Goal: Task Accomplishment & Management: Manage account settings

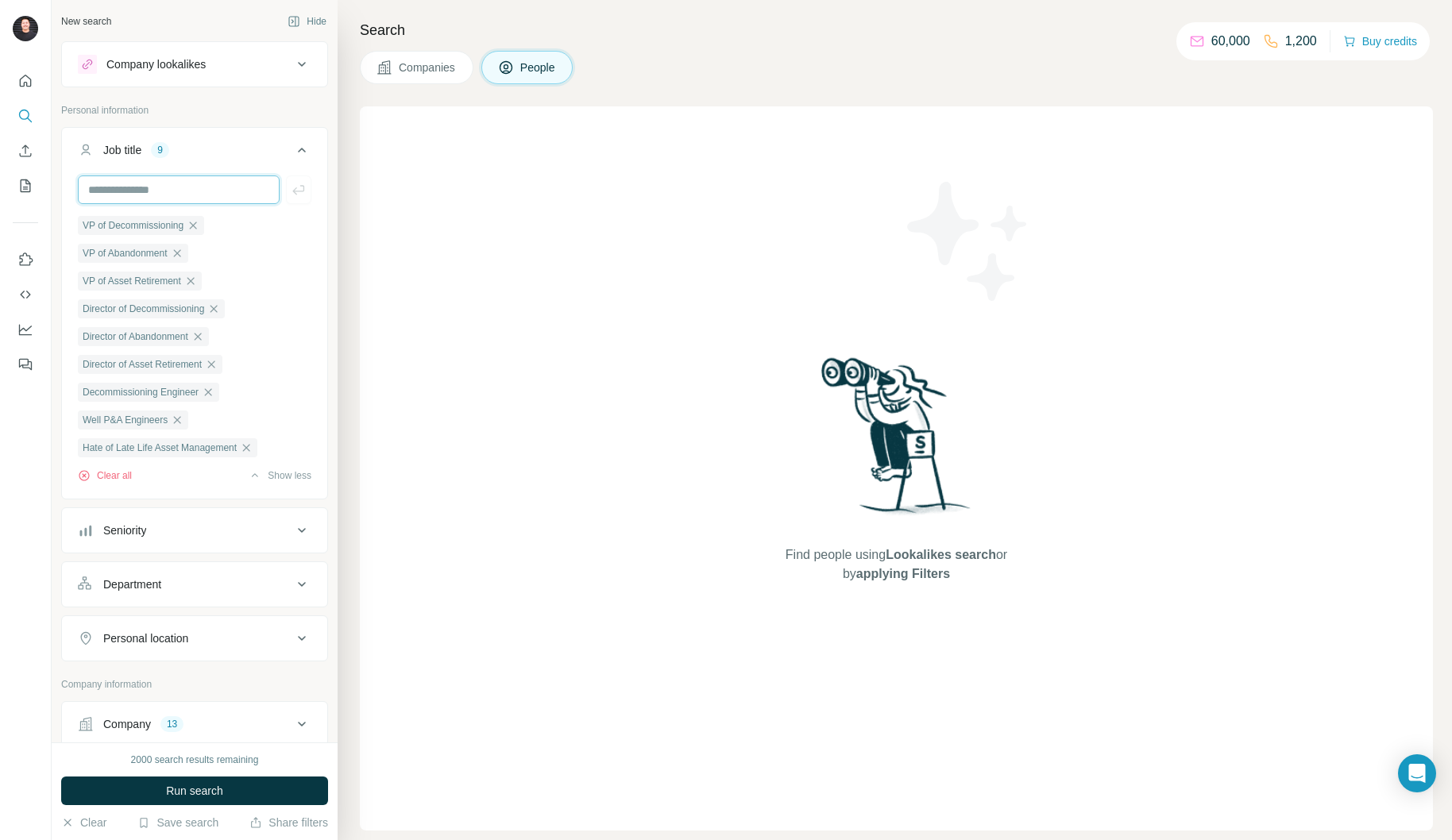
click at [169, 191] on input "text" at bounding box center [179, 190] width 202 height 29
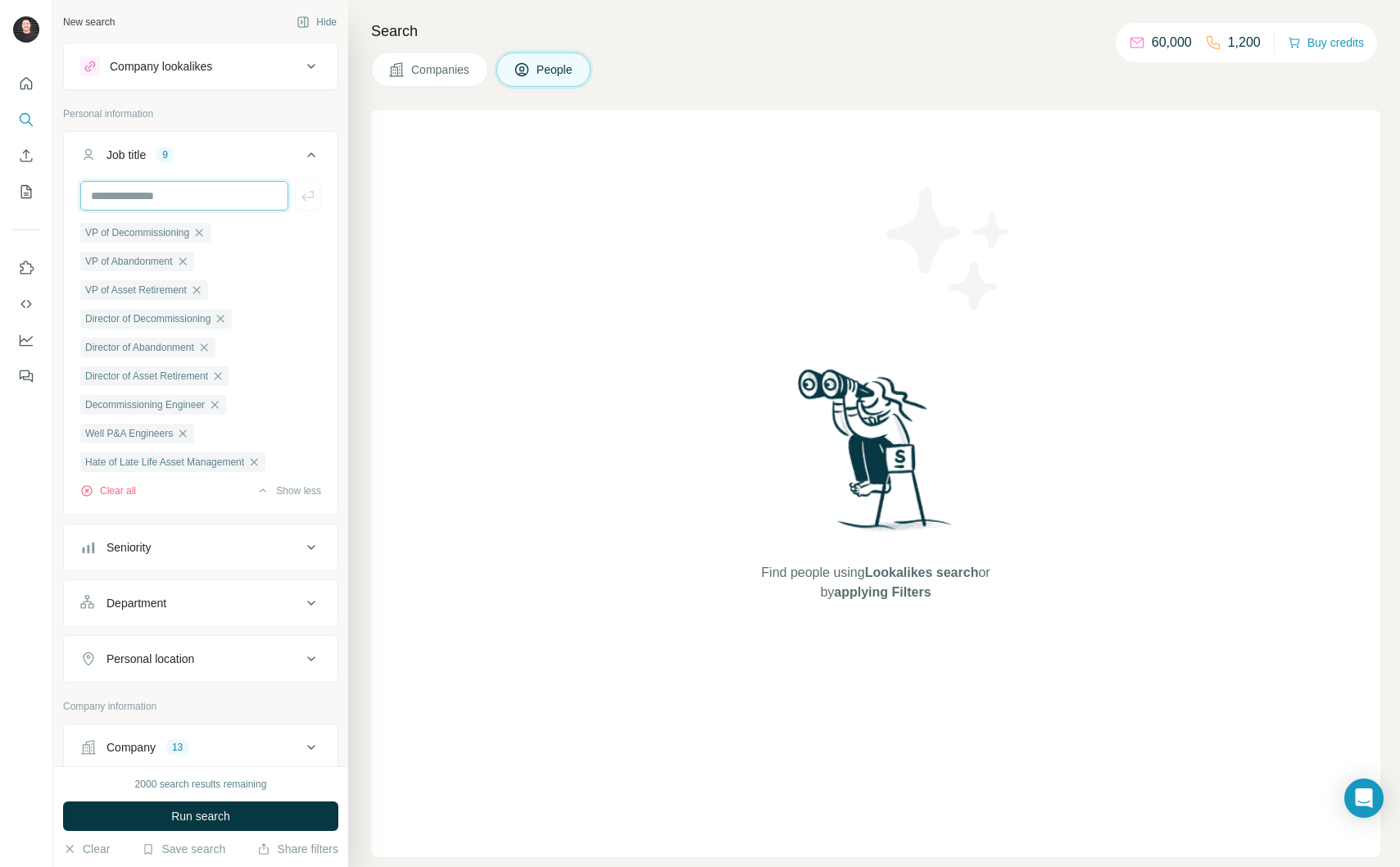
click at [157, 190] on input "text" at bounding box center [185, 196] width 209 height 30
type input "**********"
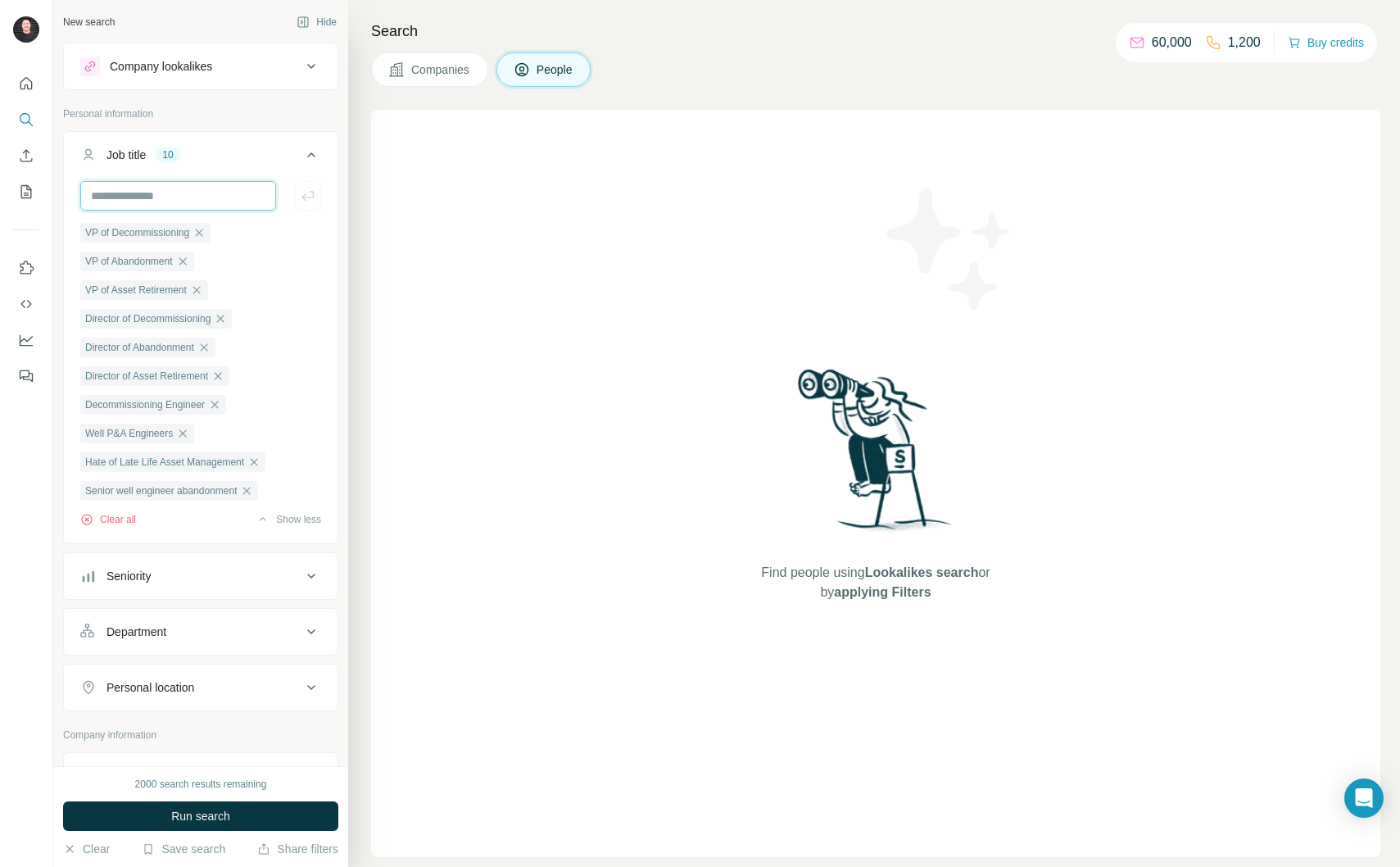
scroll to position [0, 0]
type input "**********"
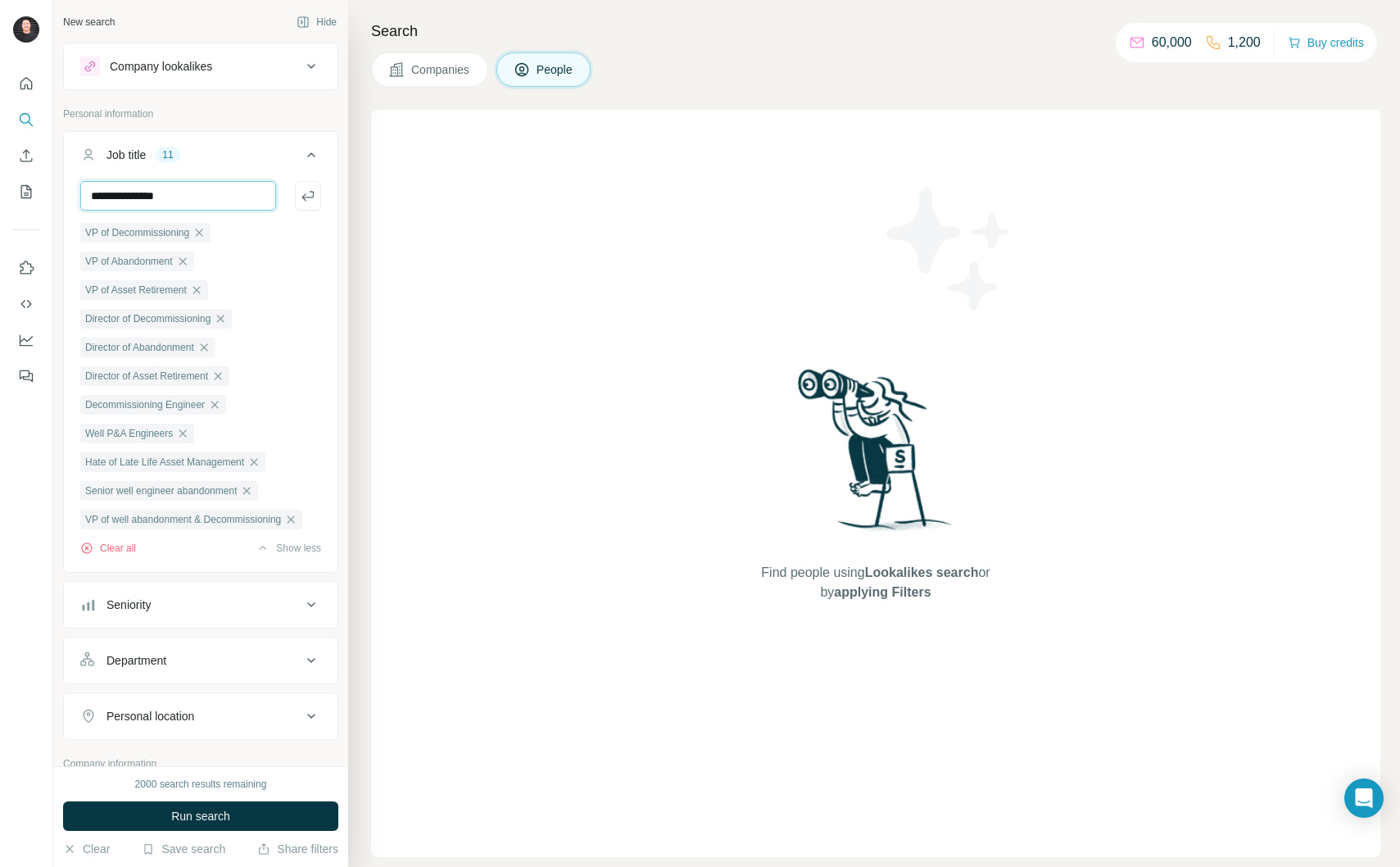
type input "**********"
type input "***"
type input "**********"
type input "*"
type input "**********"
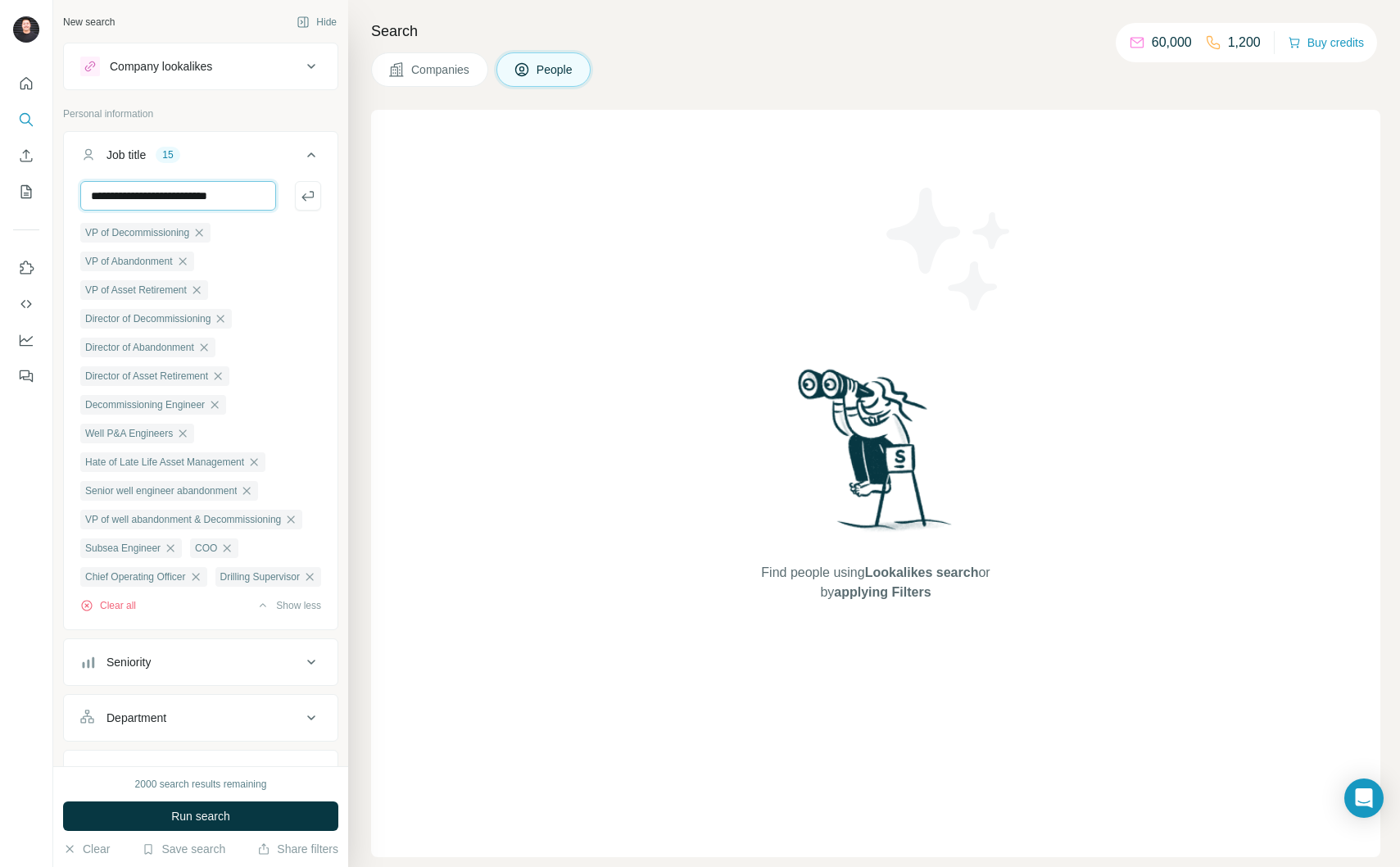
type input "**********"
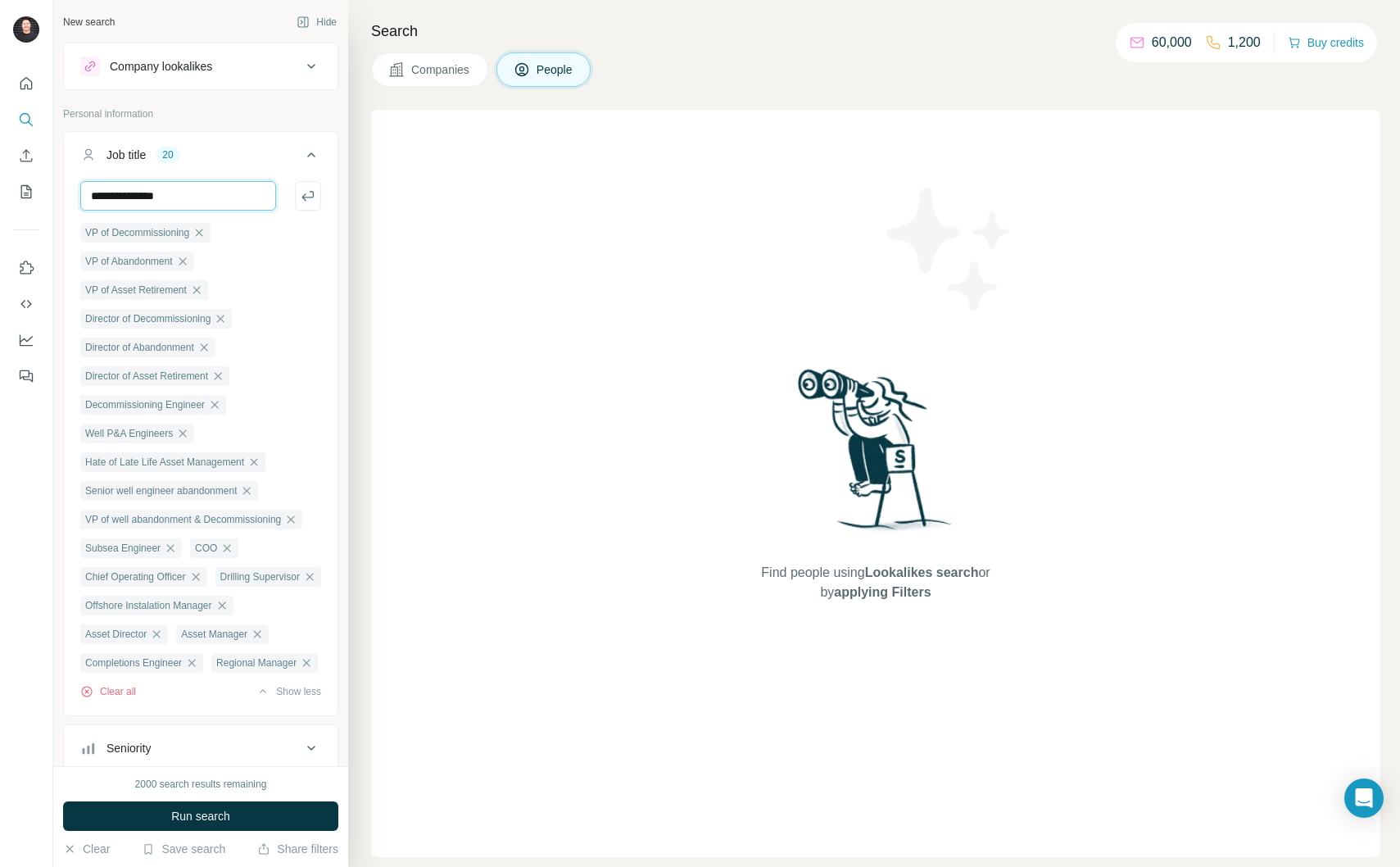
type input "**********"
type input "*"
type input "**********"
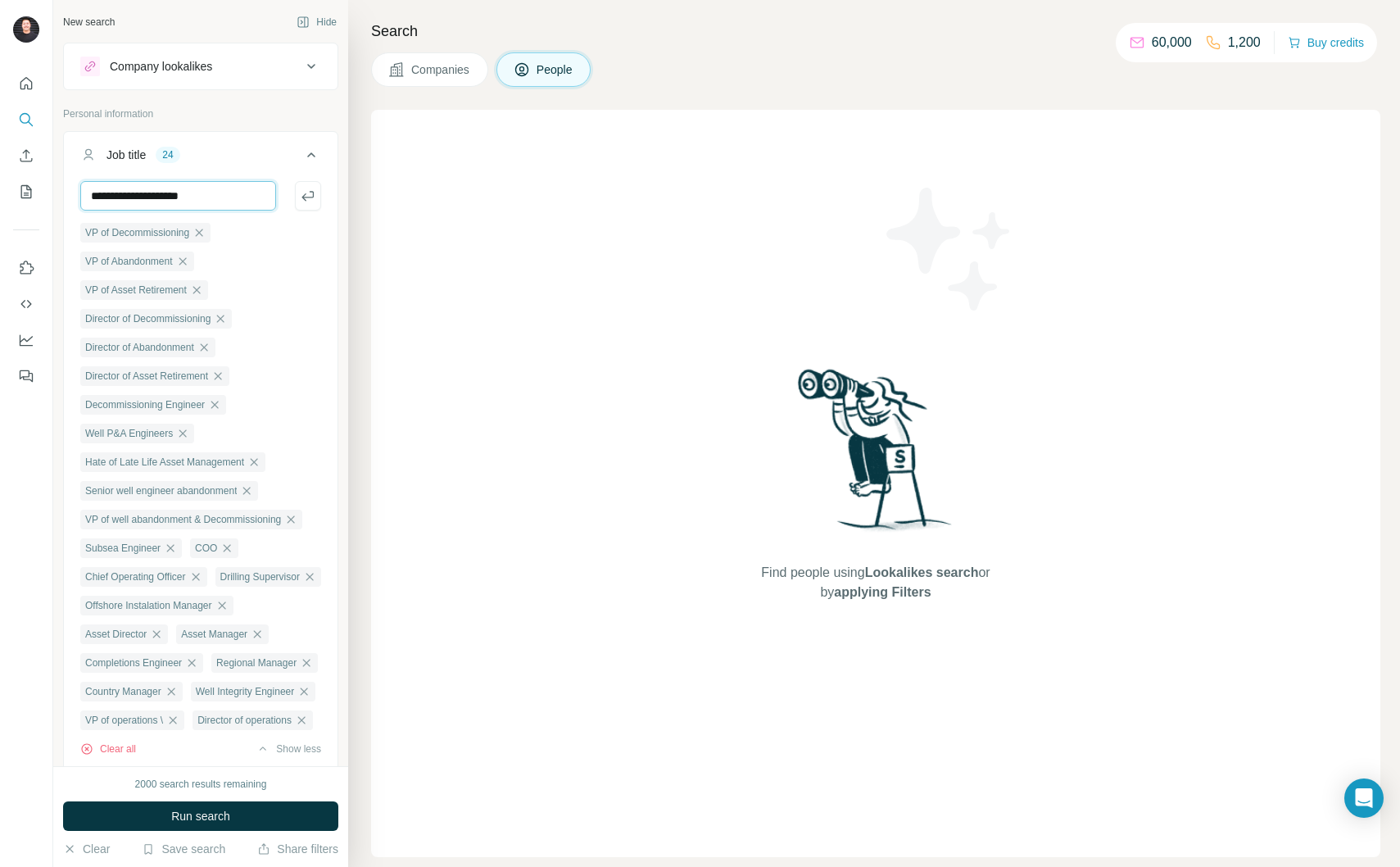
type input "**********"
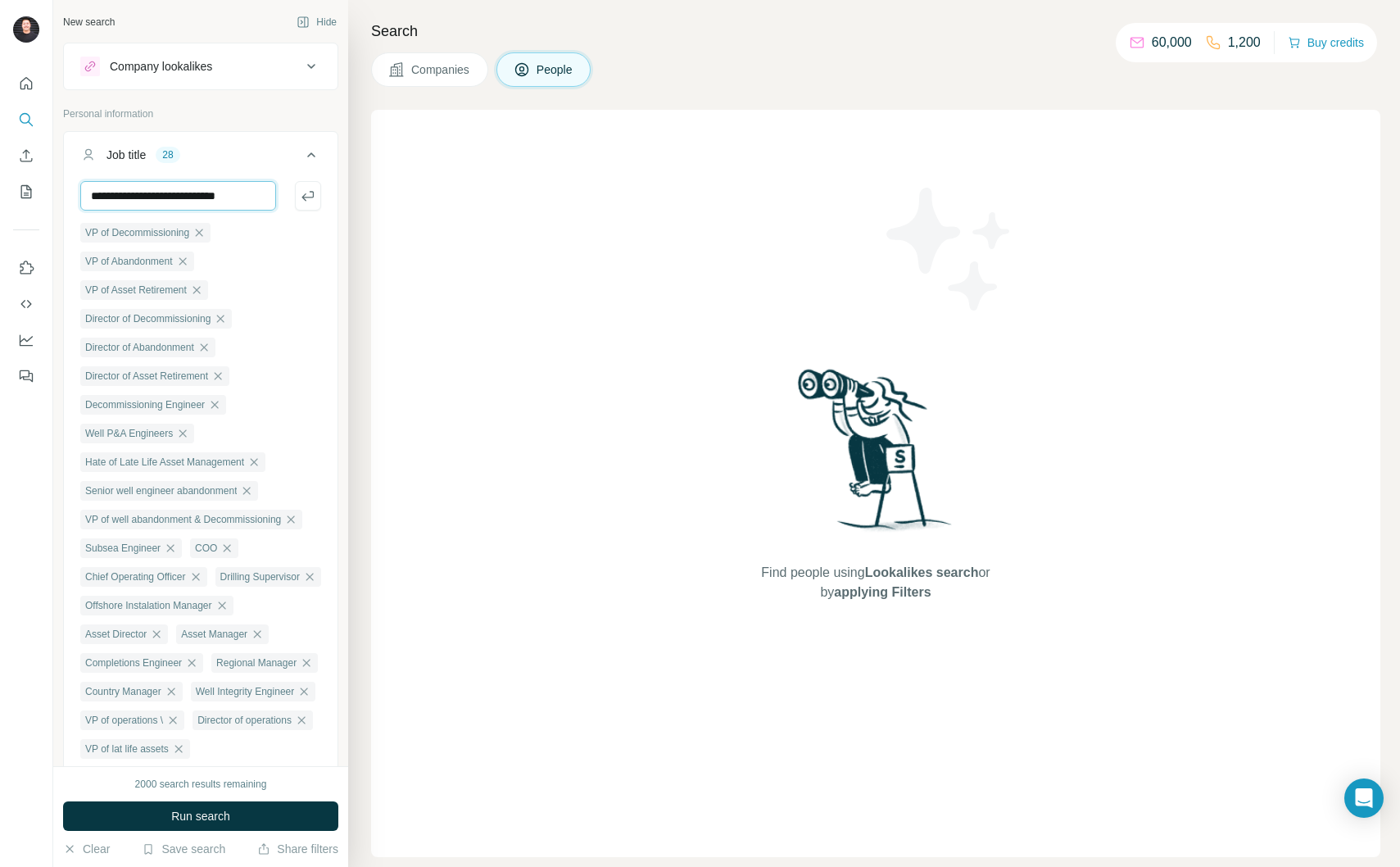
type input "**********"
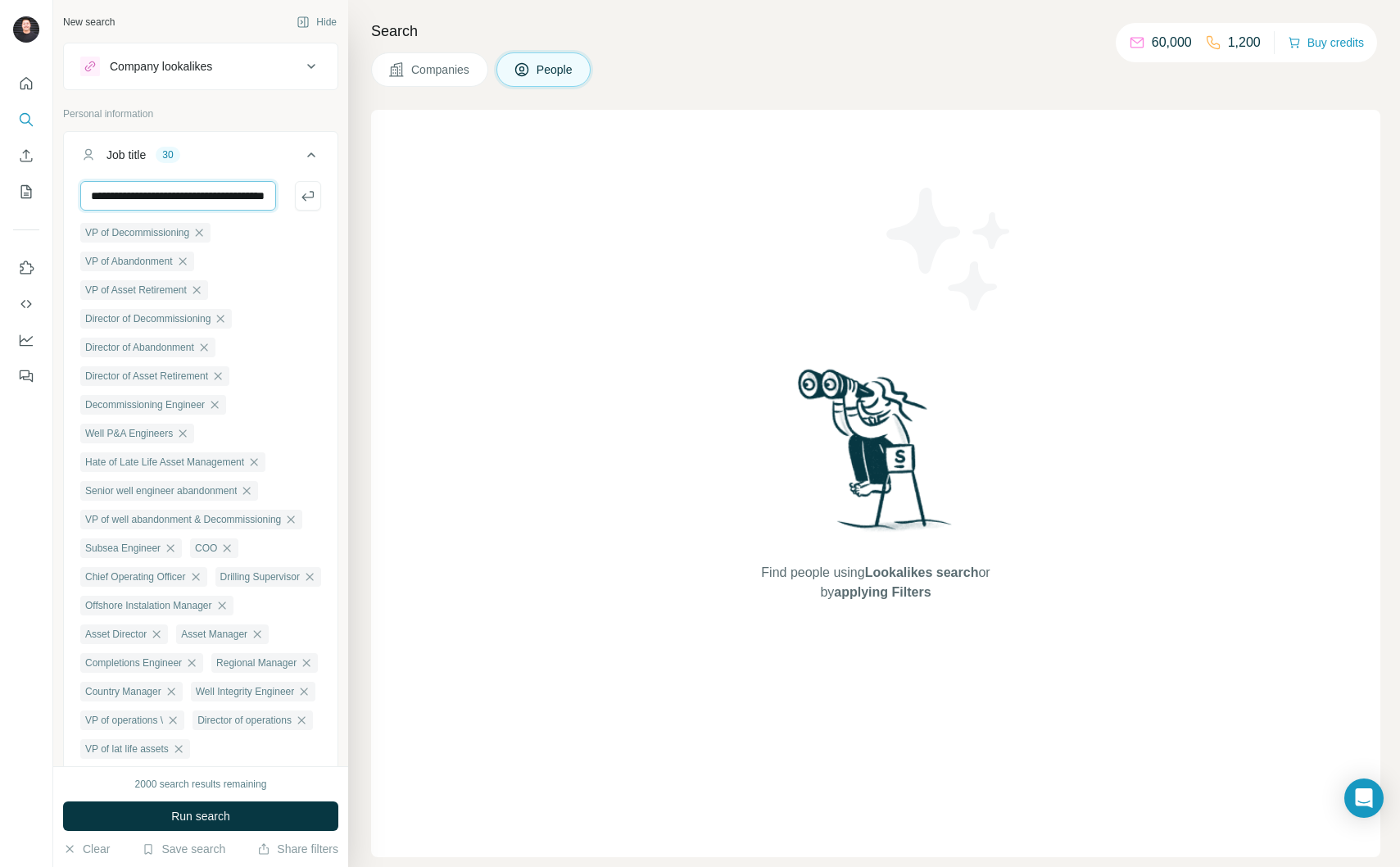
scroll to position [0, 58]
type input "**********"
type input "***"
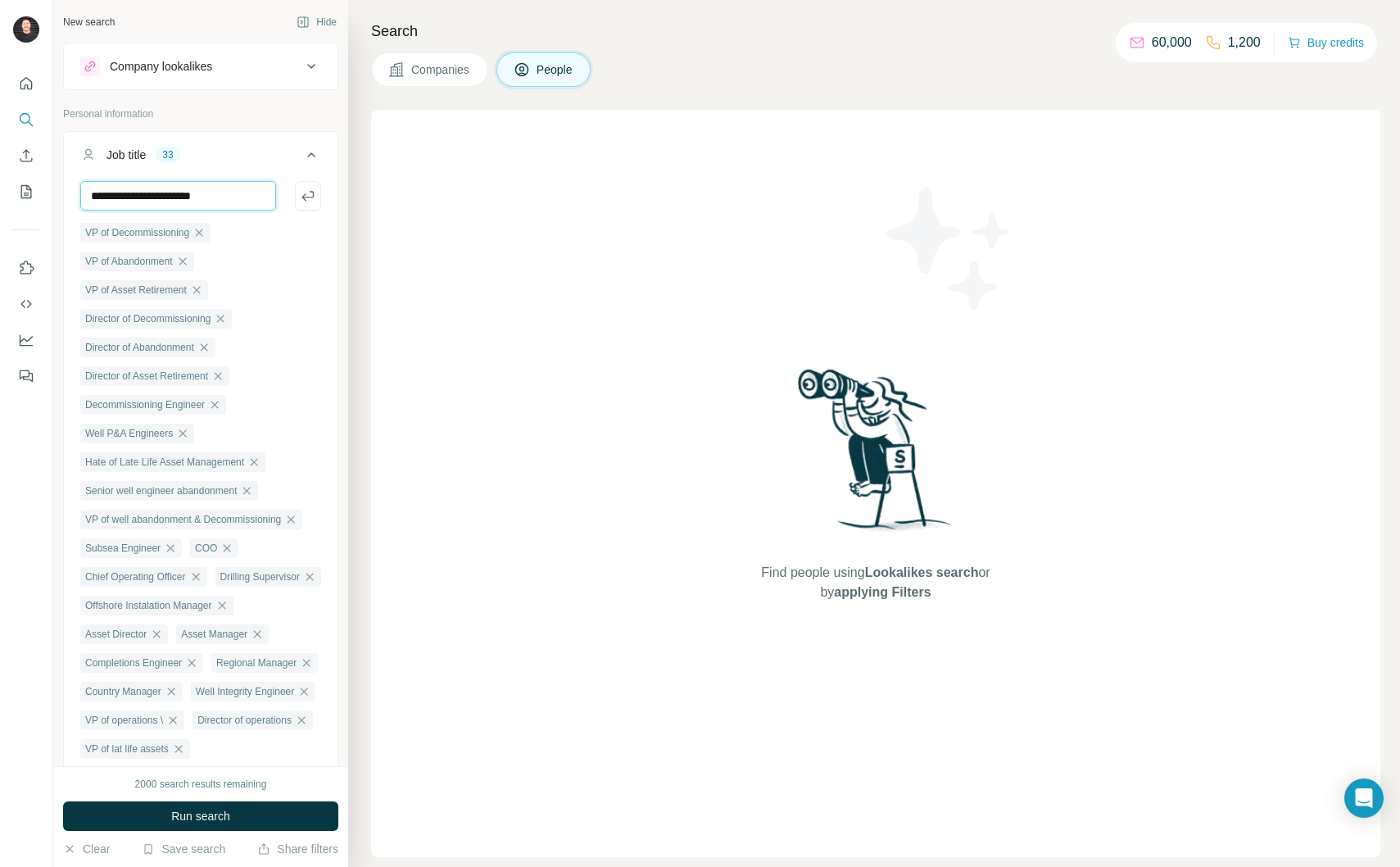
type input "**********"
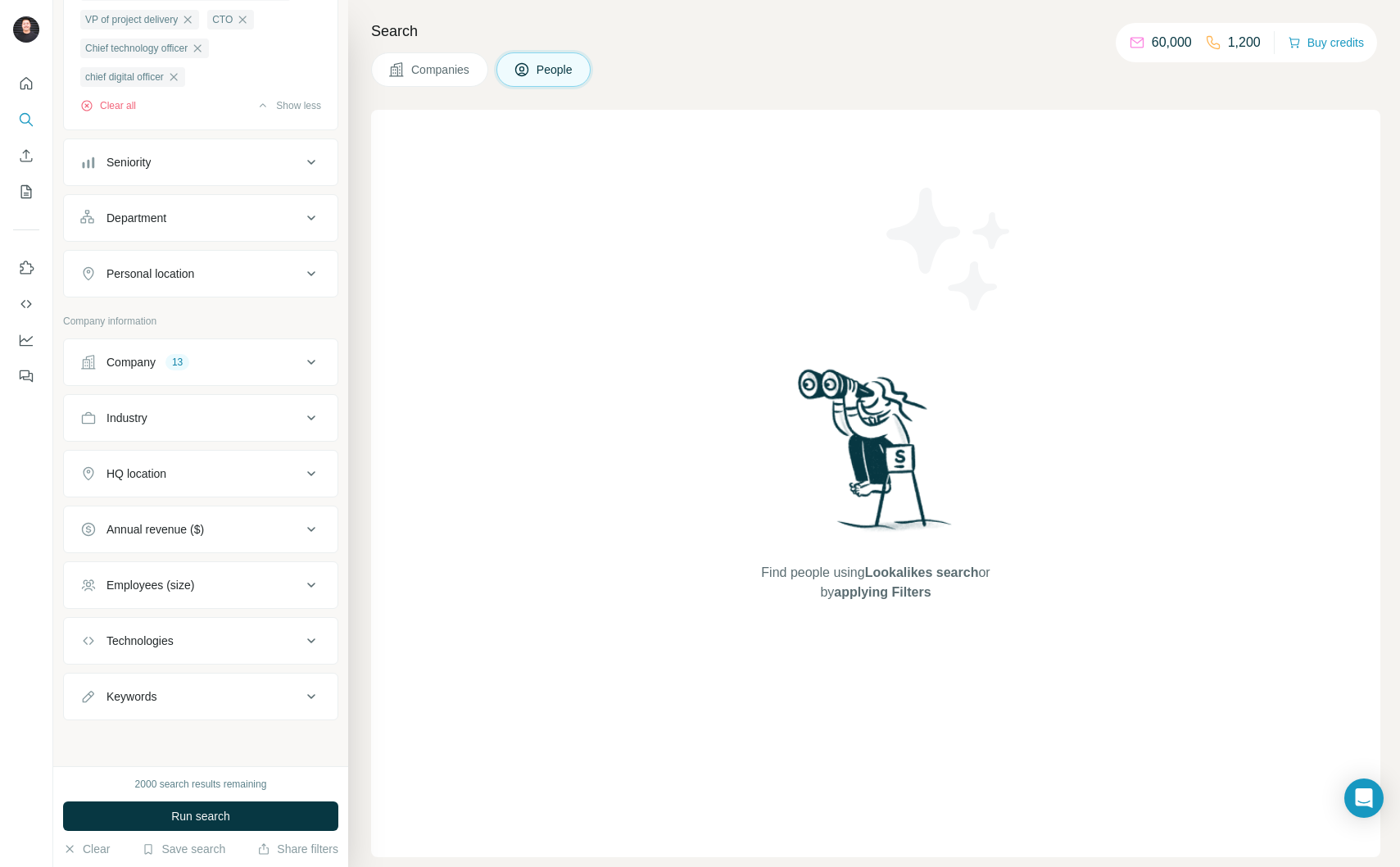
scroll to position [1012, 0]
click at [294, 817] on button "Run search" at bounding box center [201, 816] width 276 height 30
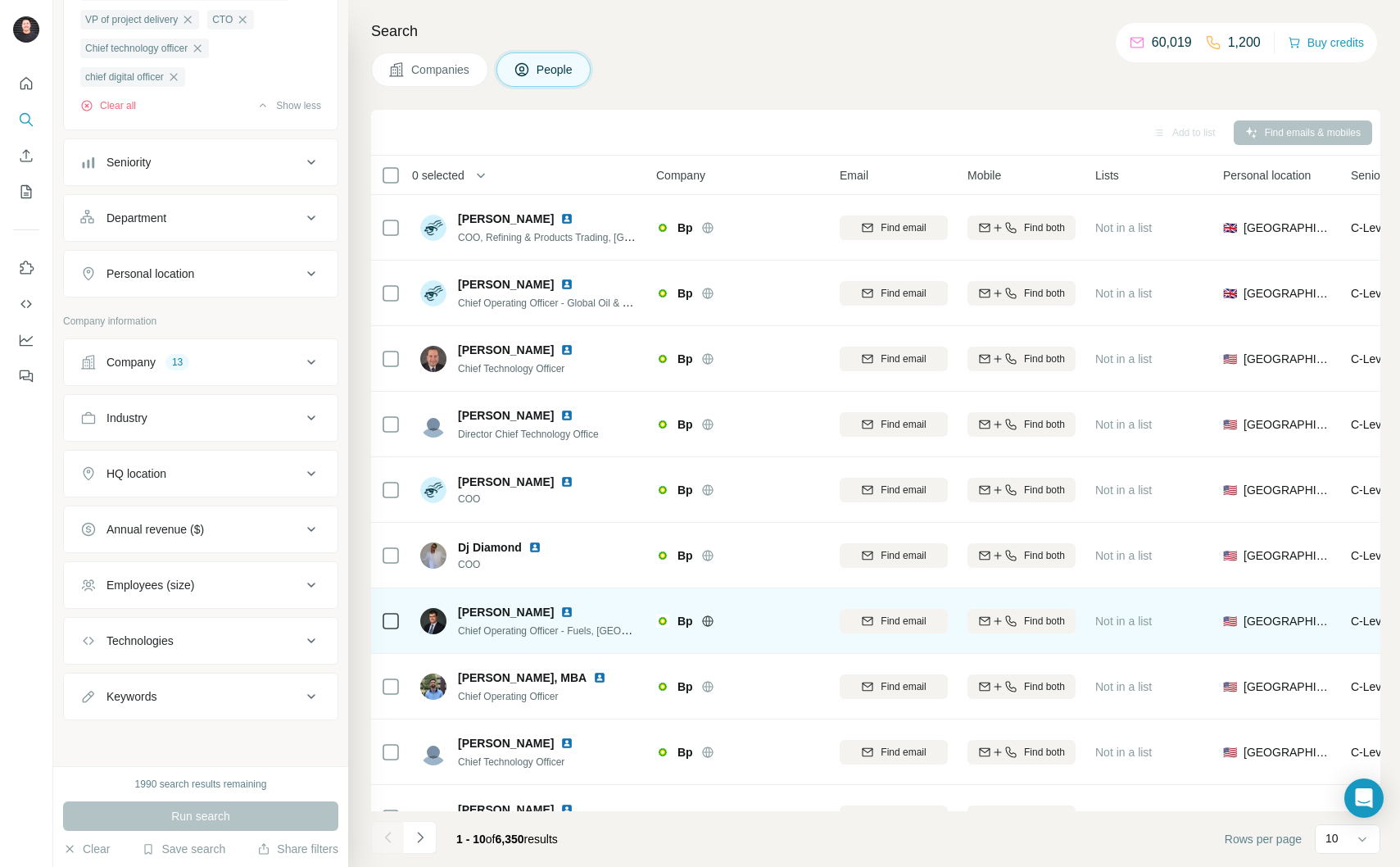
scroll to position [48, 0]
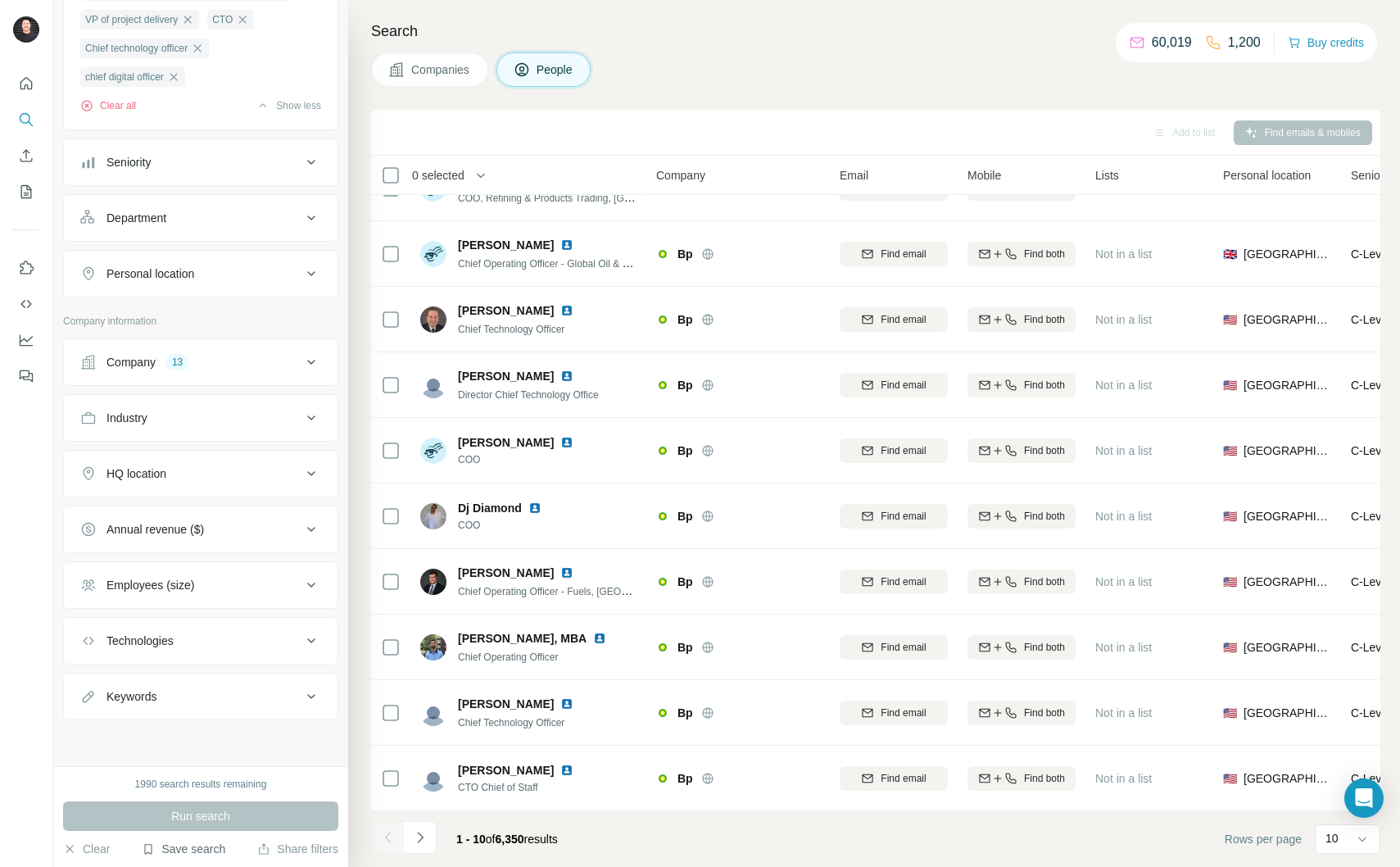
click at [203, 854] on button "Save search" at bounding box center [183, 849] width 83 height 16
click at [218, 783] on div "Save search" at bounding box center [229, 787] width 173 height 33
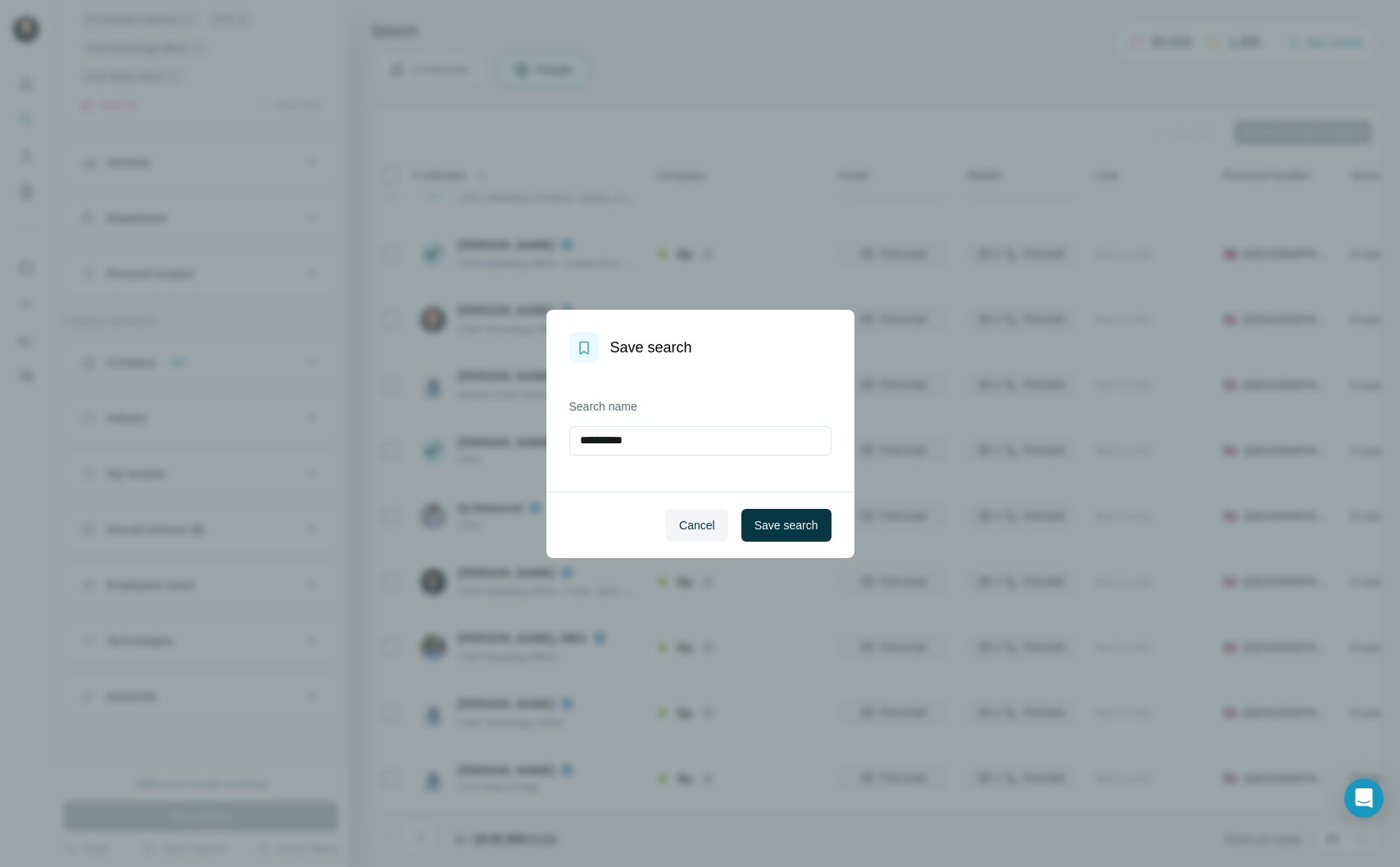
drag, startPoint x: 641, startPoint y: 443, endPoint x: 531, endPoint y: 438, distance: 110.1
click at [531, 438] on div "**********" at bounding box center [700, 434] width 1400 height 867
type input "*******"
click at [760, 531] on span "Save search" at bounding box center [786, 525] width 63 height 16
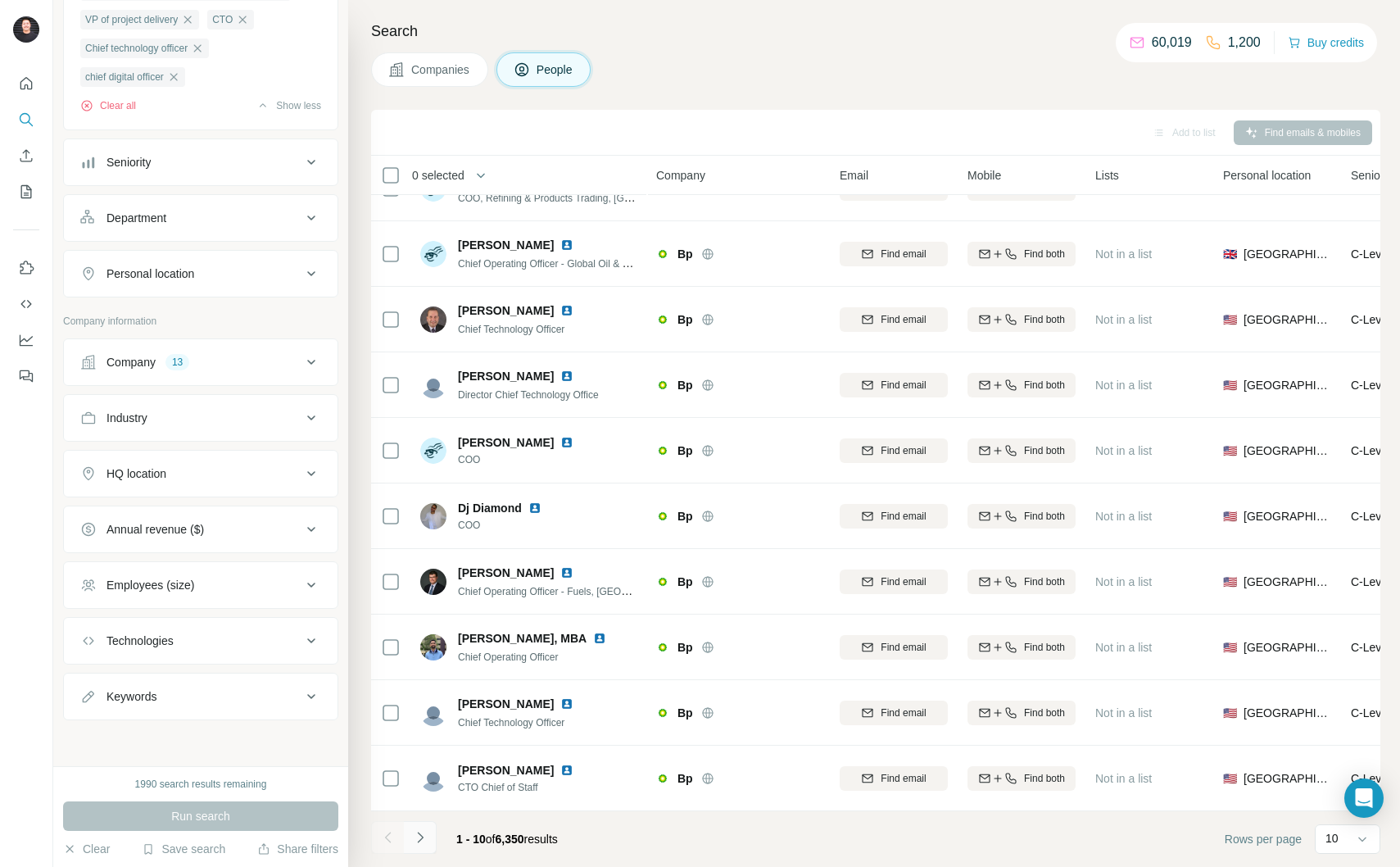
click at [428, 846] on button "Navigate to next page" at bounding box center [420, 837] width 33 height 33
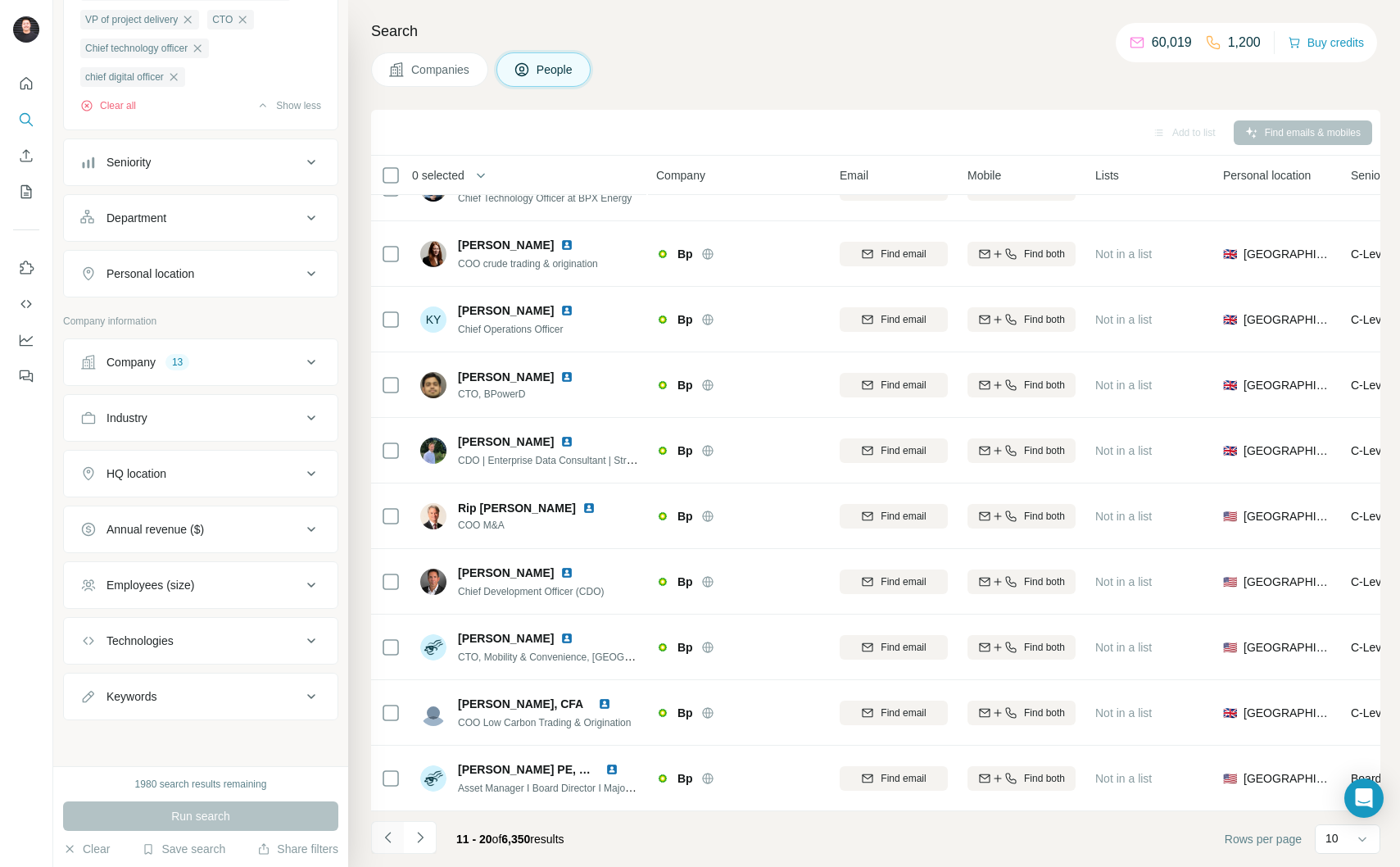
click at [390, 842] on icon "Navigate to previous page" at bounding box center [387, 837] width 5 height 11
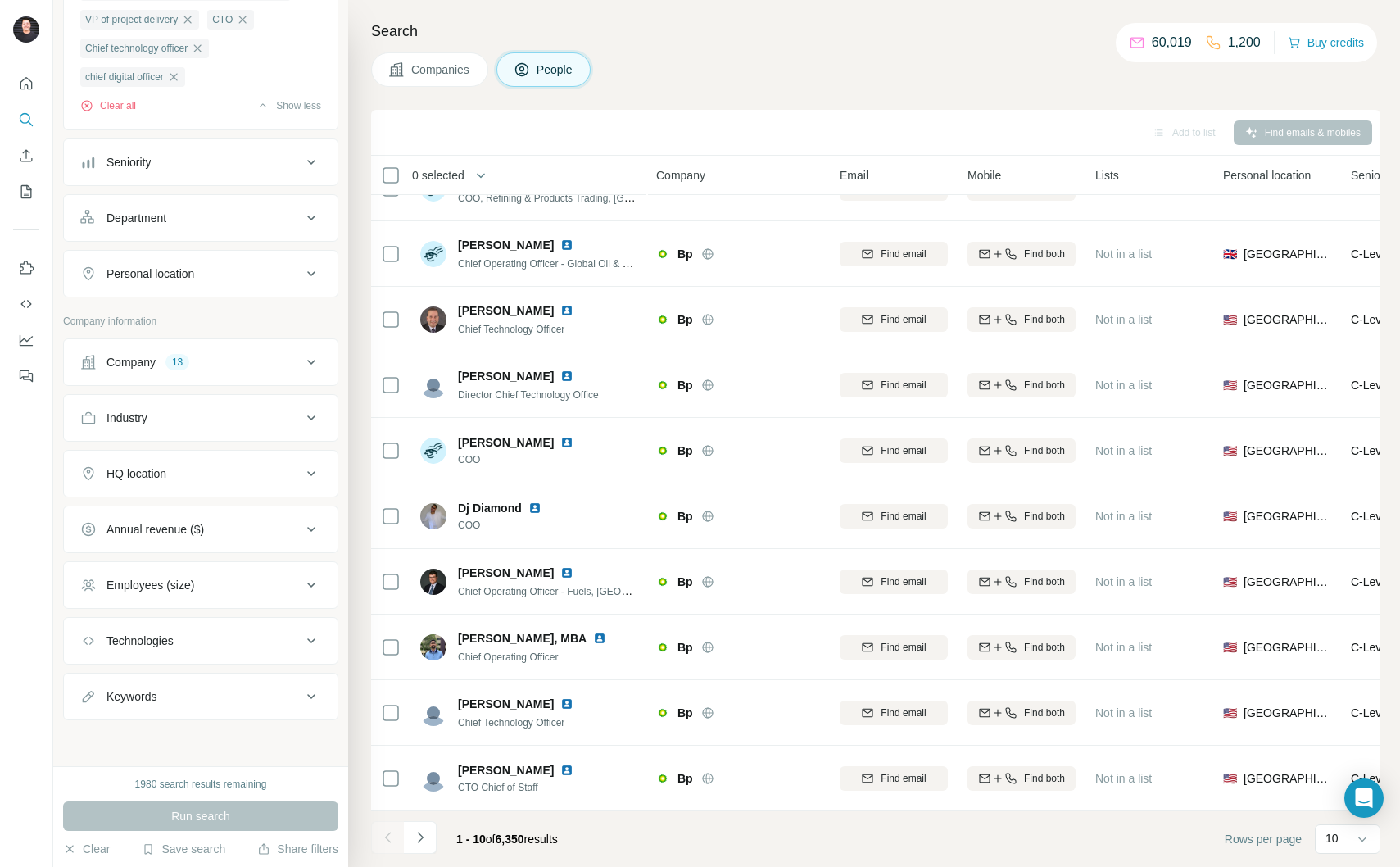
click at [390, 842] on div at bounding box center [387, 837] width 33 height 33
click at [198, 781] on div "1980 search results remaining" at bounding box center [200, 784] width 131 height 15
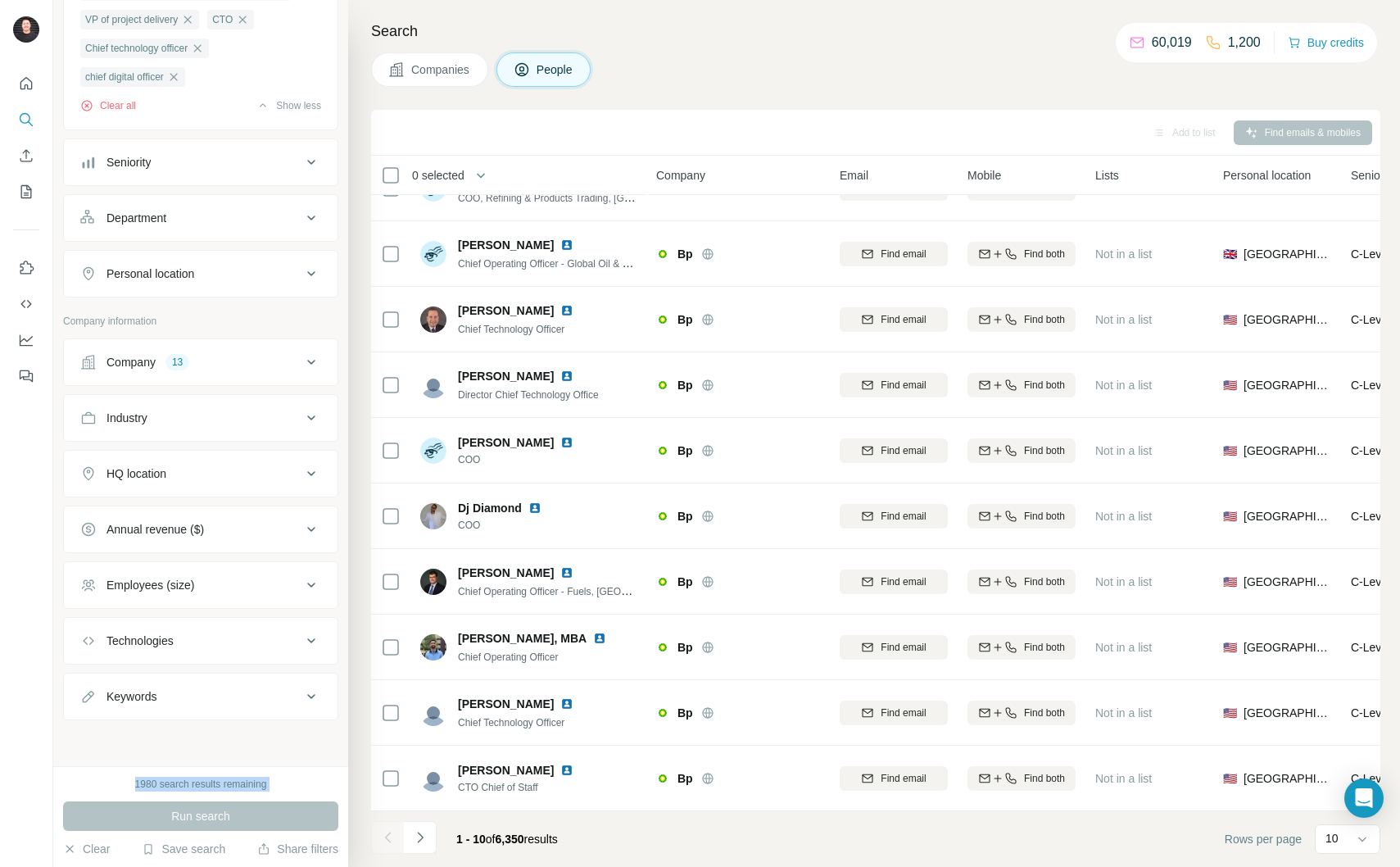
click at [198, 781] on div "1980 search results remaining" at bounding box center [200, 784] width 131 height 15
click at [204, 781] on div "1980 search results remaining" at bounding box center [200, 784] width 131 height 15
click at [291, 789] on div "1980 search results remaining" at bounding box center [201, 784] width 276 height 15
click at [21, 335] on icon "Dashboard" at bounding box center [26, 340] width 16 height 16
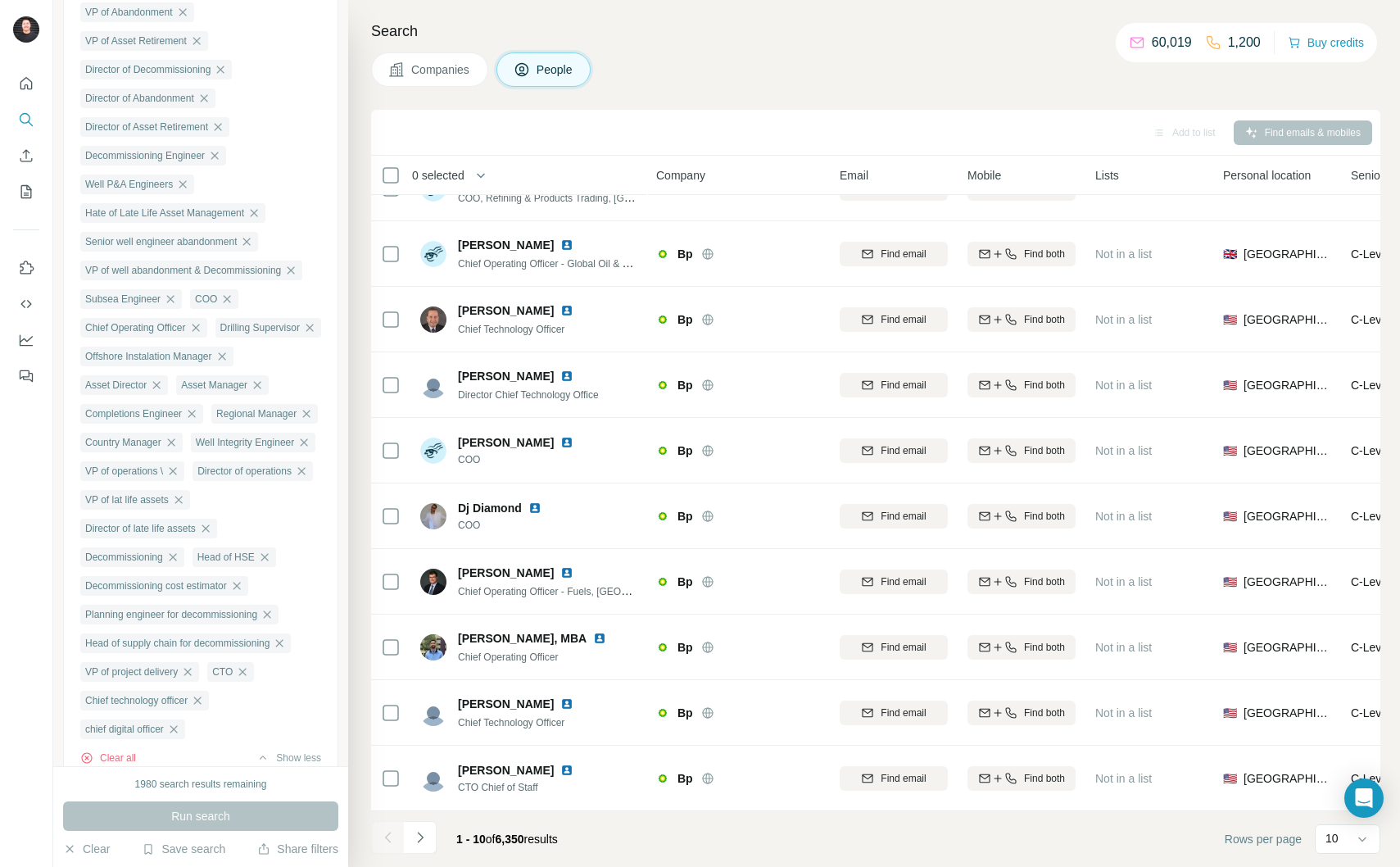
scroll to position [0, 0]
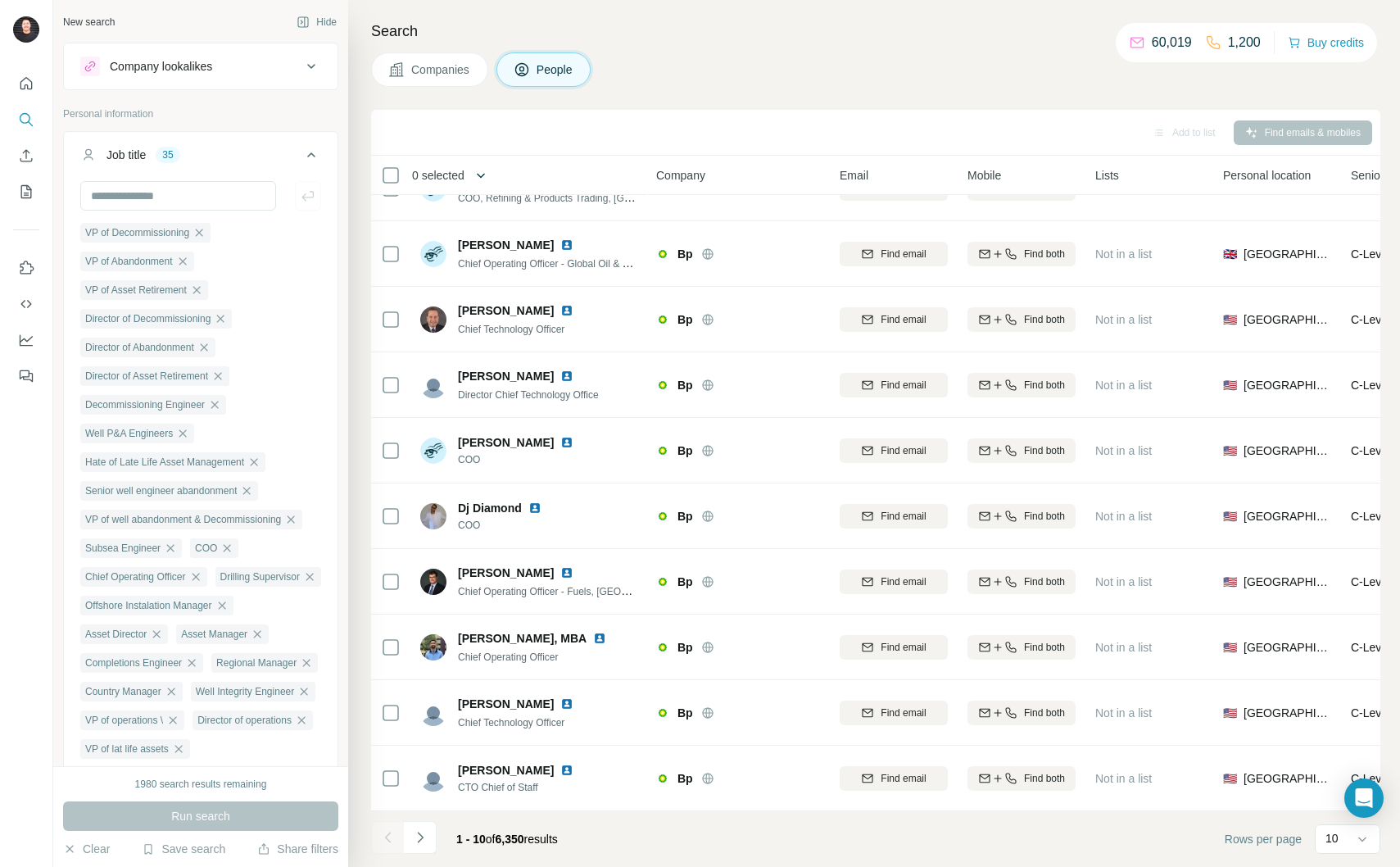
click at [471, 182] on button "button" at bounding box center [481, 175] width 33 height 33
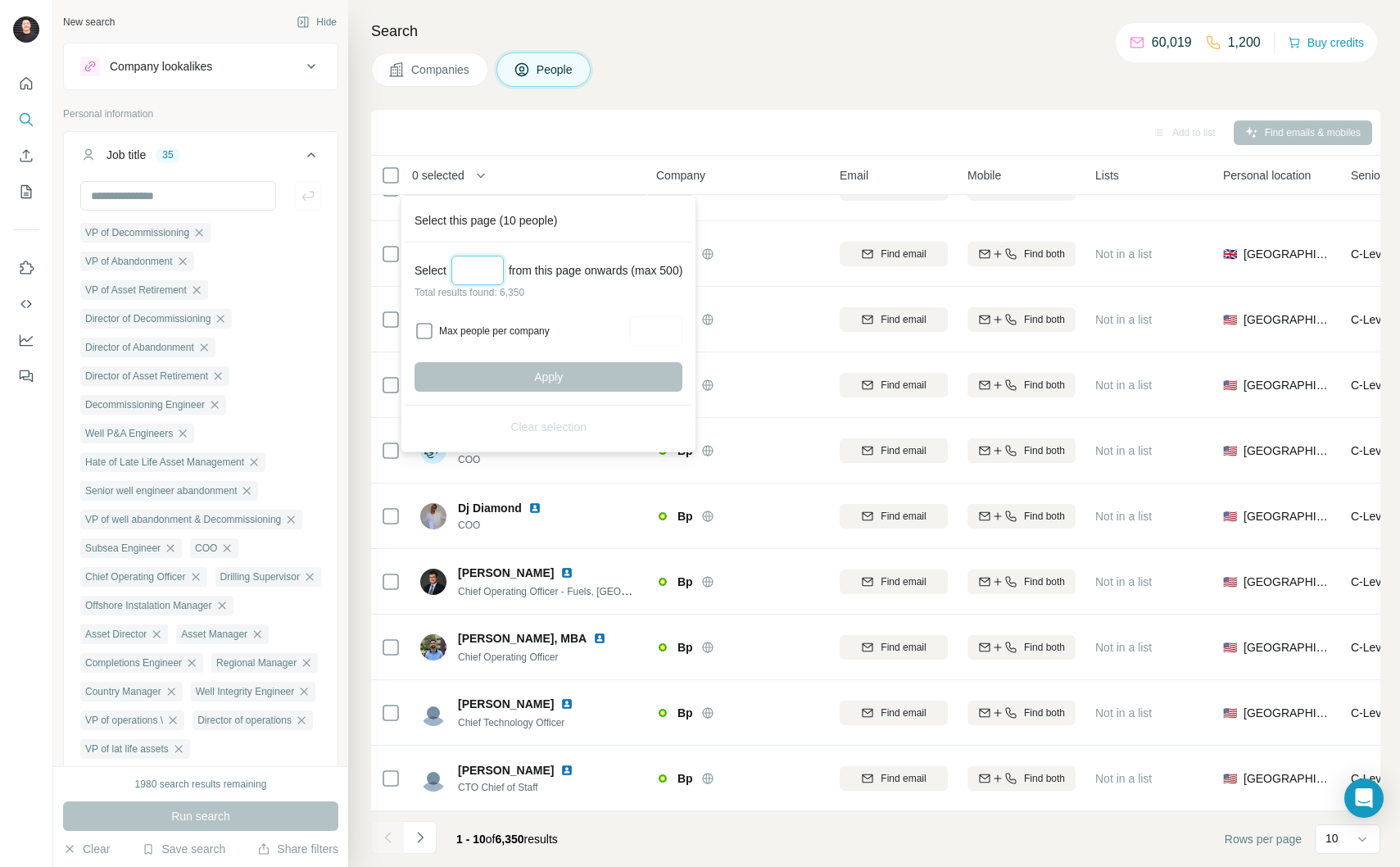
click at [481, 275] on input "Select a number (up to 500)" at bounding box center [478, 270] width 53 height 30
type input "***"
click at [504, 372] on button "Apply" at bounding box center [548, 376] width 267 height 30
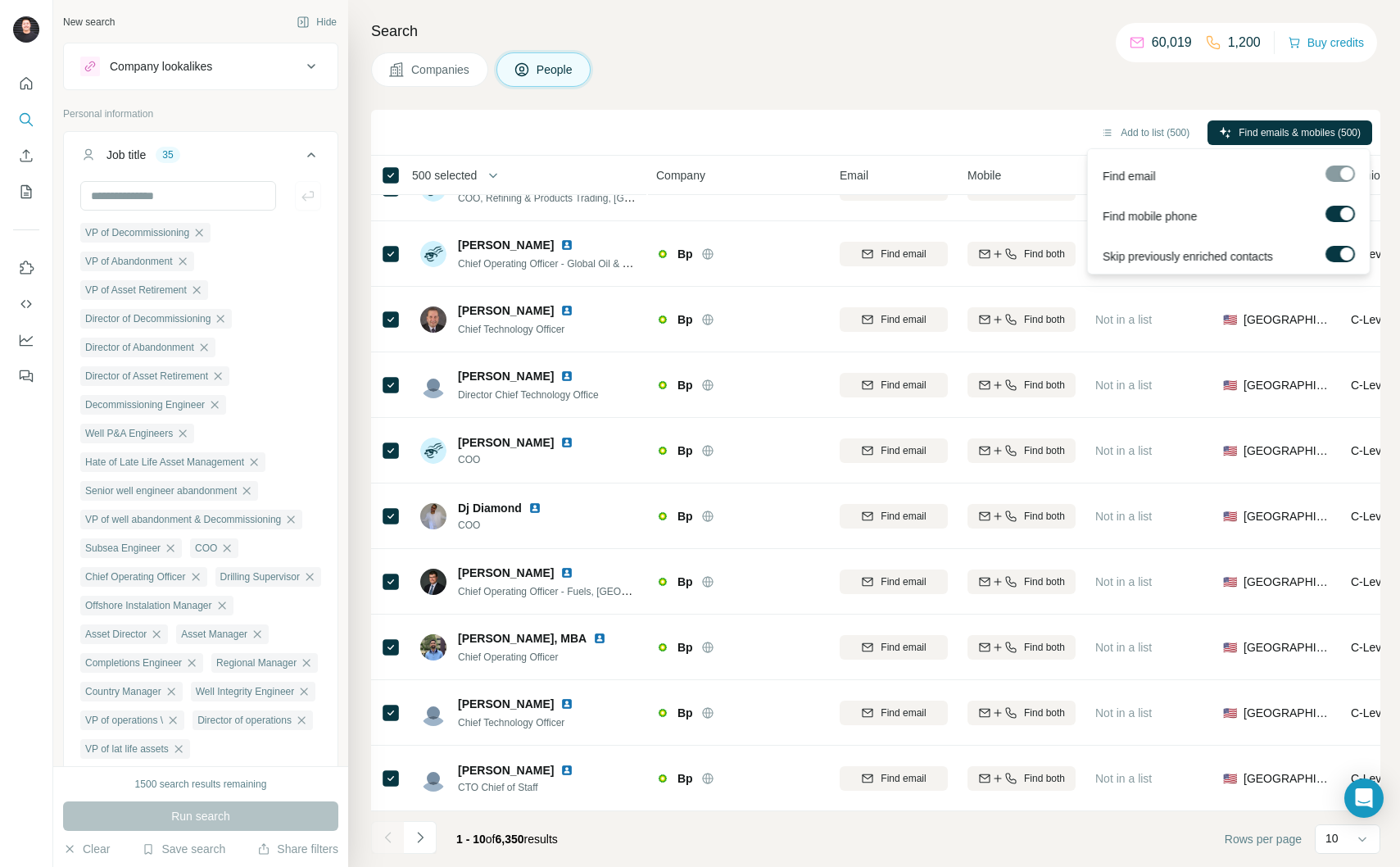
click at [1341, 211] on div at bounding box center [1347, 214] width 13 height 13
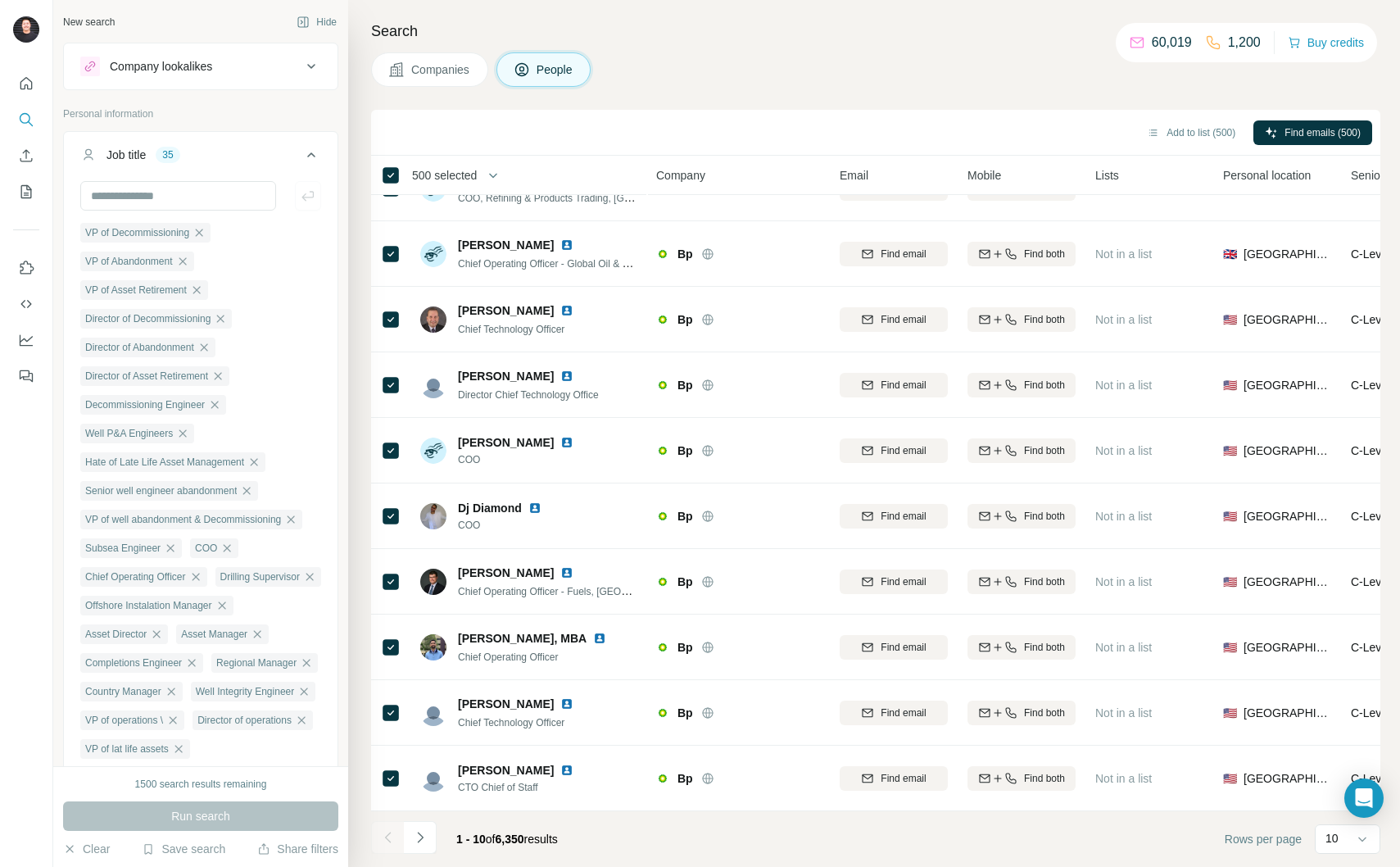
click at [894, 76] on div "Companies People" at bounding box center [875, 70] width 1009 height 34
click at [1314, 138] on span "Find emails (500)" at bounding box center [1323, 132] width 76 height 15
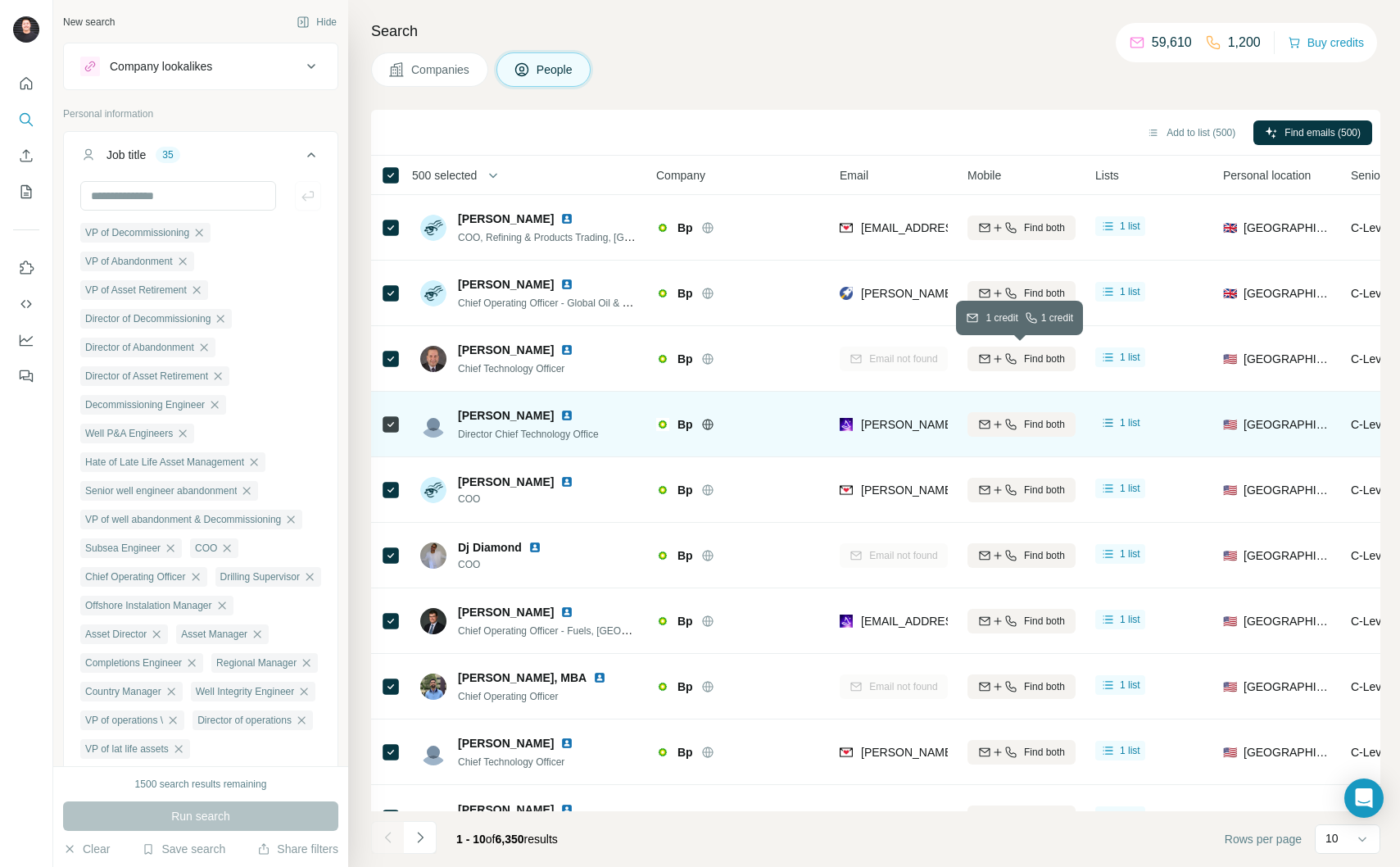
scroll to position [48, 0]
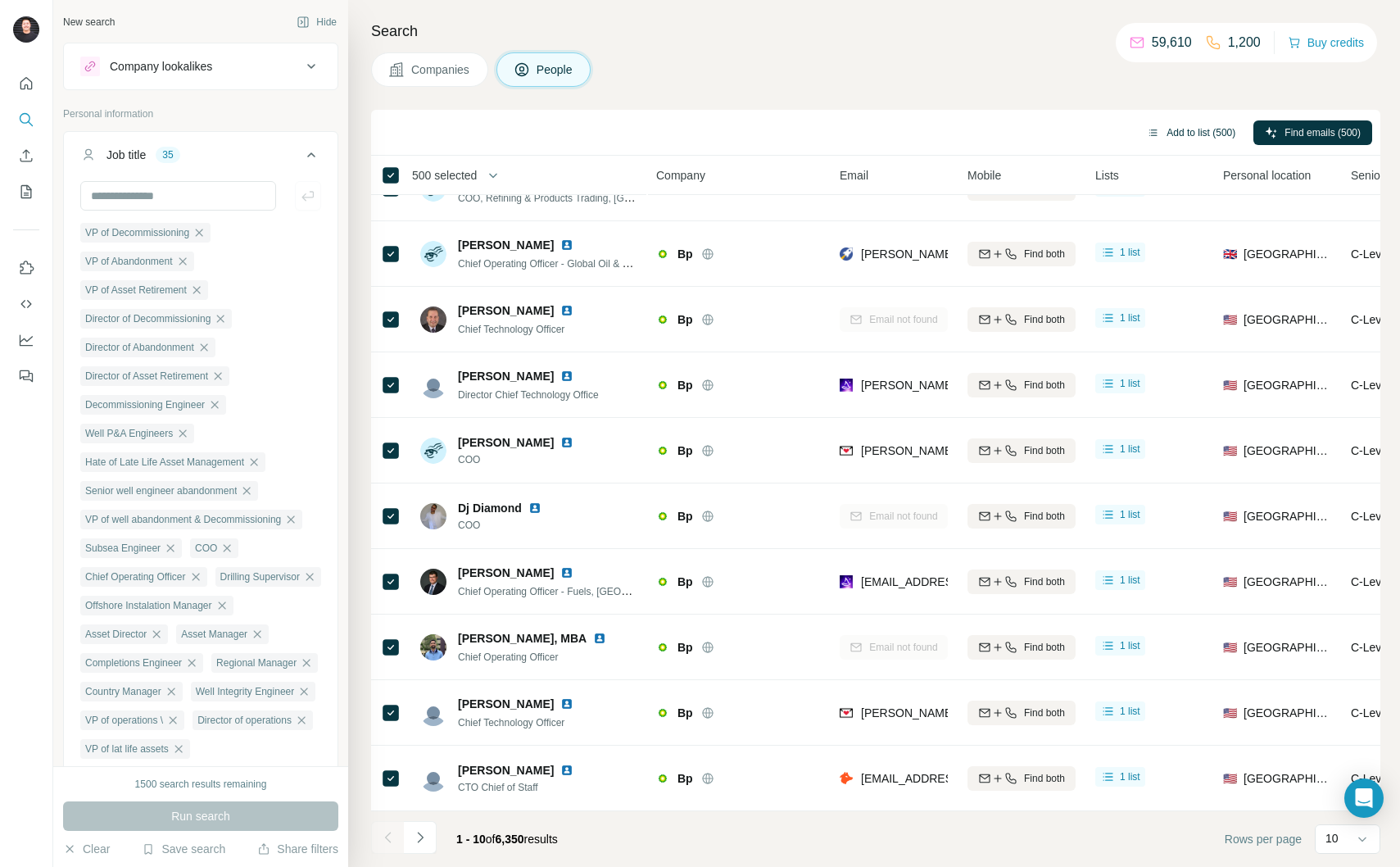
click at [1180, 136] on button "Add to list (500)" at bounding box center [1191, 132] width 112 height 24
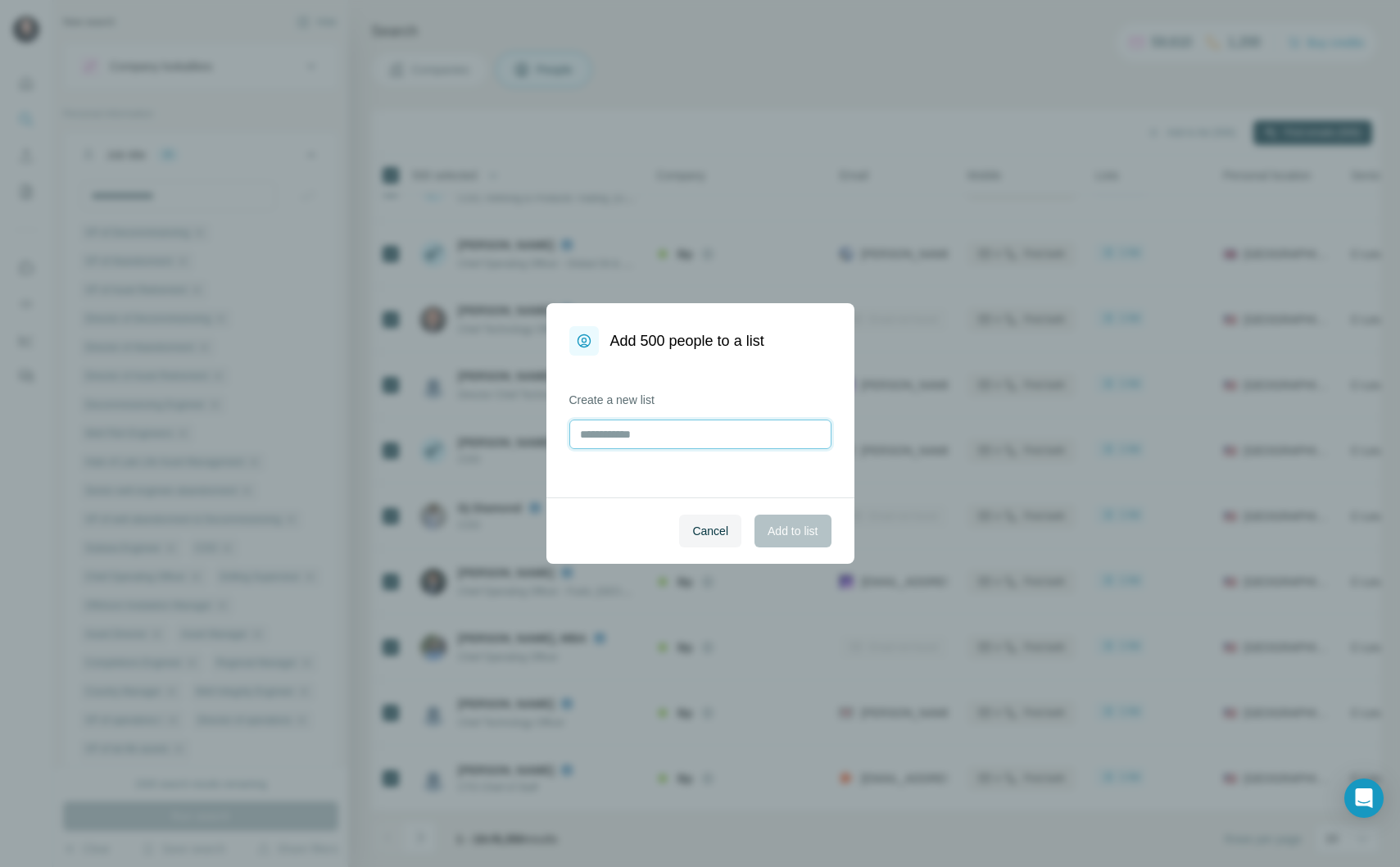
click at [654, 426] on input "text" at bounding box center [700, 434] width 262 height 30
type input "**********"
click at [818, 528] on span "Add to list" at bounding box center [792, 531] width 50 height 16
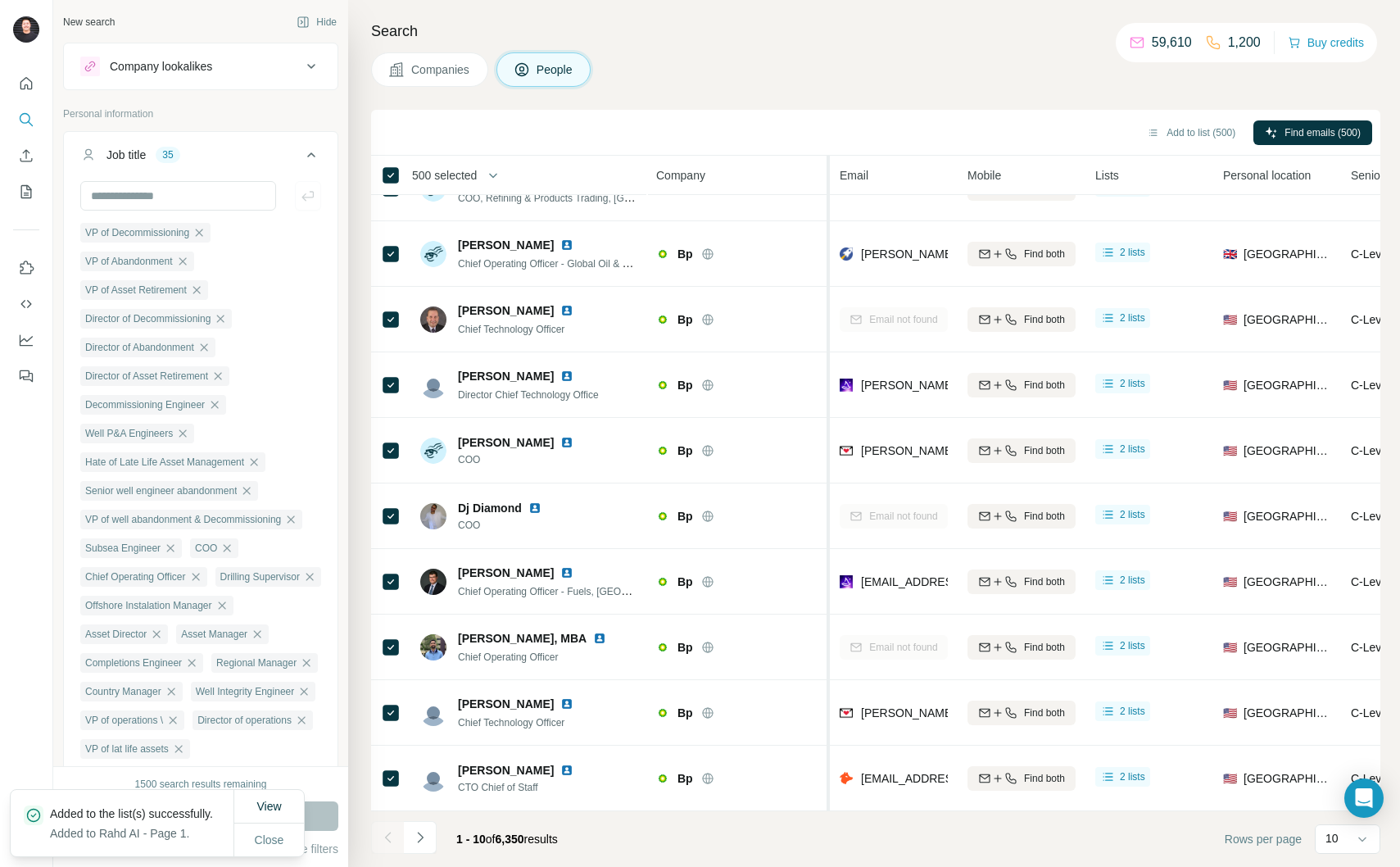
scroll to position [0, 0]
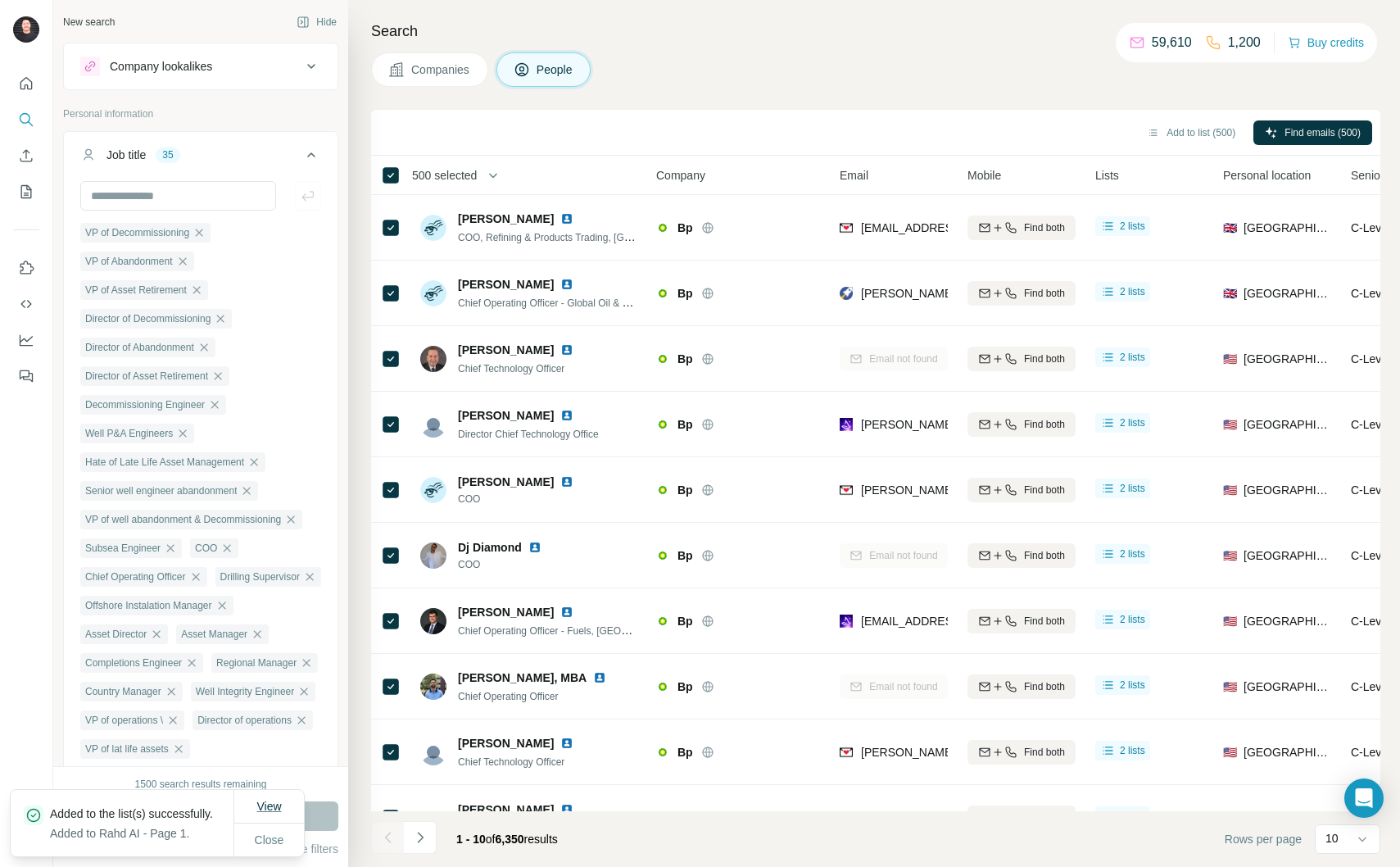
click at [281, 800] on span "View" at bounding box center [268, 806] width 24 height 13
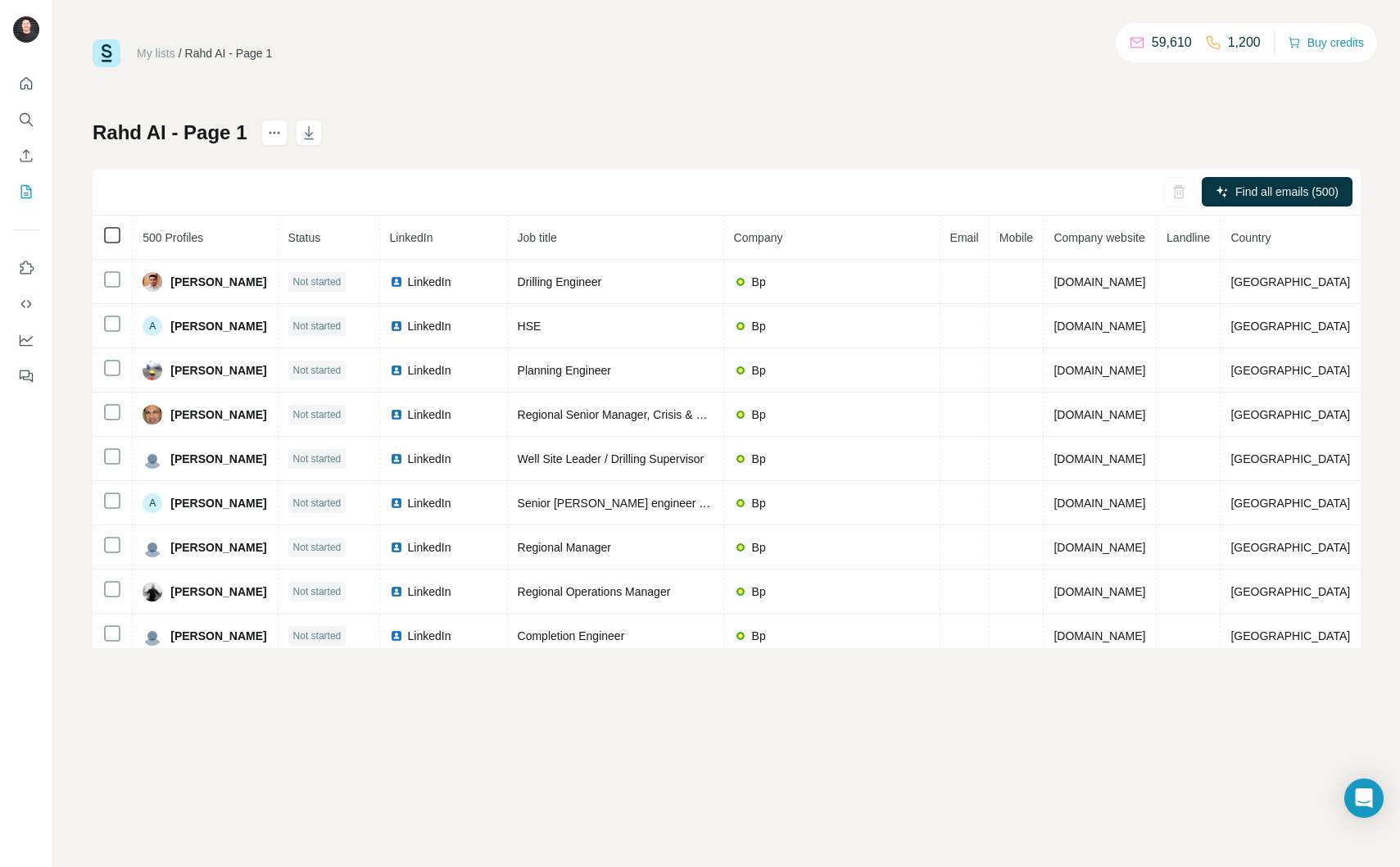
click at [122, 237] on th at bounding box center [112, 238] width 40 height 44
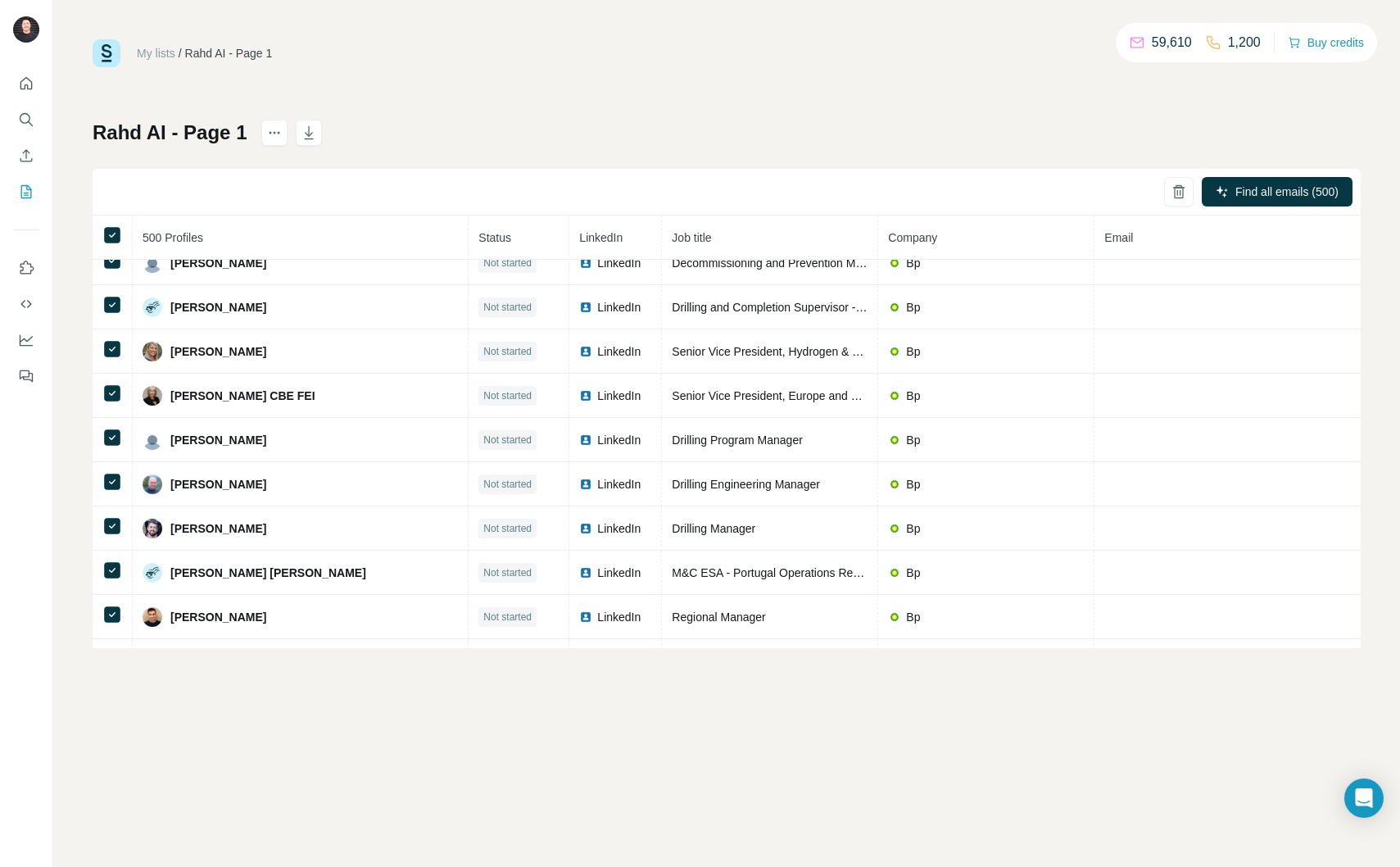
scroll to position [13255, 0]
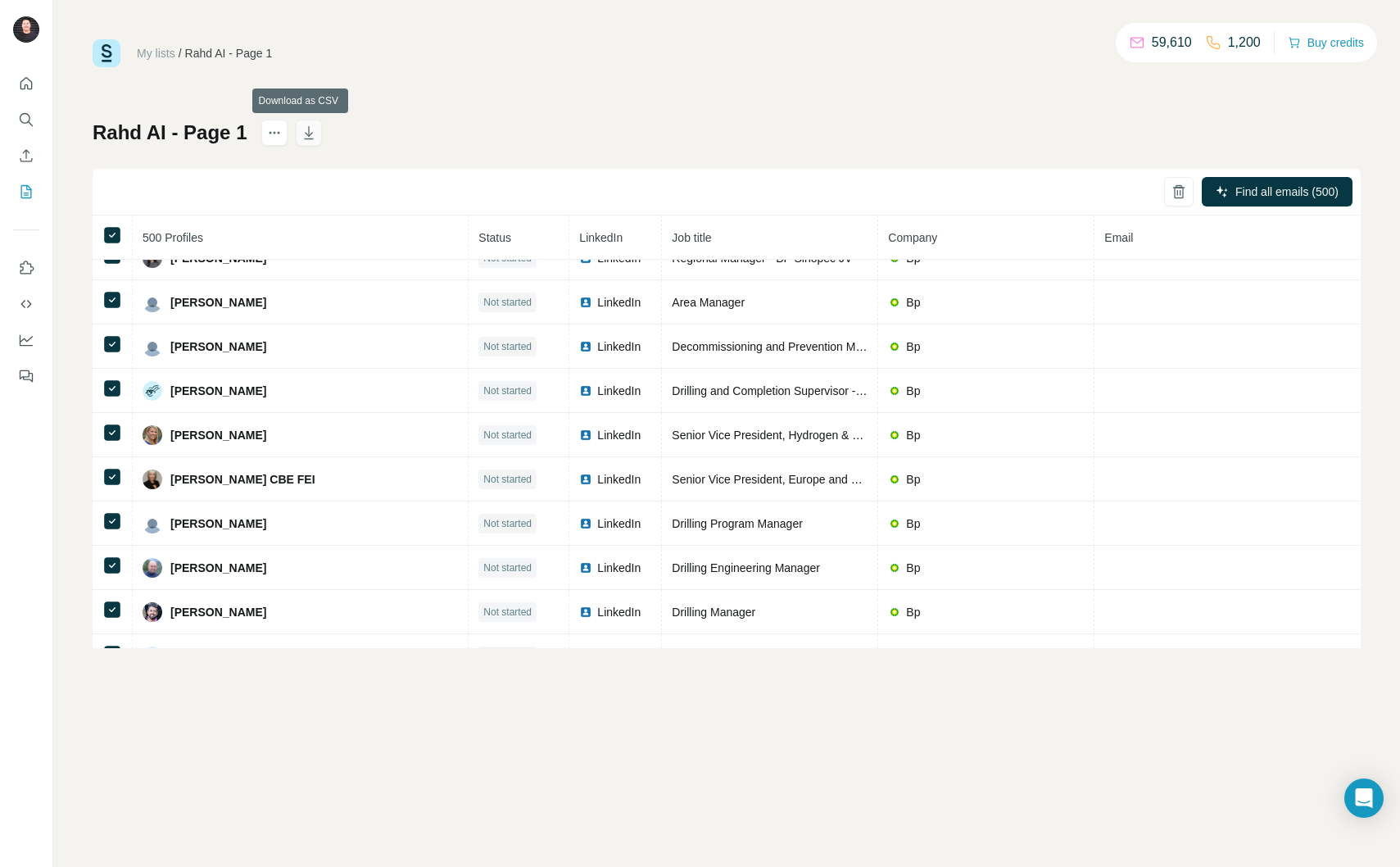
click at [304, 138] on icon "button" at bounding box center [309, 132] width 16 height 16
click at [32, 124] on icon "Search" at bounding box center [26, 120] width 16 height 16
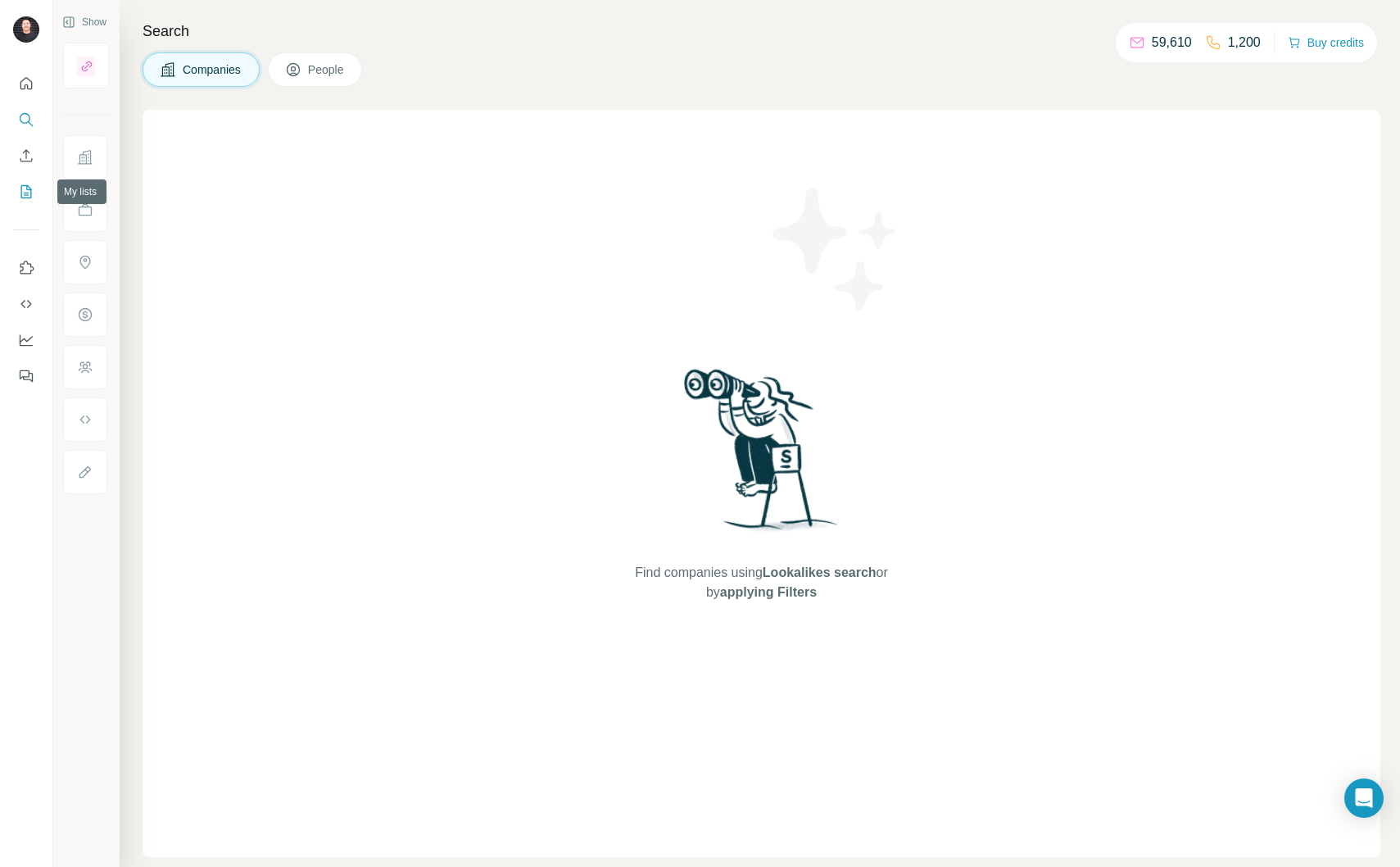
click at [24, 202] on button "My lists" at bounding box center [25, 191] width 26 height 30
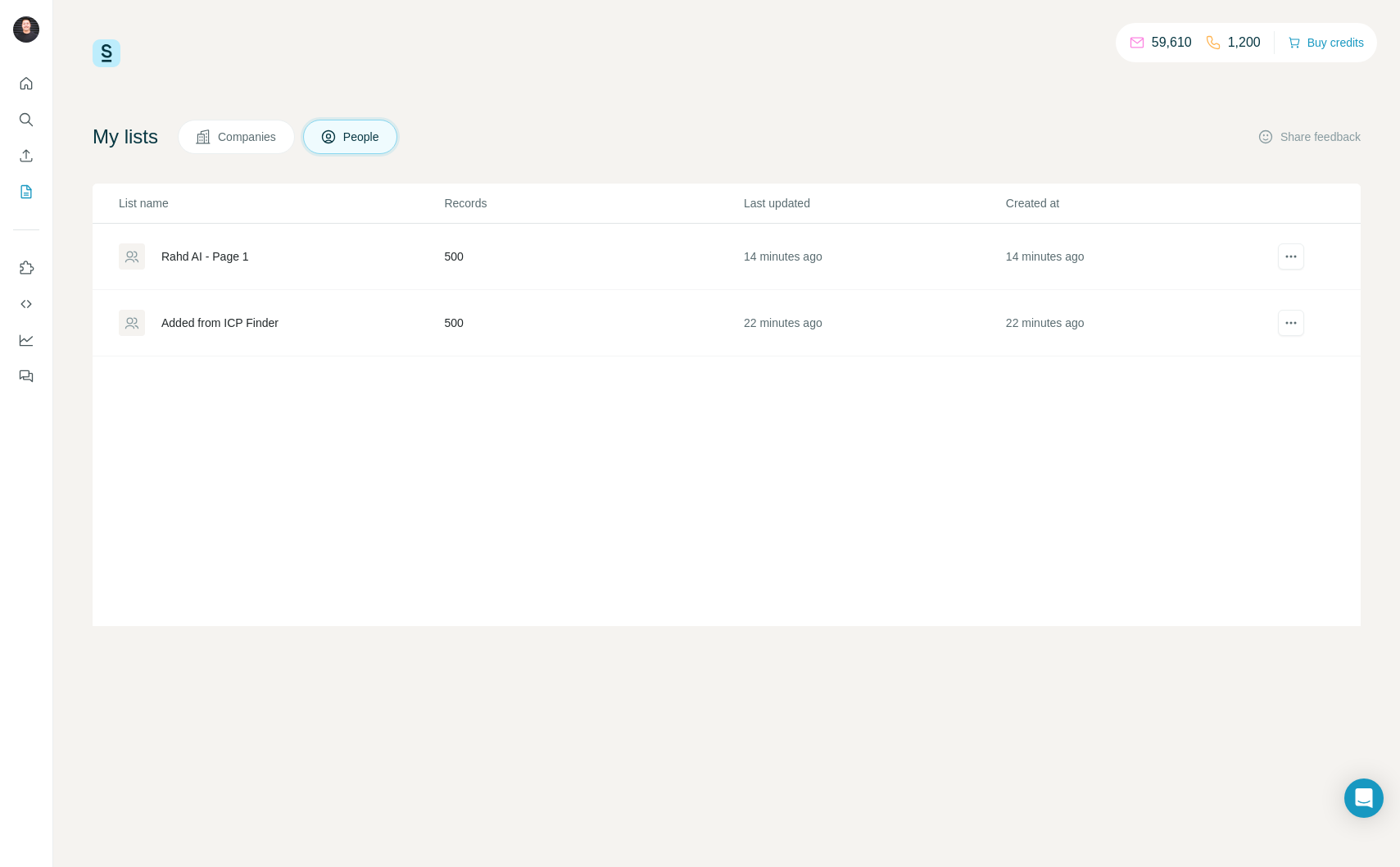
click at [276, 248] on div "Rahd AI - Page 1" at bounding box center [280, 256] width 324 height 26
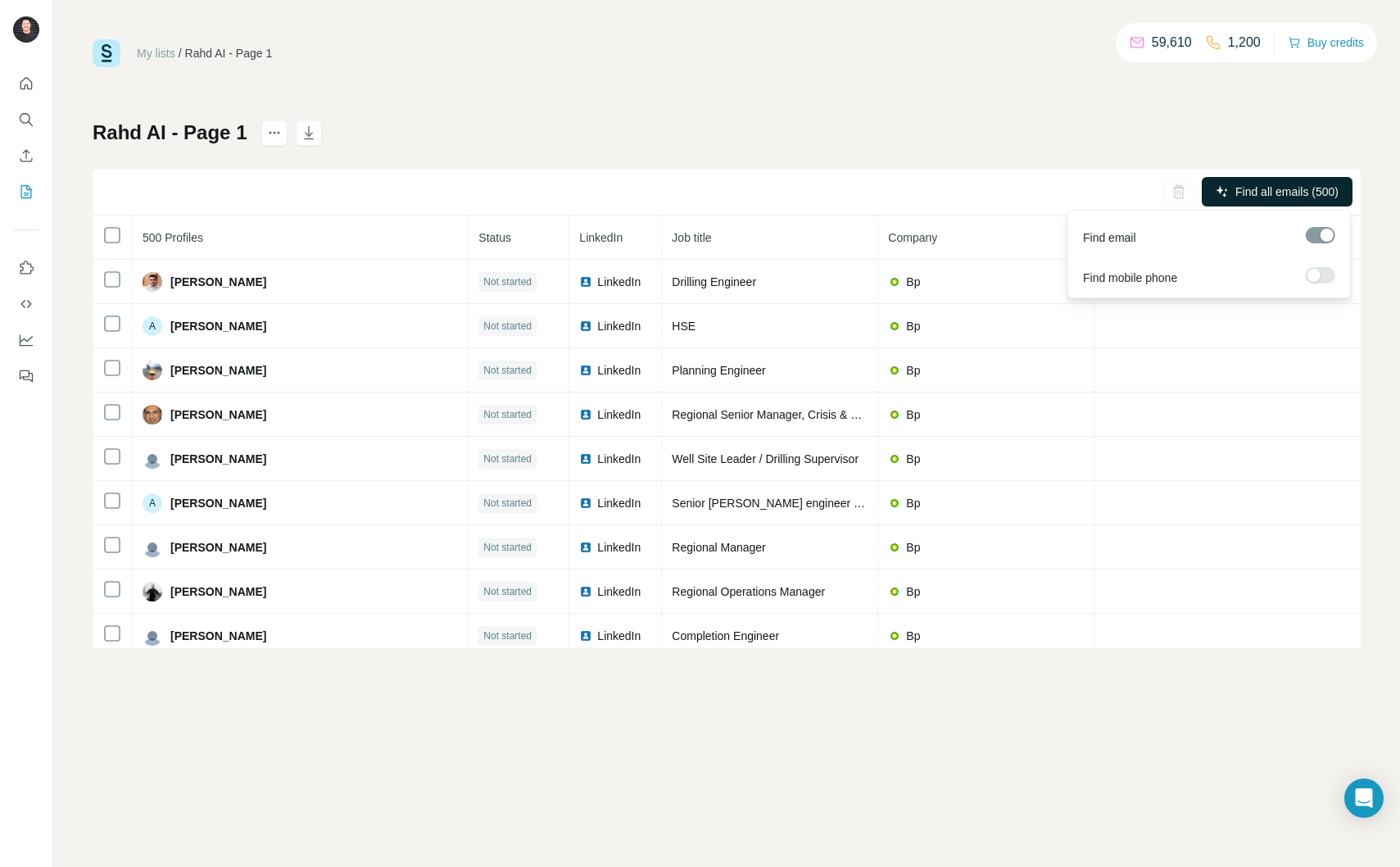
click at [1259, 189] on span "Find all emails (500)" at bounding box center [1288, 191] width 103 height 16
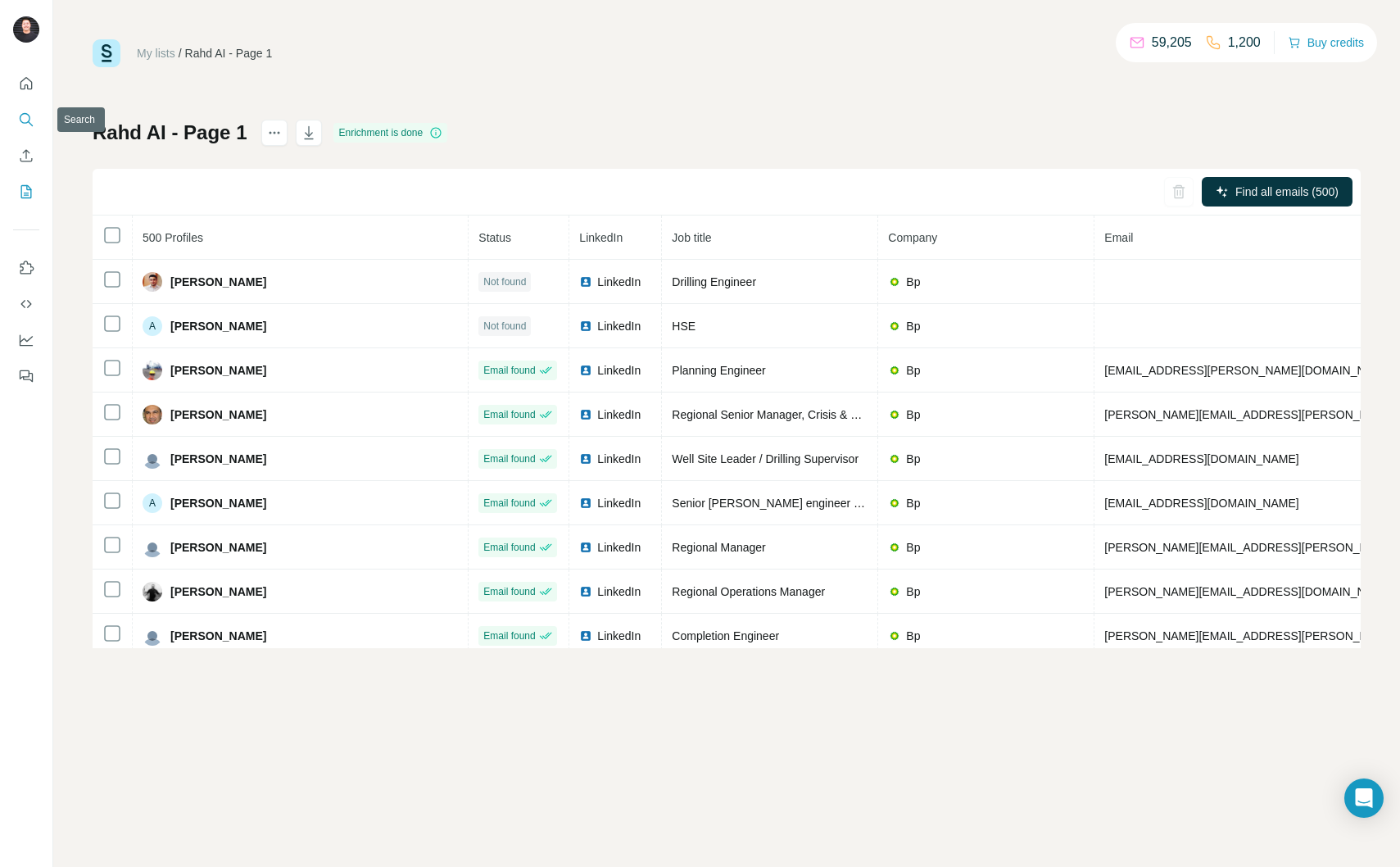
click at [21, 124] on icon "Search" at bounding box center [26, 120] width 16 height 16
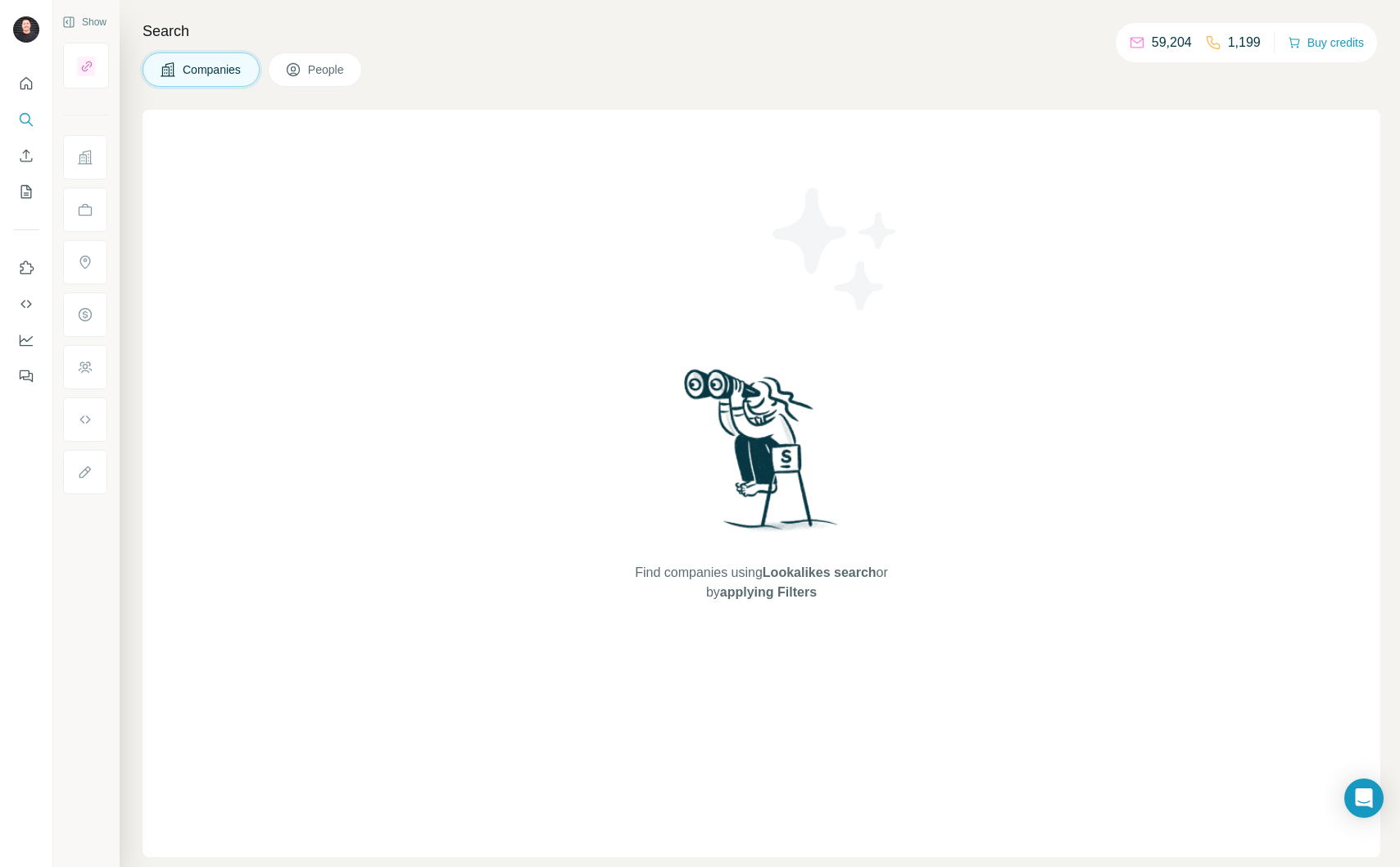
click at [327, 73] on span "People" at bounding box center [327, 70] width 38 height 16
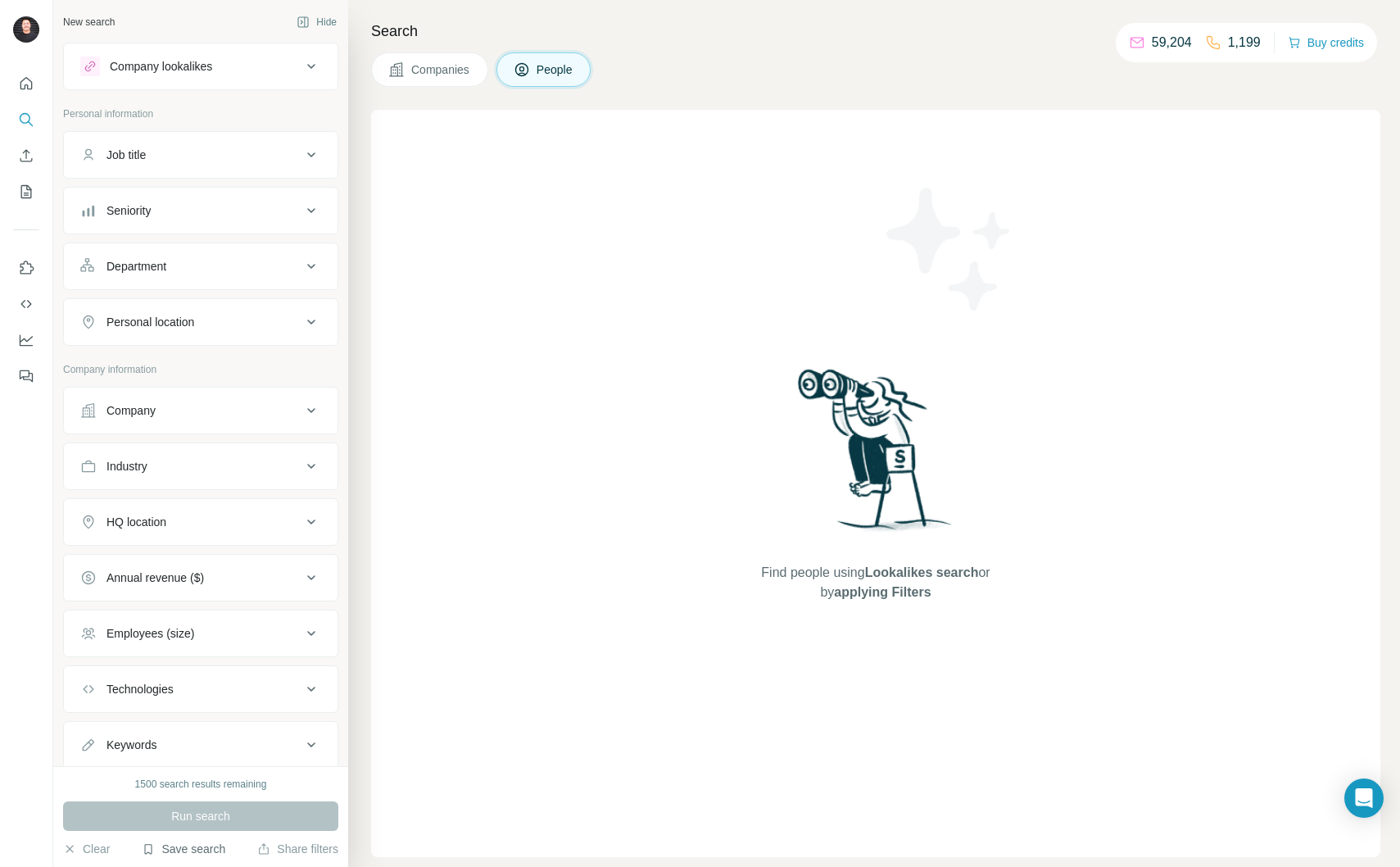
click at [192, 854] on button "Save search" at bounding box center [183, 849] width 83 height 16
click at [203, 831] on div "View my saved searches" at bounding box center [229, 820] width 173 height 33
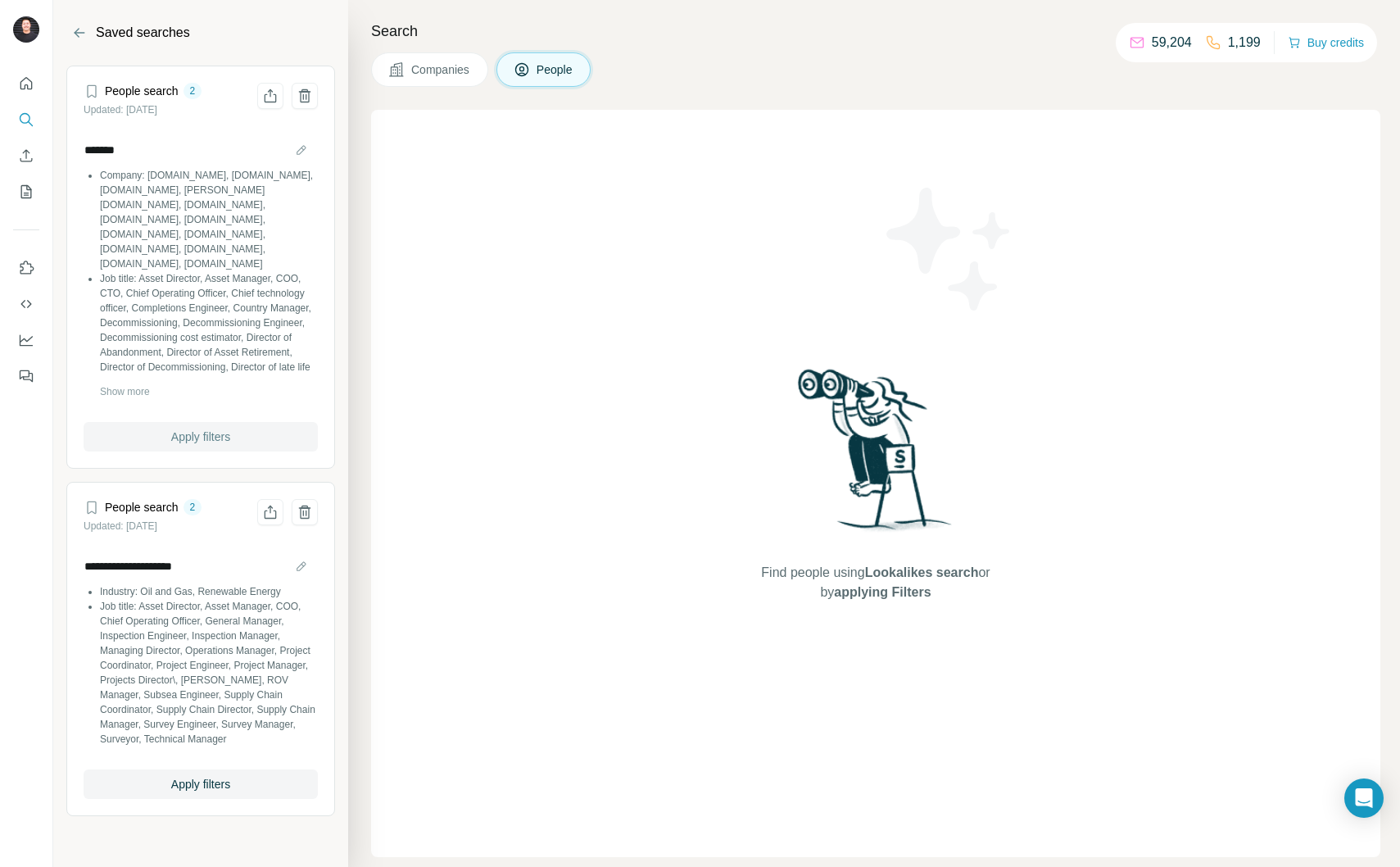
click at [221, 441] on span "Apply filters" at bounding box center [200, 437] width 59 height 16
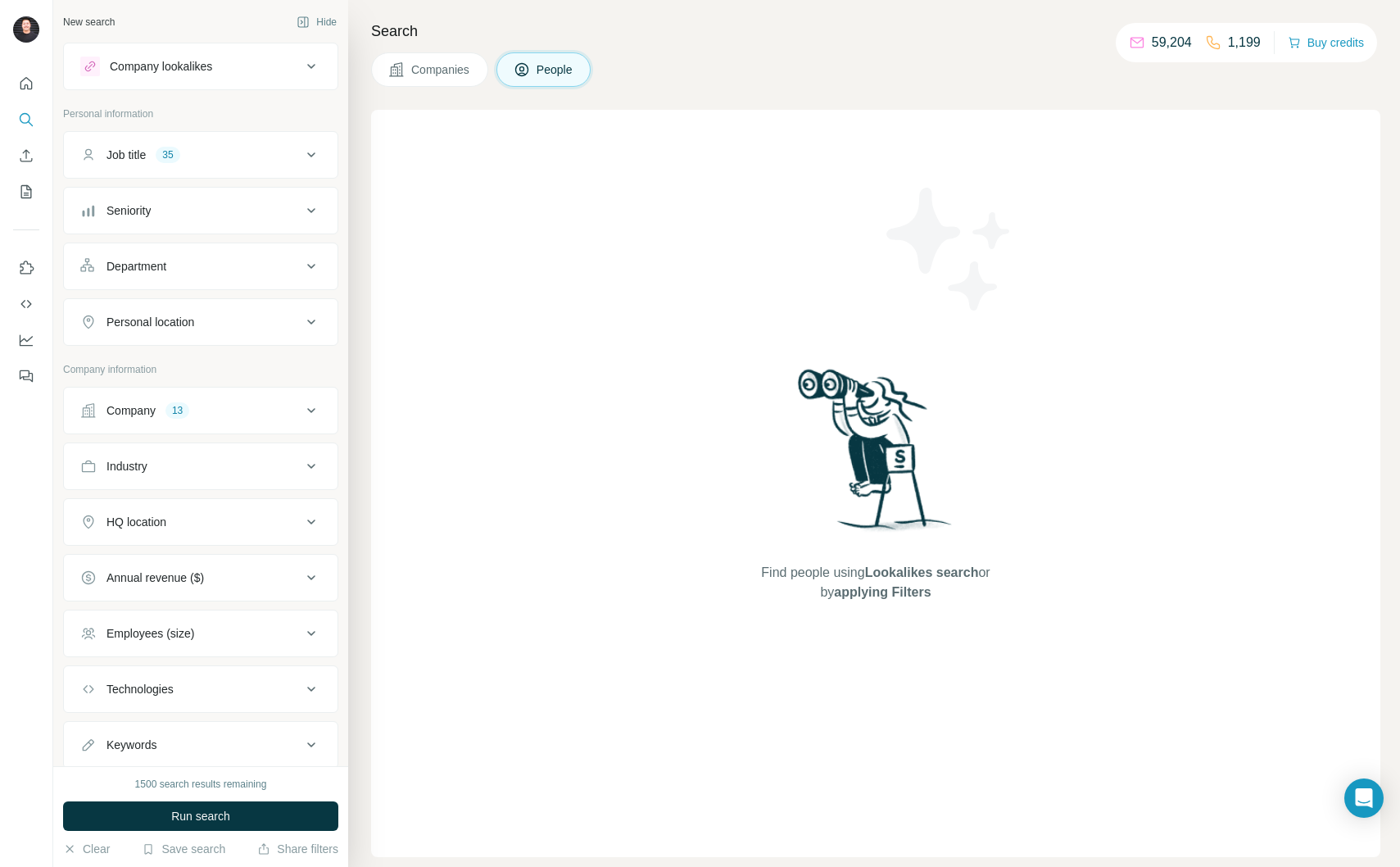
click at [260, 156] on div "Job title 35" at bounding box center [191, 155] width 221 height 16
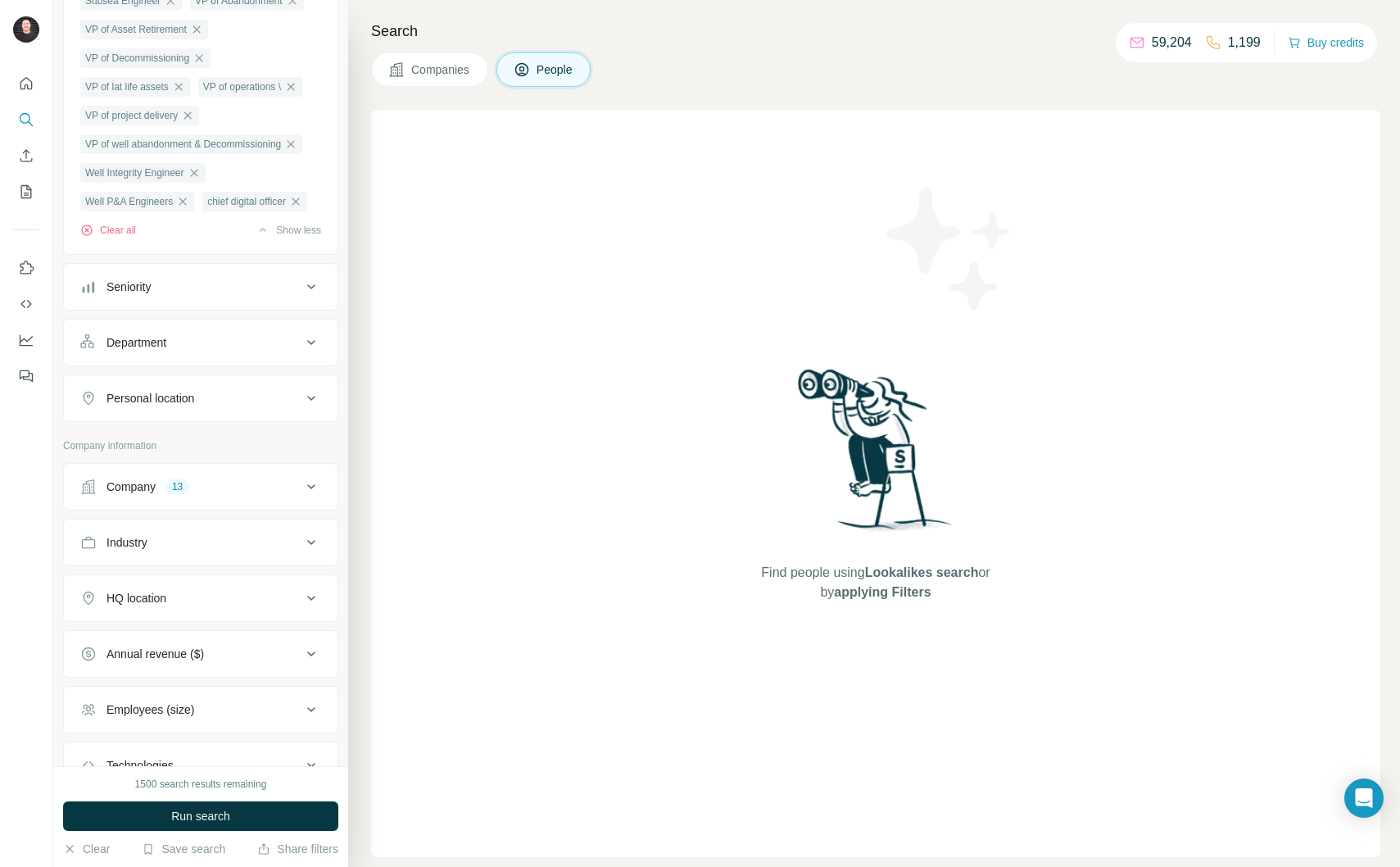
scroll to position [861, 0]
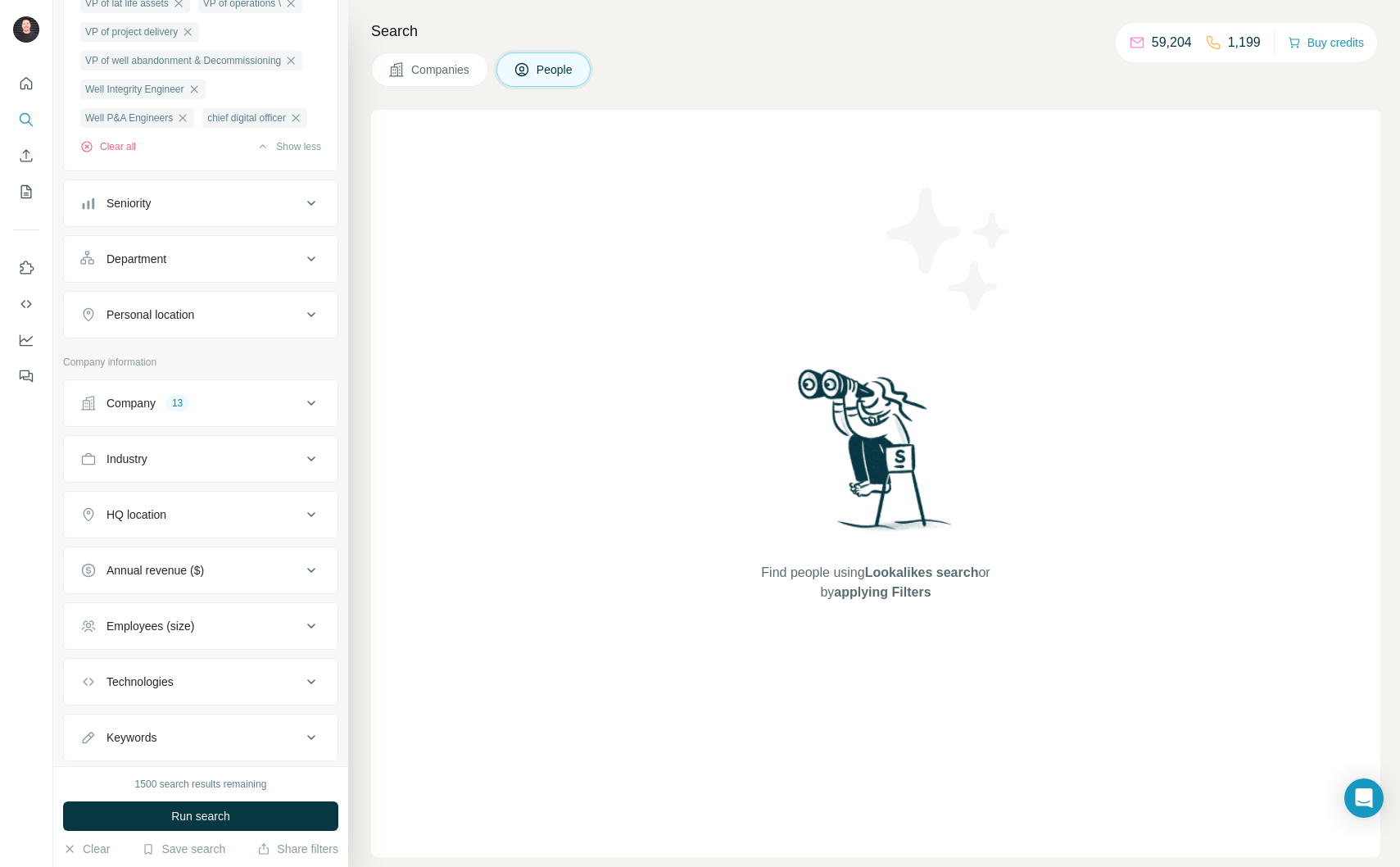
click at [241, 412] on div "Company 13" at bounding box center [191, 404] width 221 height 16
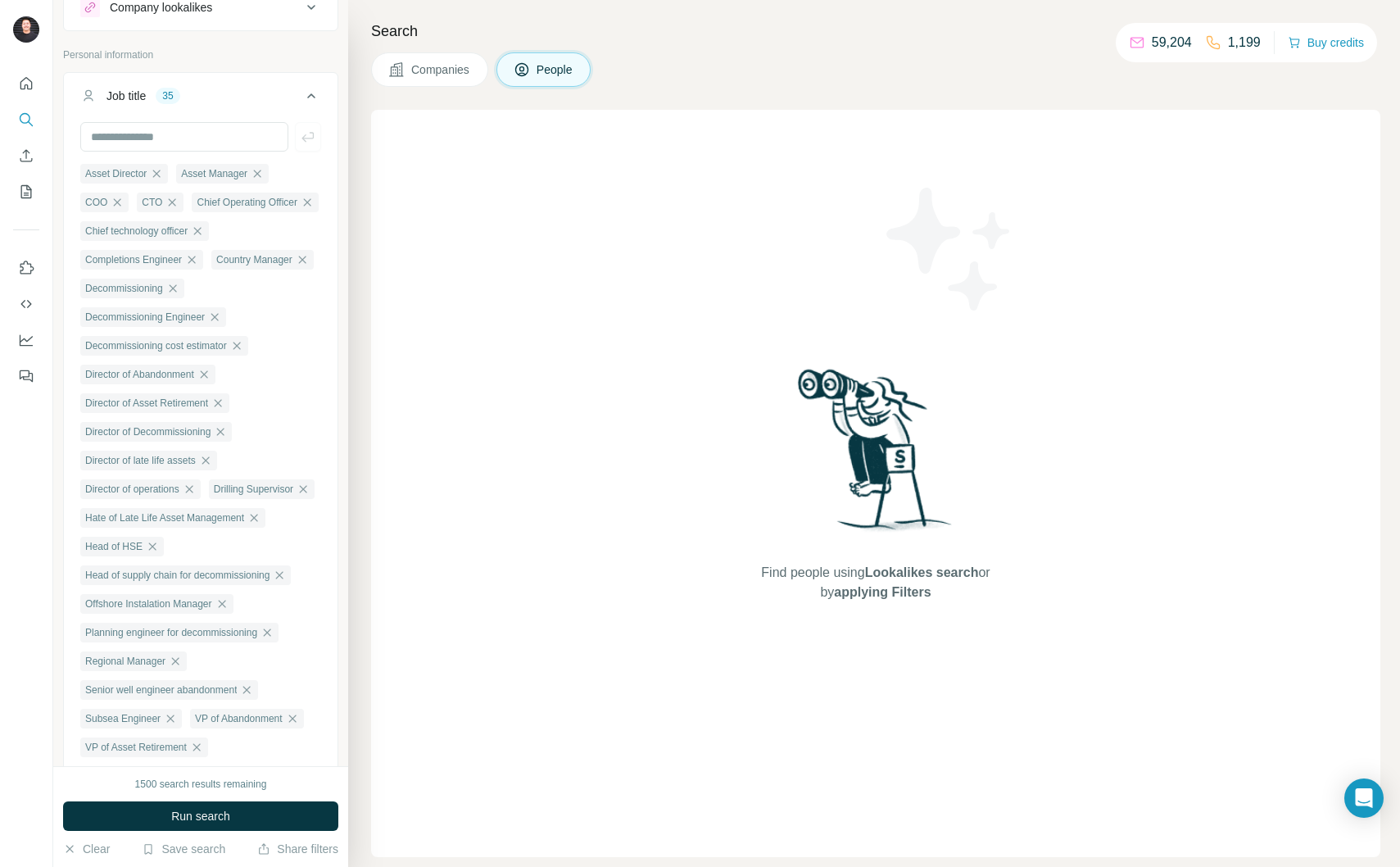
scroll to position [77, 0]
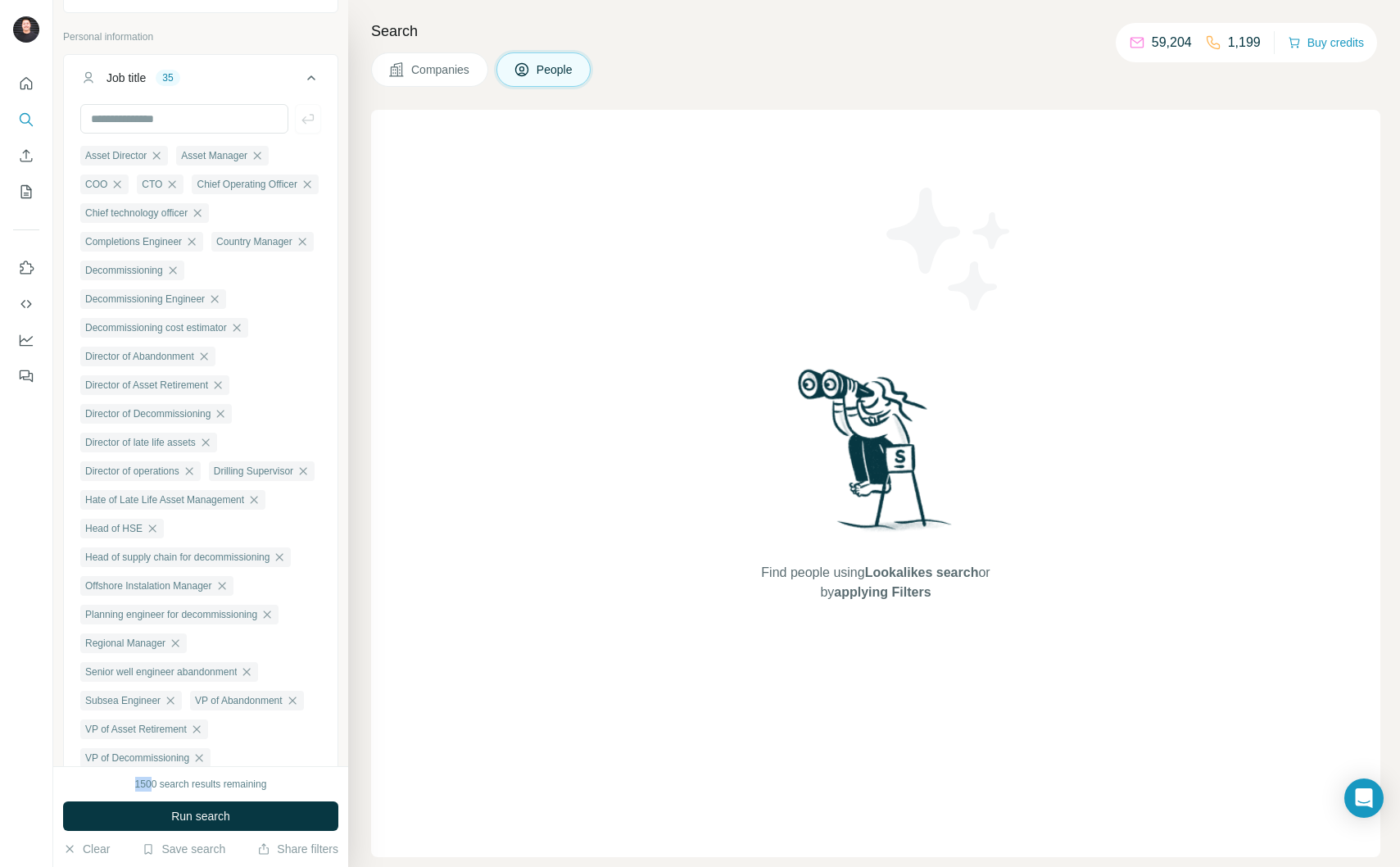
drag, startPoint x: 147, startPoint y: 784, endPoint x: 103, endPoint y: 783, distance: 44.0
click at [103, 783] on div "1500 search results remaining" at bounding box center [201, 784] width 276 height 15
click at [116, 783] on div "1500 search results remaining" at bounding box center [201, 784] width 276 height 15
drag, startPoint x: 134, startPoint y: 783, endPoint x: 182, endPoint y: 783, distance: 48.0
click at [182, 783] on div "1500 search results remaining" at bounding box center [201, 784] width 276 height 15
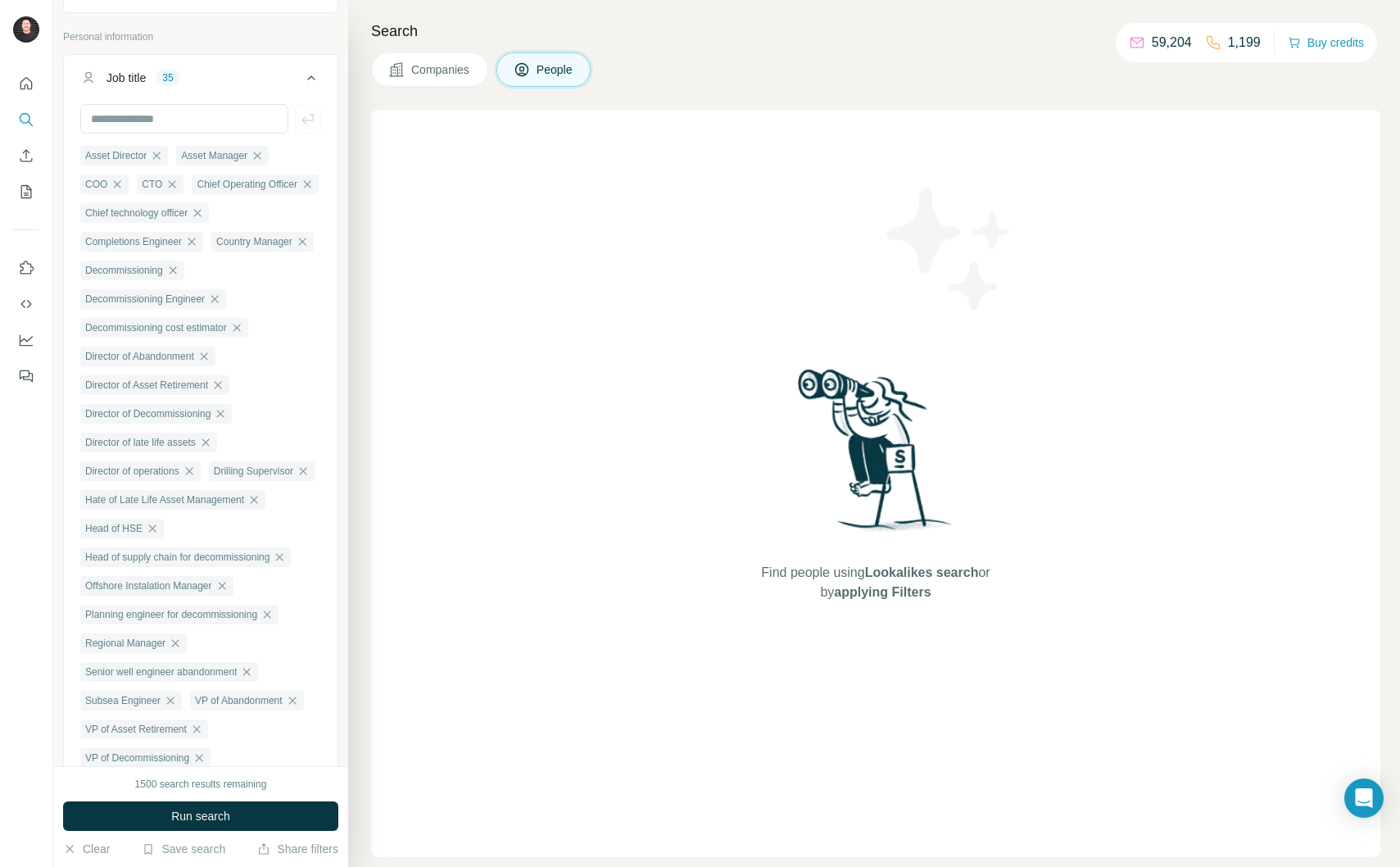
click at [182, 783] on div "1500 search results remaining" at bounding box center [200, 784] width 131 height 15
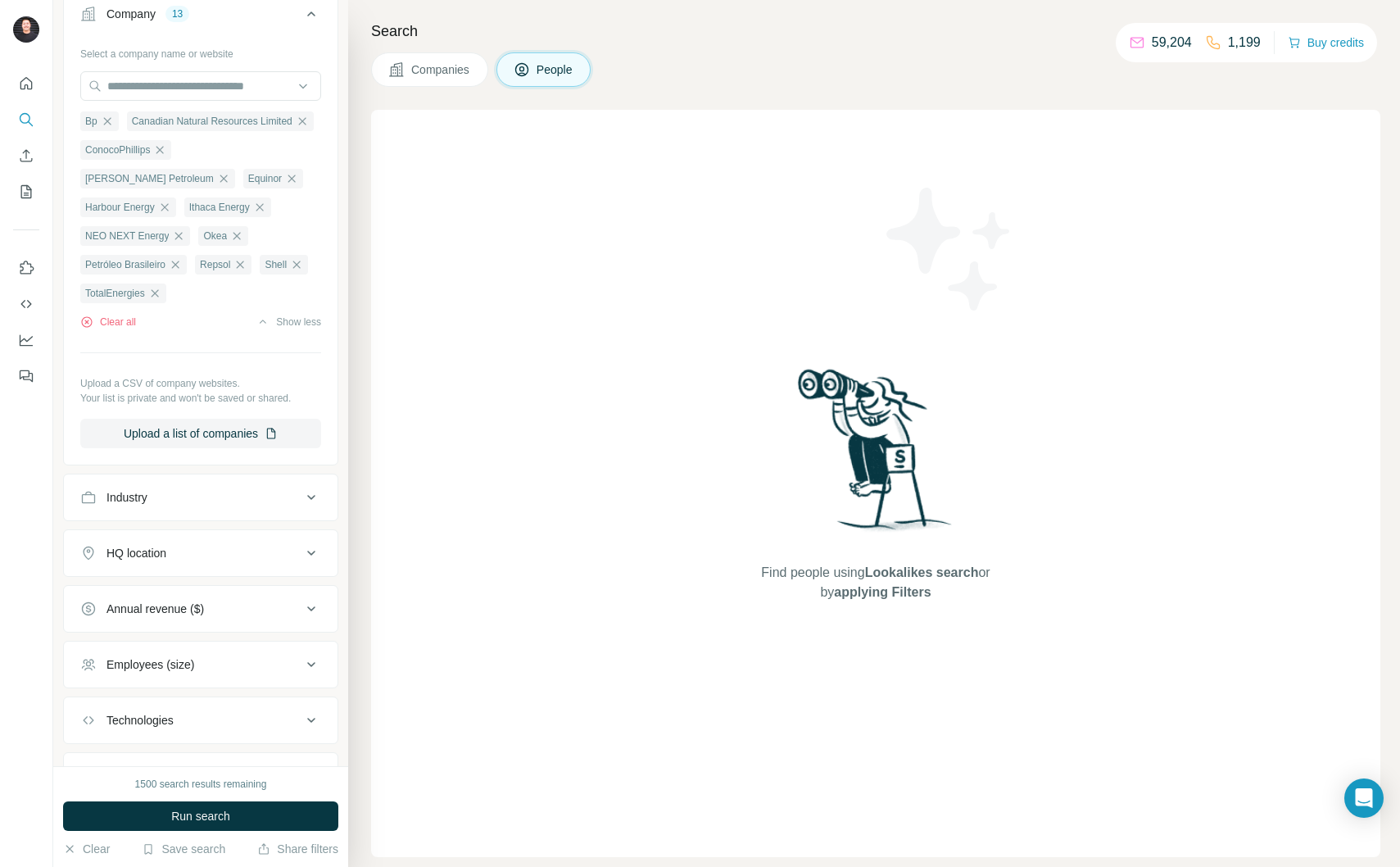
scroll to position [1334, 0]
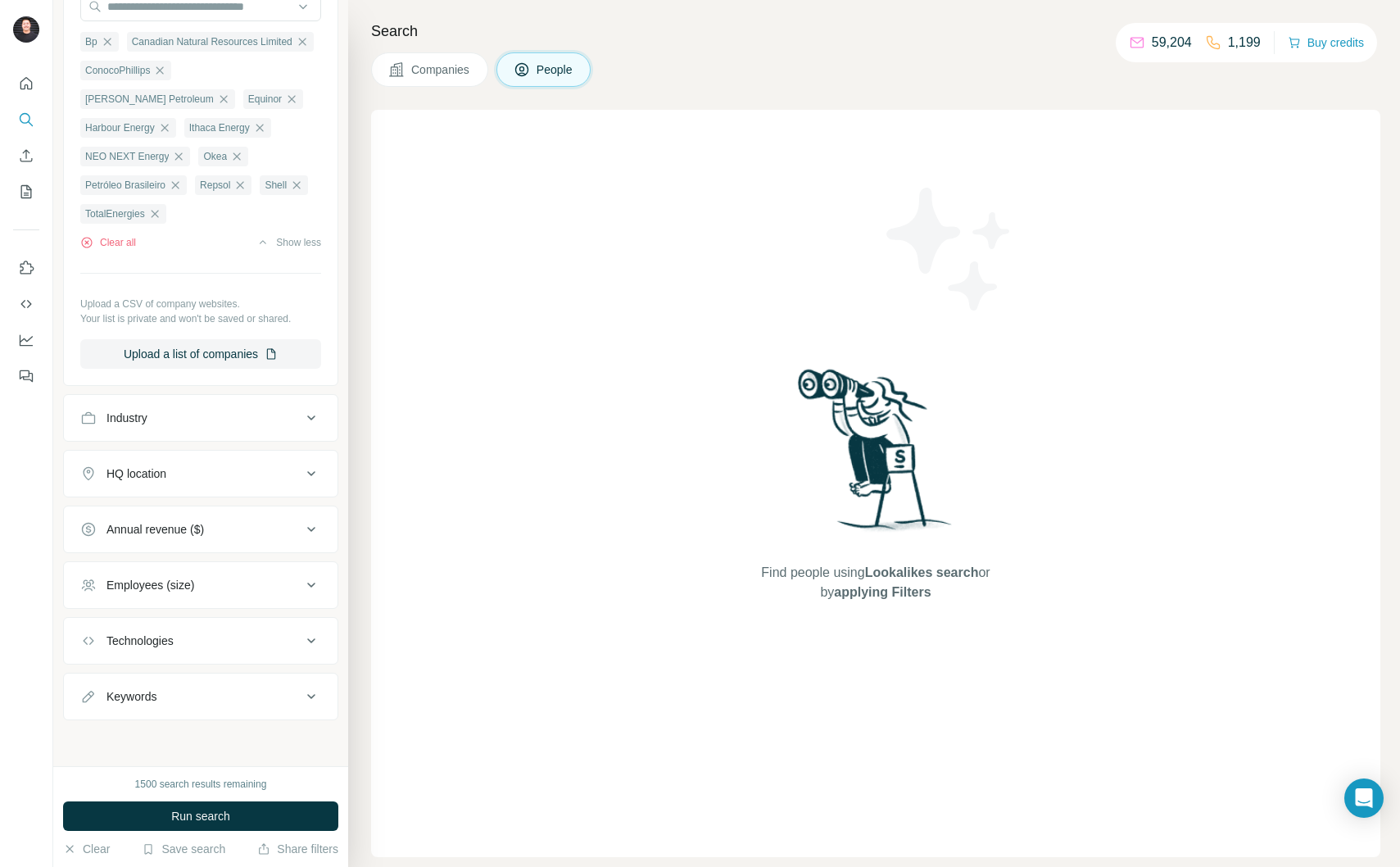
click at [281, 426] on div "Industry" at bounding box center [191, 418] width 221 height 16
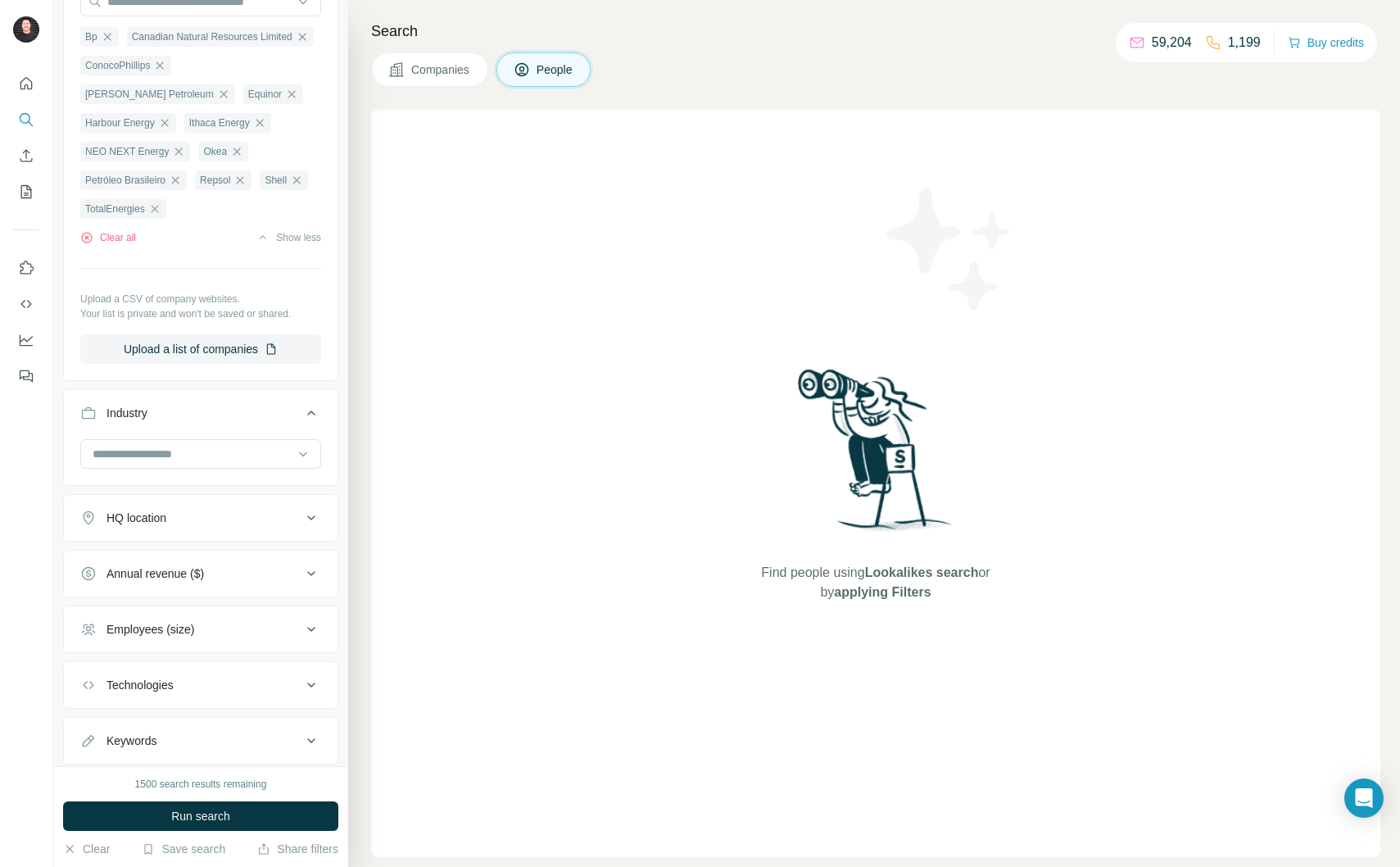
click at [281, 421] on div "Industry" at bounding box center [191, 413] width 221 height 16
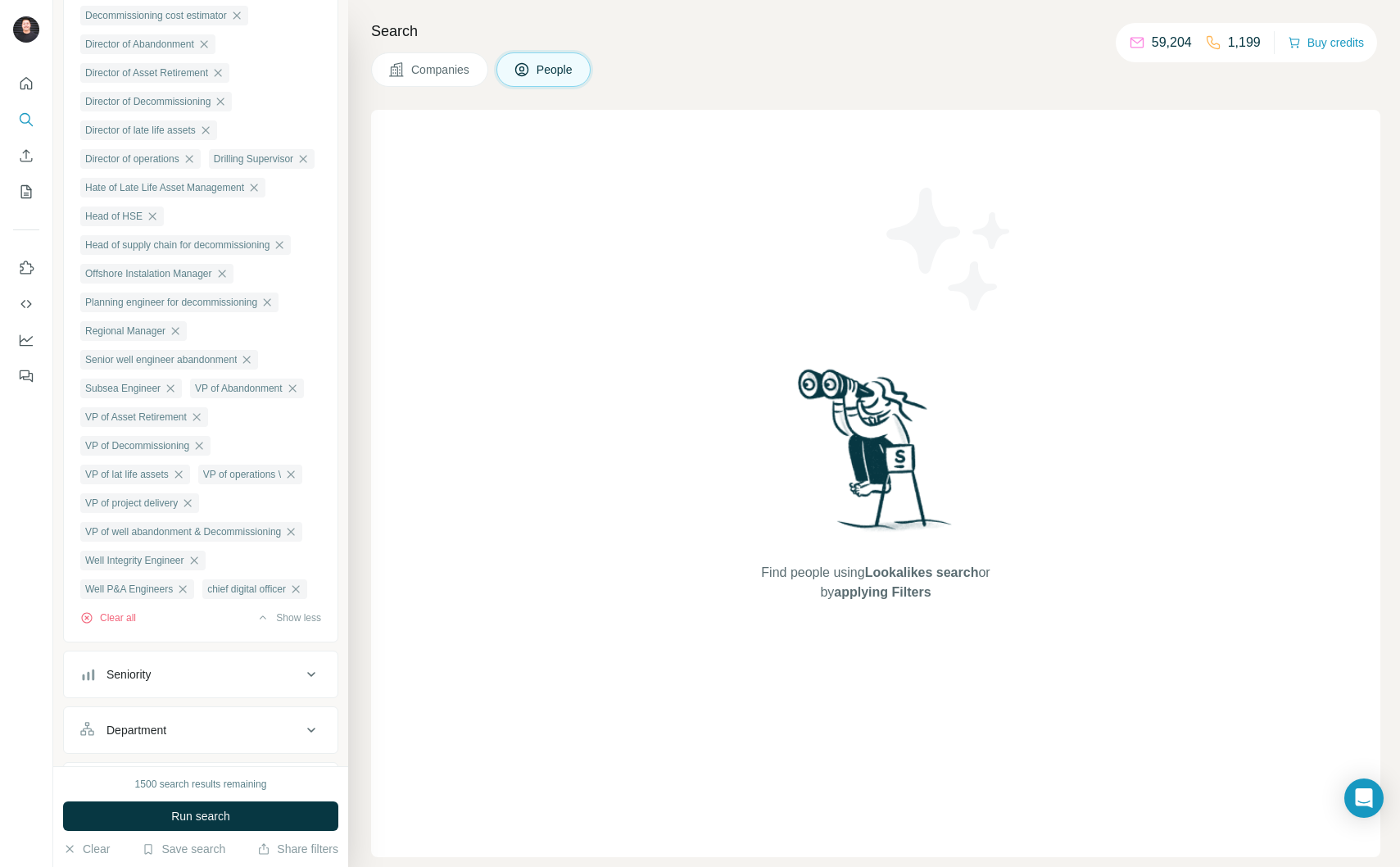
scroll to position [0, 0]
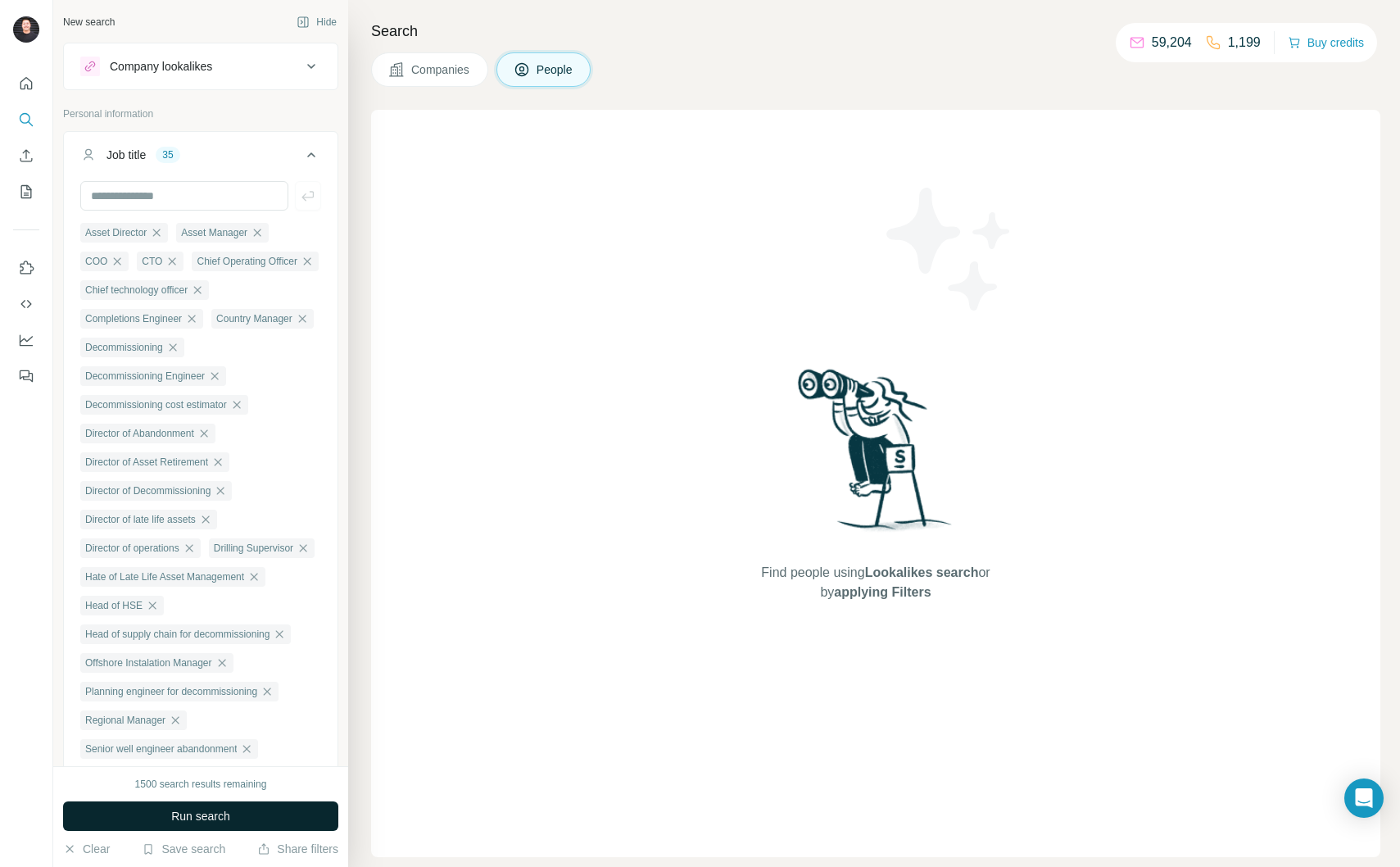
click at [279, 820] on button "Run search" at bounding box center [201, 816] width 276 height 30
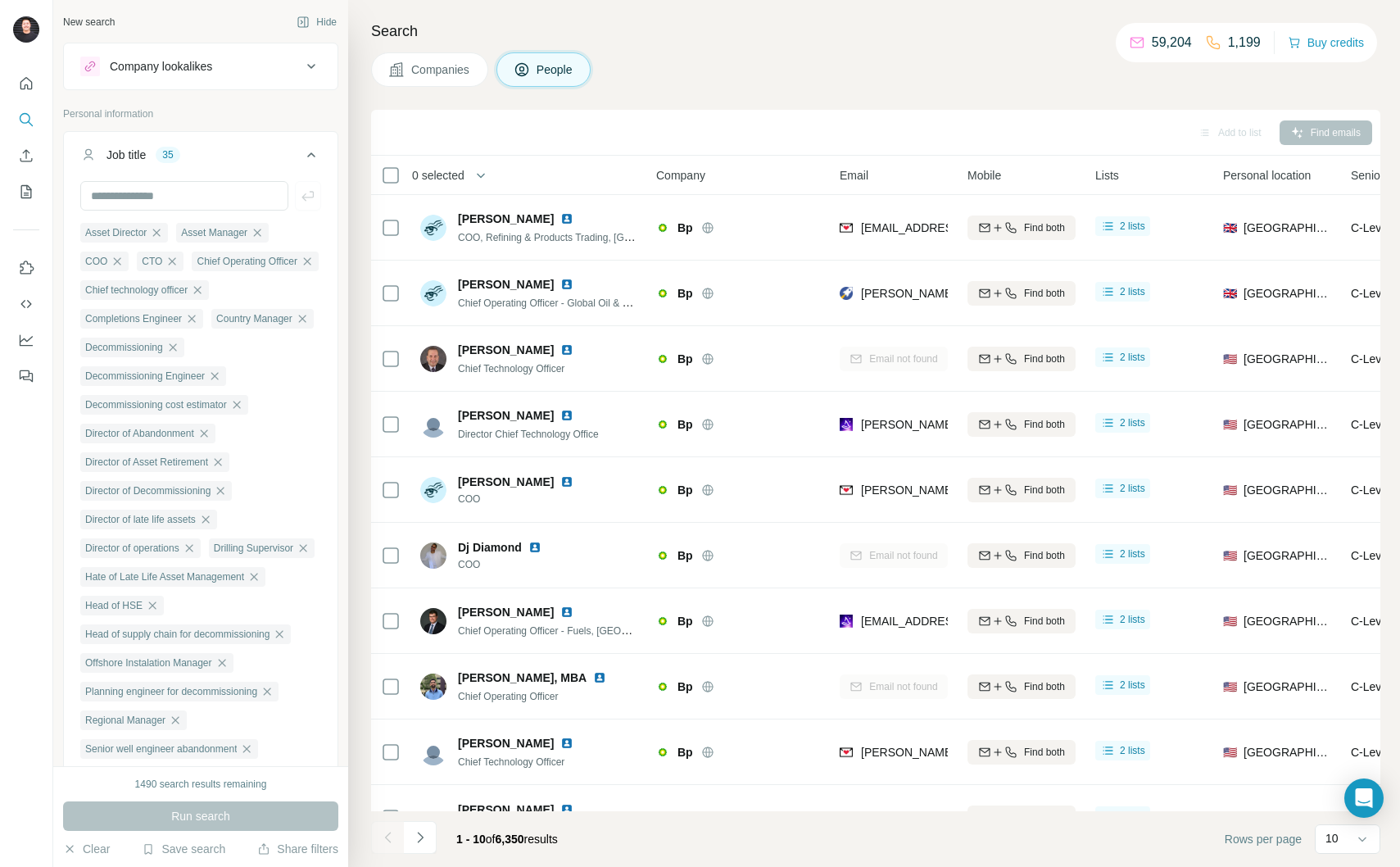
click at [439, 172] on span "0 selected" at bounding box center [439, 175] width 53 height 16
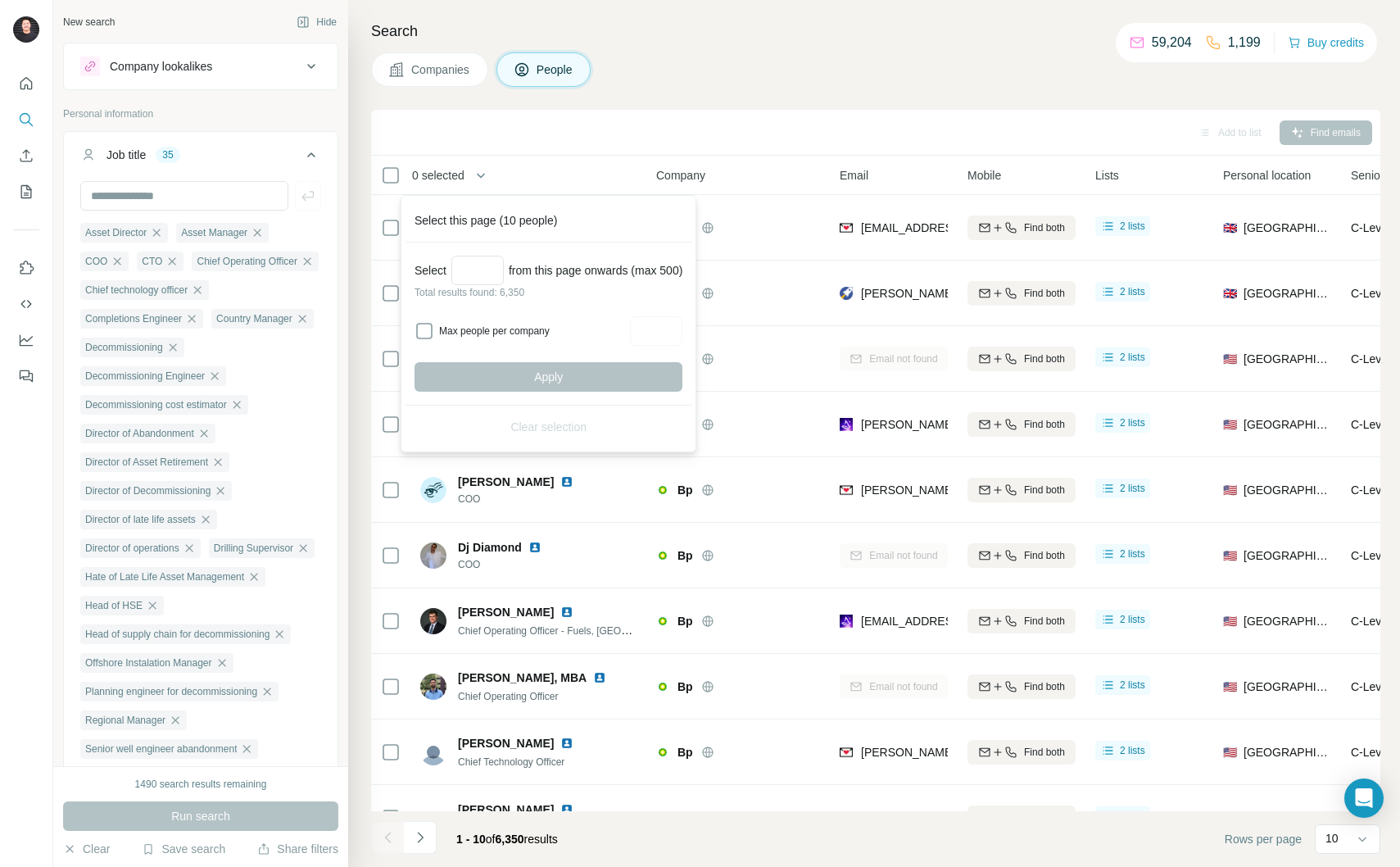
click at [439, 172] on span "0 selected" at bounding box center [439, 175] width 53 height 16
click at [447, 173] on span "0 selected" at bounding box center [439, 175] width 53 height 16
click at [558, 843] on span "1 - 10 of 6,350 results" at bounding box center [507, 839] width 102 height 13
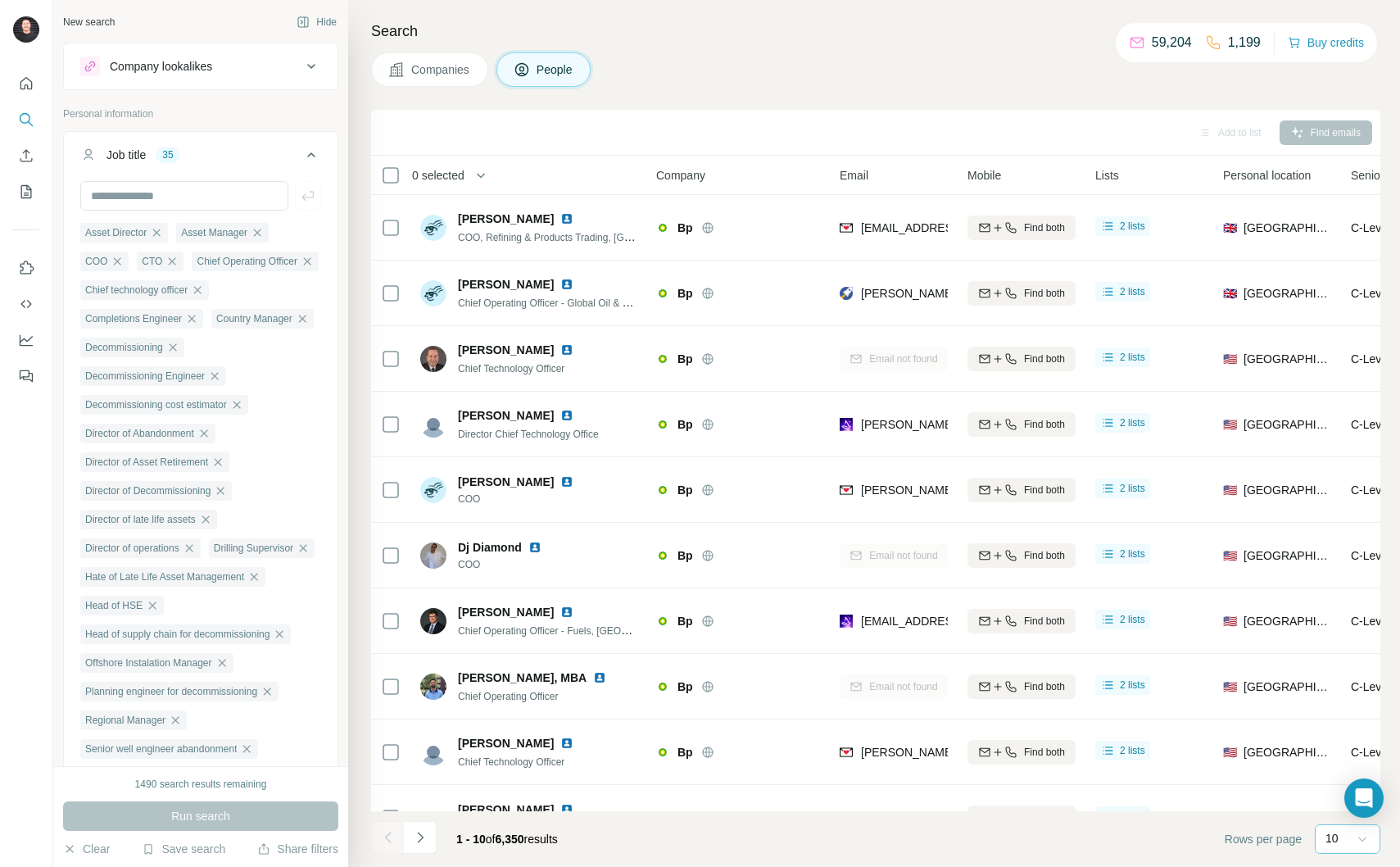
click at [1360, 852] on div at bounding box center [1363, 839] width 16 height 30
click at [834, 833] on footer "1 - 10 of 6,350 results Rows per page 10" at bounding box center [875, 839] width 1009 height 55
click at [286, 154] on div "Job title 35" at bounding box center [191, 155] width 221 height 16
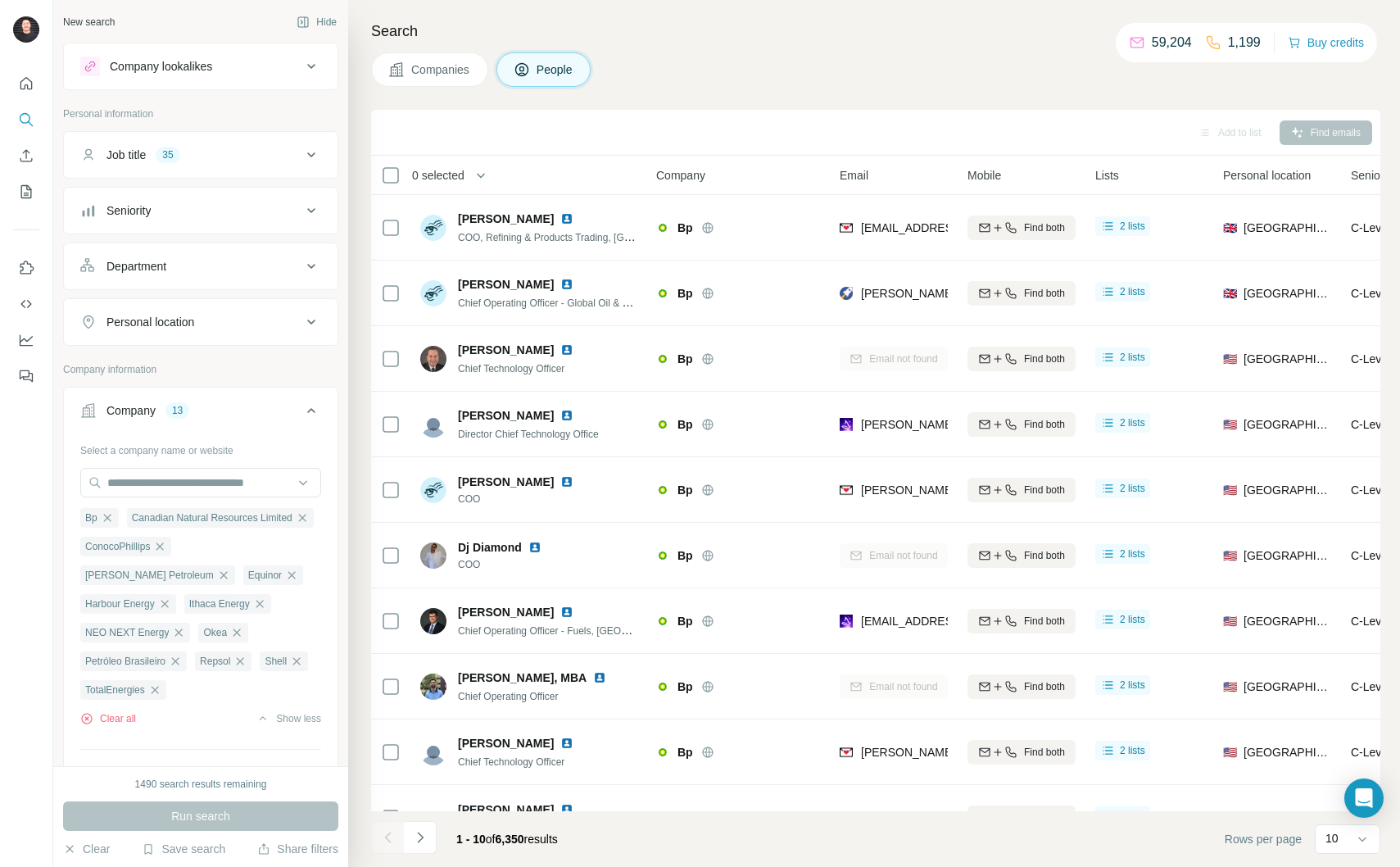
click at [277, 403] on div "Company 13" at bounding box center [191, 411] width 221 height 16
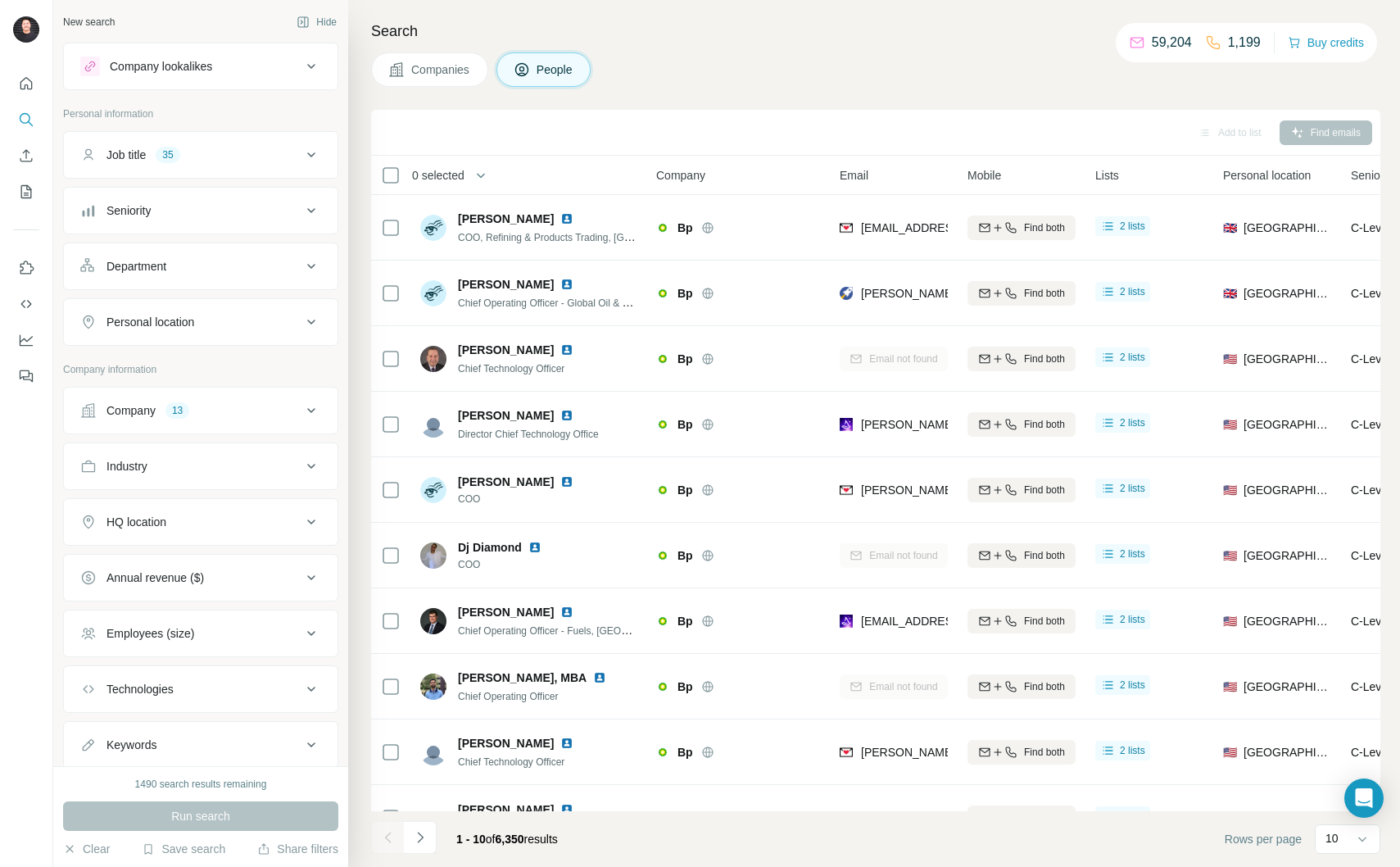
scroll to position [10, 0]
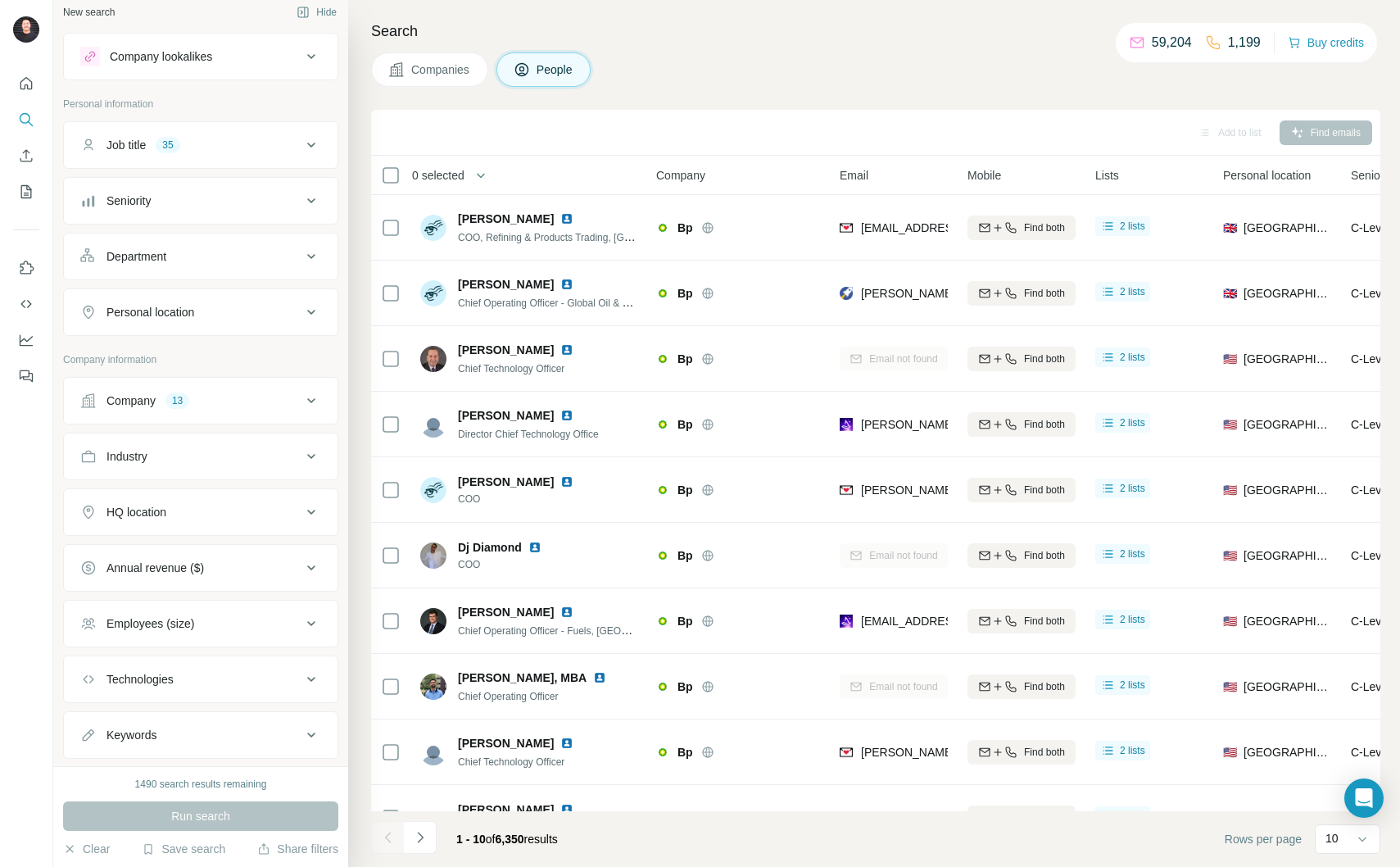
click at [1234, 141] on div "Add to list" at bounding box center [1230, 132] width 86 height 24
click at [1233, 139] on div "Add to list" at bounding box center [1230, 132] width 86 height 24
drag, startPoint x: 526, startPoint y: 842, endPoint x: 505, endPoint y: 843, distance: 21.0
click at [505, 843] on span "6,350" at bounding box center [510, 839] width 29 height 13
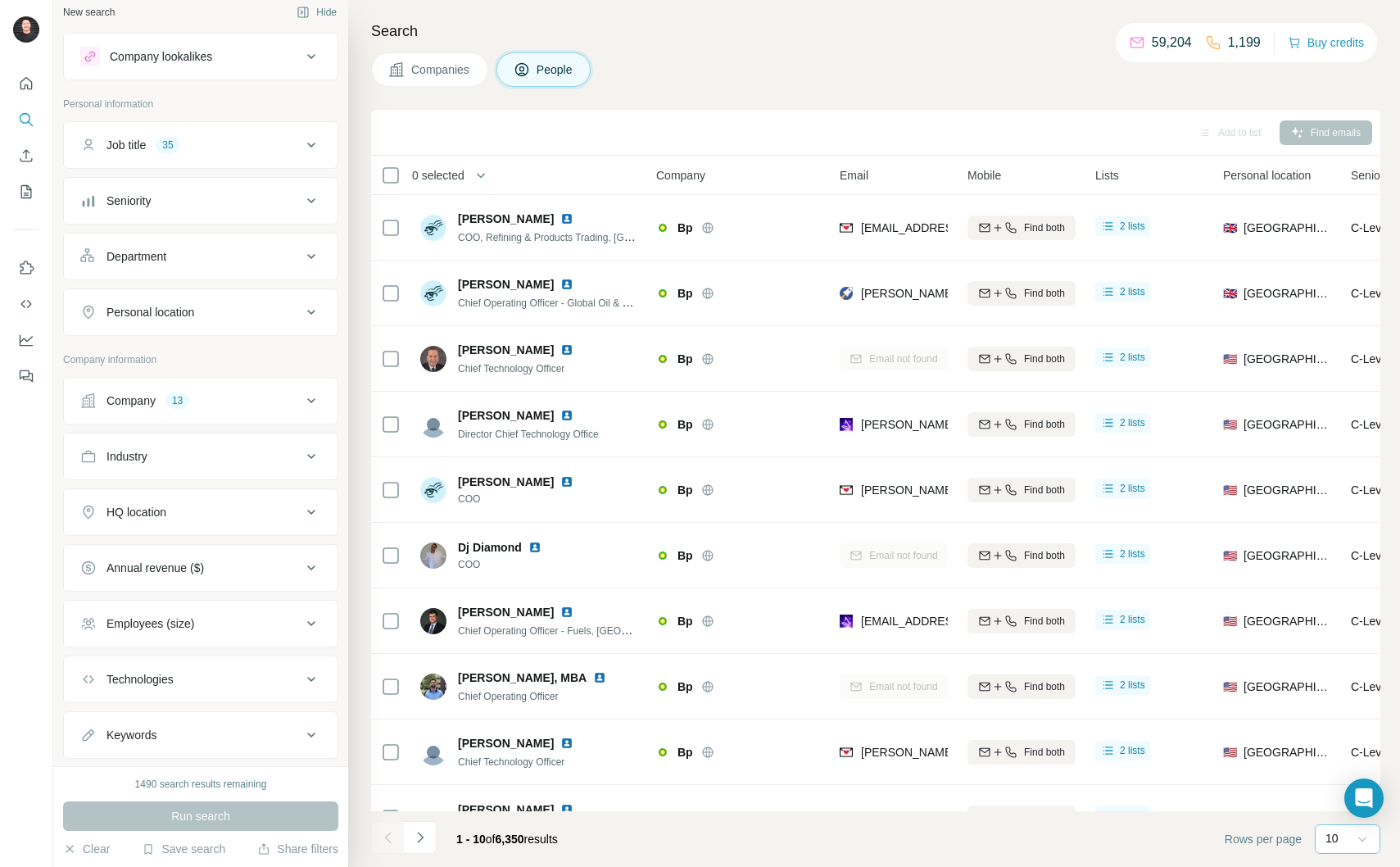
click at [1362, 843] on icon at bounding box center [1363, 839] width 16 height 16
click at [413, 835] on icon "Navigate to next page" at bounding box center [421, 837] width 16 height 16
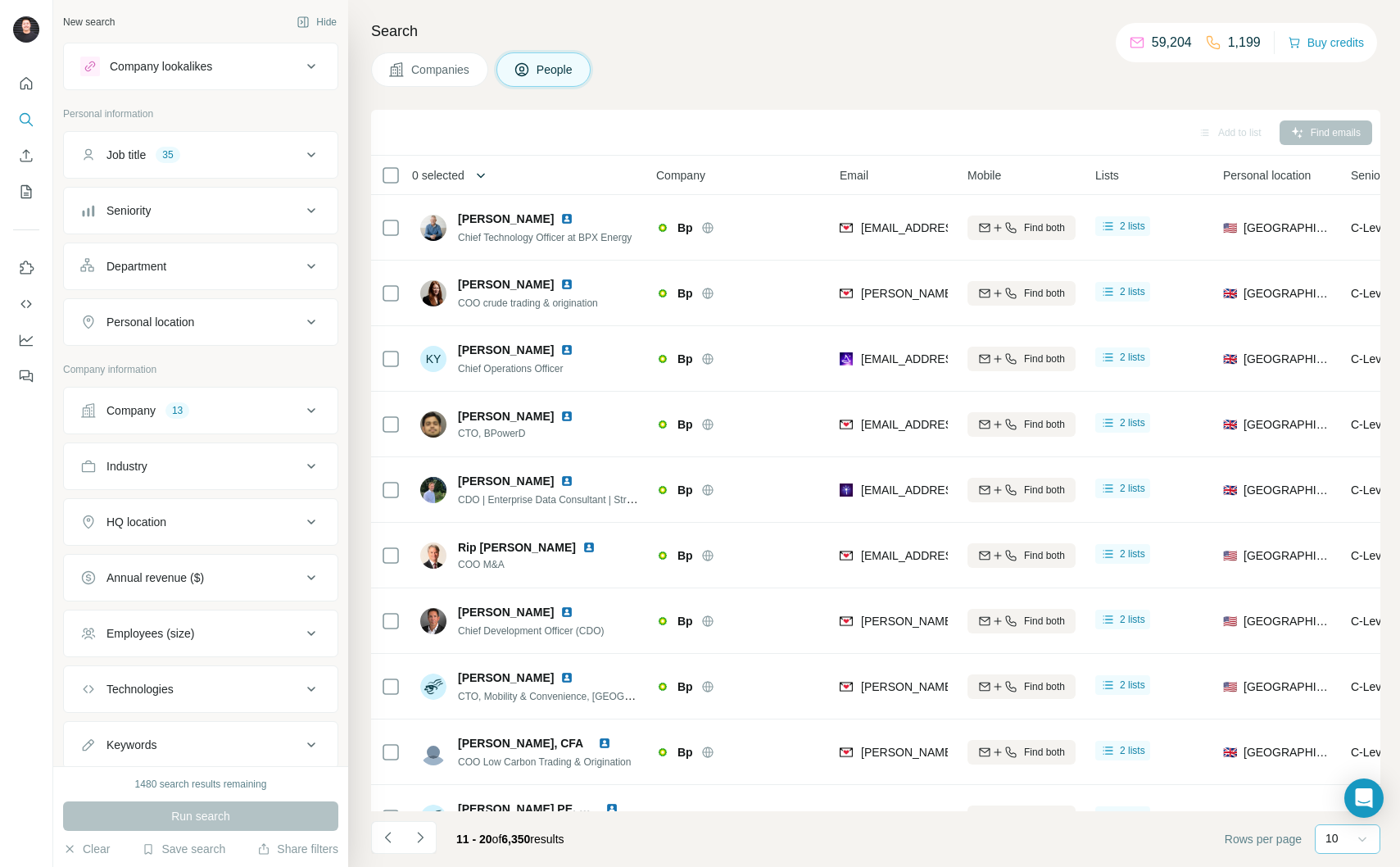
click at [485, 174] on icon "button" at bounding box center [481, 175] width 8 height 5
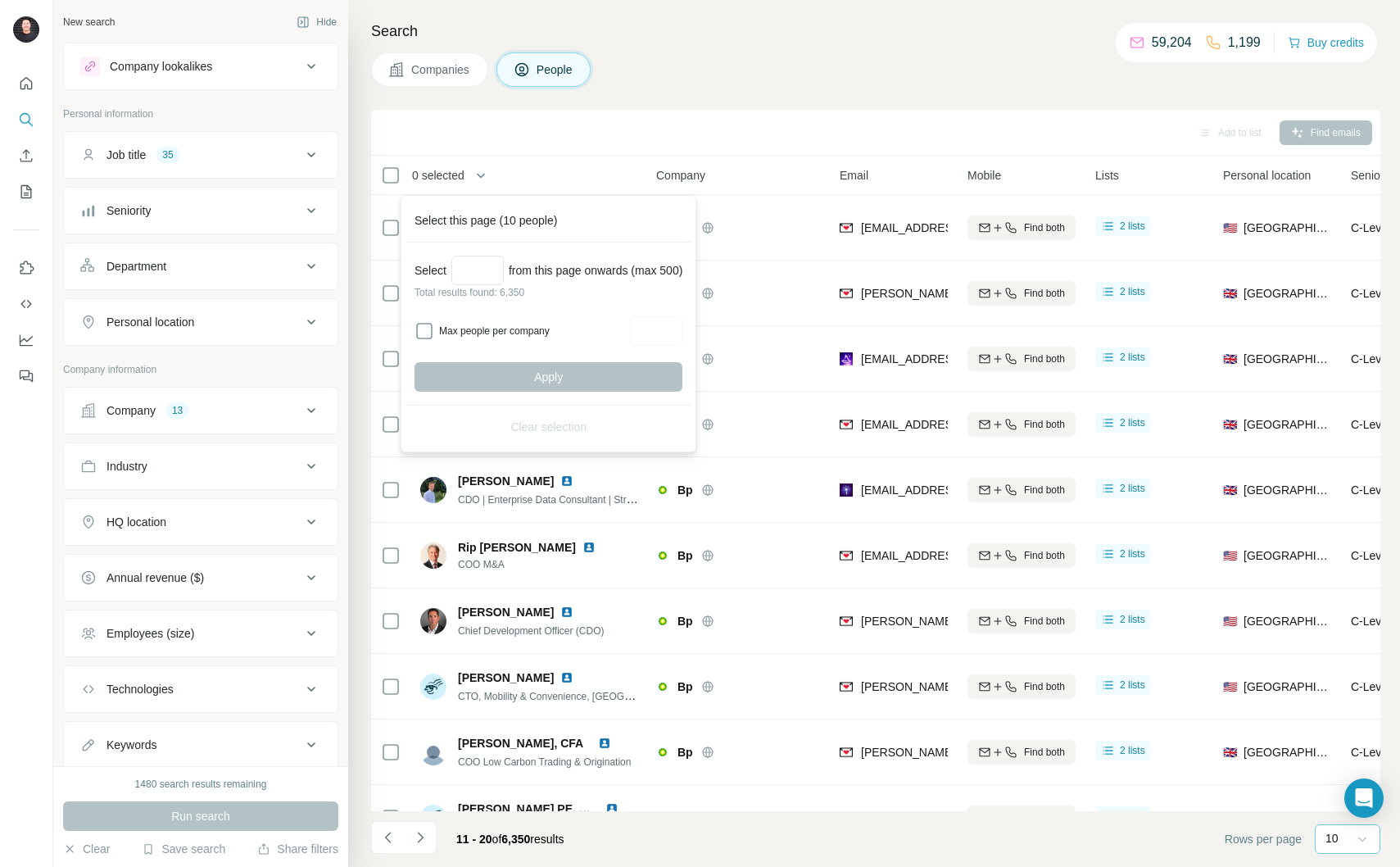
click at [852, 76] on div "Companies People" at bounding box center [875, 70] width 1009 height 34
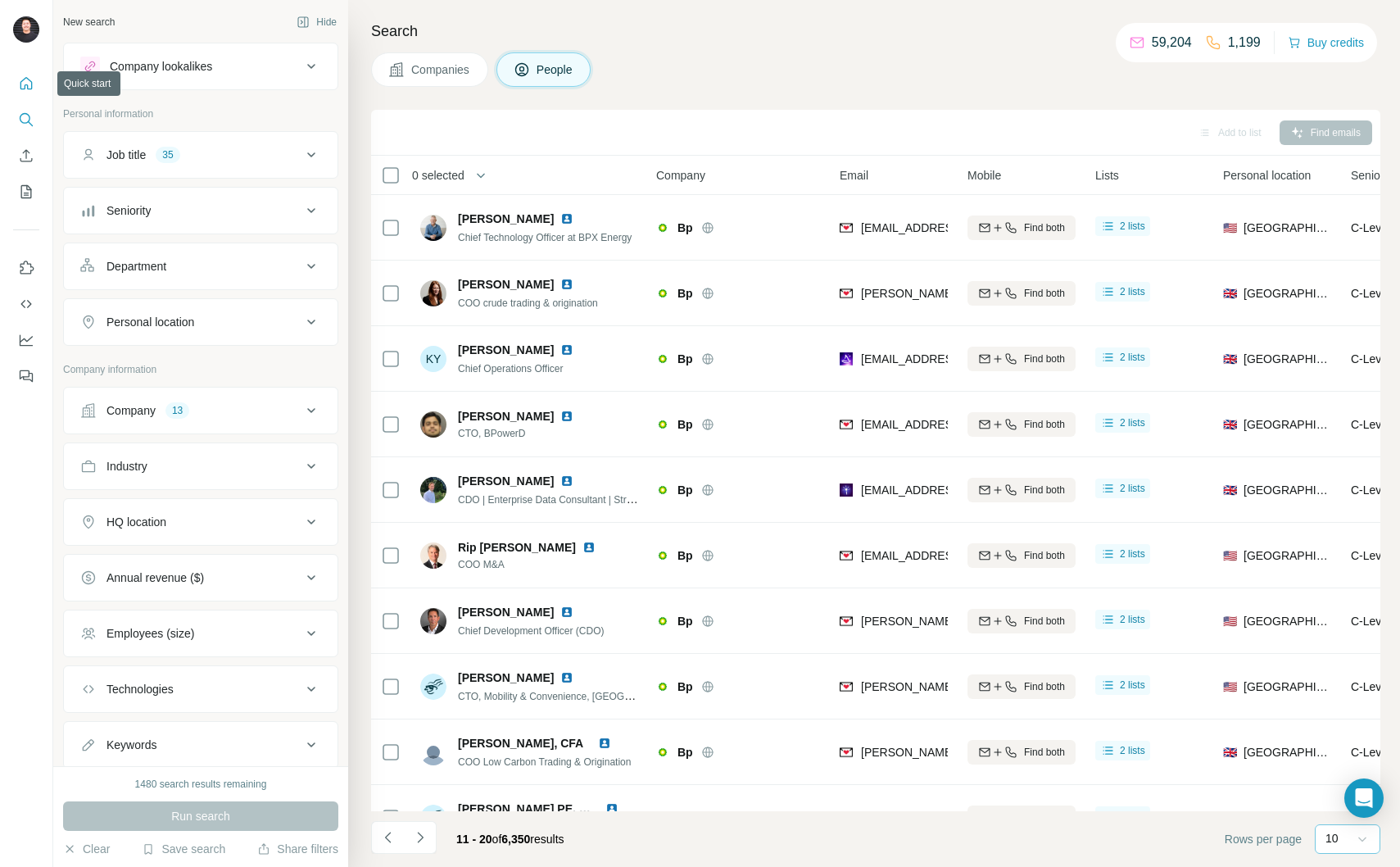
click at [24, 78] on icon "Quick start" at bounding box center [26, 83] width 16 height 16
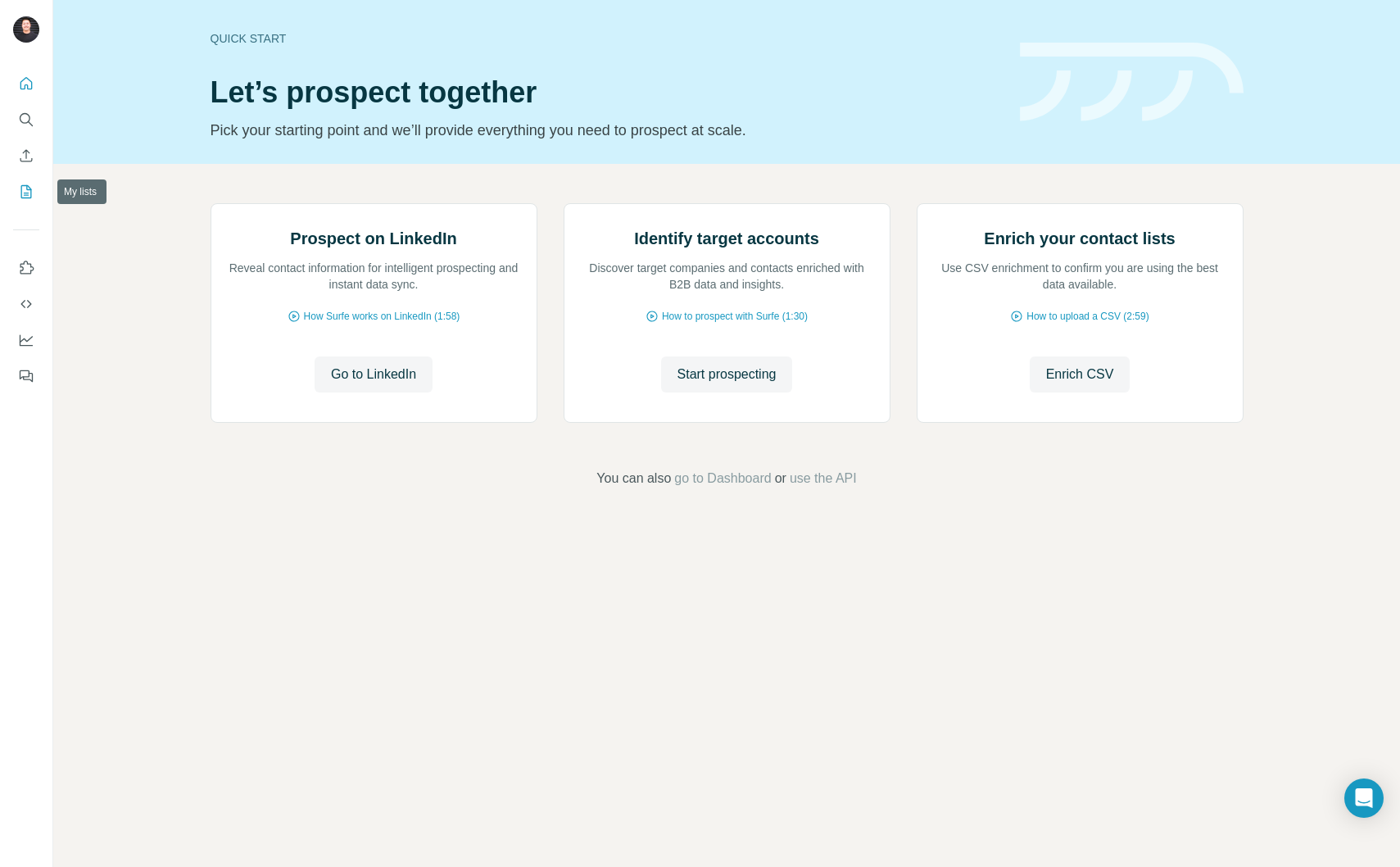
click at [27, 186] on icon "My lists" at bounding box center [26, 191] width 11 height 13
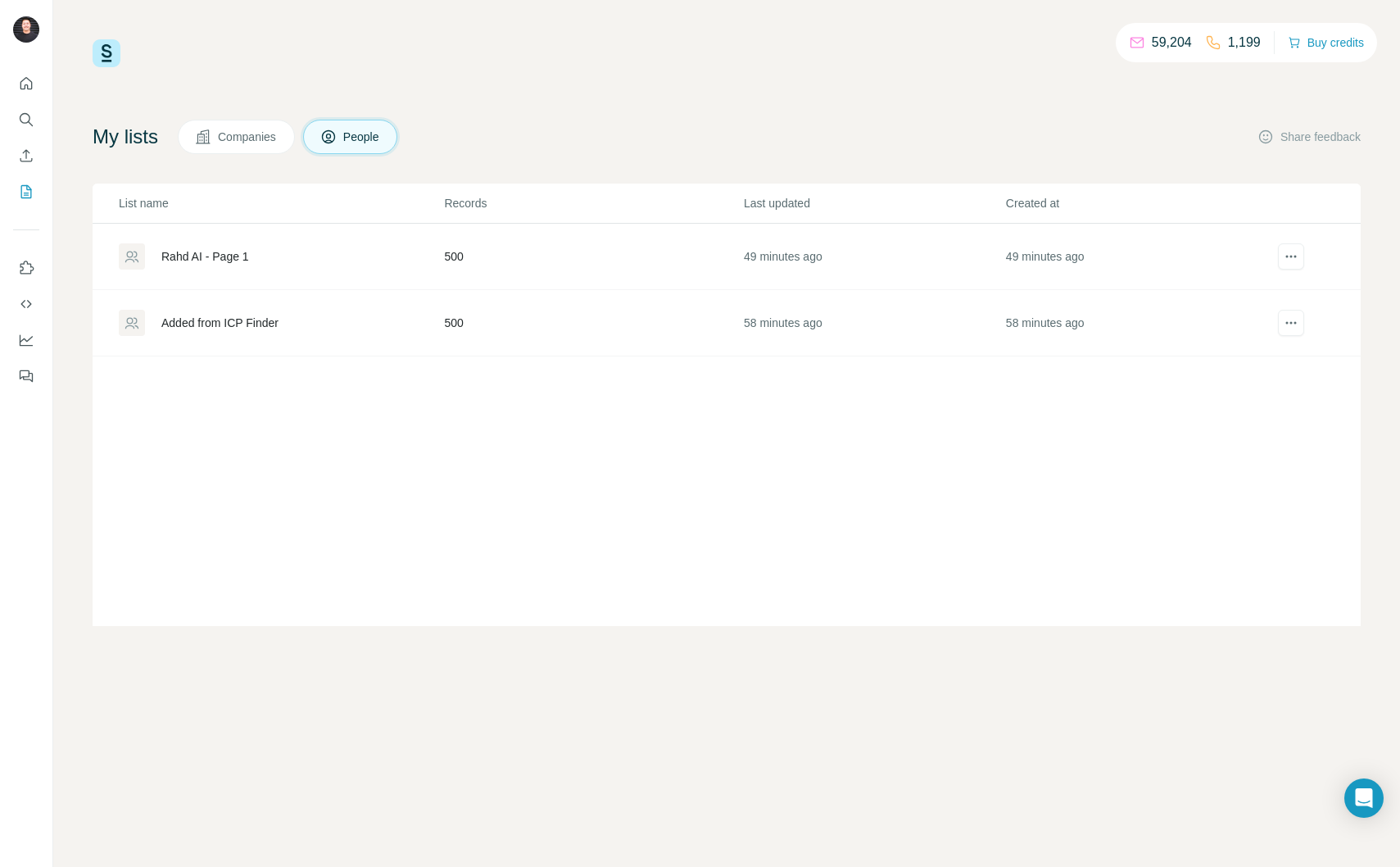
click at [237, 258] on div "Rahd AI - Page 1" at bounding box center [205, 257] width 88 height 16
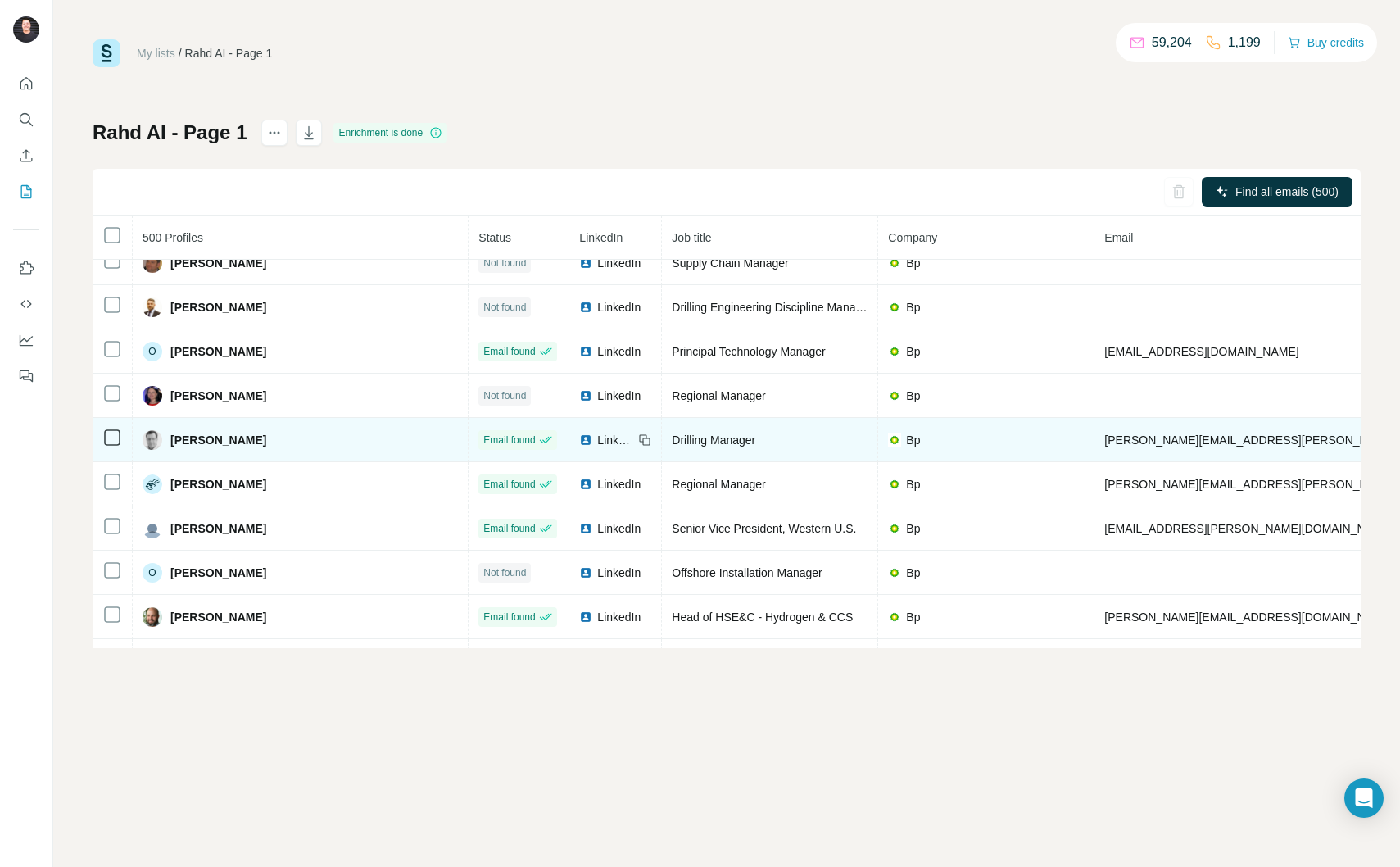
scroll to position [16879, 0]
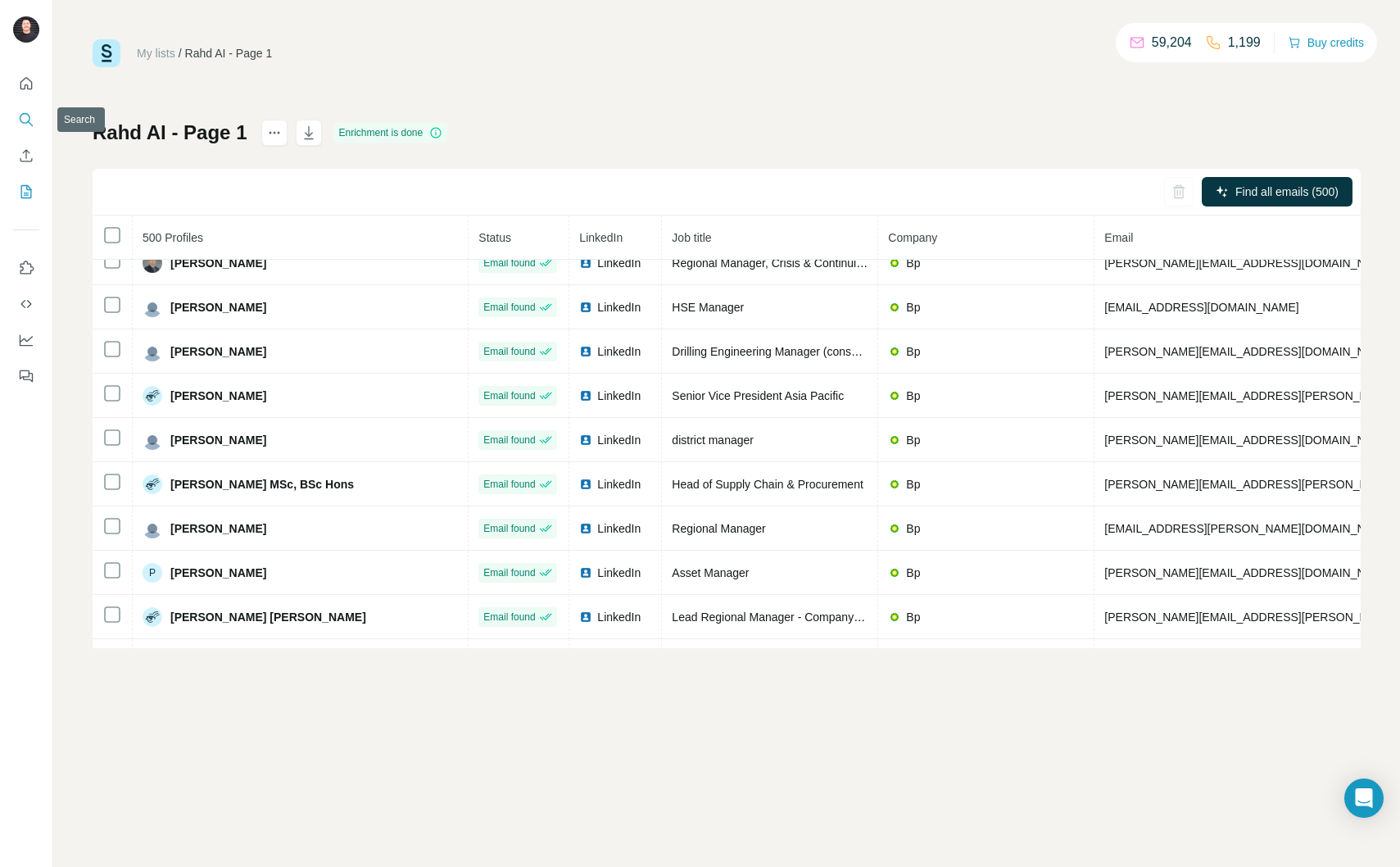
click at [21, 123] on icon "Search" at bounding box center [26, 120] width 16 height 16
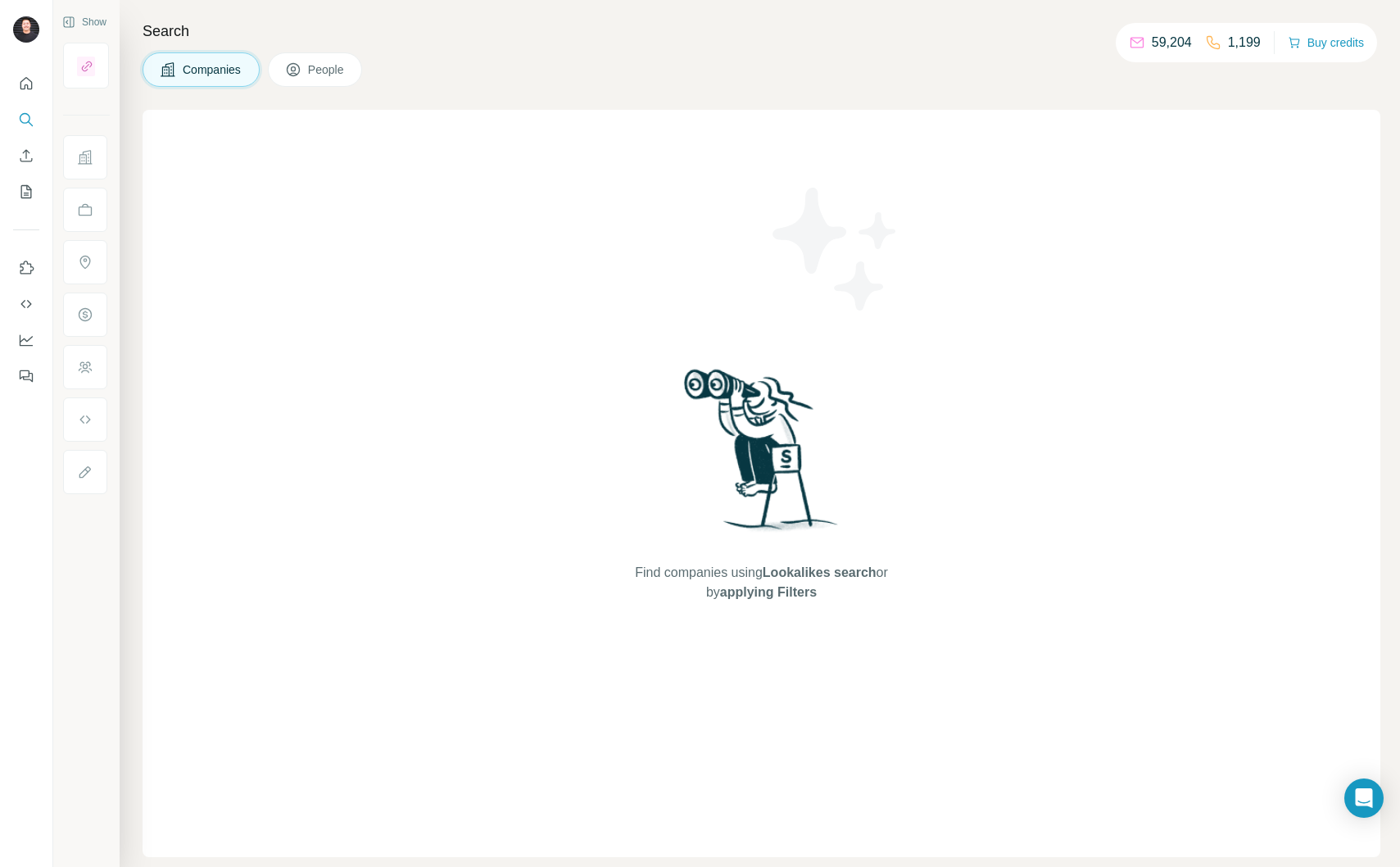
click at [302, 76] on icon at bounding box center [293, 70] width 16 height 16
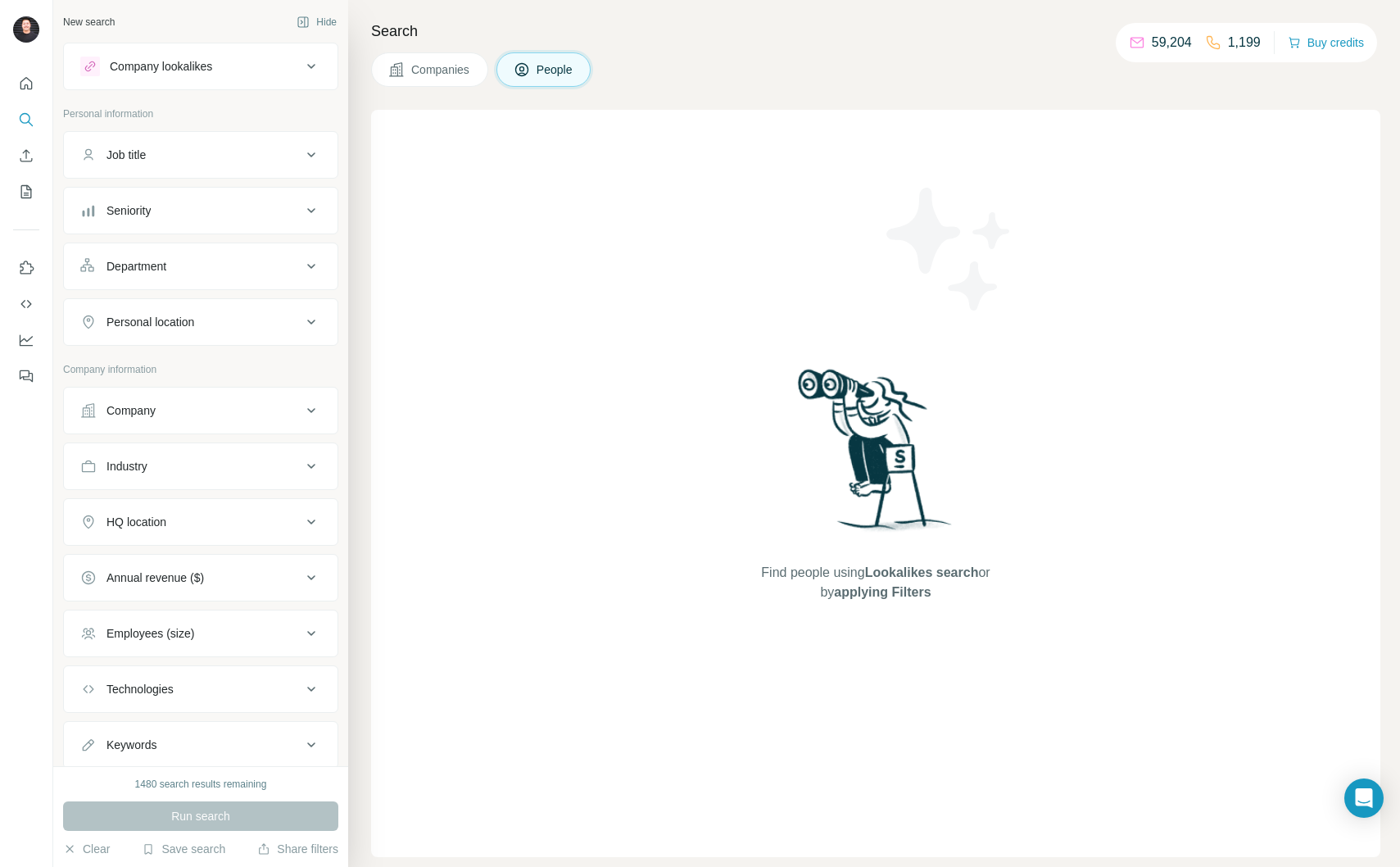
scroll to position [48, 0]
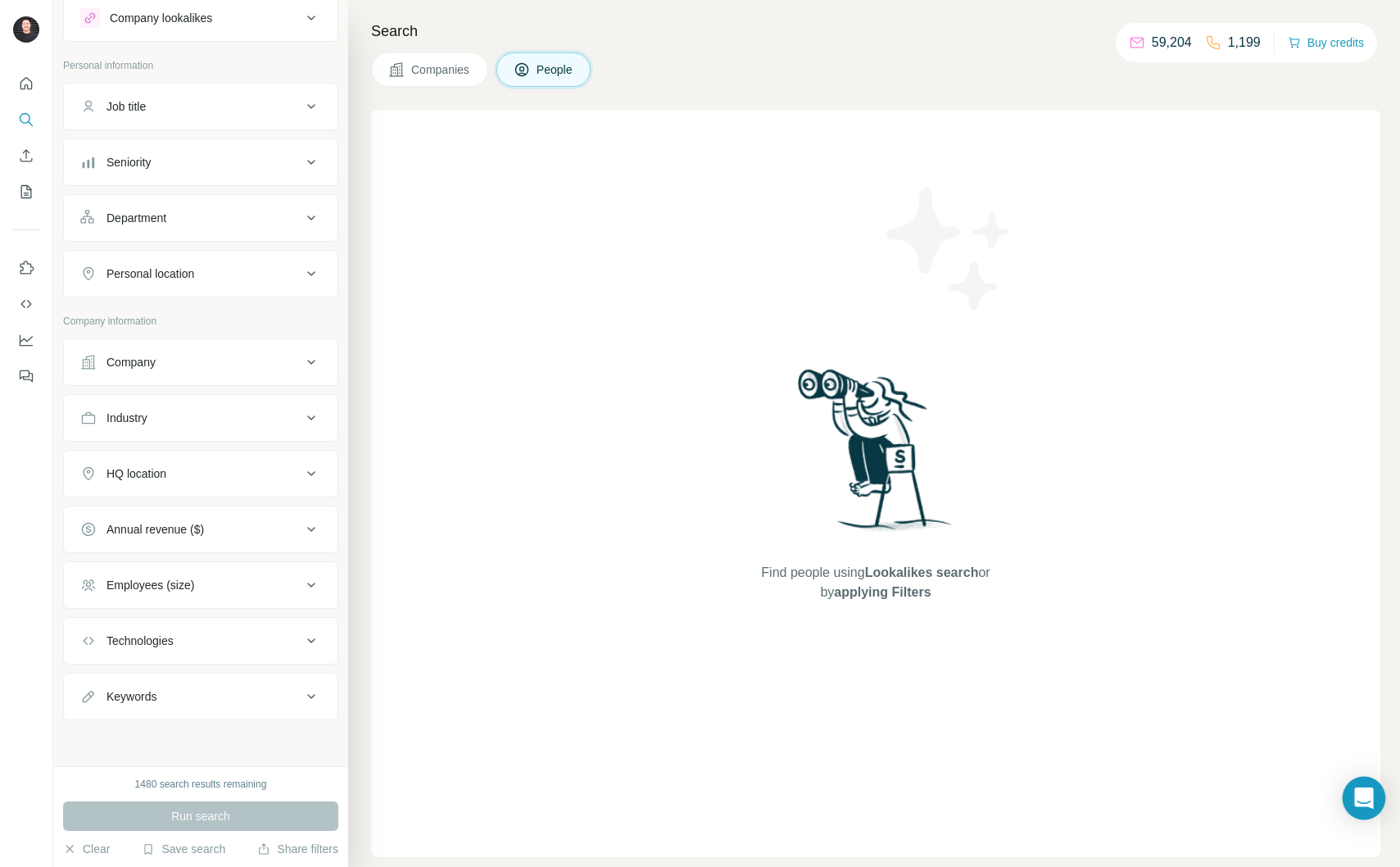
click at [1356, 794] on icon "Open Intercom Messenger" at bounding box center [1364, 797] width 19 height 21
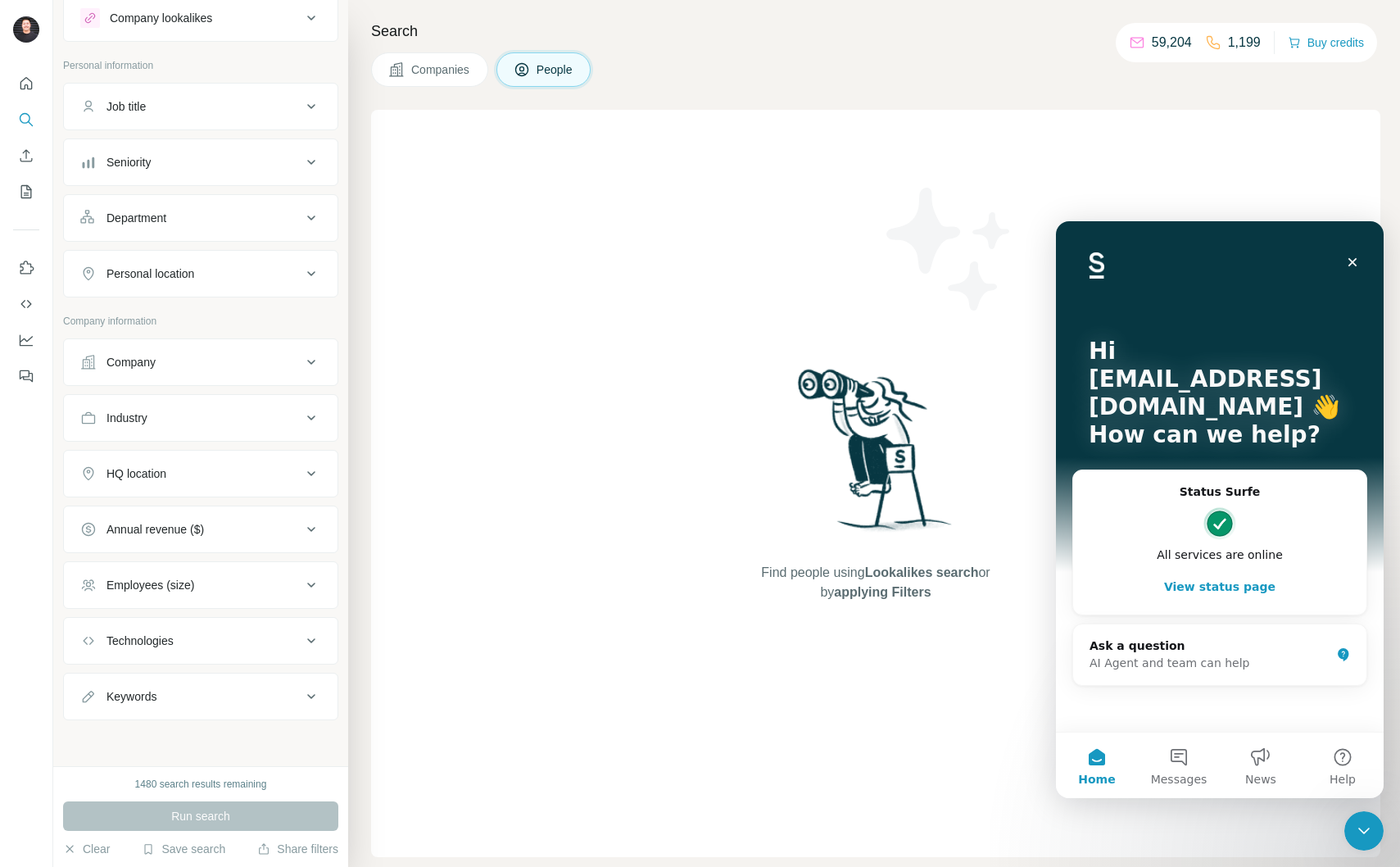
scroll to position [0, 0]
click at [1234, 670] on div "AI Agent and team can help" at bounding box center [1210, 663] width 241 height 17
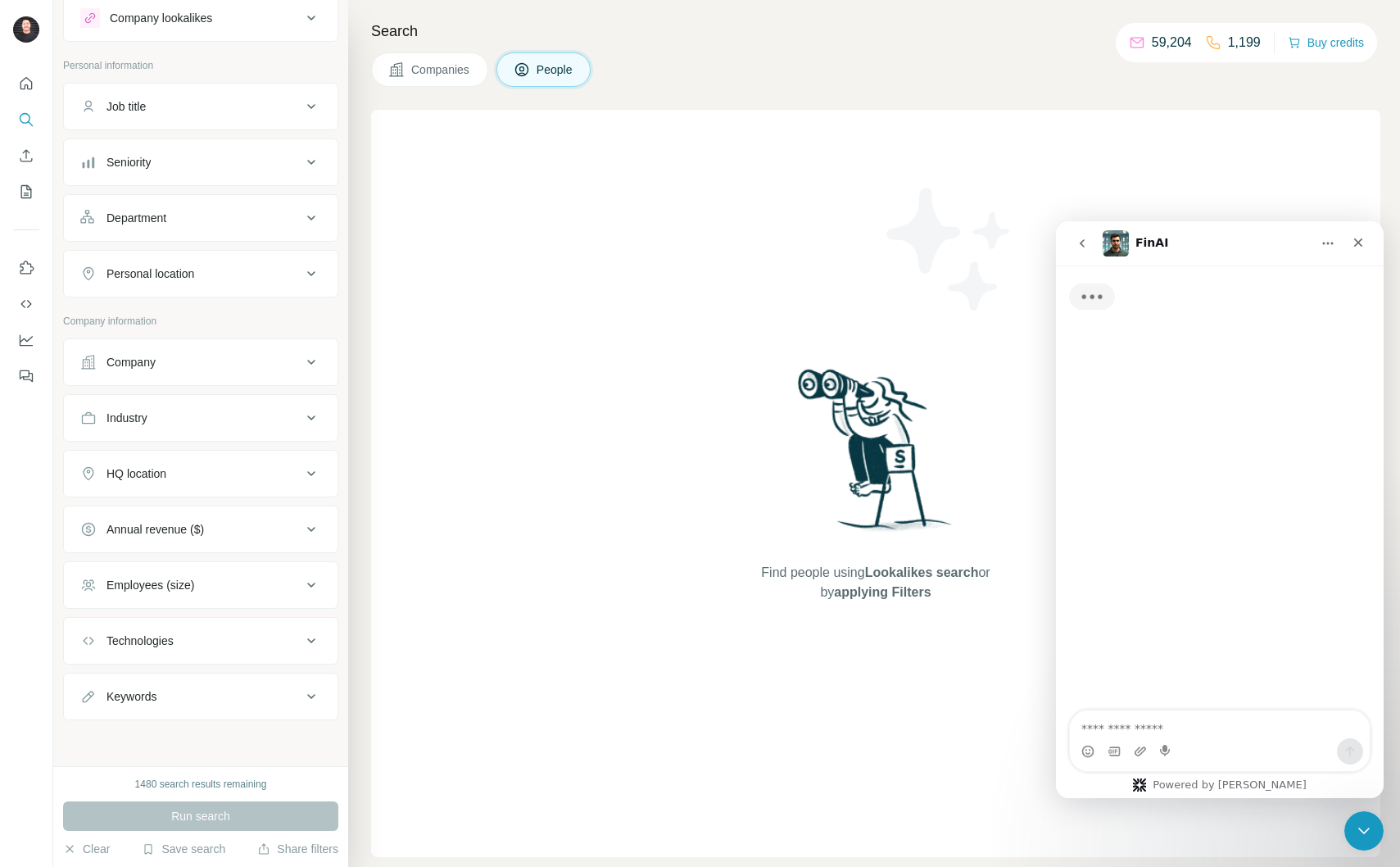
click at [1220, 733] on textarea "Ask a question…" at bounding box center [1220, 724] width 300 height 28
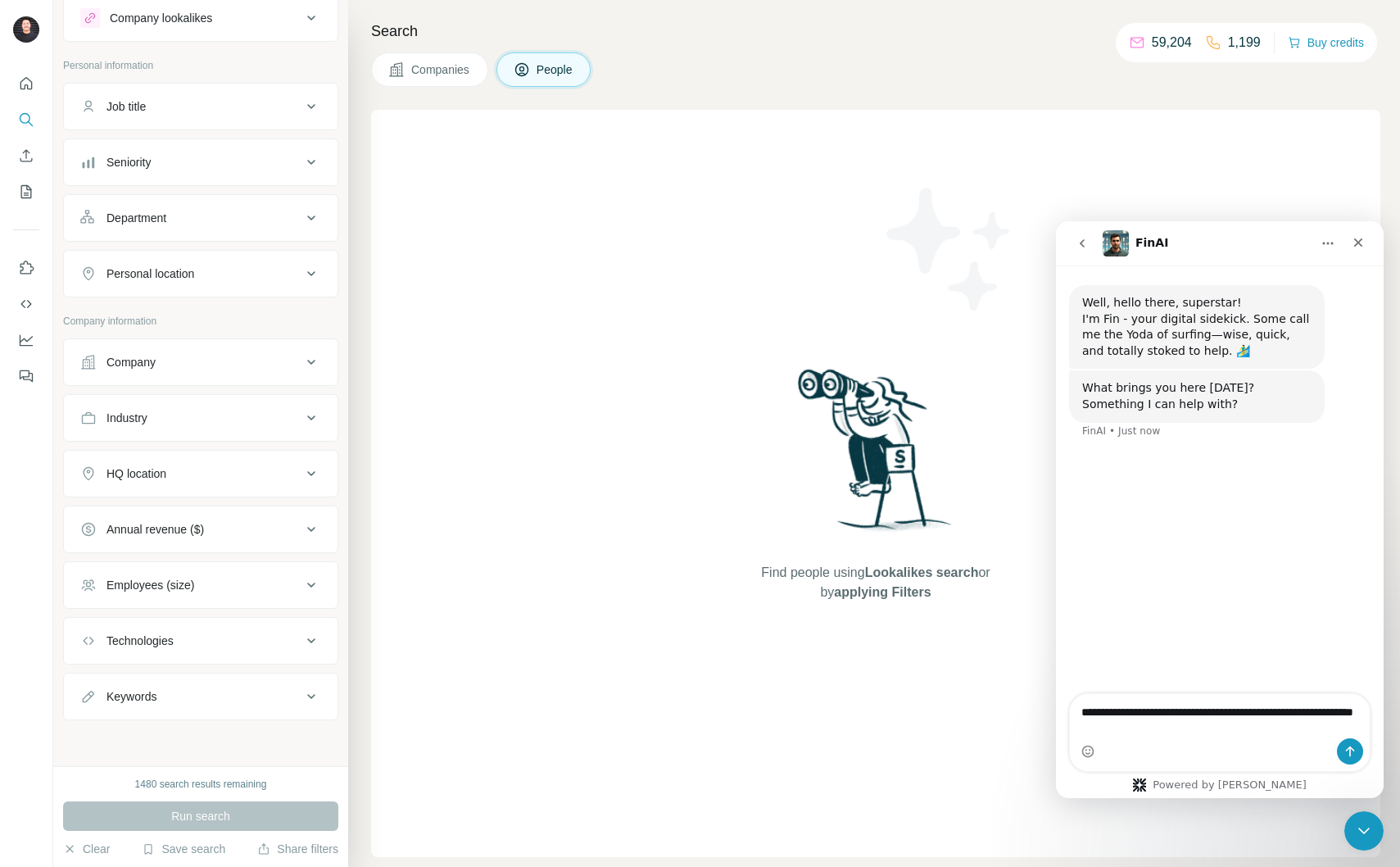
type textarea "**********"
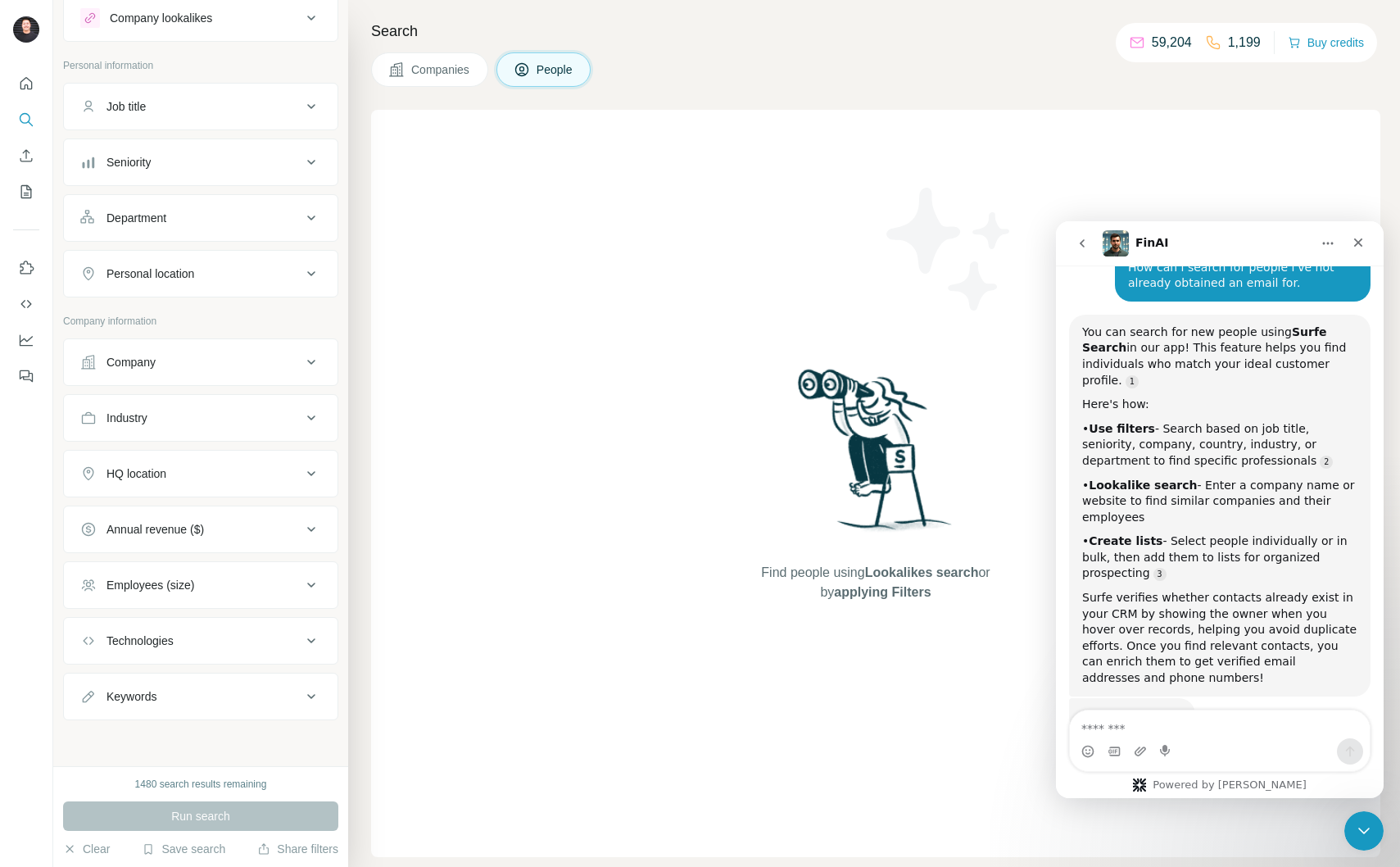
scroll to position [225, 0]
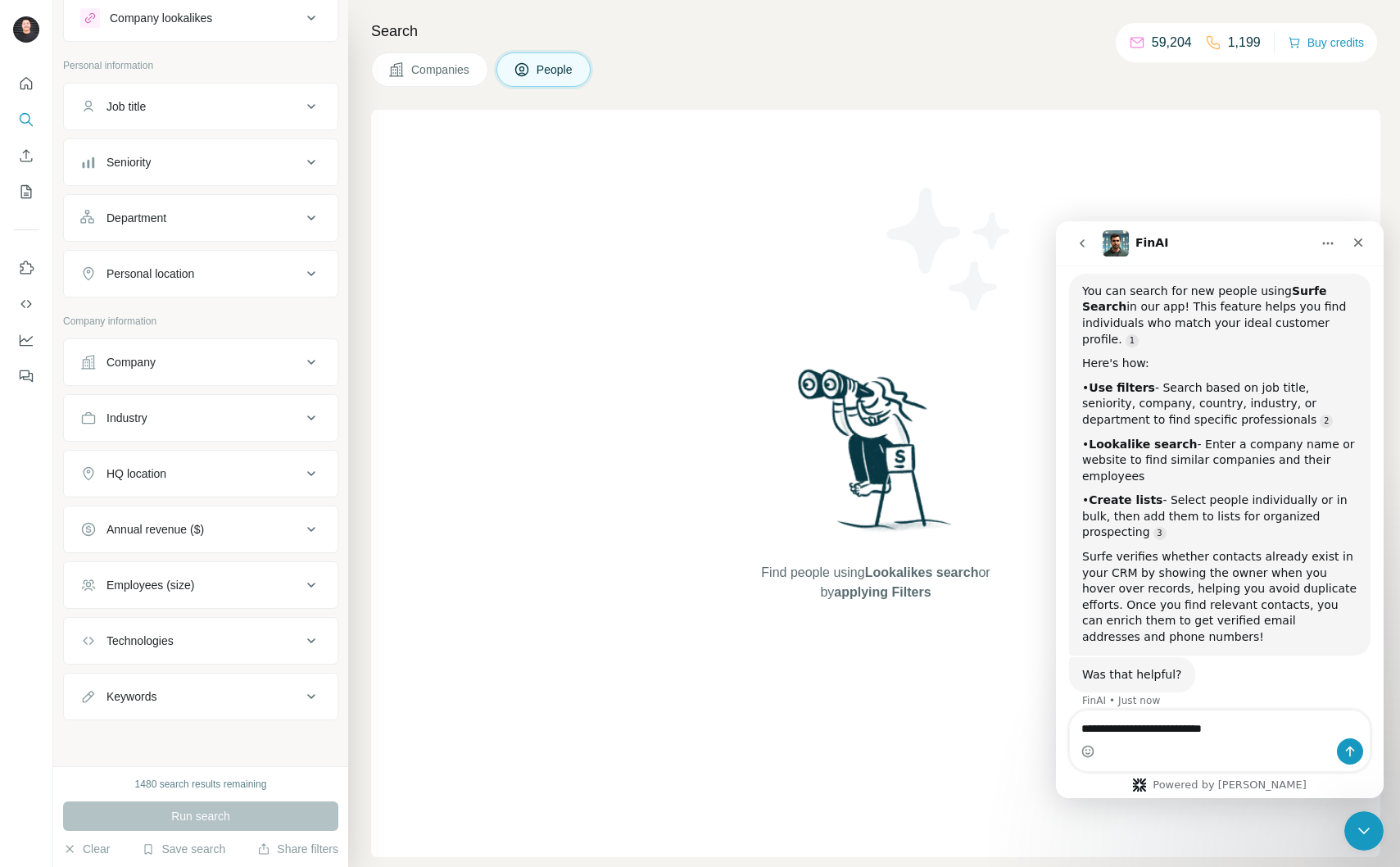
type textarea "**********"
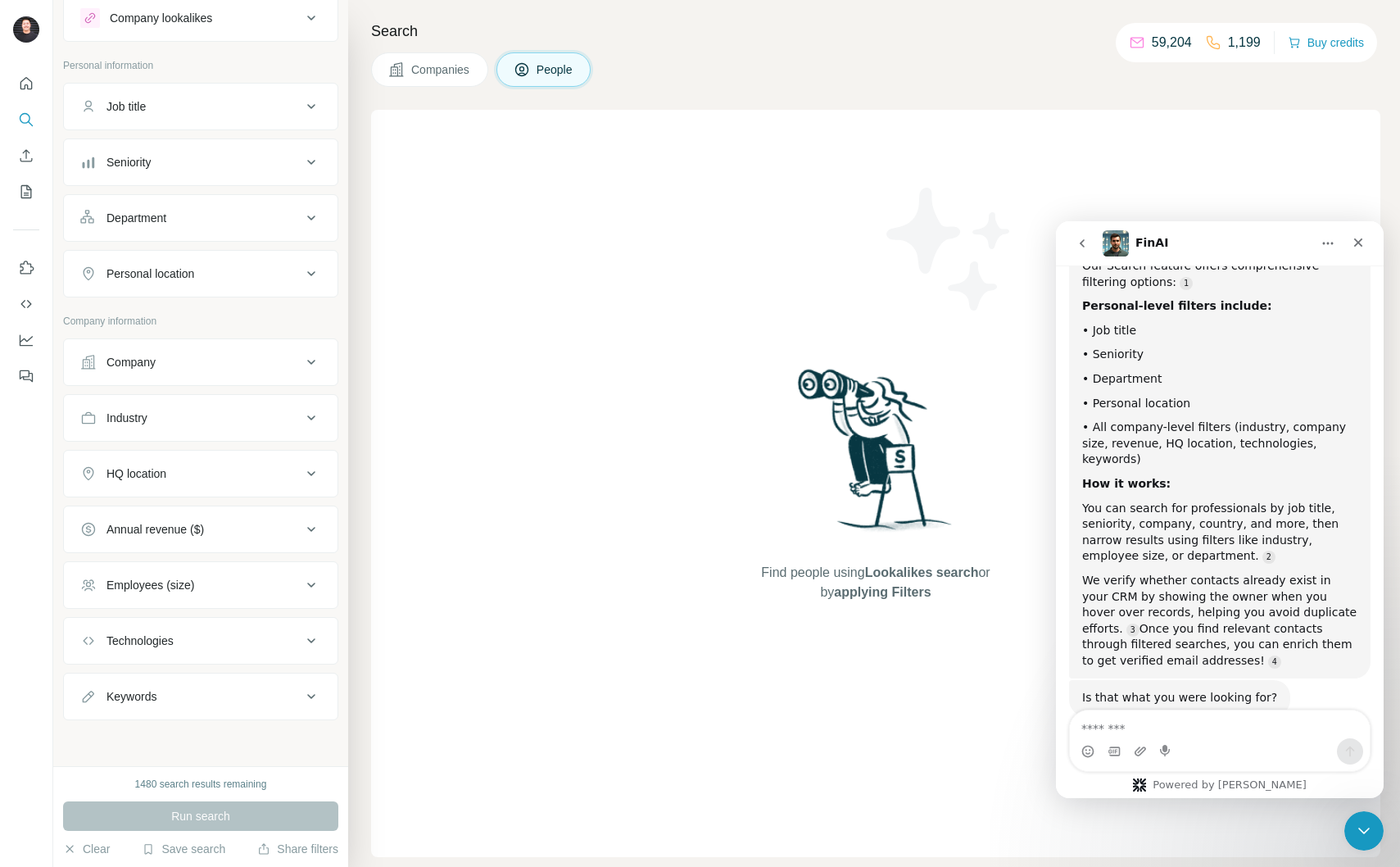
scroll to position [799, 0]
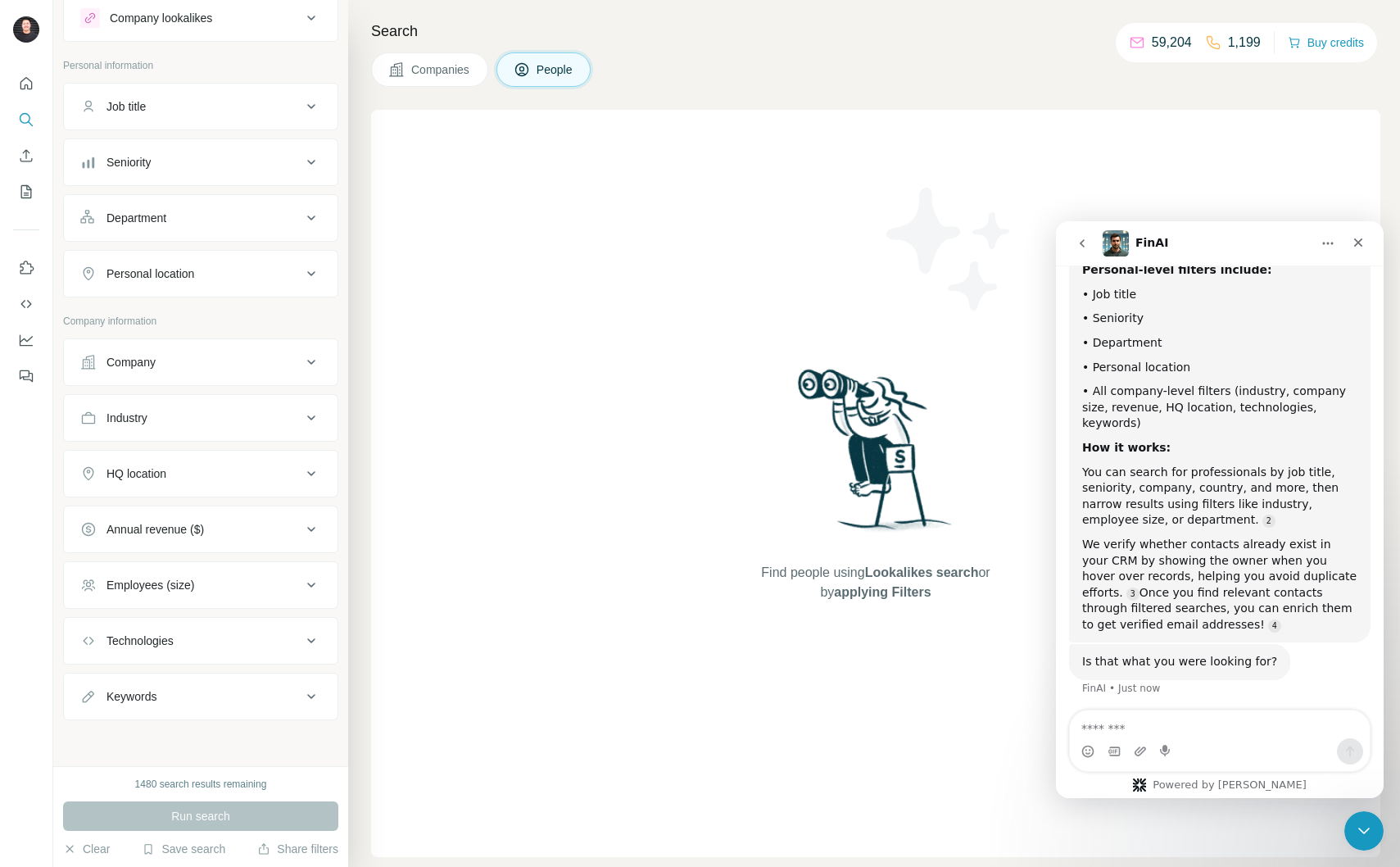
click at [1244, 735] on textarea "Message…" at bounding box center [1220, 724] width 300 height 28
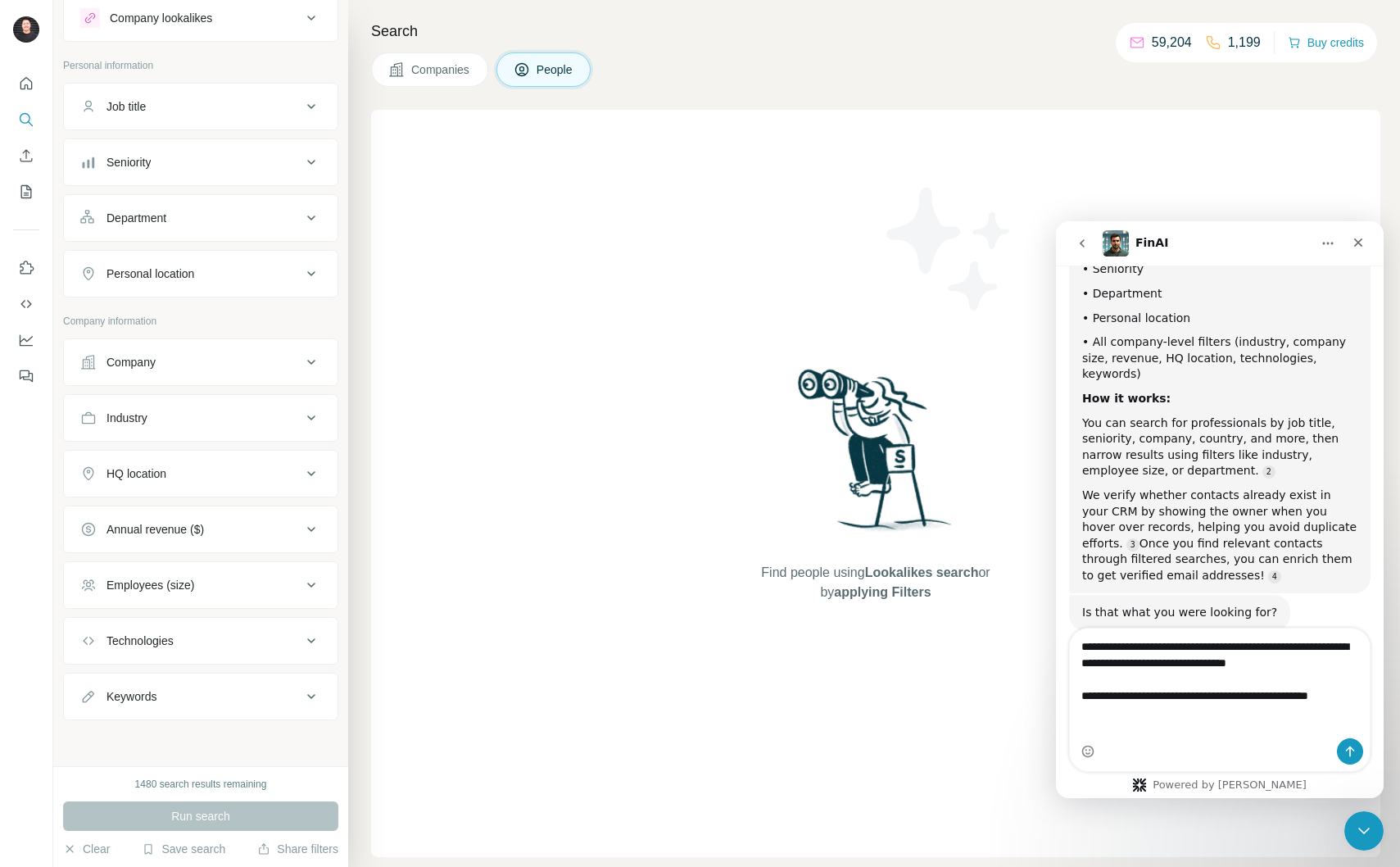
scroll to position [864, 0]
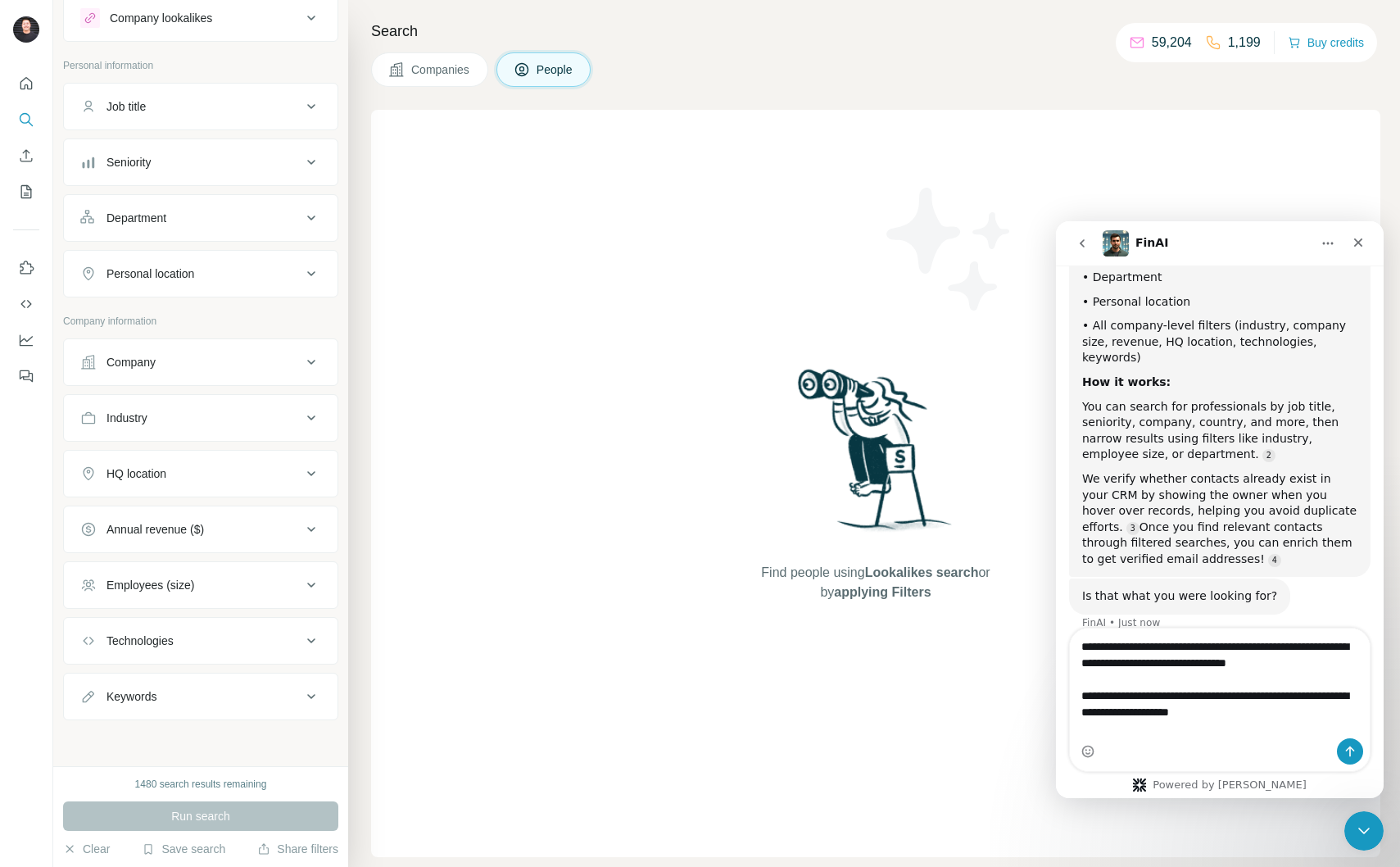
type textarea "**********"
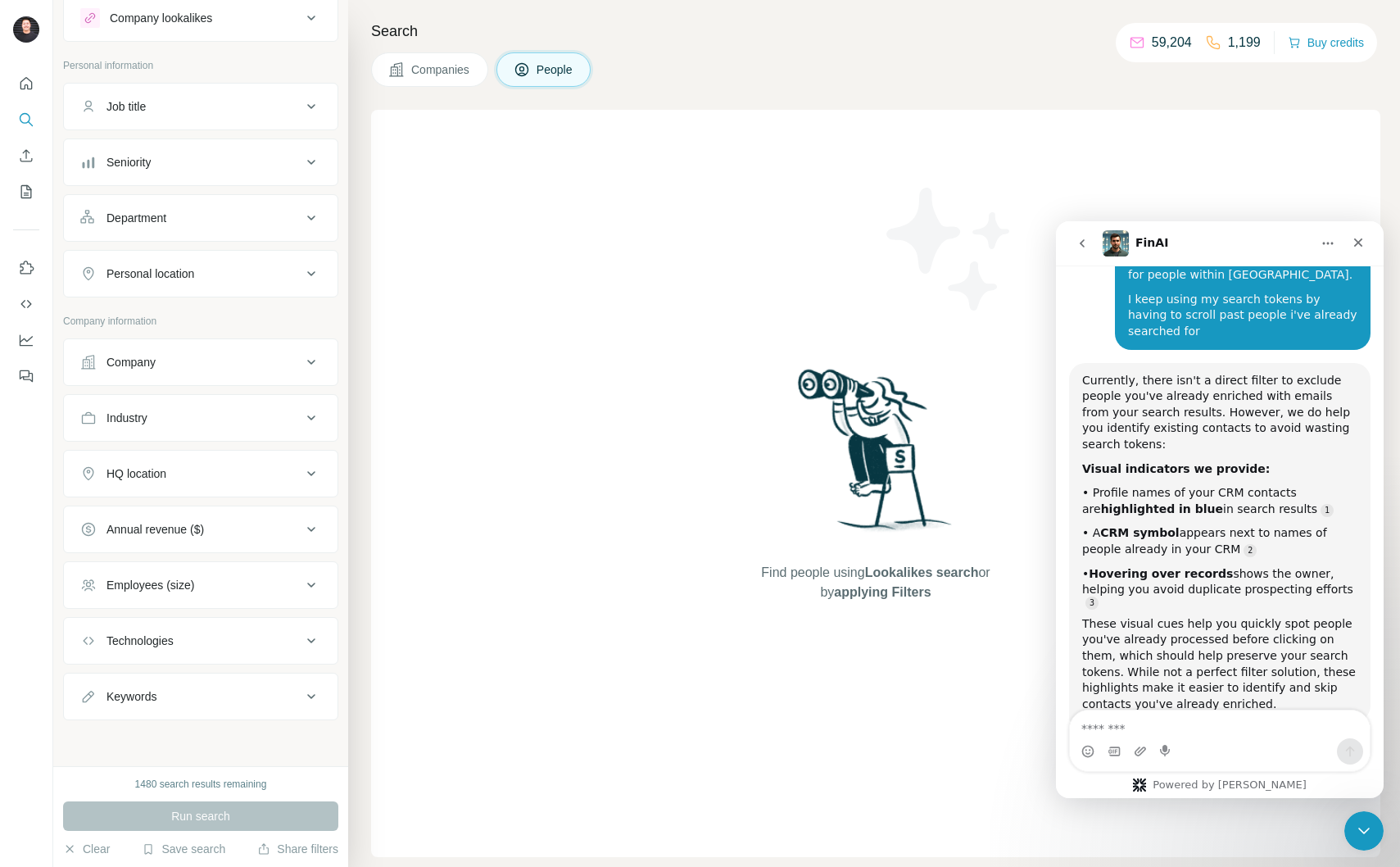
scroll to position [1321, 0]
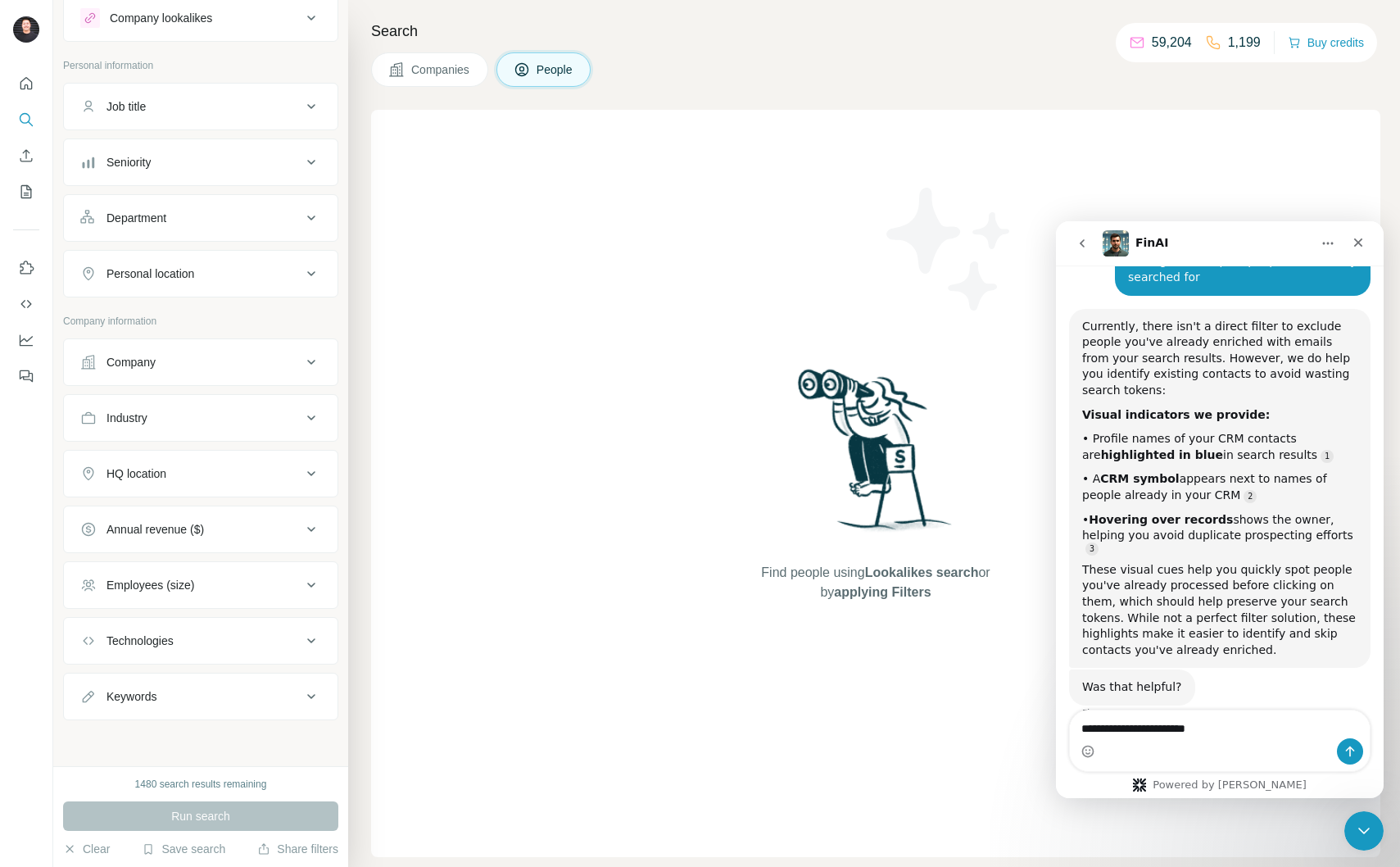
type textarea "**********"
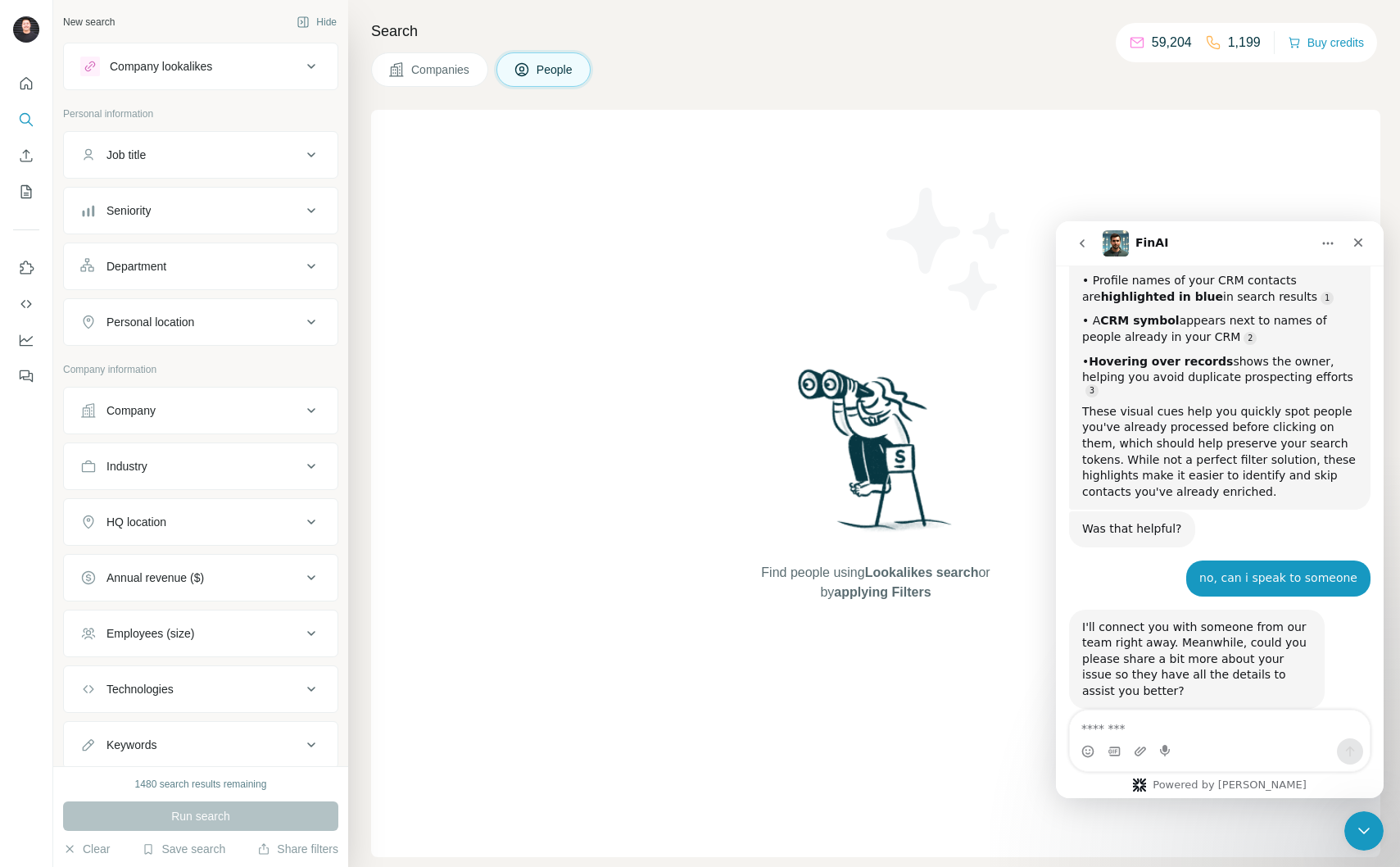
scroll to position [1483, 0]
click at [196, 841] on button "Save search" at bounding box center [183, 849] width 83 height 16
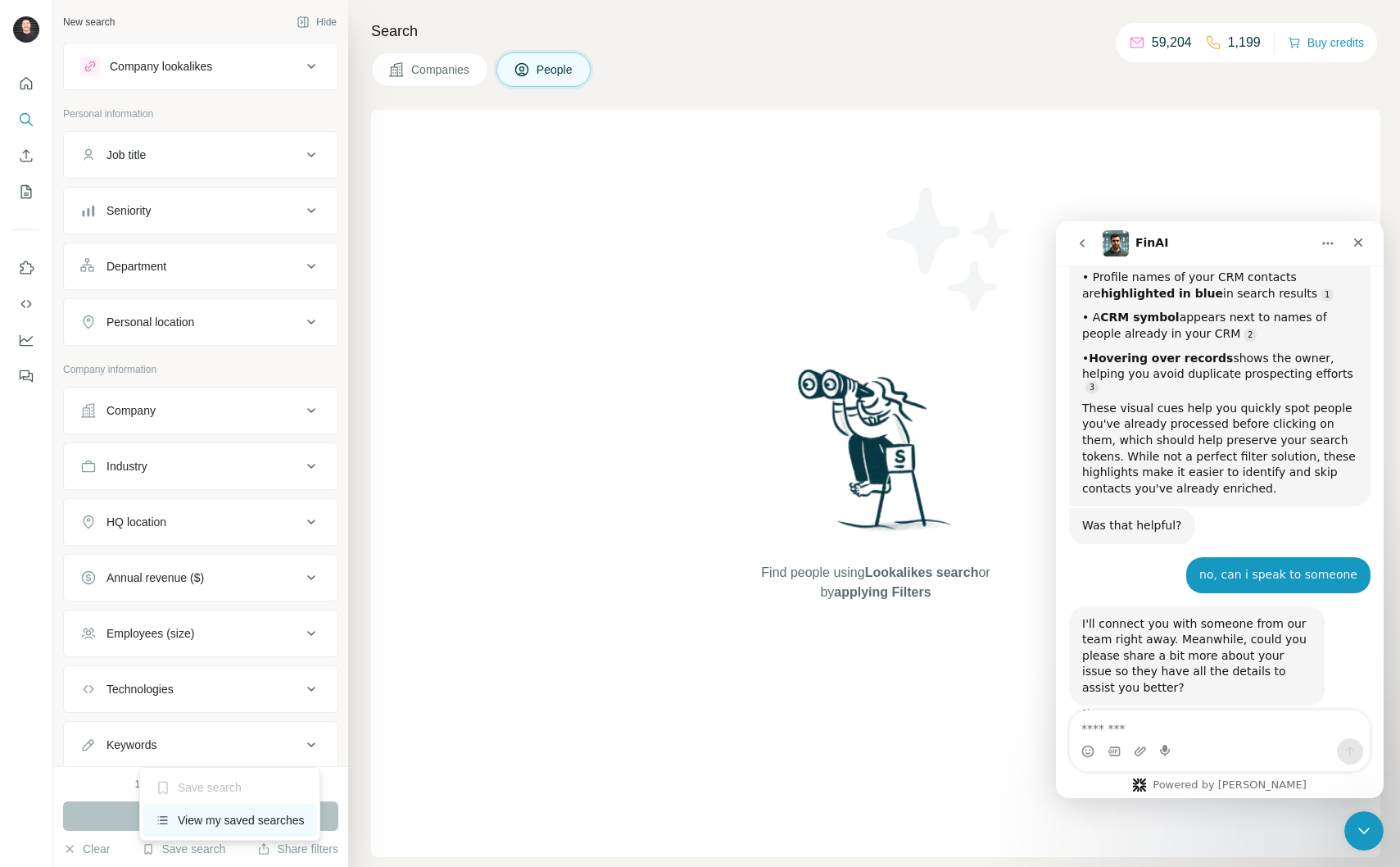
click at [198, 816] on div "View my saved searches" at bounding box center [229, 820] width 173 height 33
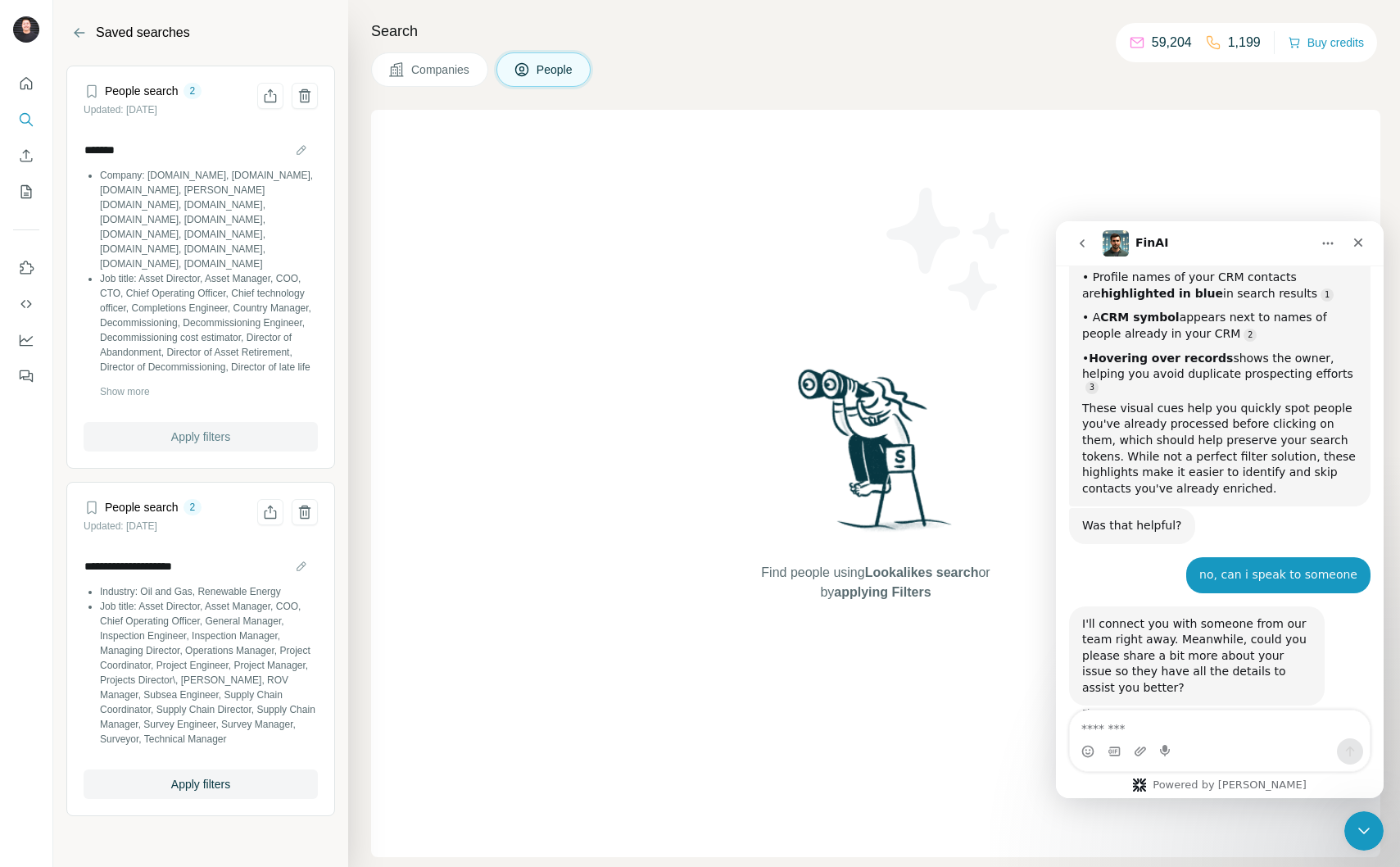
click at [227, 441] on span "Apply filters" at bounding box center [200, 437] width 59 height 16
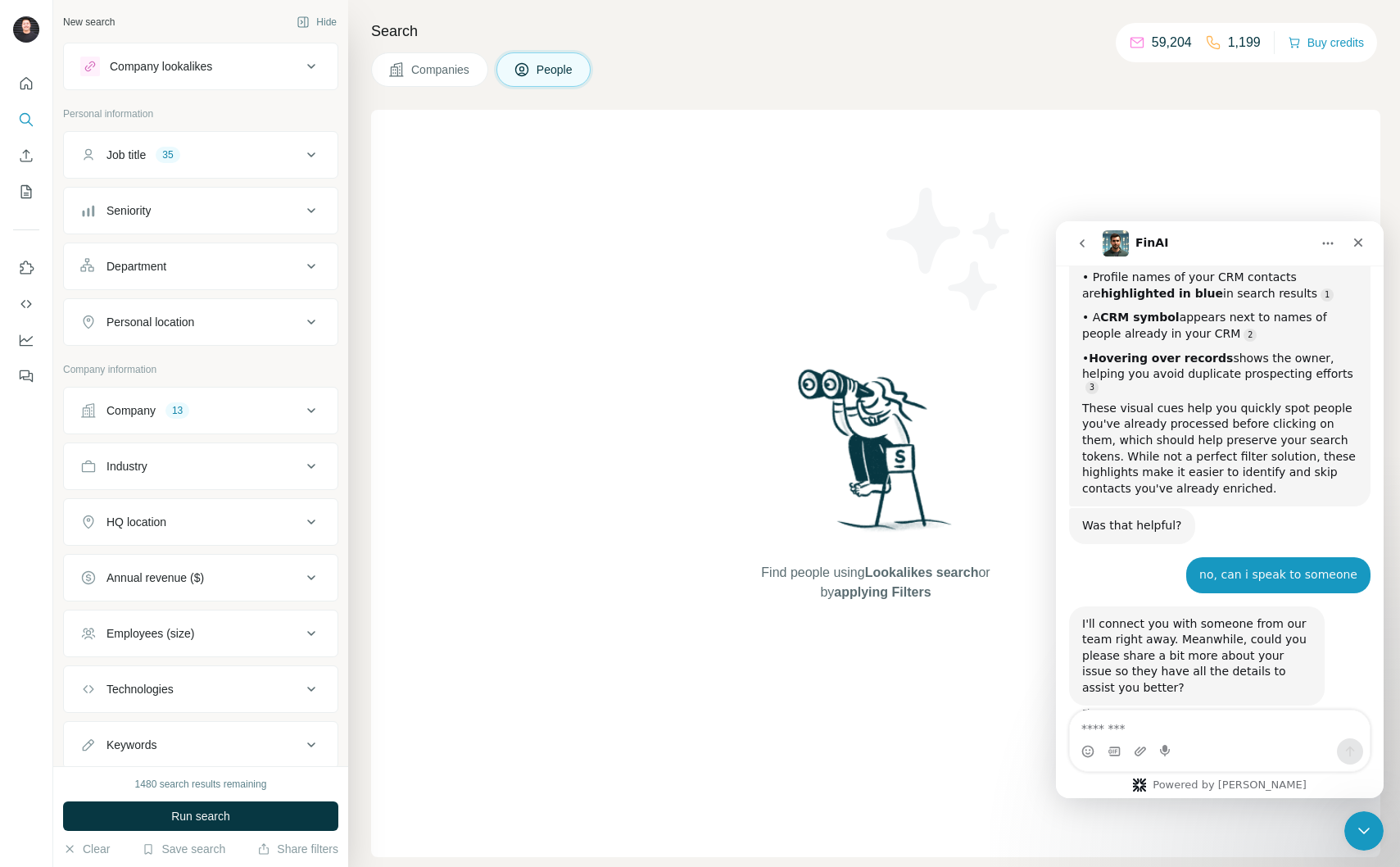
click at [744, 597] on span "Find people using Lookalikes search or by applying Filters" at bounding box center [875, 582] width 262 height 39
click at [1220, 726] on textarea "Message…" at bounding box center [1220, 724] width 300 height 28
type textarea "**********"
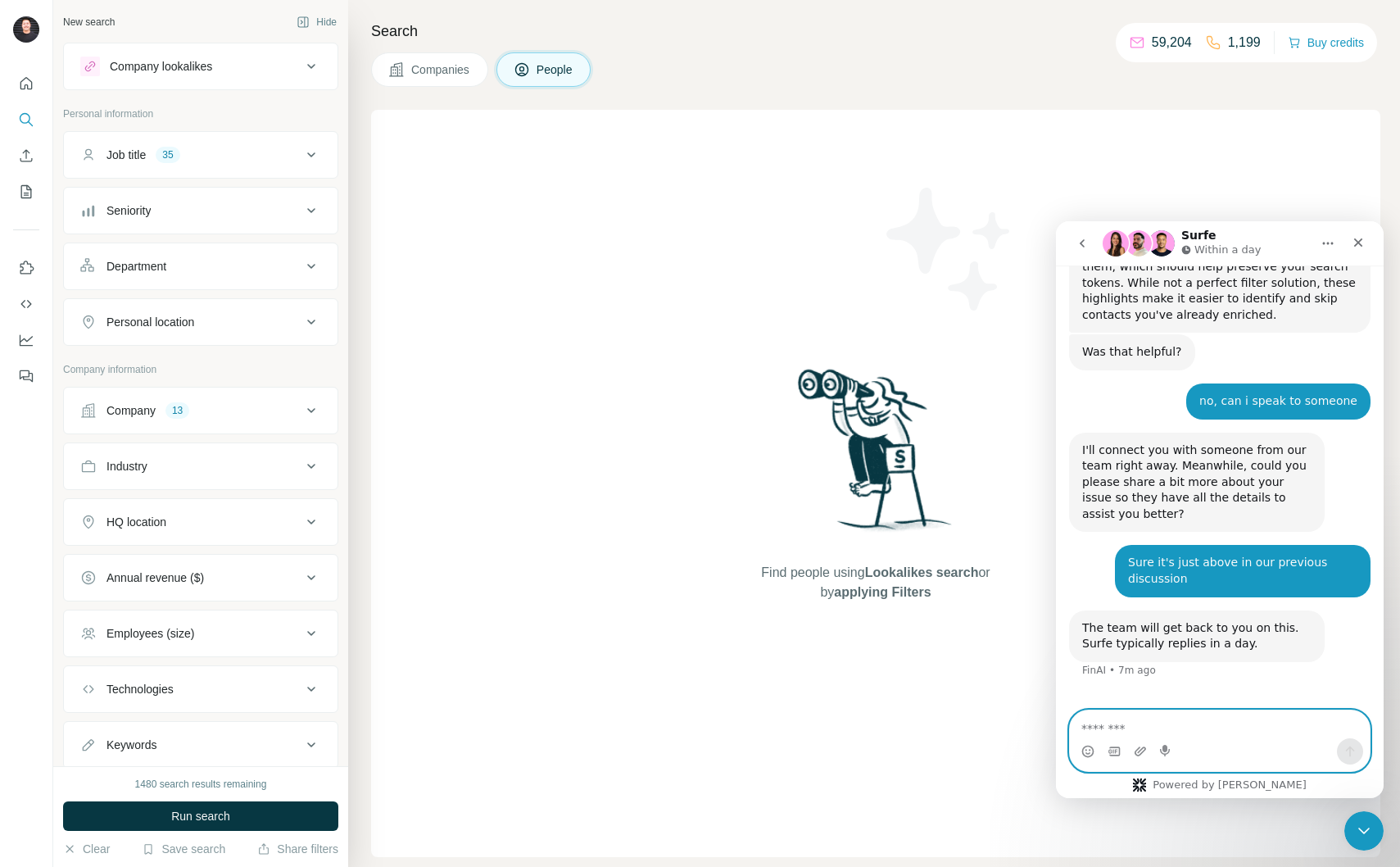
scroll to position [48, 0]
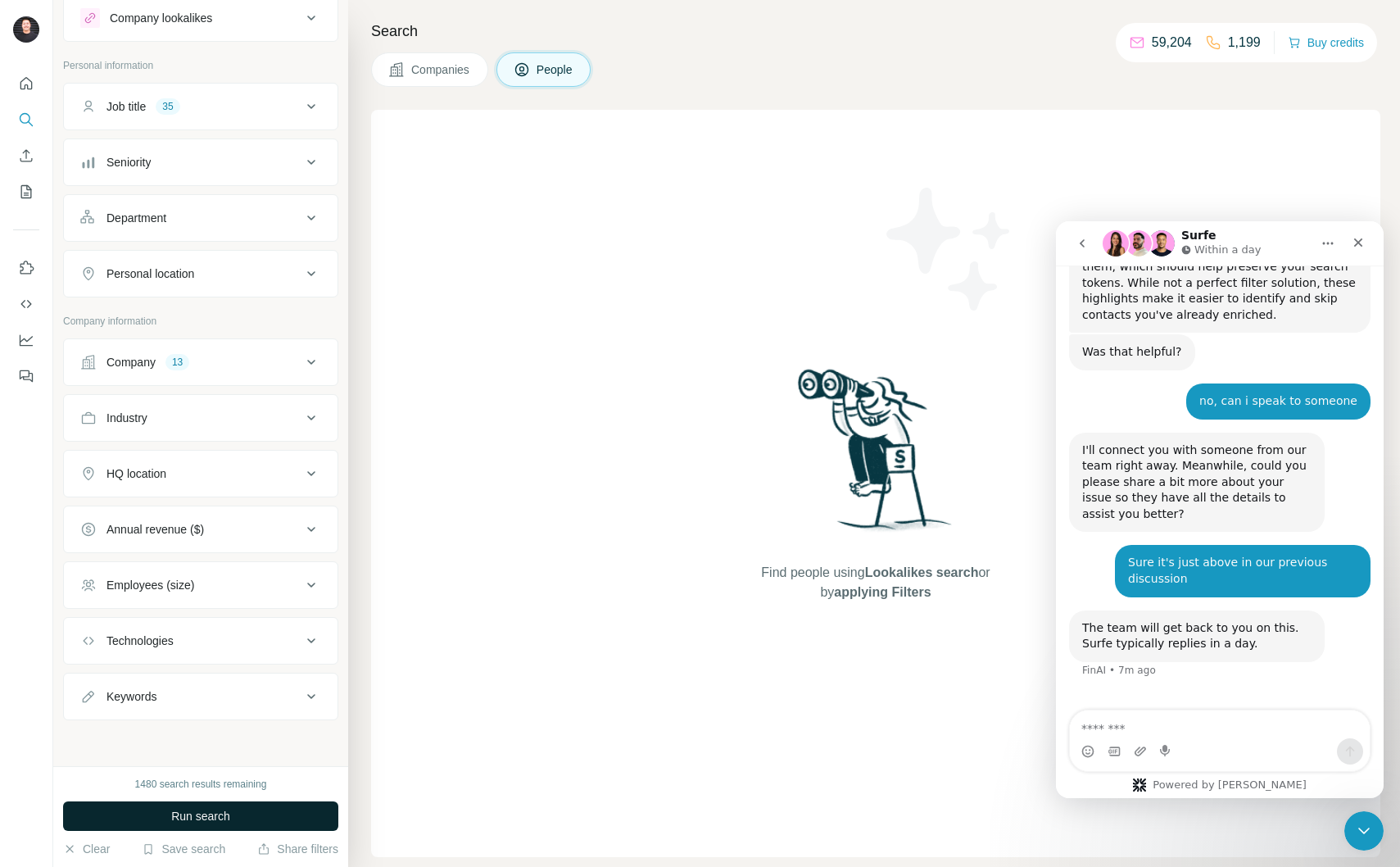
click at [251, 815] on button "Run search" at bounding box center [201, 816] width 276 height 30
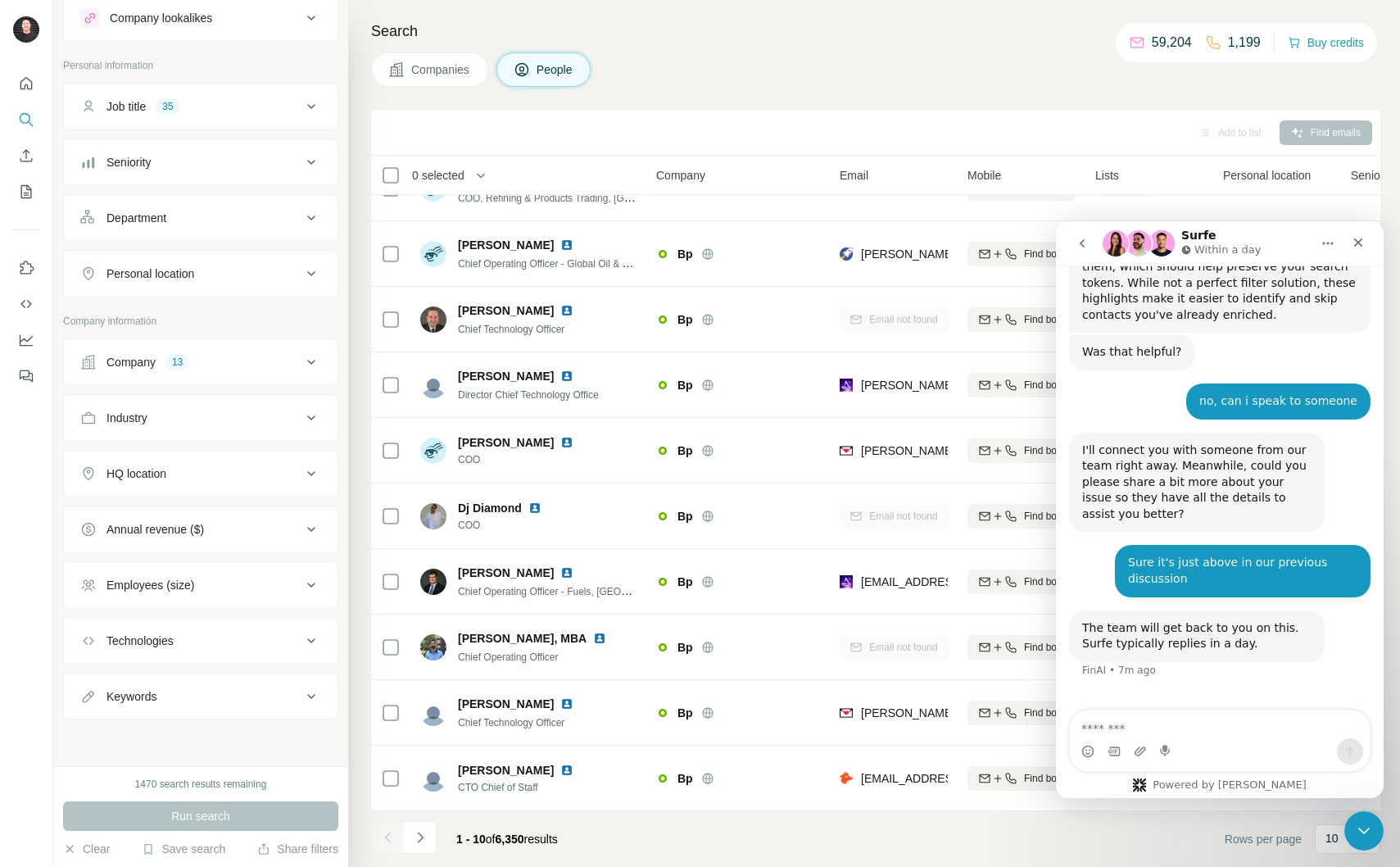
click at [1281, 239] on div "Surfe Within a day" at bounding box center [1207, 244] width 209 height 29
click at [1366, 831] on icon "Close Intercom Messenger" at bounding box center [1362, 829] width 20 height 20
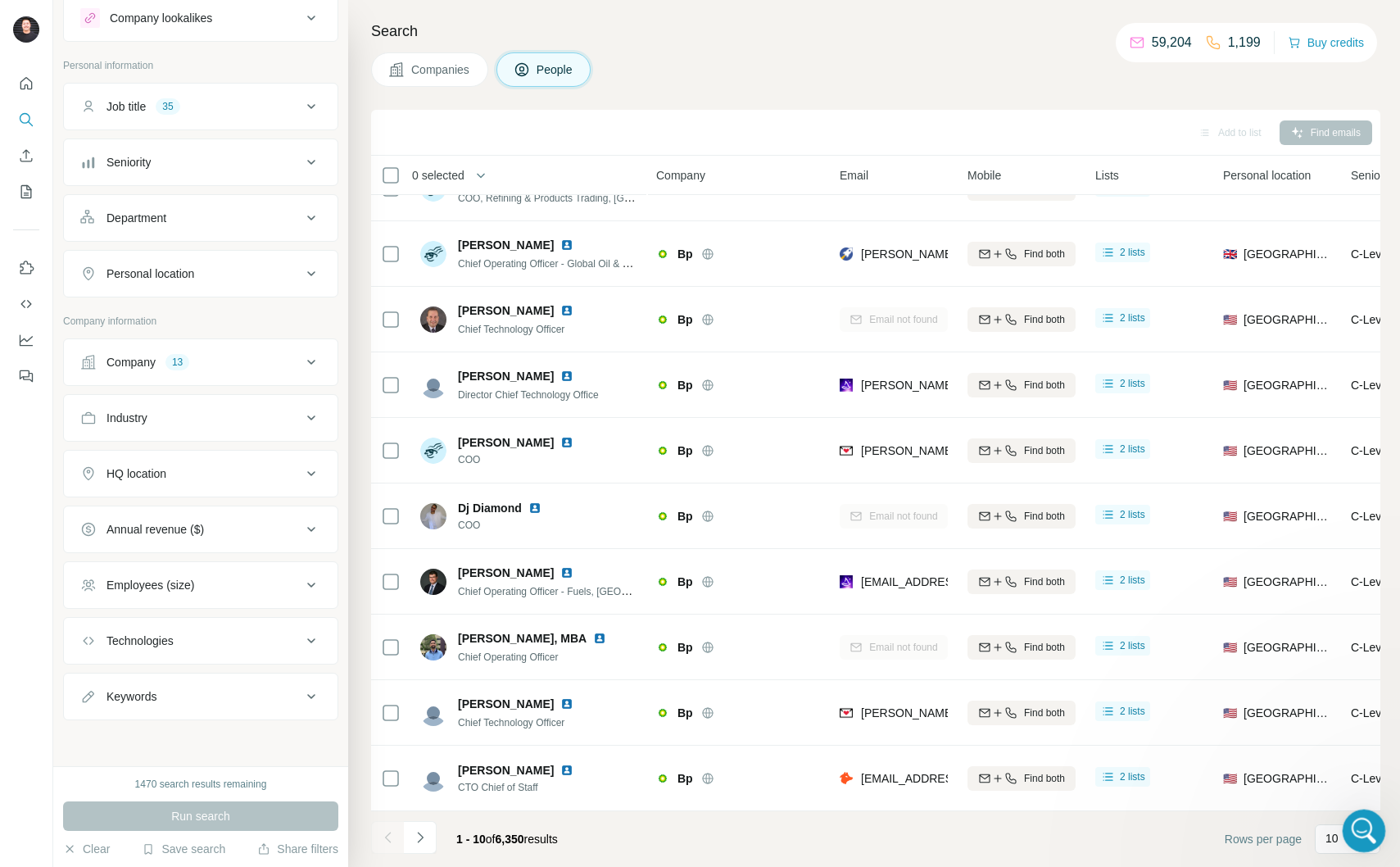
scroll to position [1659, 0]
click at [1328, 836] on p "10" at bounding box center [1332, 838] width 13 height 16
click at [582, 118] on div "Add to list Find emails" at bounding box center [875, 132] width 993 height 29
click at [449, 178] on span "0 selected" at bounding box center [439, 175] width 53 height 16
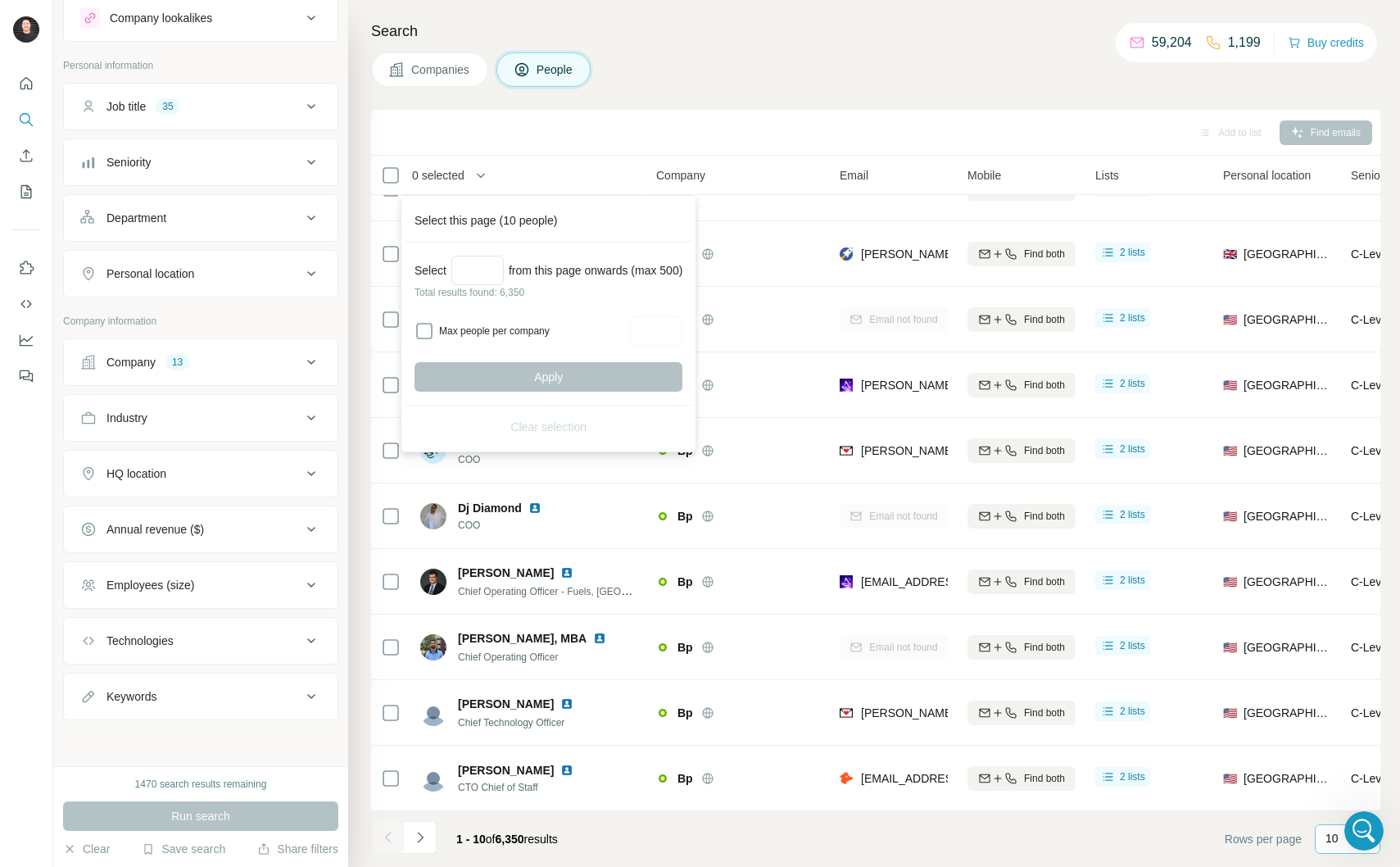
click at [725, 73] on div "Companies People" at bounding box center [875, 70] width 1009 height 34
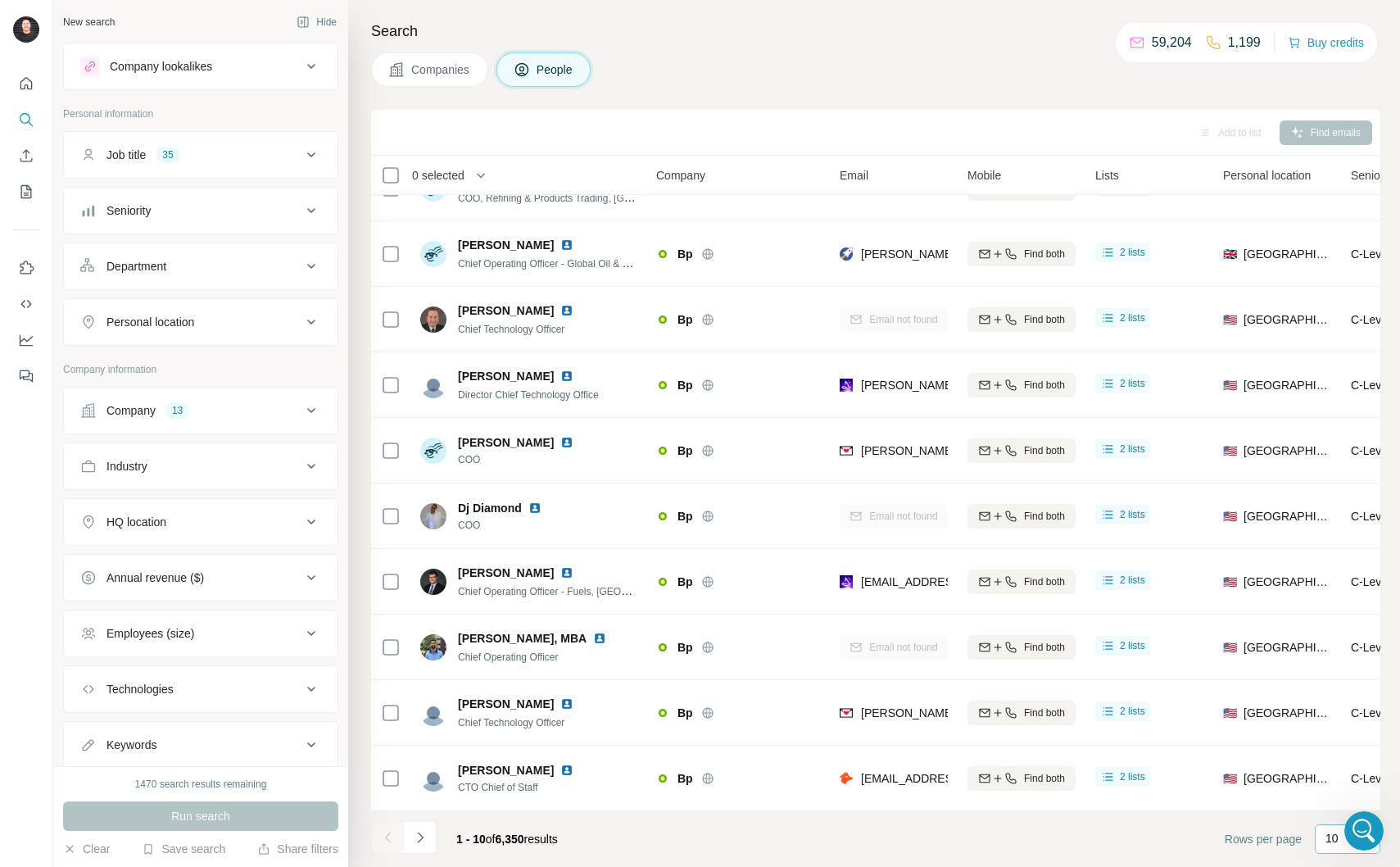
scroll to position [48, 0]
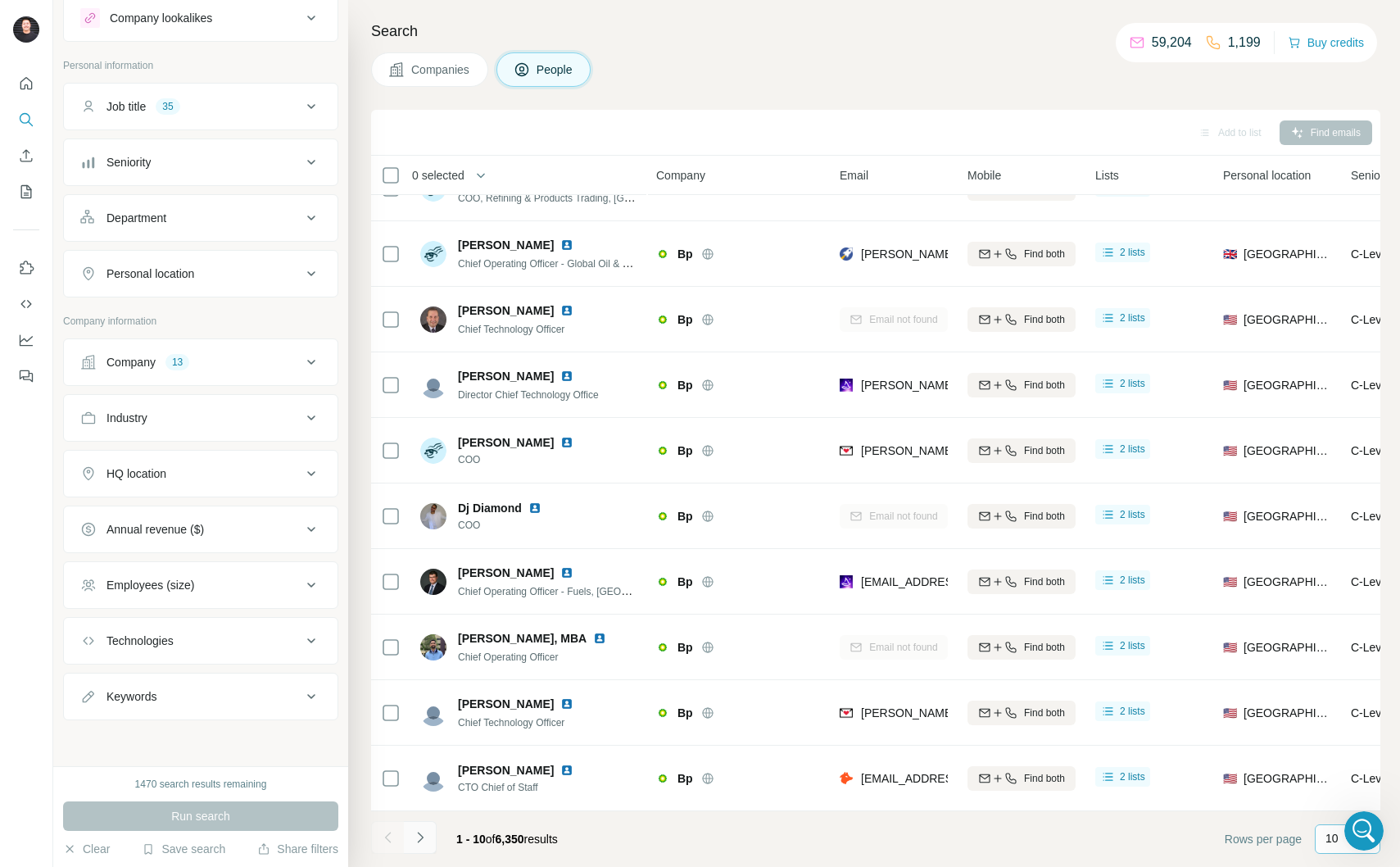
click at [426, 840] on icon "Navigate to next page" at bounding box center [421, 837] width 16 height 16
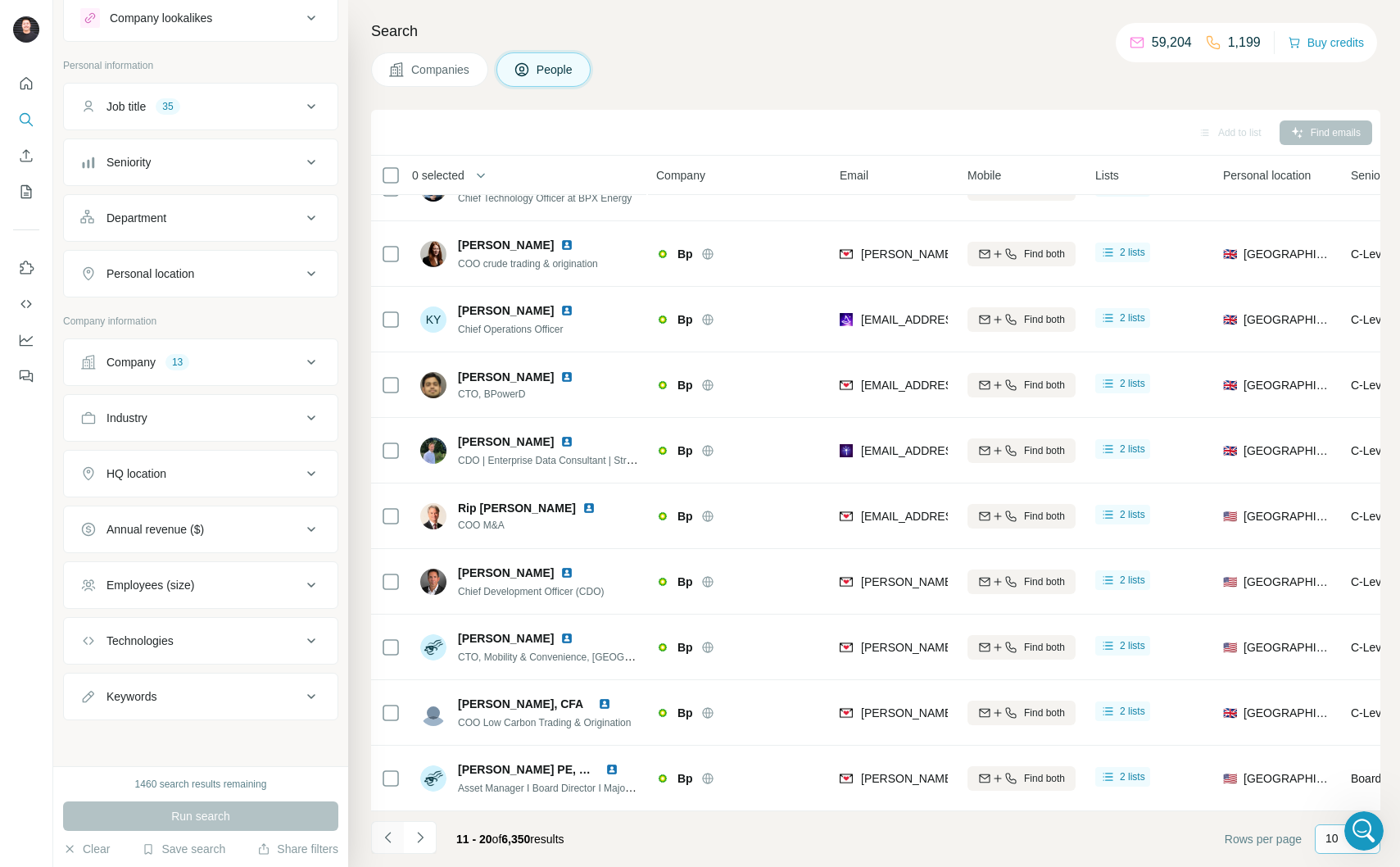
click at [393, 838] on icon "Navigate to previous page" at bounding box center [388, 837] width 16 height 16
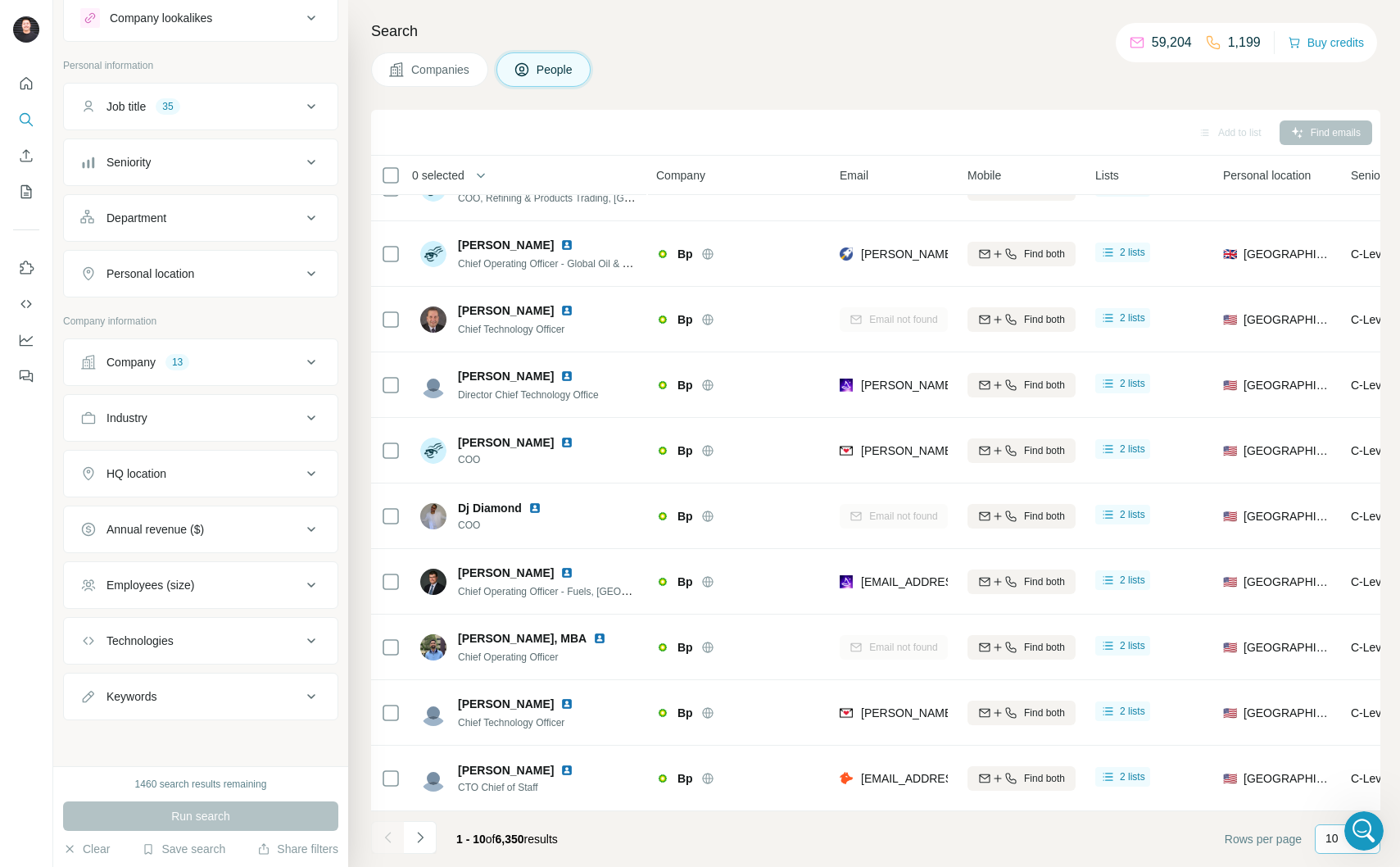
click at [1328, 840] on p "10" at bounding box center [1332, 838] width 13 height 16
click at [1329, 722] on div "60" at bounding box center [1347, 714] width 57 height 30
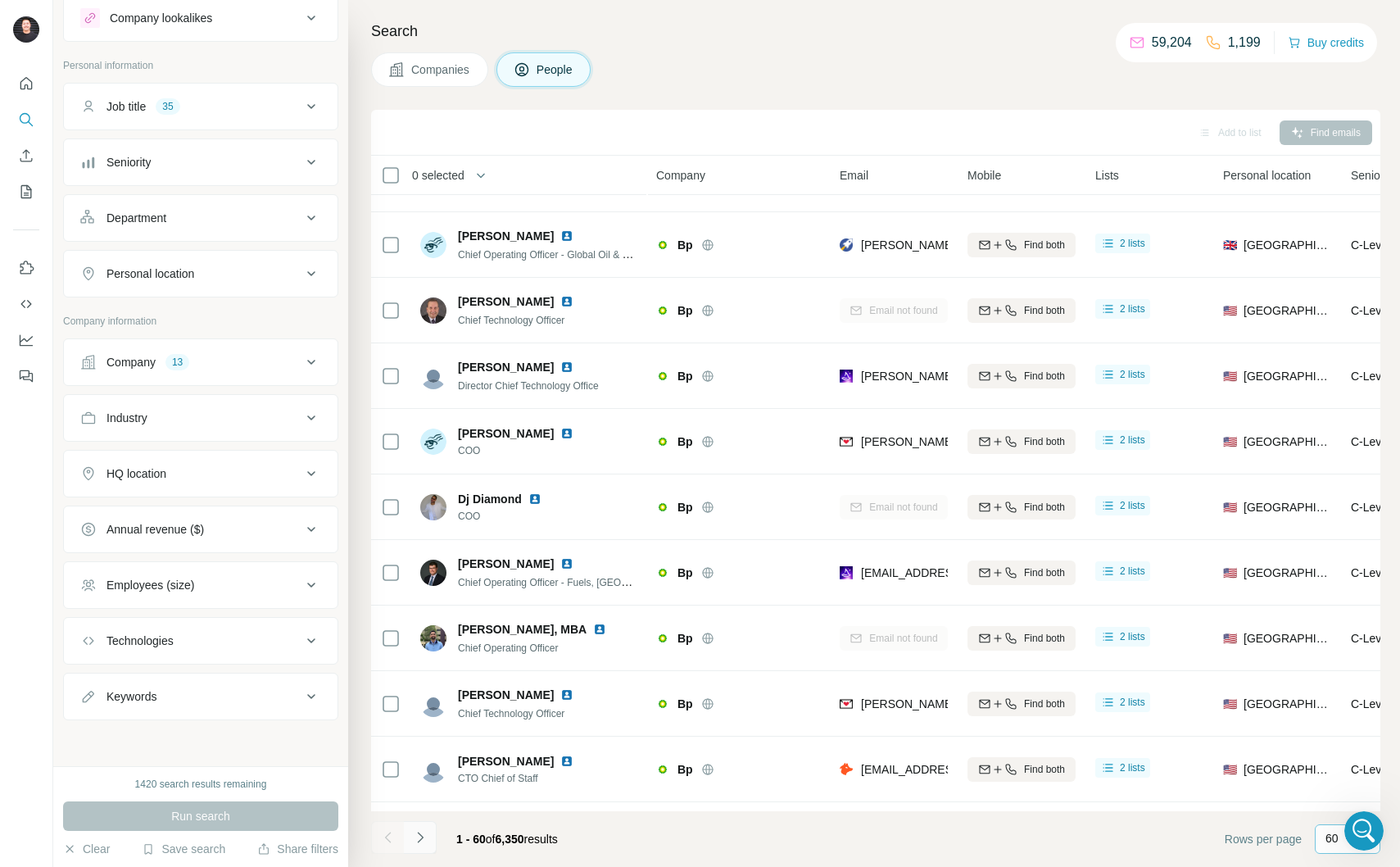
click at [424, 842] on icon "Navigate to next page" at bounding box center [421, 837] width 16 height 16
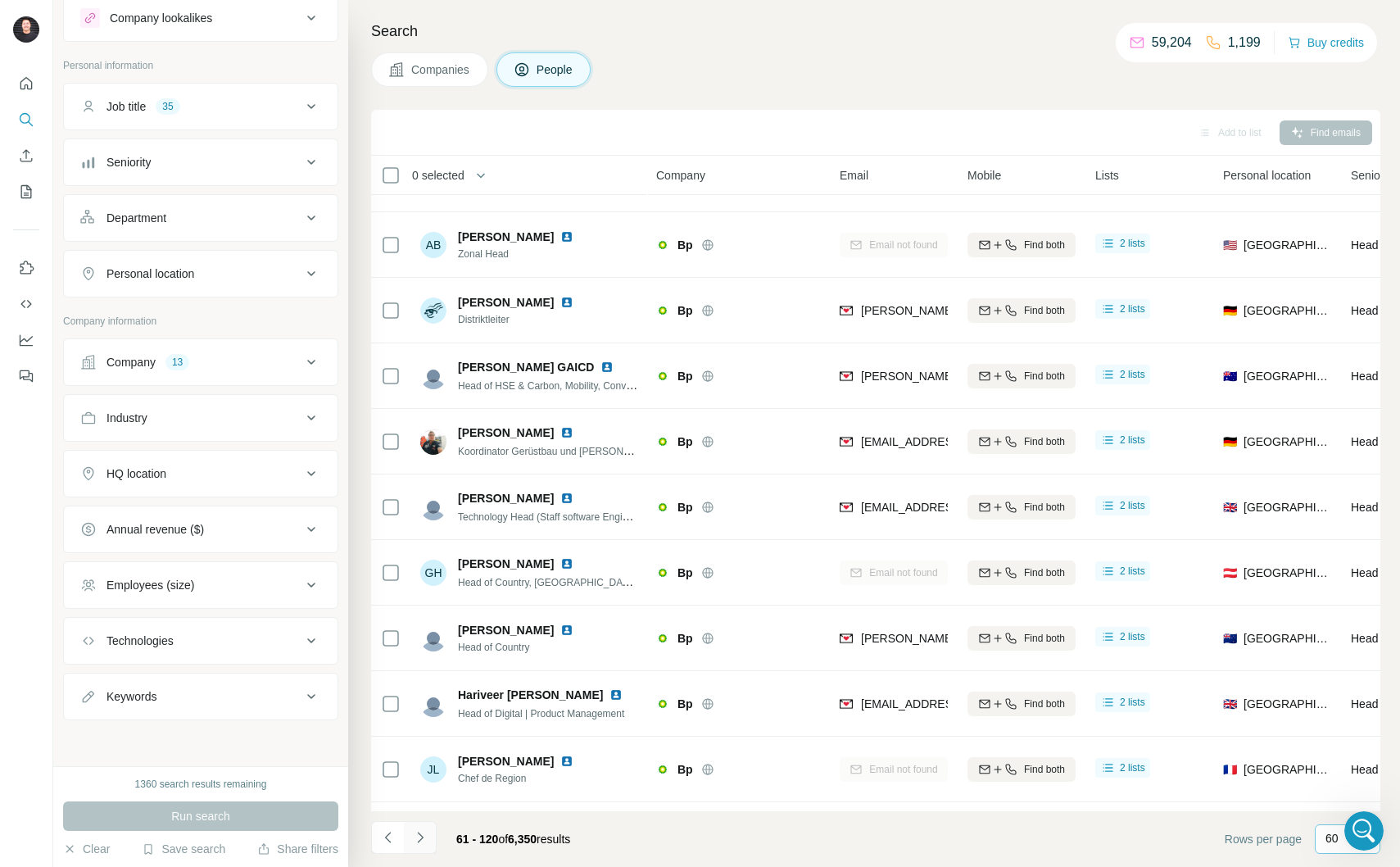
click at [424, 842] on icon "Navigate to next page" at bounding box center [421, 837] width 16 height 16
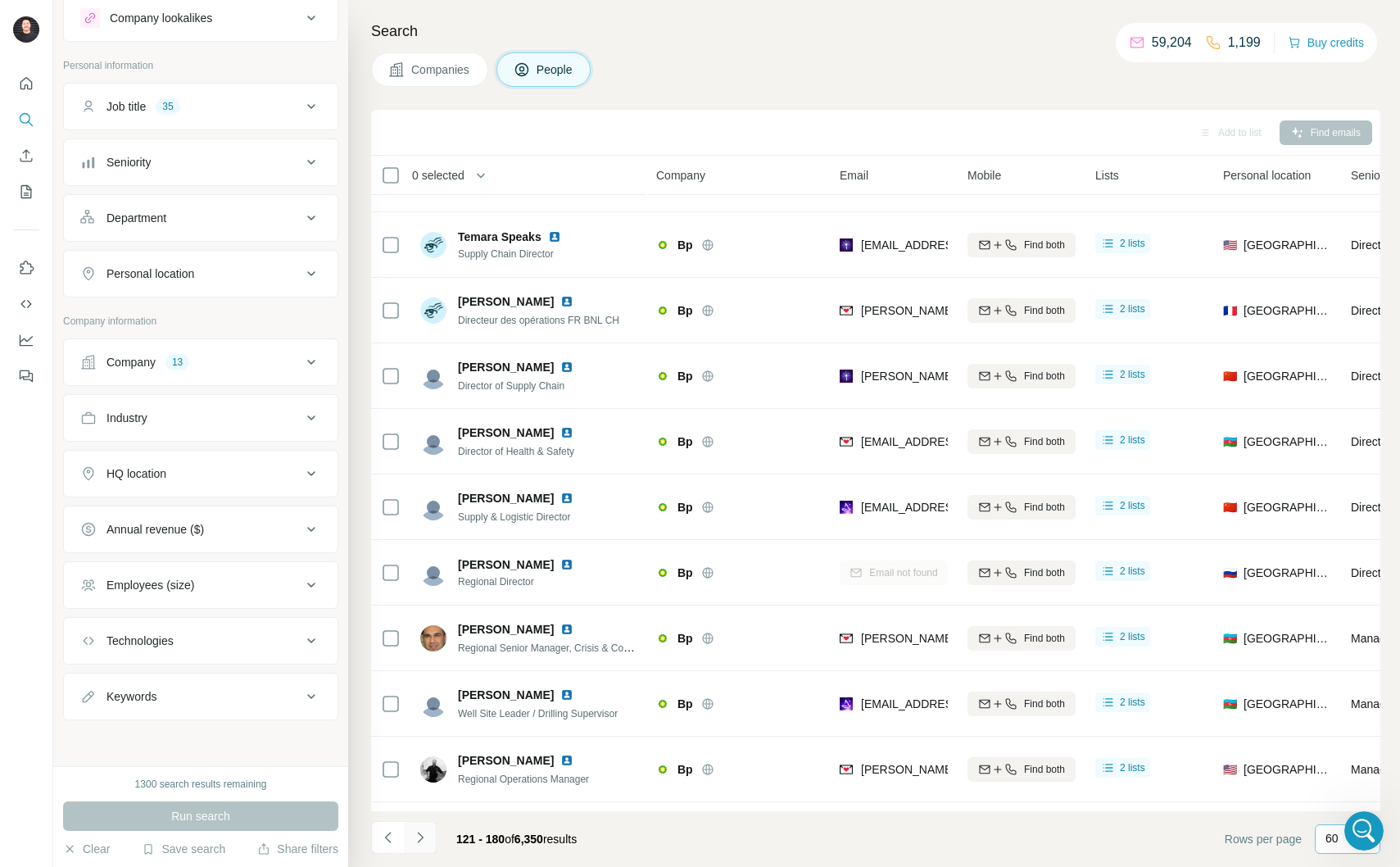
click at [423, 841] on icon "Navigate to next page" at bounding box center [421, 837] width 16 height 16
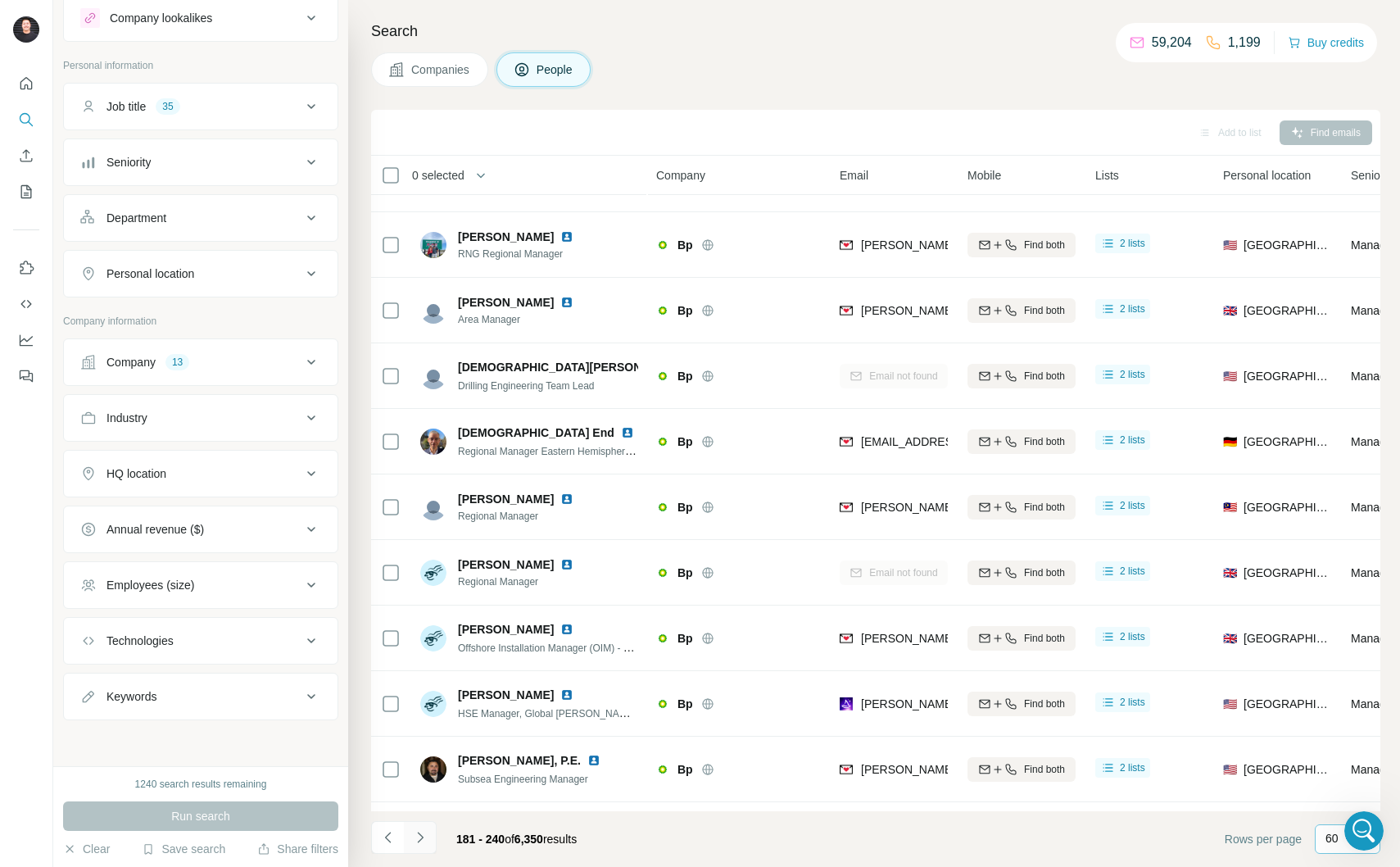
click at [423, 841] on icon "Navigate to next page" at bounding box center [421, 837] width 16 height 16
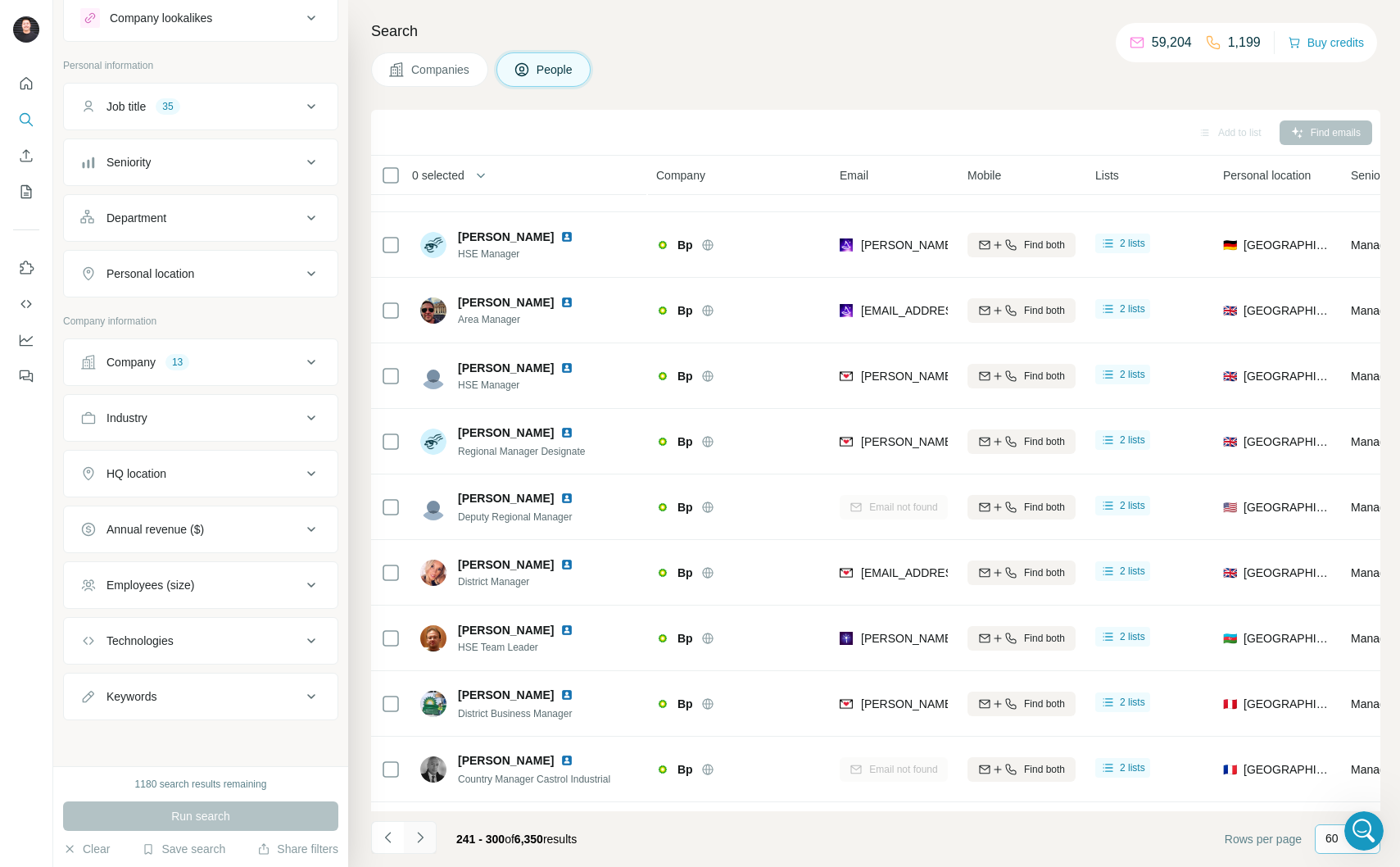
click at [423, 841] on icon "Navigate to next page" at bounding box center [421, 837] width 16 height 16
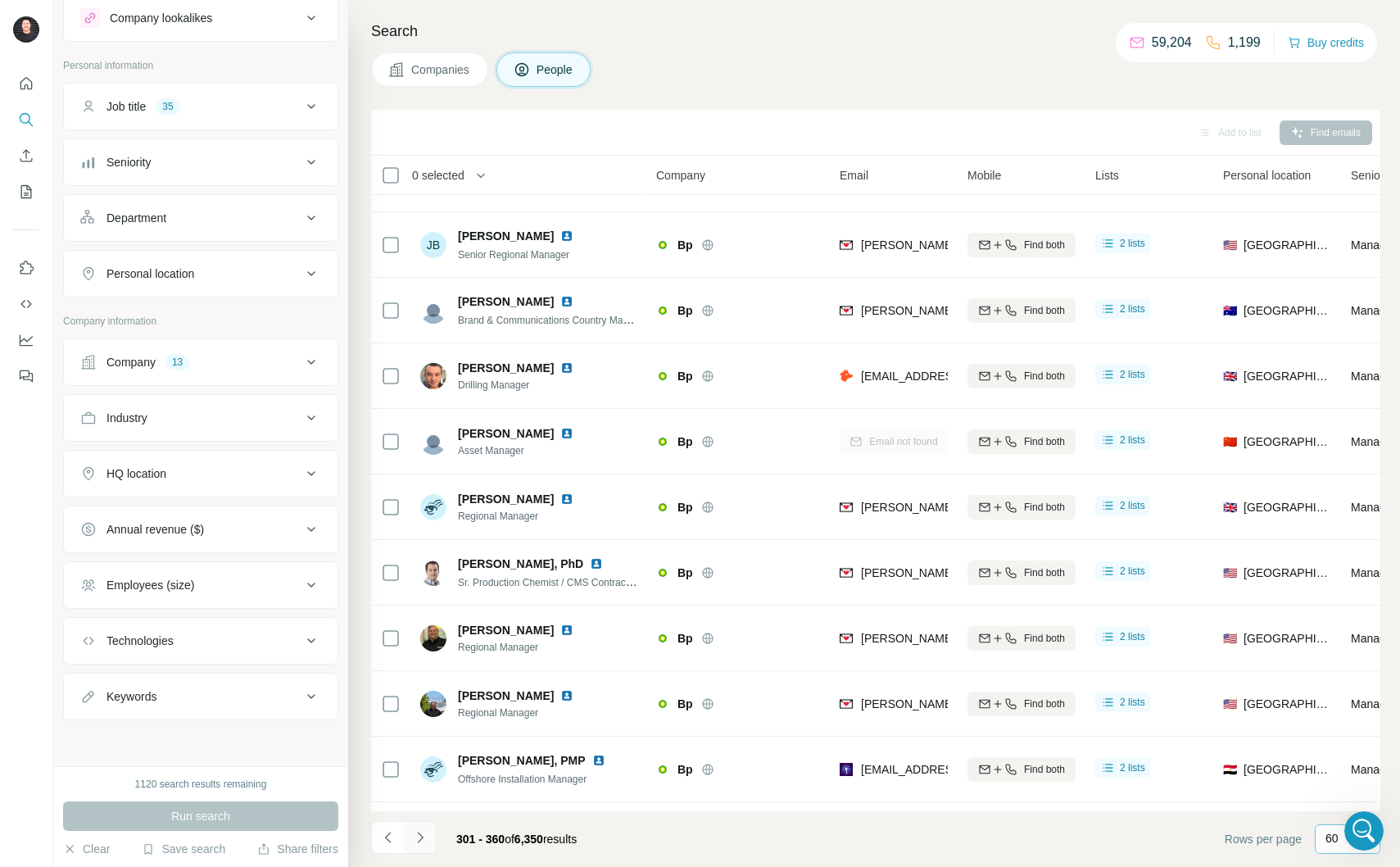
click at [423, 841] on icon "Navigate to next page" at bounding box center [421, 837] width 16 height 16
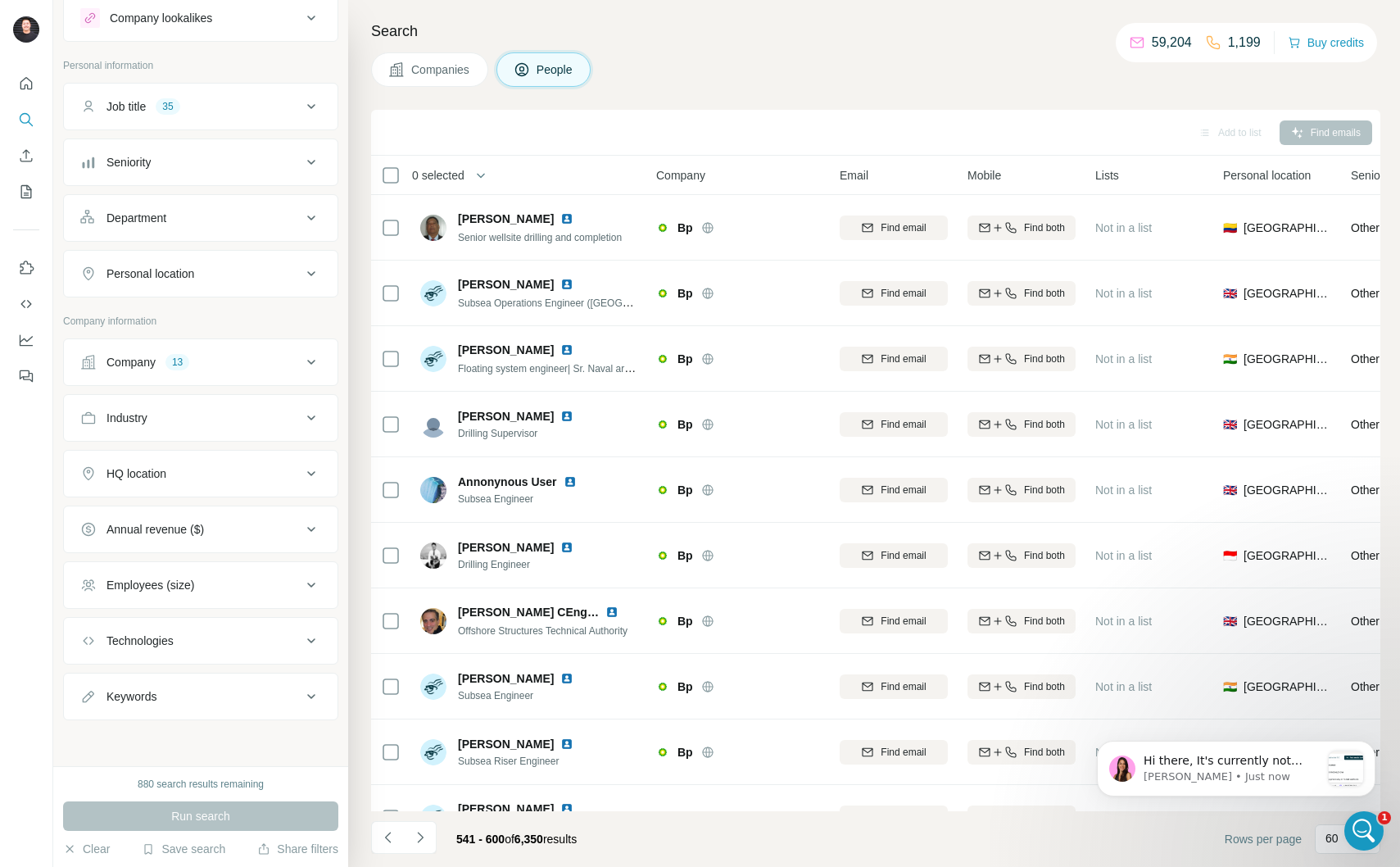
scroll to position [1961, 0]
click at [381, 176] on icon at bounding box center [391, 176] width 20 height 20
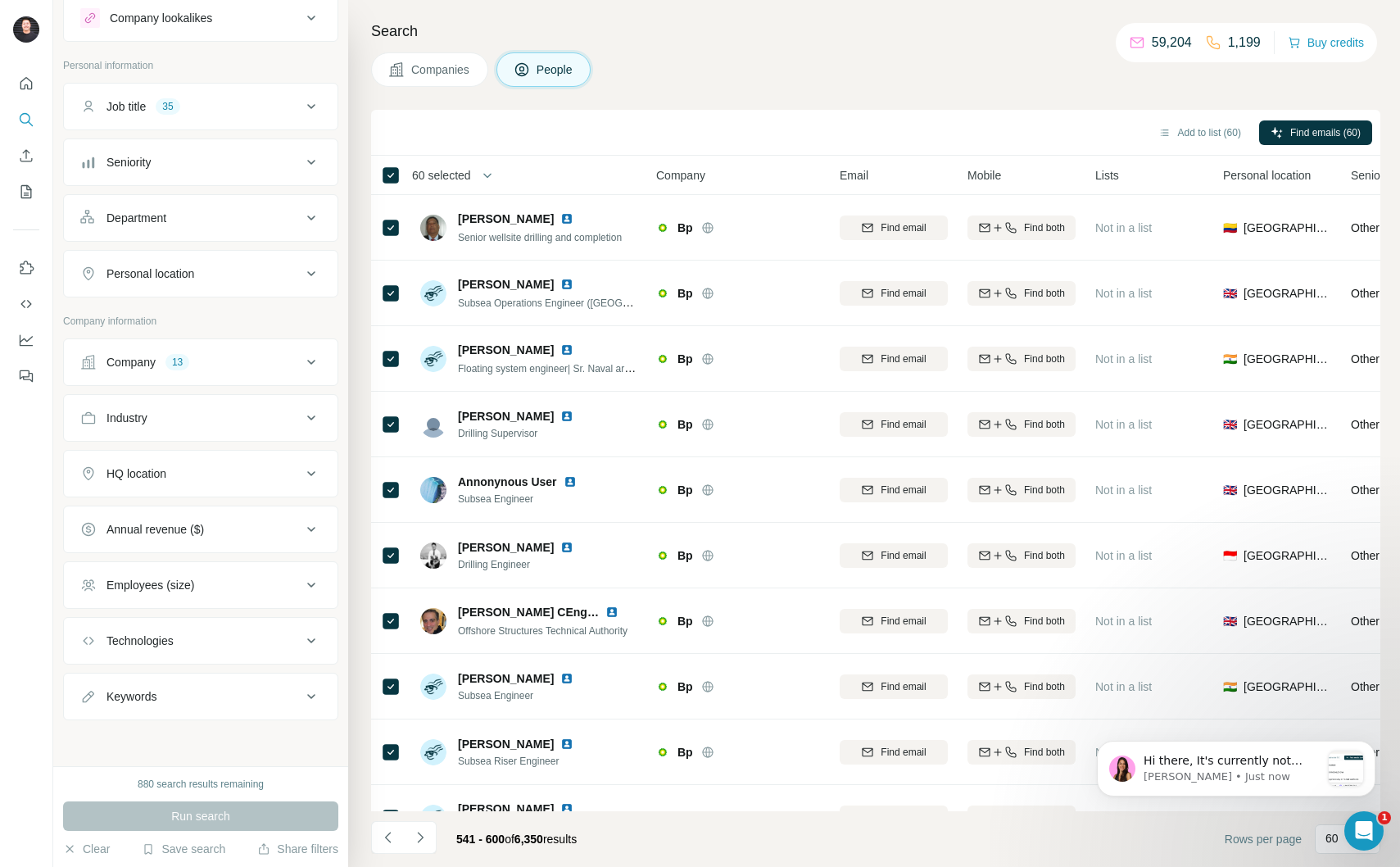
click at [471, 176] on span "60 selected" at bounding box center [442, 175] width 59 height 16
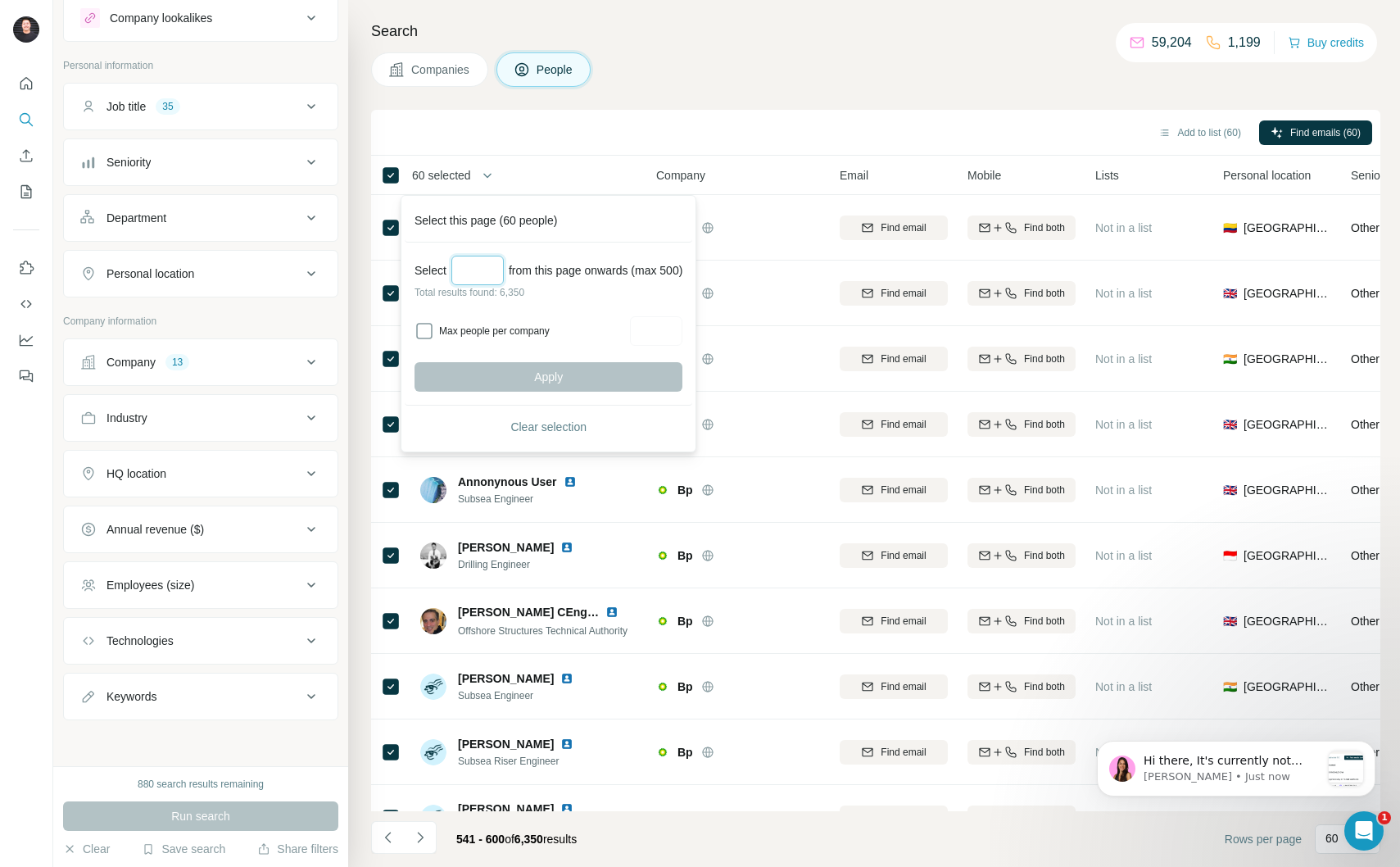
click at [486, 269] on input "Select a number (up to 500)" at bounding box center [478, 270] width 53 height 30
type input "***"
click at [563, 370] on span "Apply" at bounding box center [549, 377] width 29 height 16
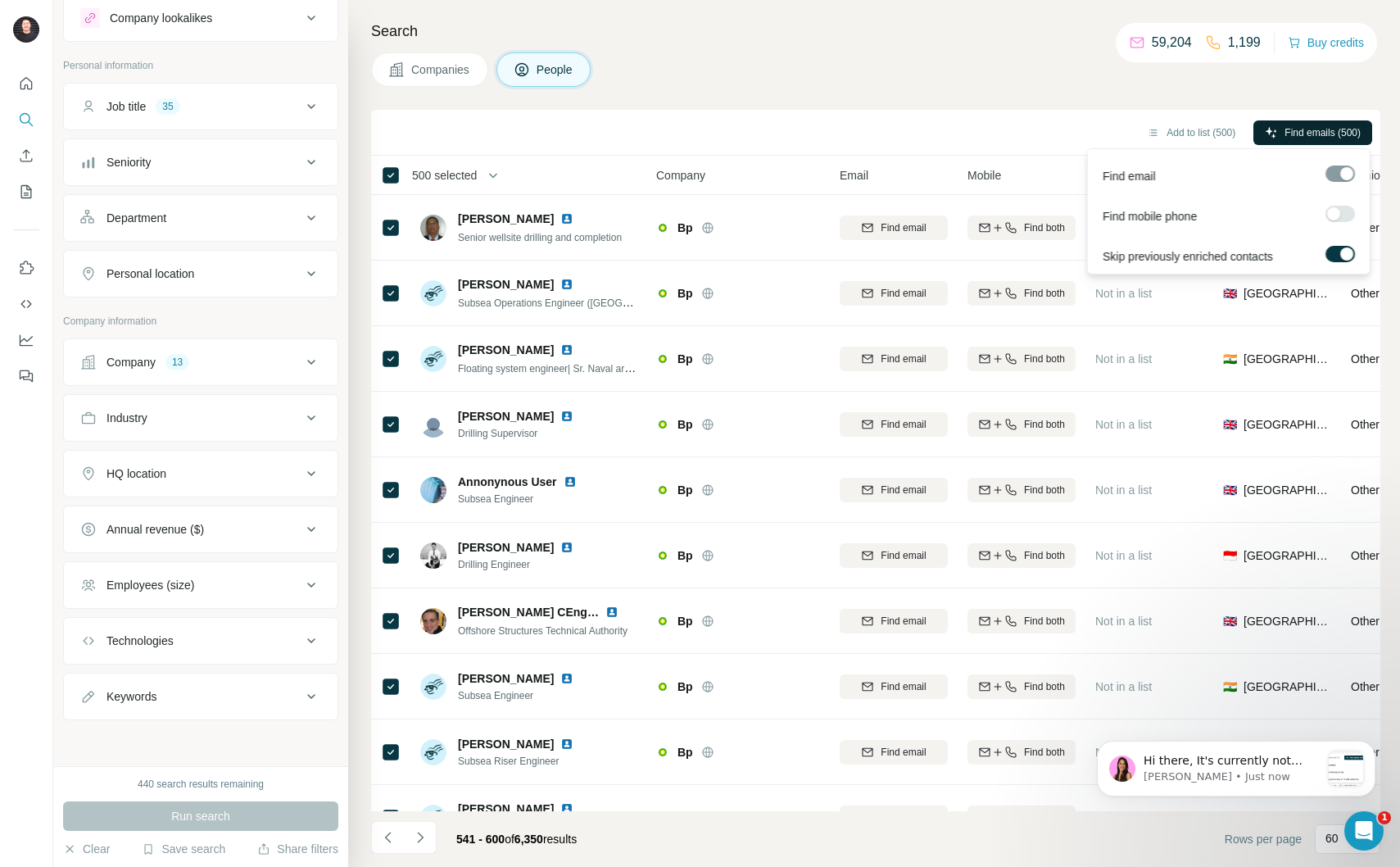
click at [1355, 130] on span "Find emails (500)" at bounding box center [1323, 132] width 76 height 15
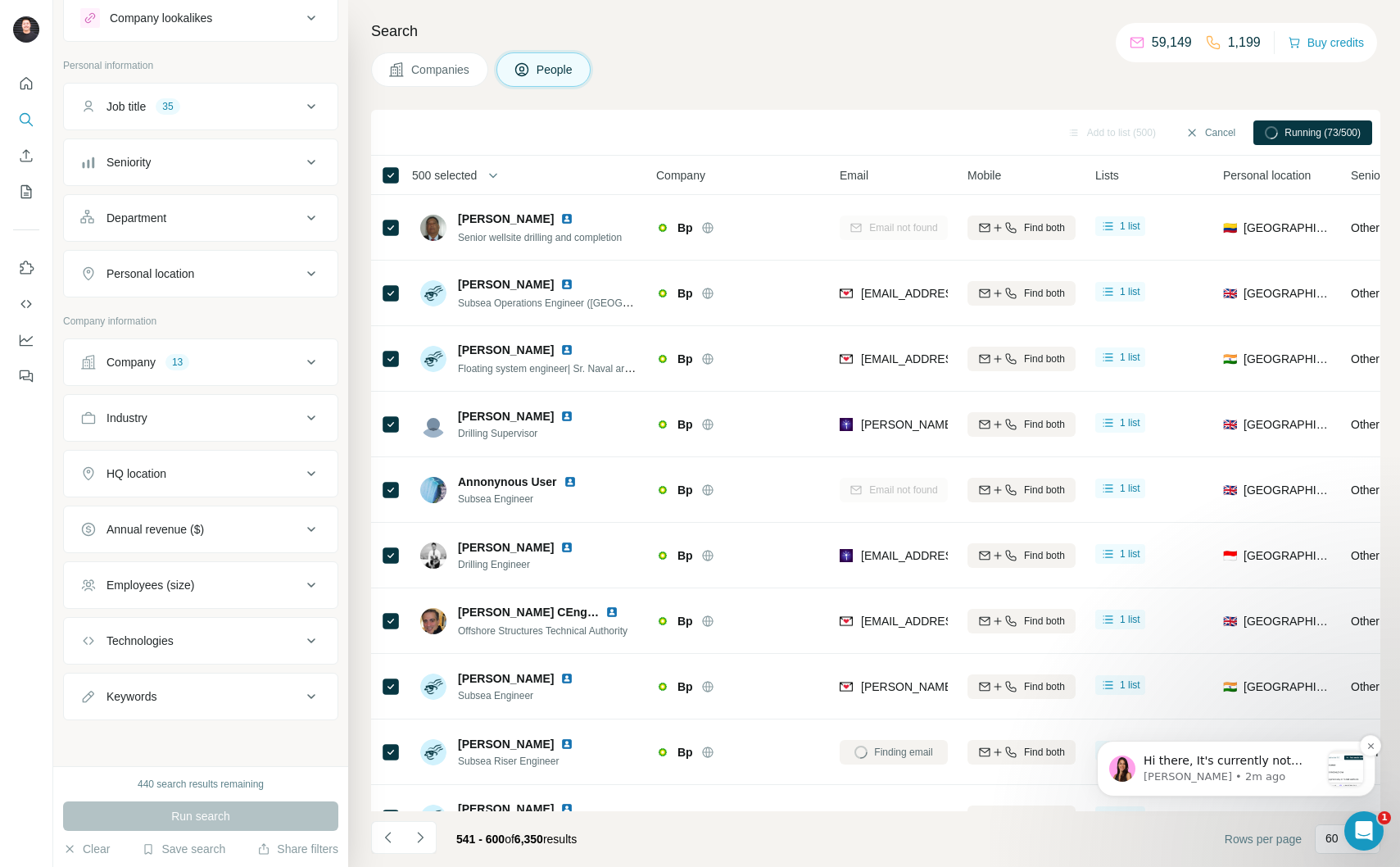
click at [1236, 765] on p "Hi there, It's currently not possible to exclude contacts but we're currently w…" at bounding box center [1231, 761] width 177 height 16
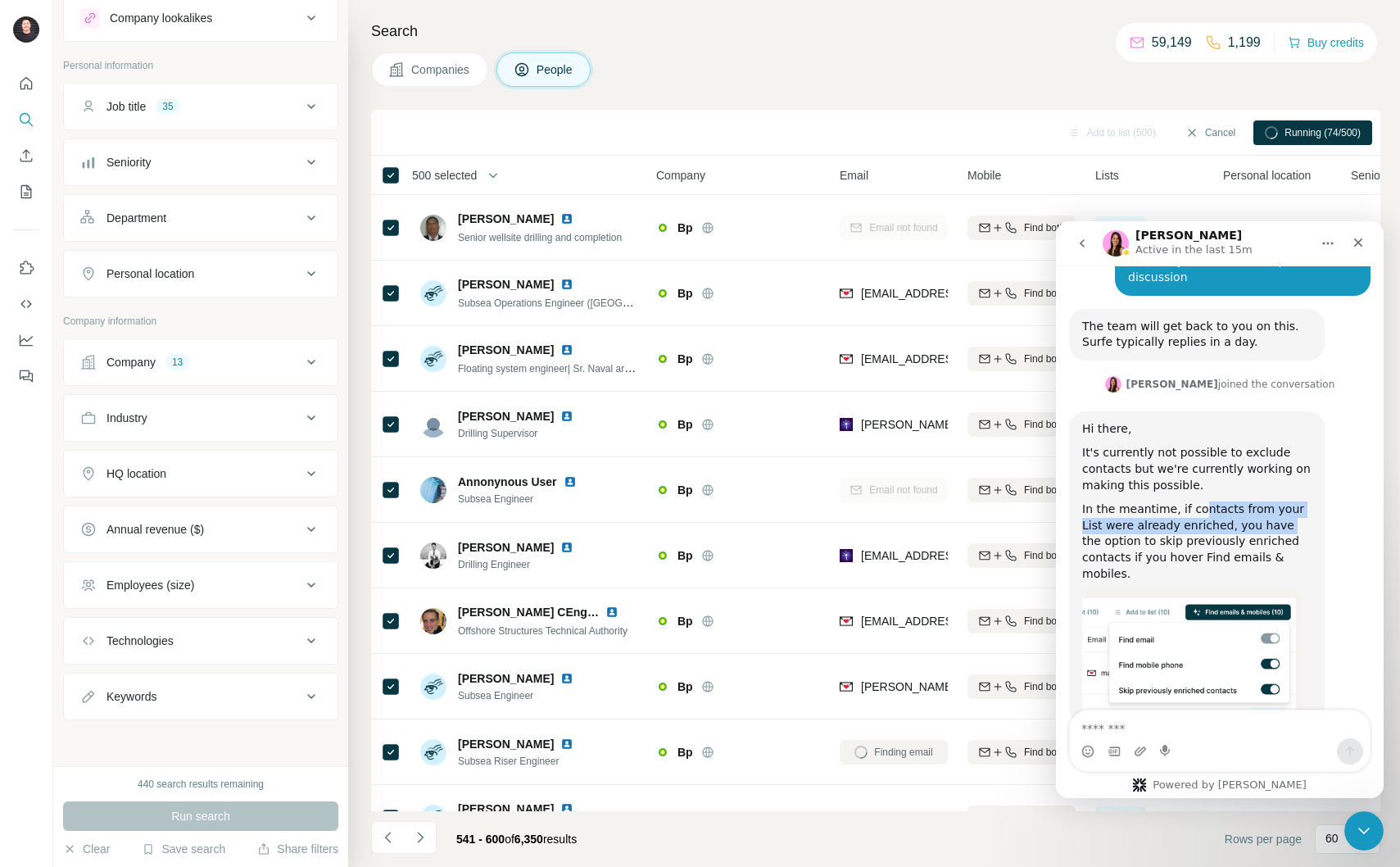
drag, startPoint x: 1196, startPoint y: 478, endPoint x: 1257, endPoint y: 496, distance: 63.6
click at [1257, 502] on div "In the meantime, if contacts from your List were already enriched, you have the…" at bounding box center [1197, 541] width 229 height 81
drag, startPoint x: 1227, startPoint y: 494, endPoint x: 1292, endPoint y: 509, distance: 66.7
click at [1292, 509] on div "In the meantime, if contacts from your List were already enriched, you have the…" at bounding box center [1197, 541] width 229 height 81
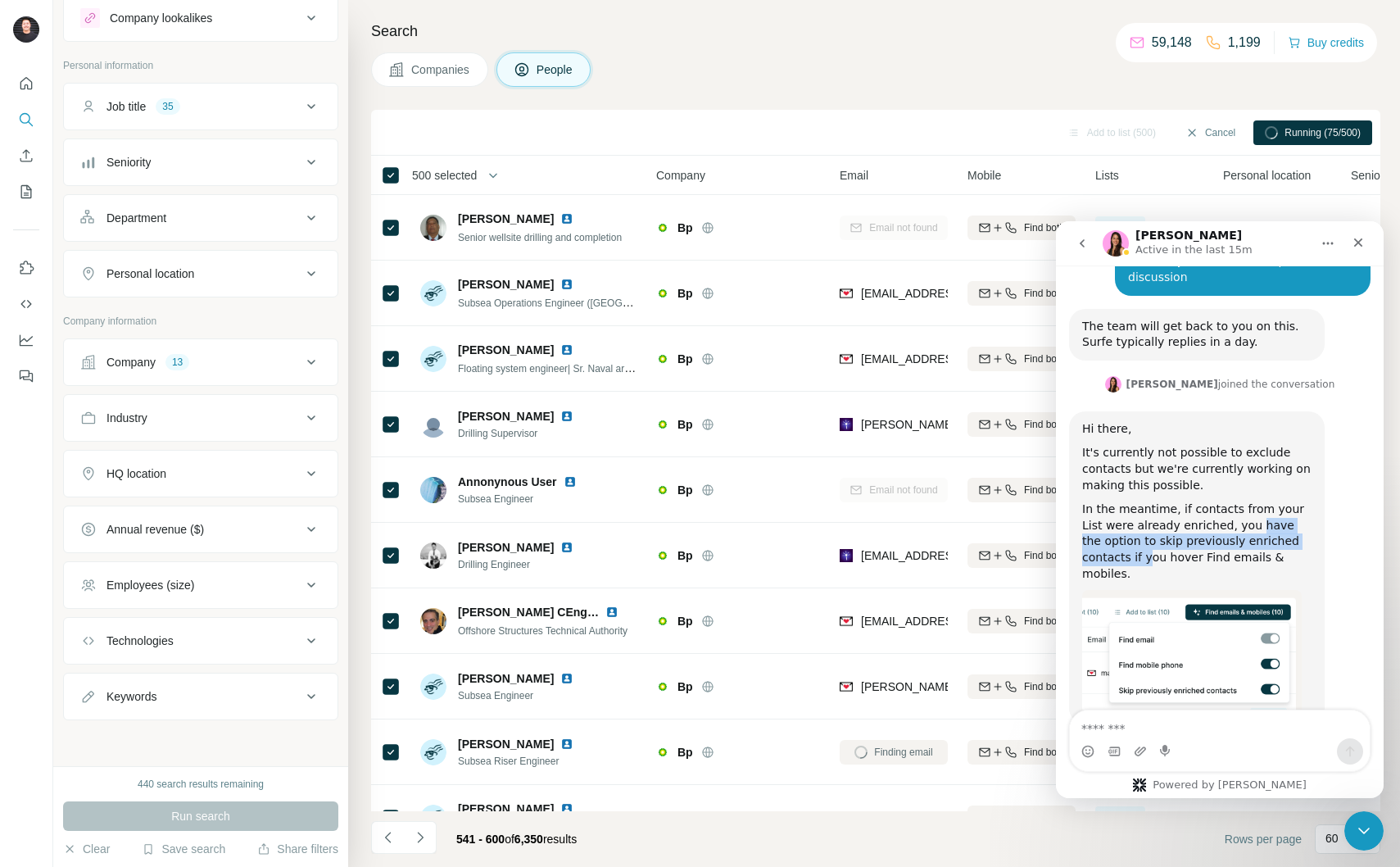
click at [1292, 509] on div "In the meantime, if contacts from your List were already enriched, you have the…" at bounding box center [1197, 541] width 229 height 81
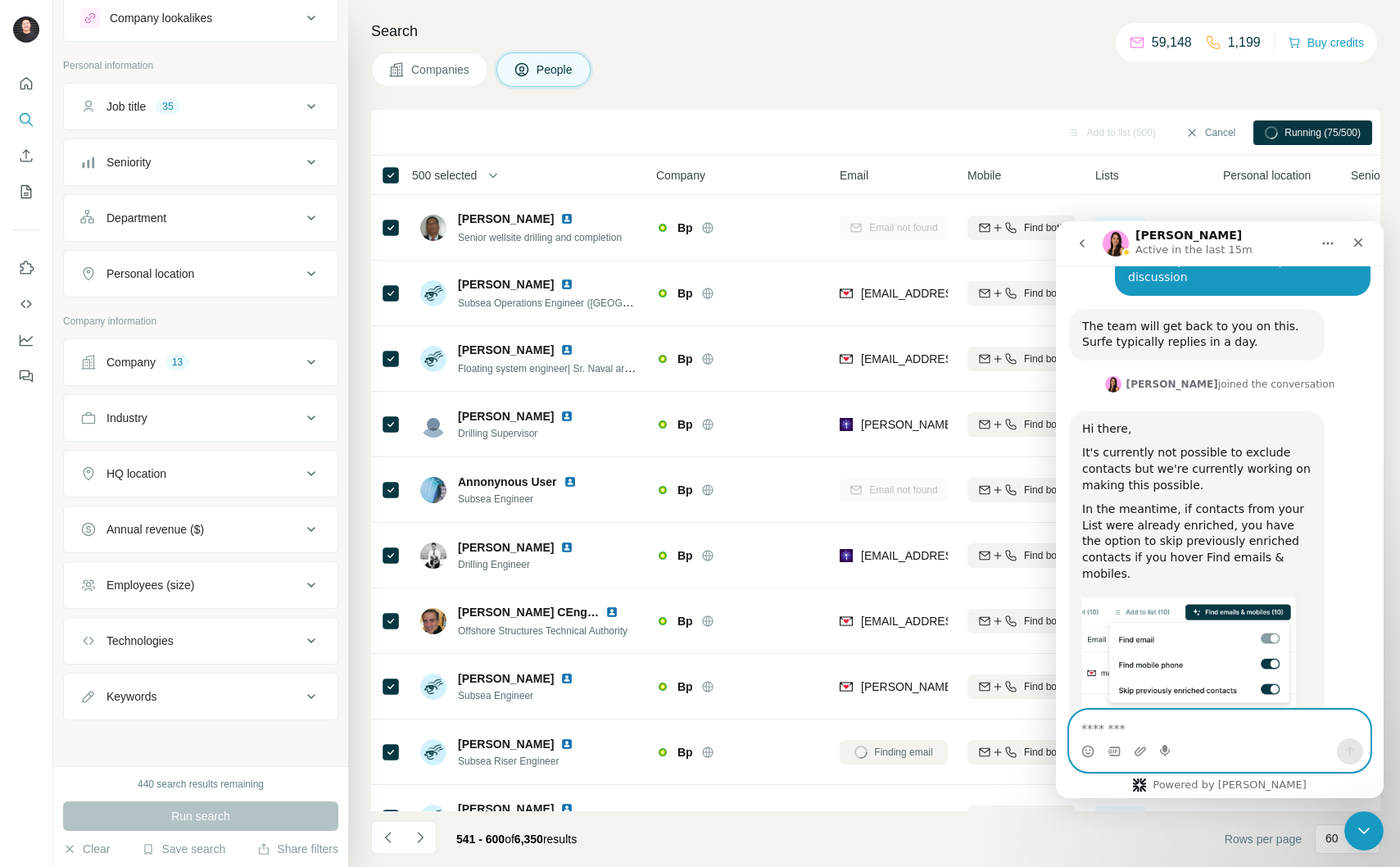
click at [1220, 732] on textarea "Message…" at bounding box center [1220, 724] width 300 height 28
type textarea "**********"
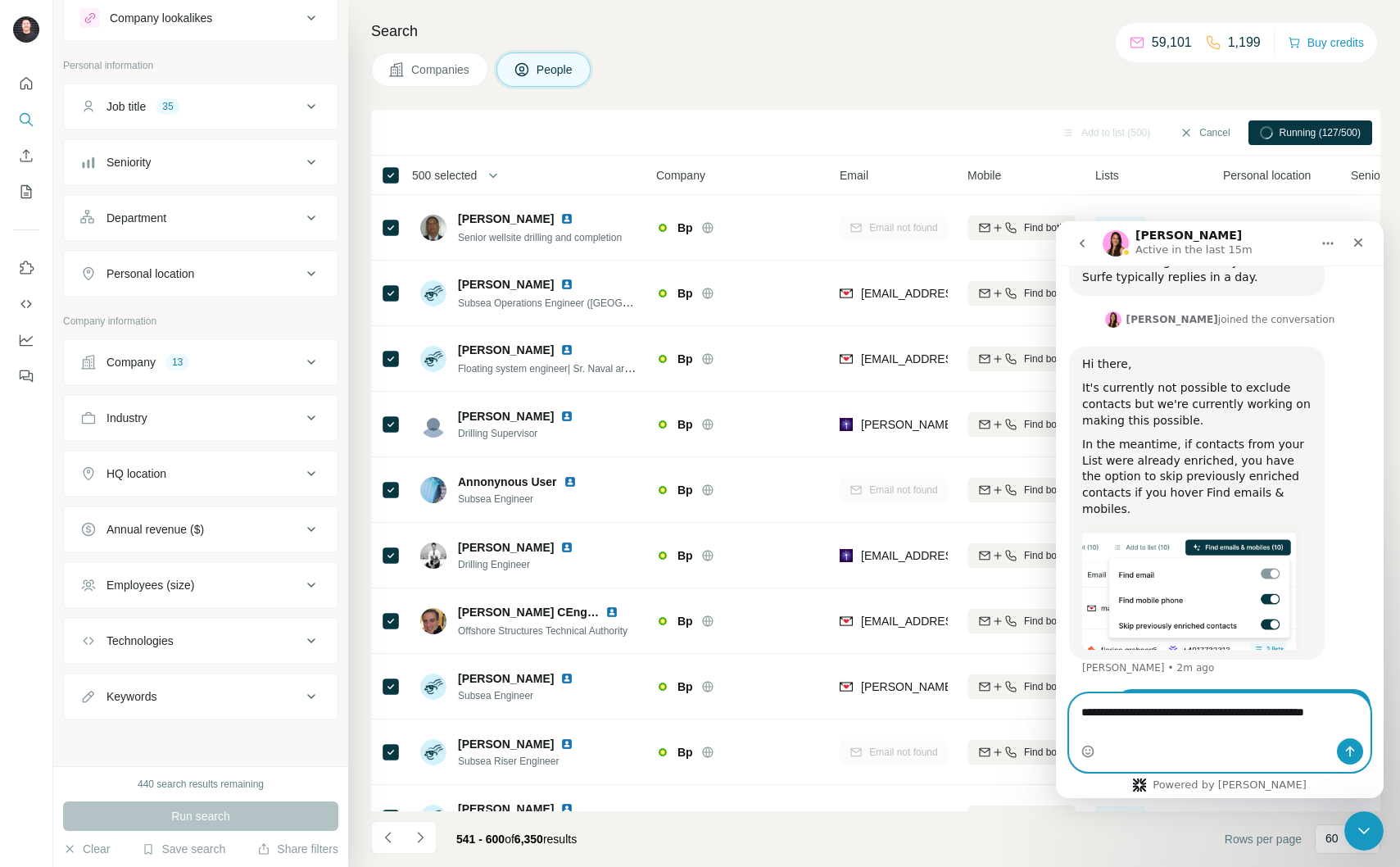
scroll to position [2041, 0]
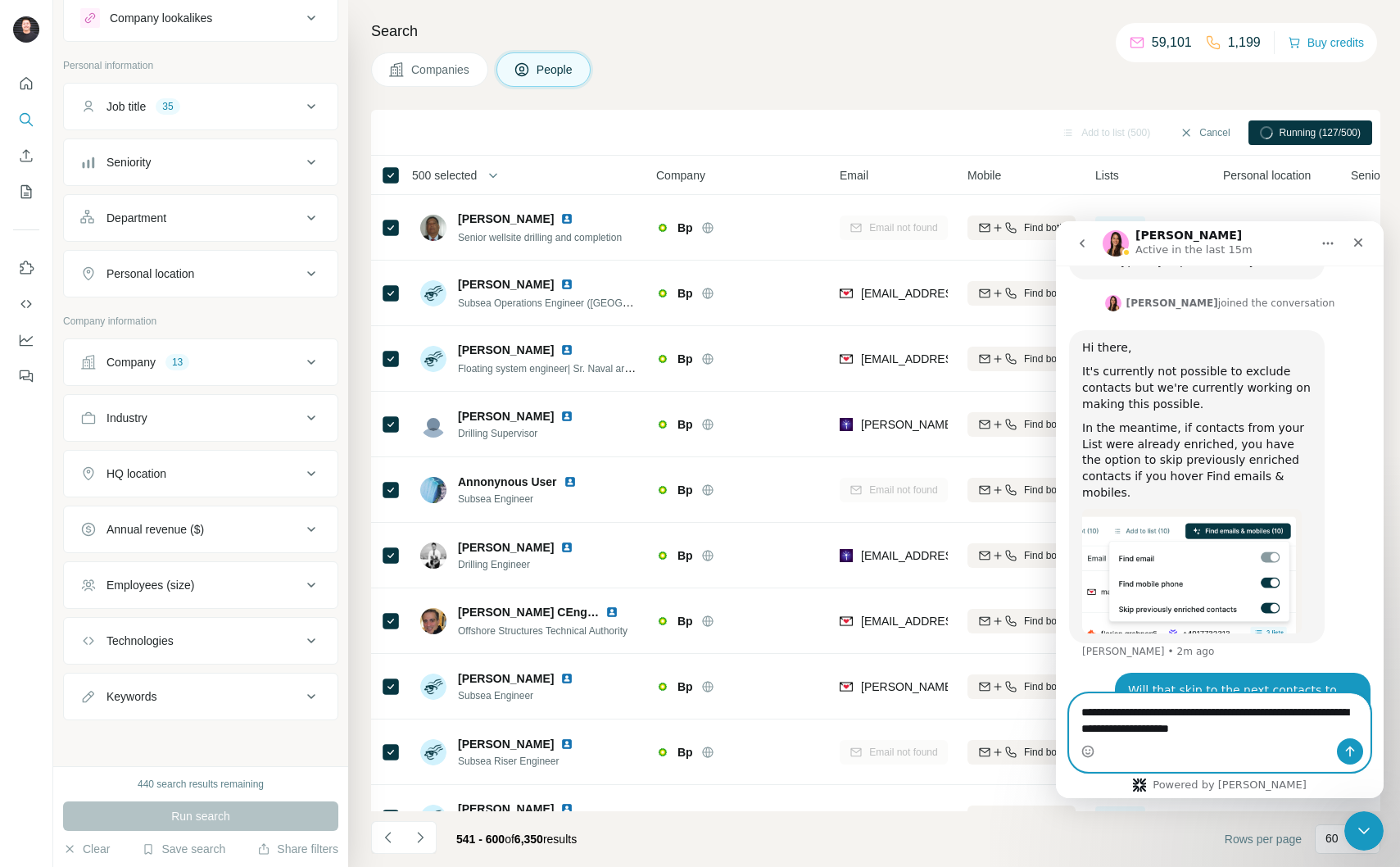
type textarea "**********"
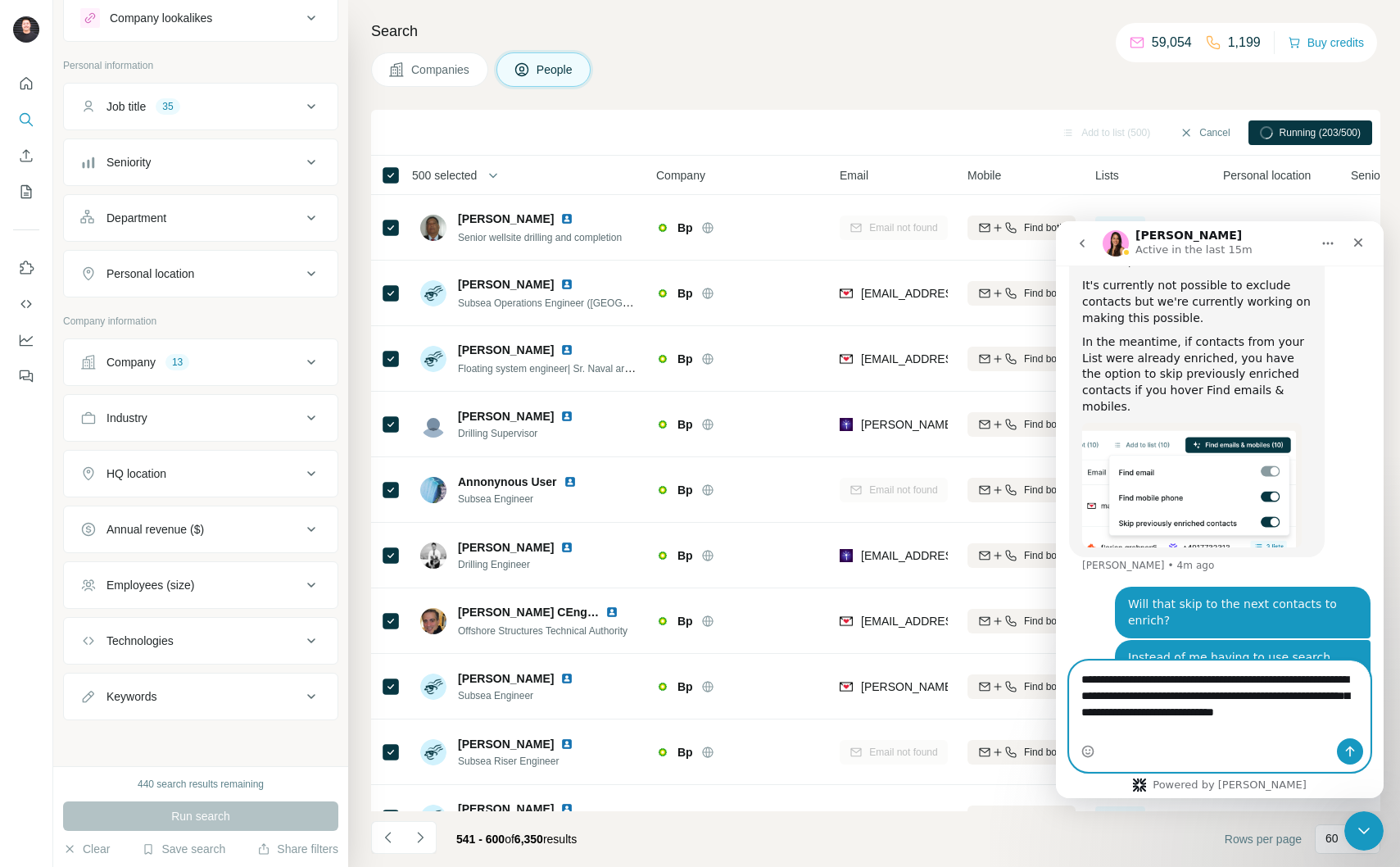
scroll to position [2144, 0]
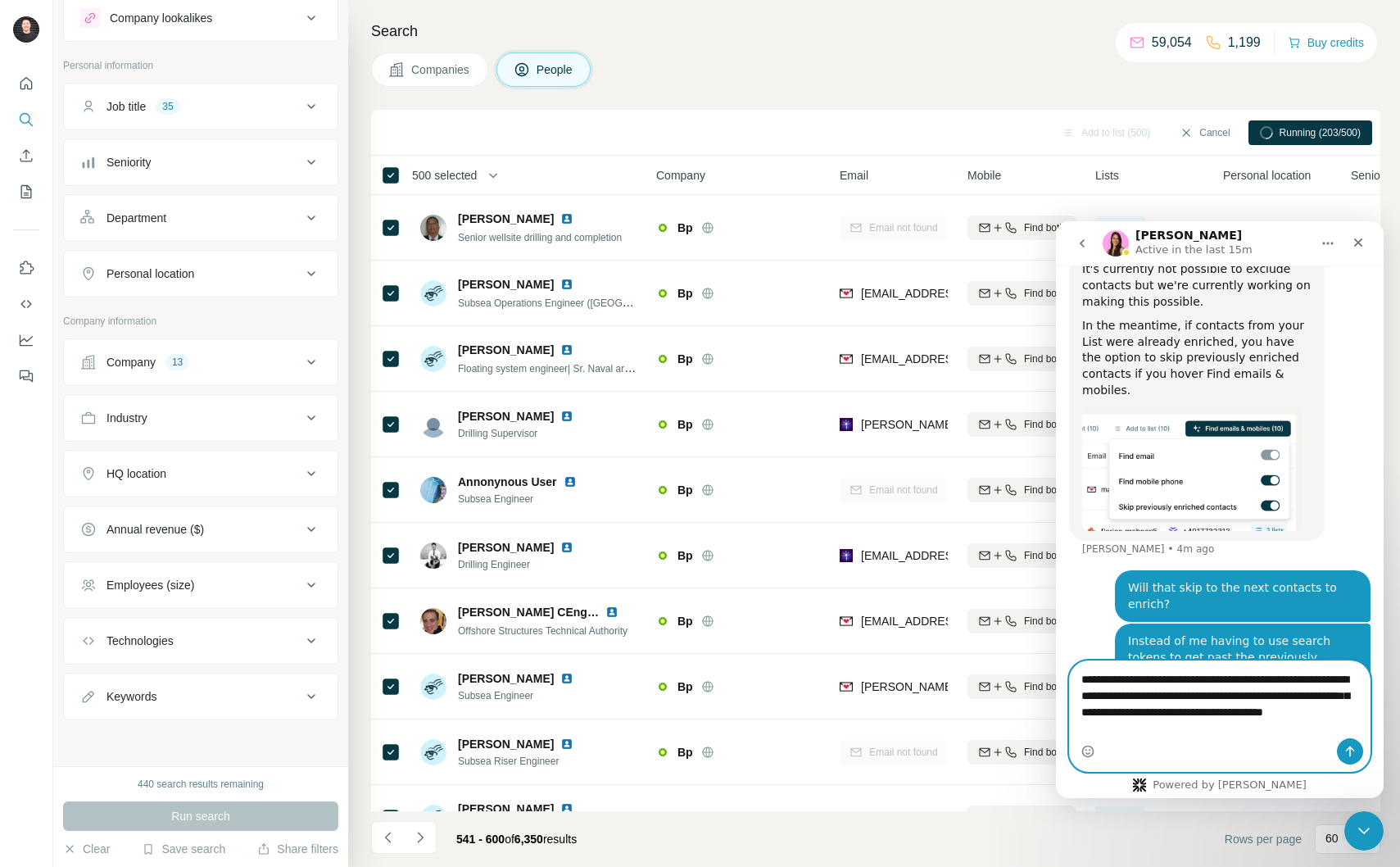
type textarea "**********"
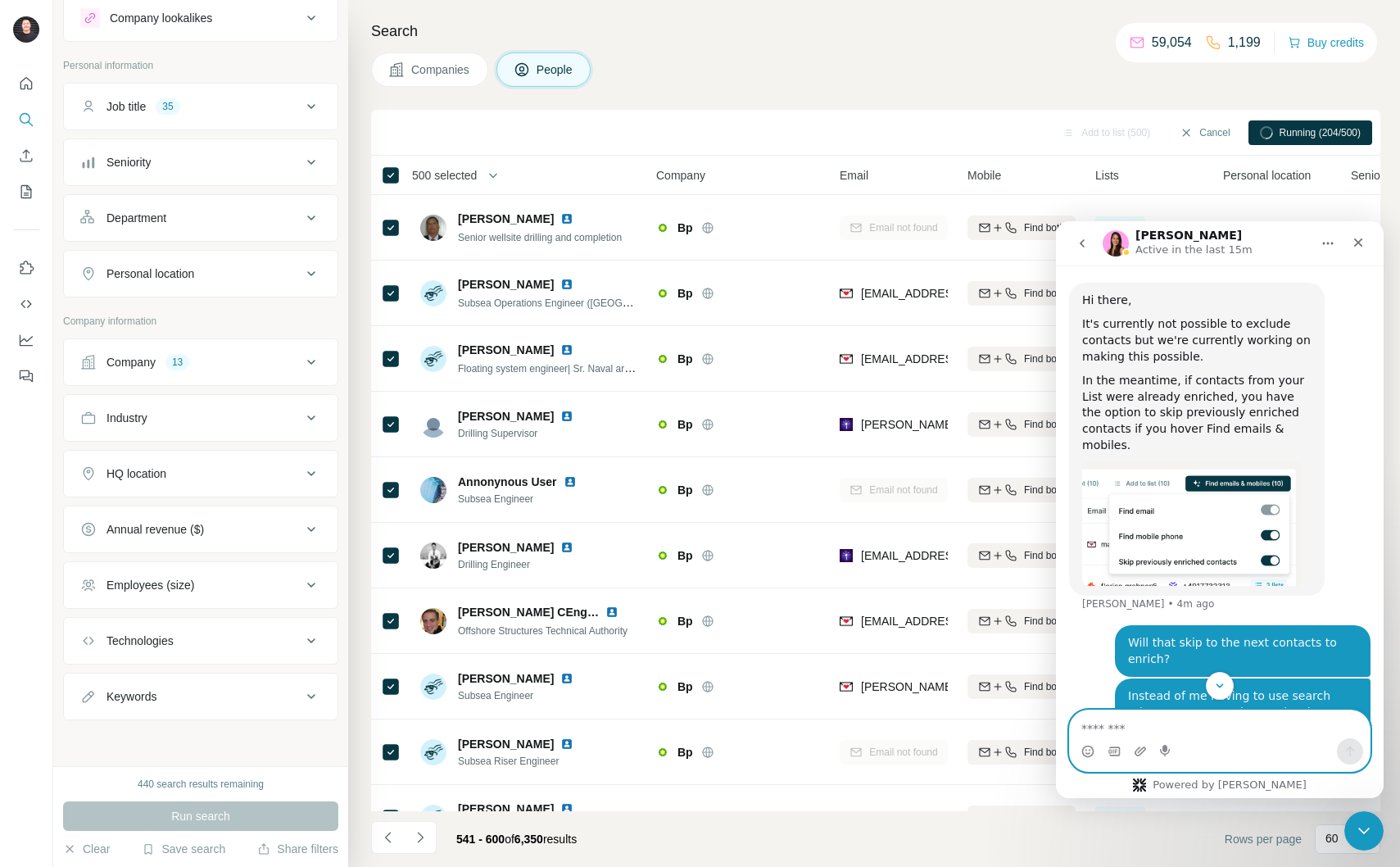
scroll to position [2197, 0]
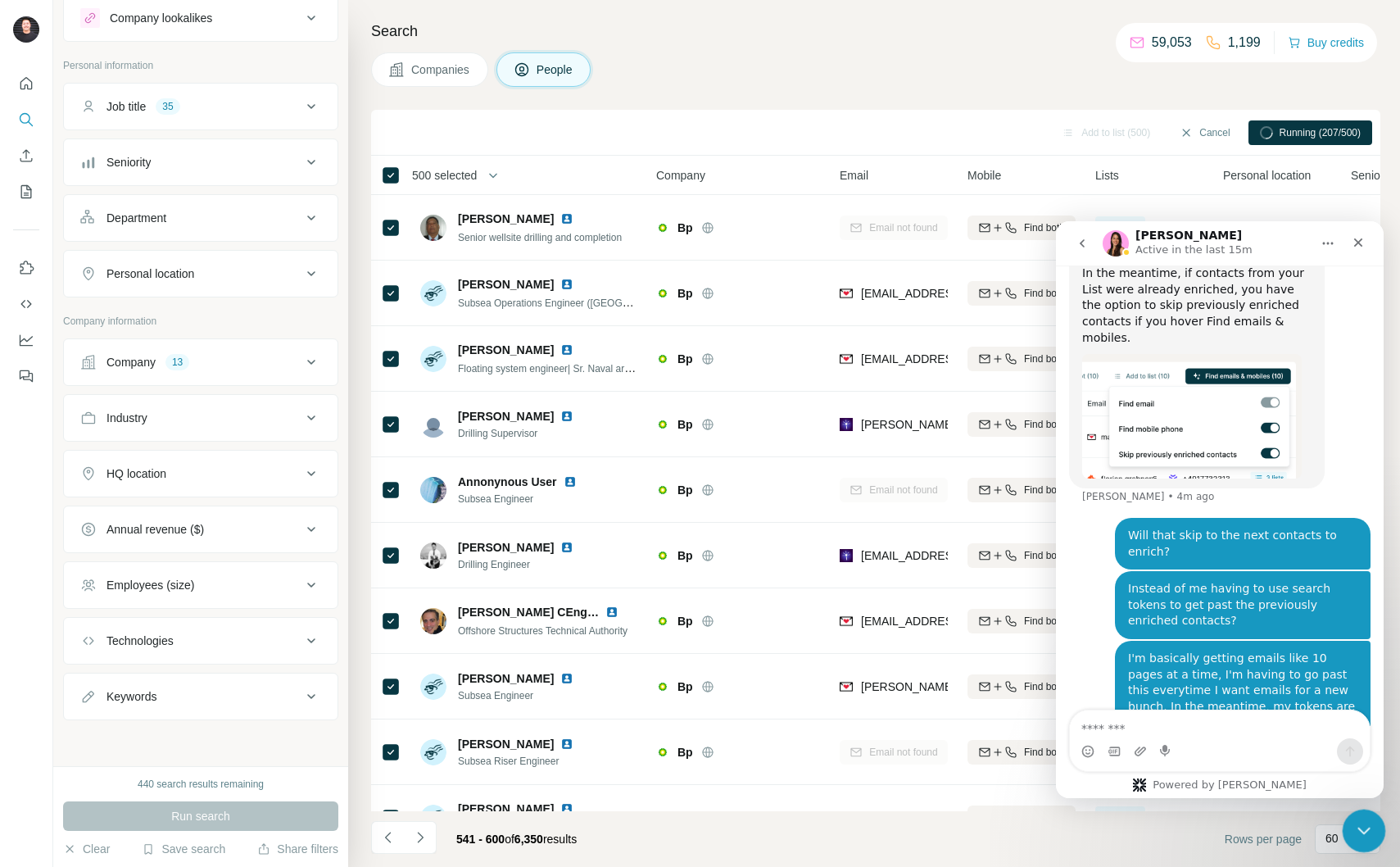
click at [1357, 828] on icon "Close Intercom Messenger" at bounding box center [1362, 828] width 12 height 6
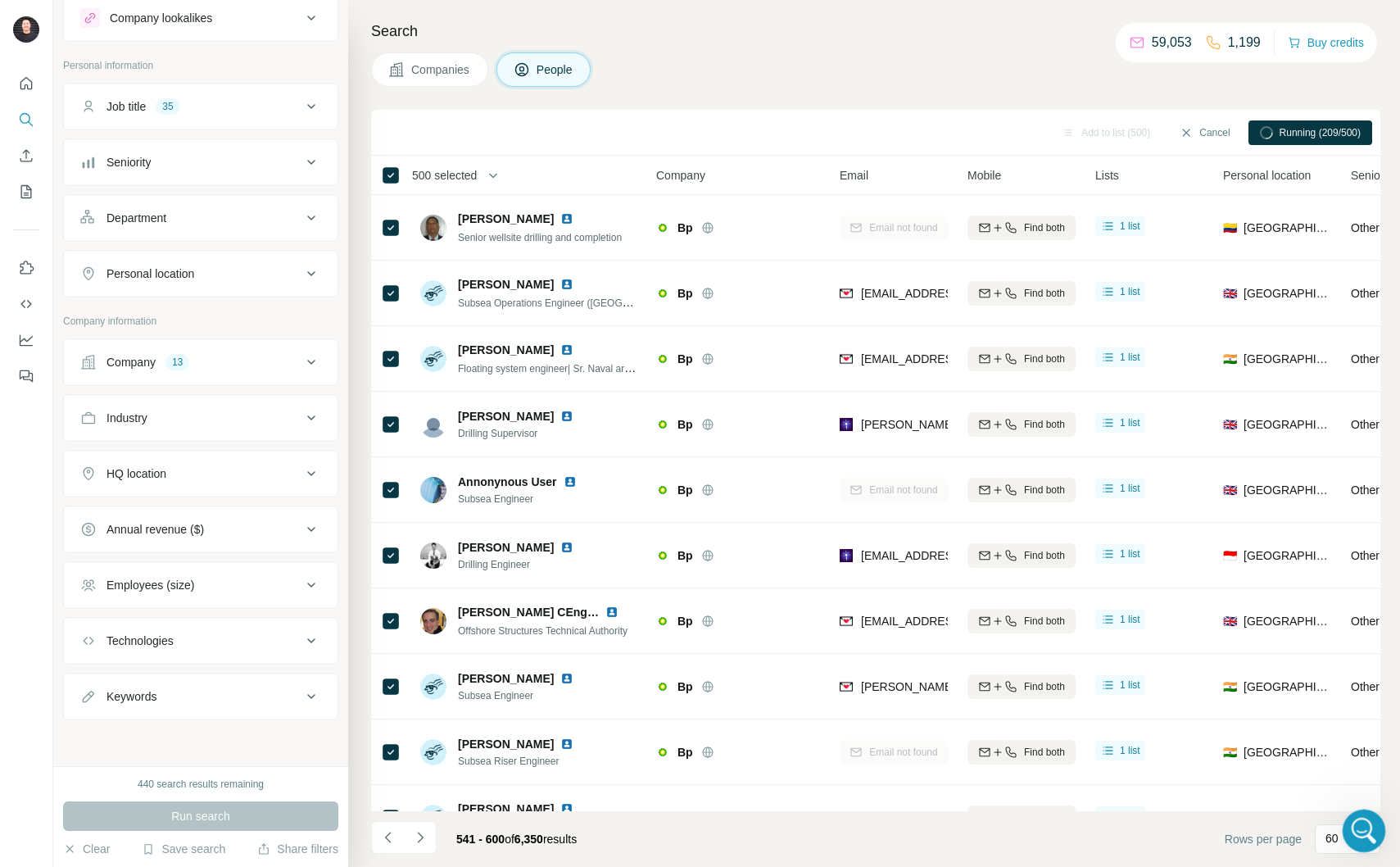
click at [1355, 837] on div "Open Intercom Messenger" at bounding box center [1362, 829] width 54 height 54
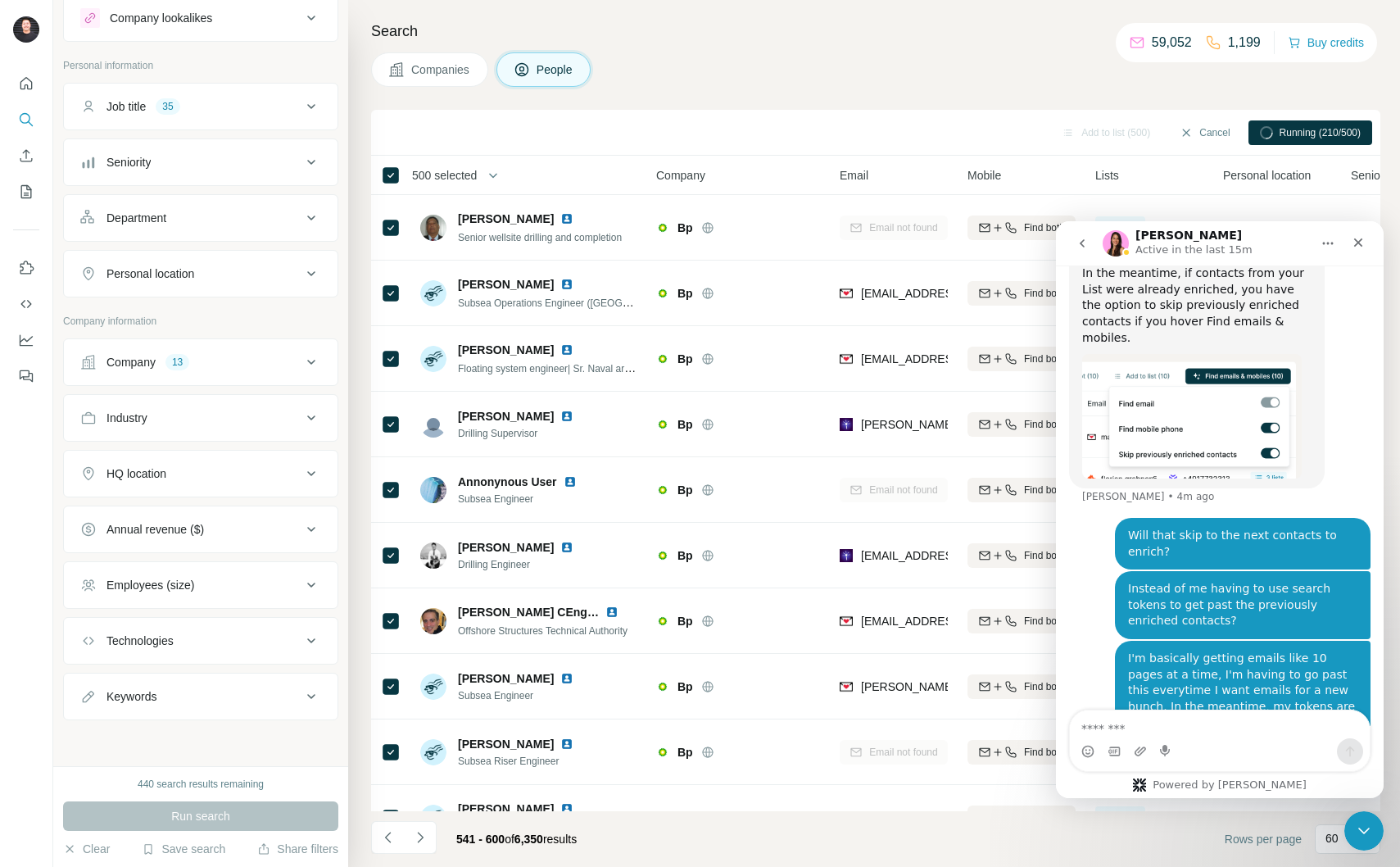
click at [1262, 733] on textarea "Message…" at bounding box center [1220, 724] width 300 height 28
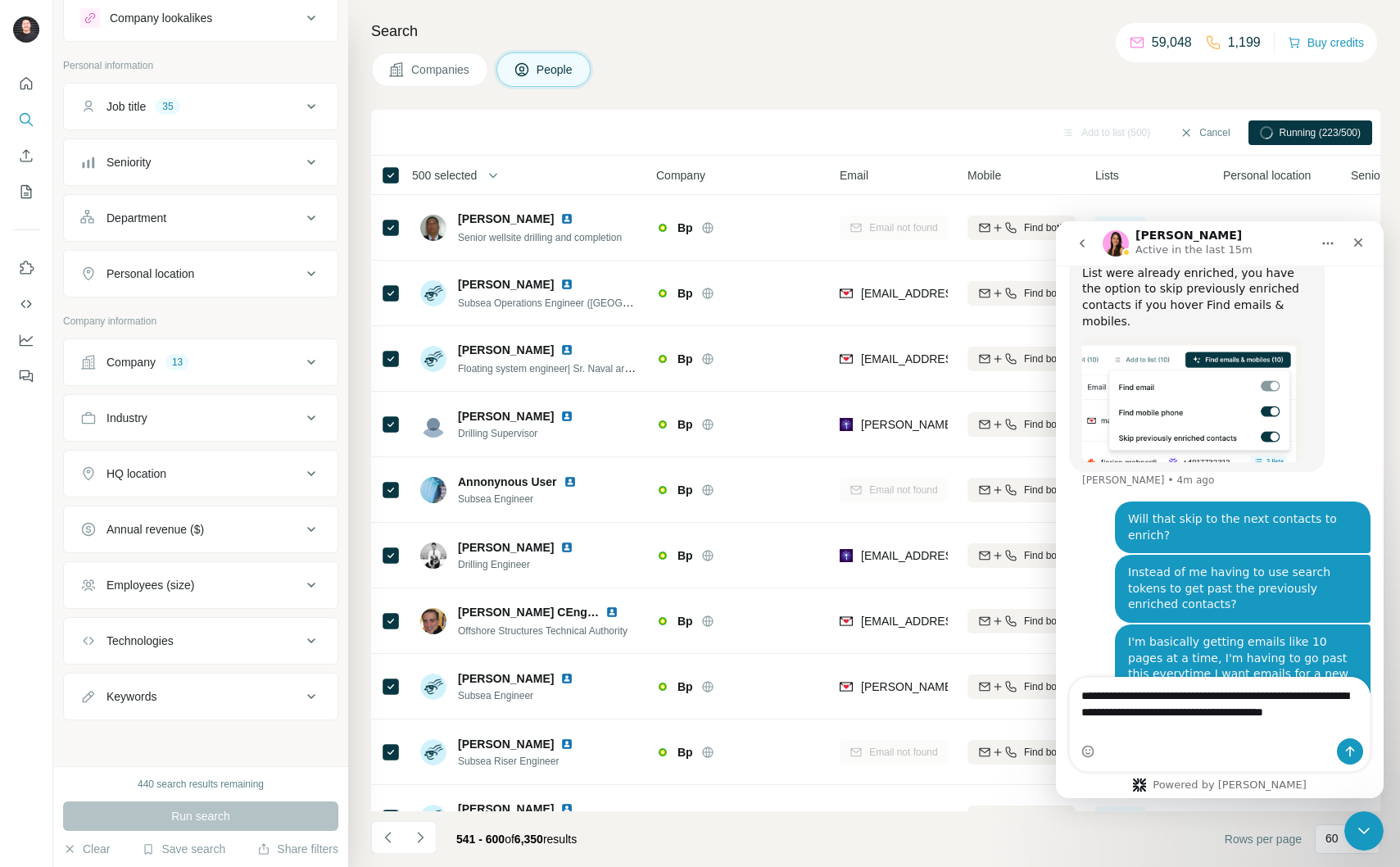
scroll to position [2229, 0]
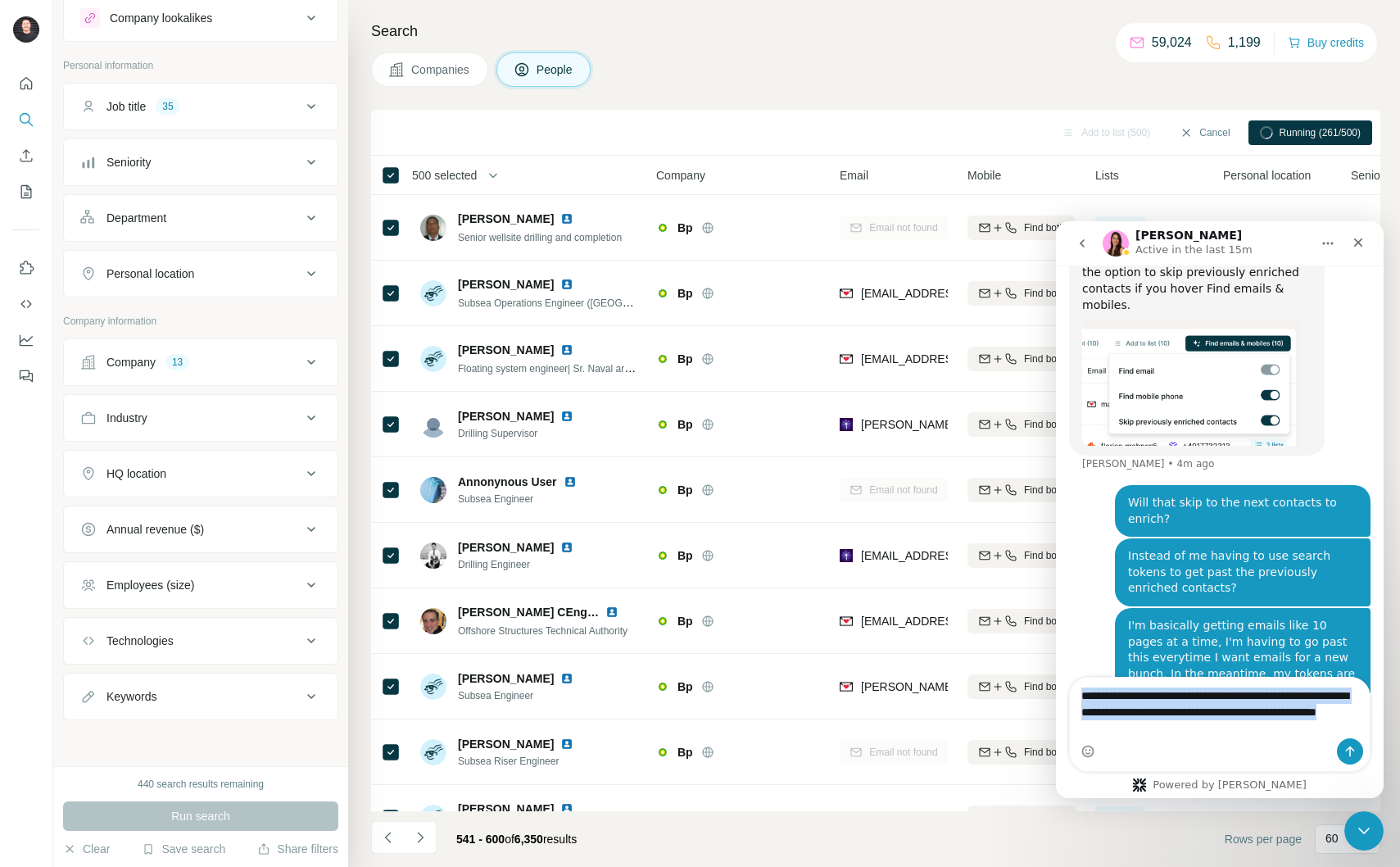
click at [1193, 736] on div "**********" at bounding box center [1220, 724] width 300 height 93
drag, startPoint x: 1201, startPoint y: 736, endPoint x: 1263, endPoint y: 701, distance: 71.2
click at [1263, 701] on textarea "**********" at bounding box center [1220, 707] width 300 height 61
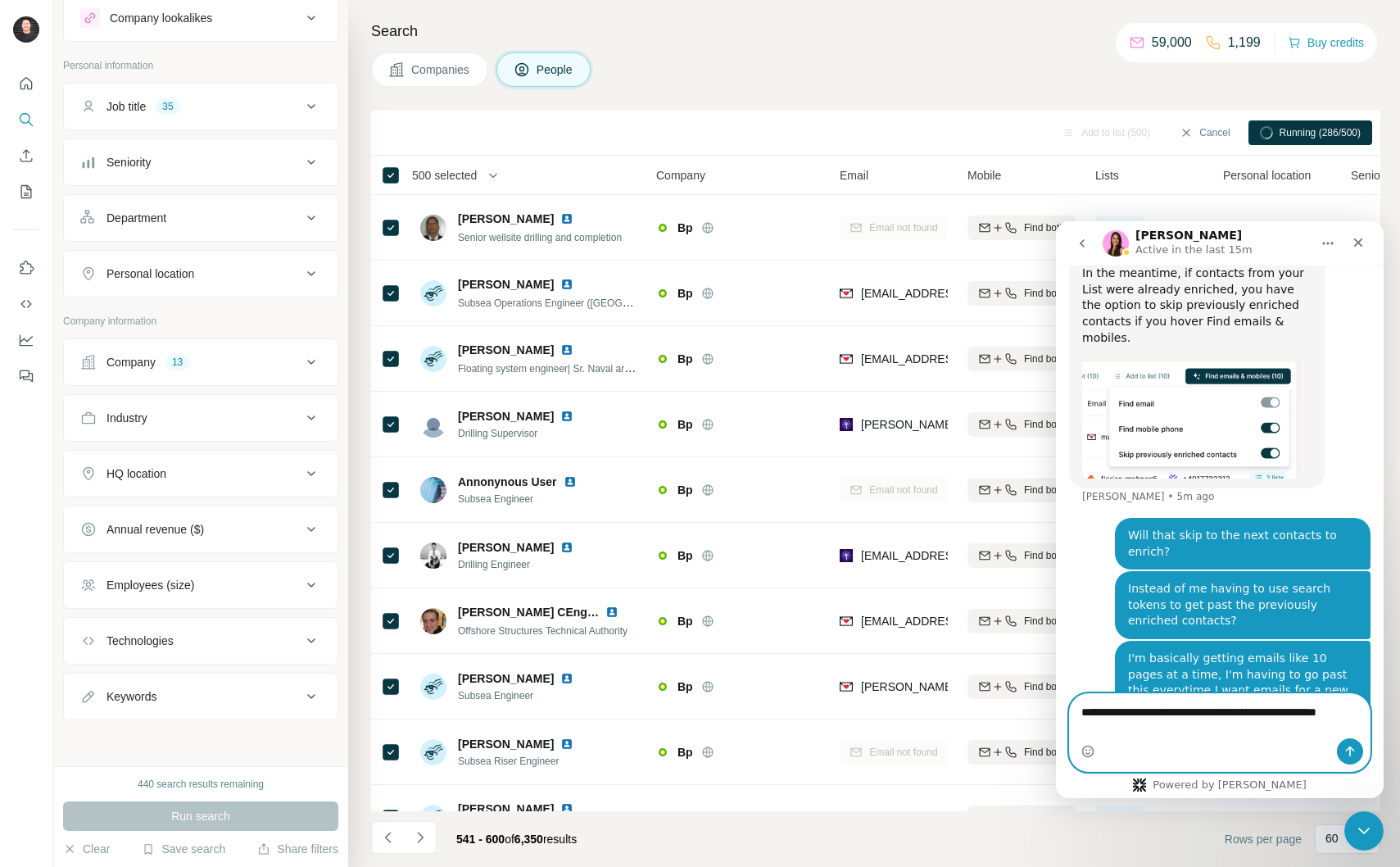
scroll to position [2213, 0]
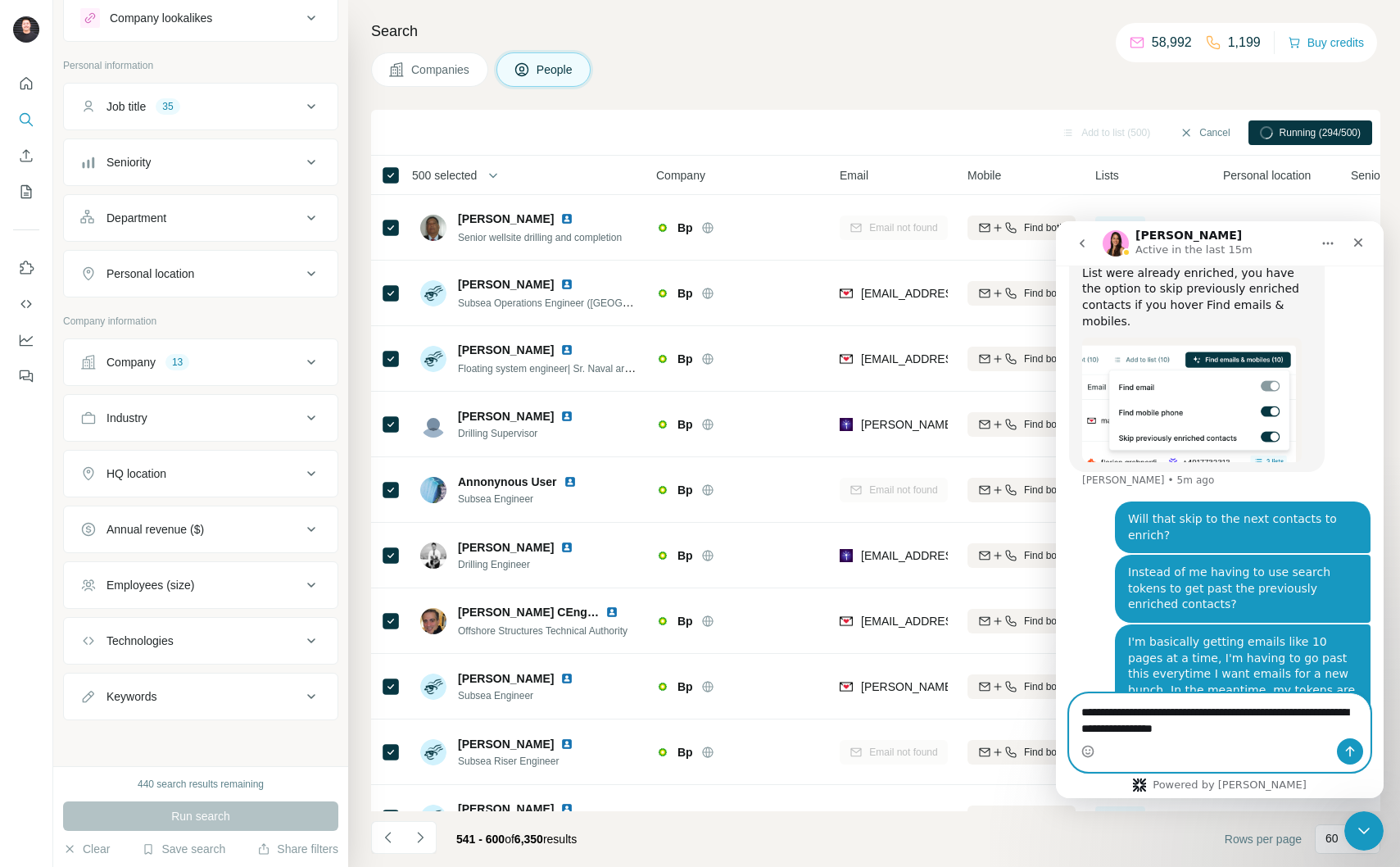
type textarea "**********"
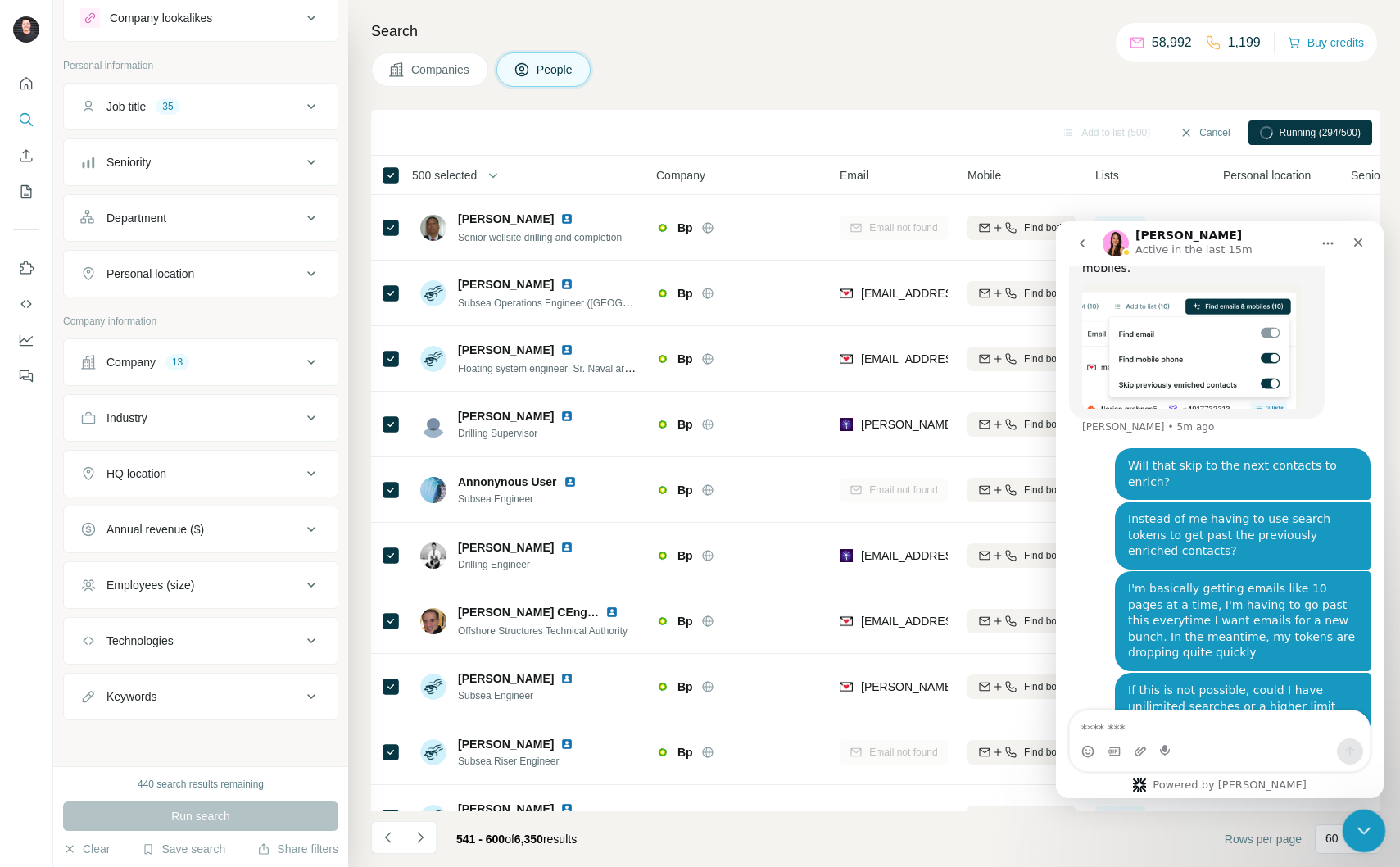
click at [1373, 821] on div "Close Intercom Messenger" at bounding box center [1361, 828] width 39 height 39
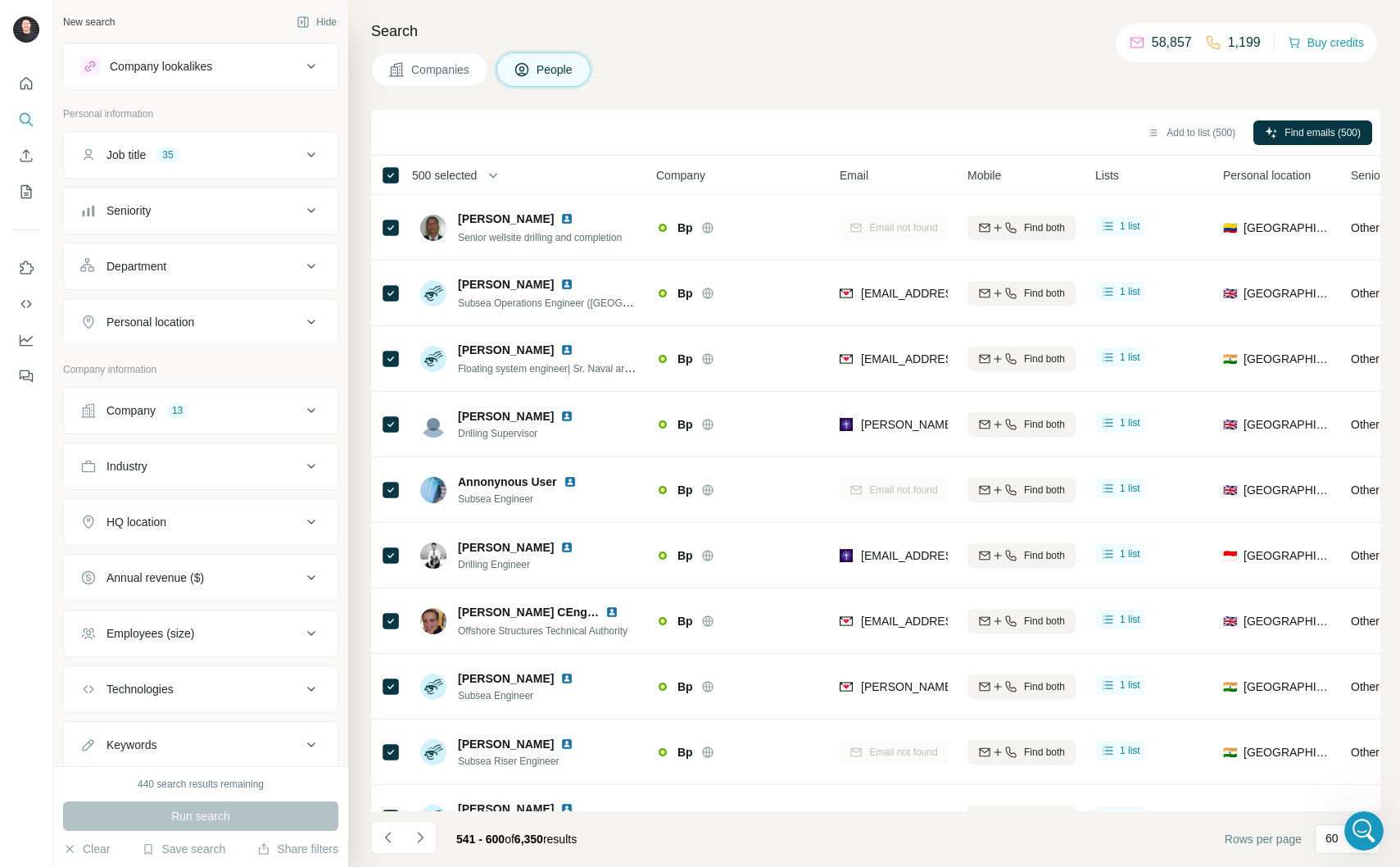
scroll to position [3327, 0]
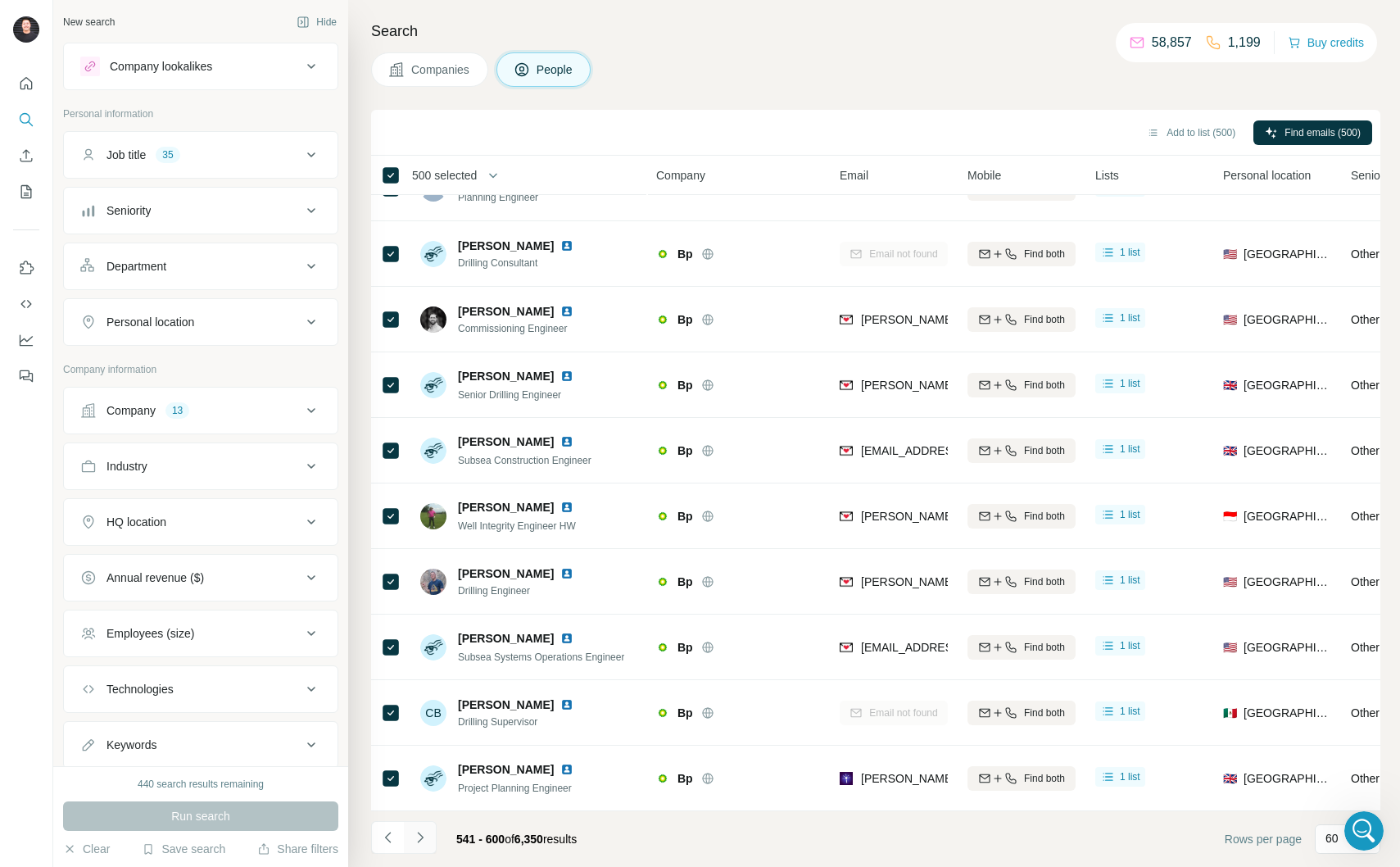
click at [422, 836] on icon "Navigate to next page" at bounding box center [421, 837] width 16 height 16
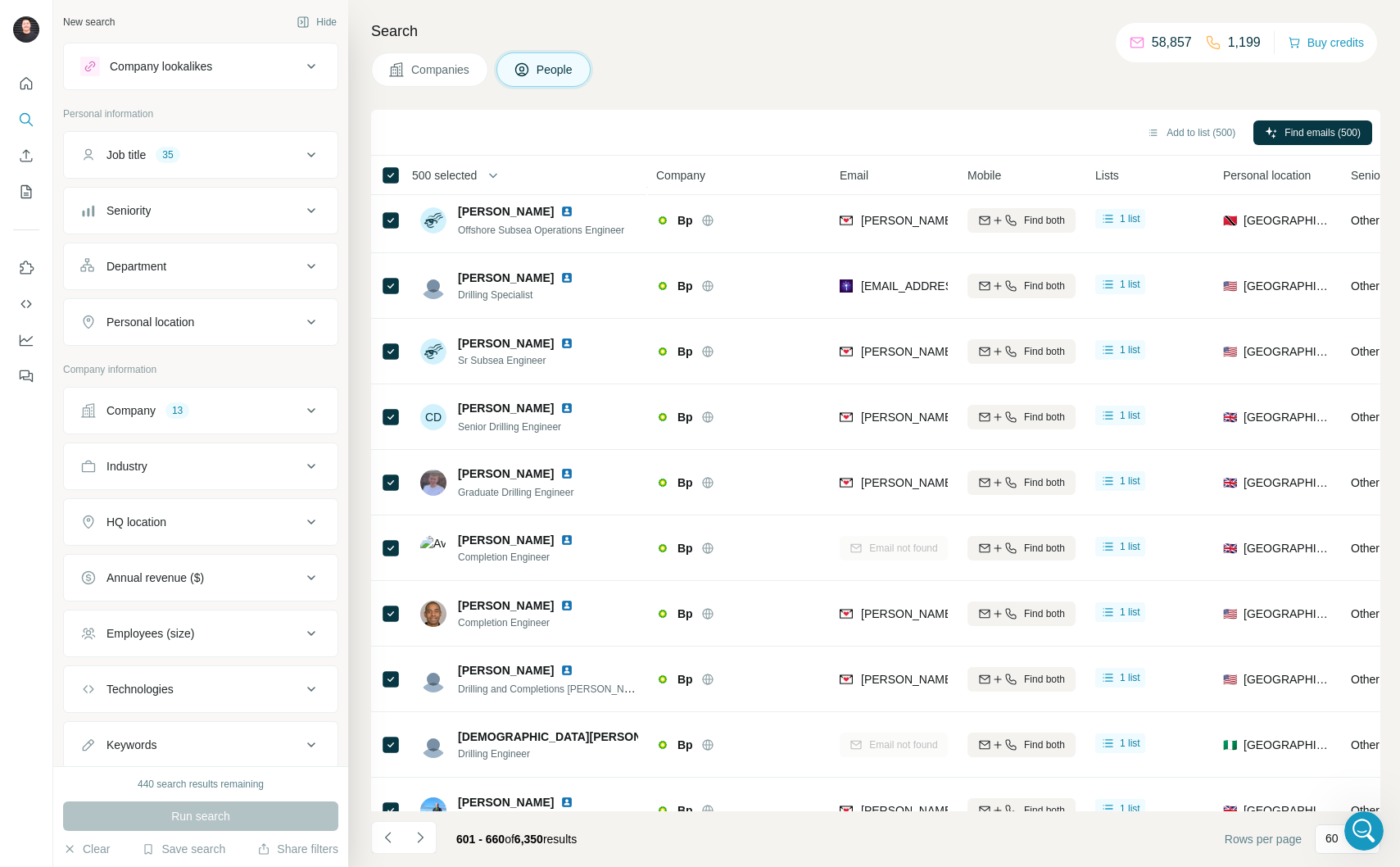
scroll to position [0, 0]
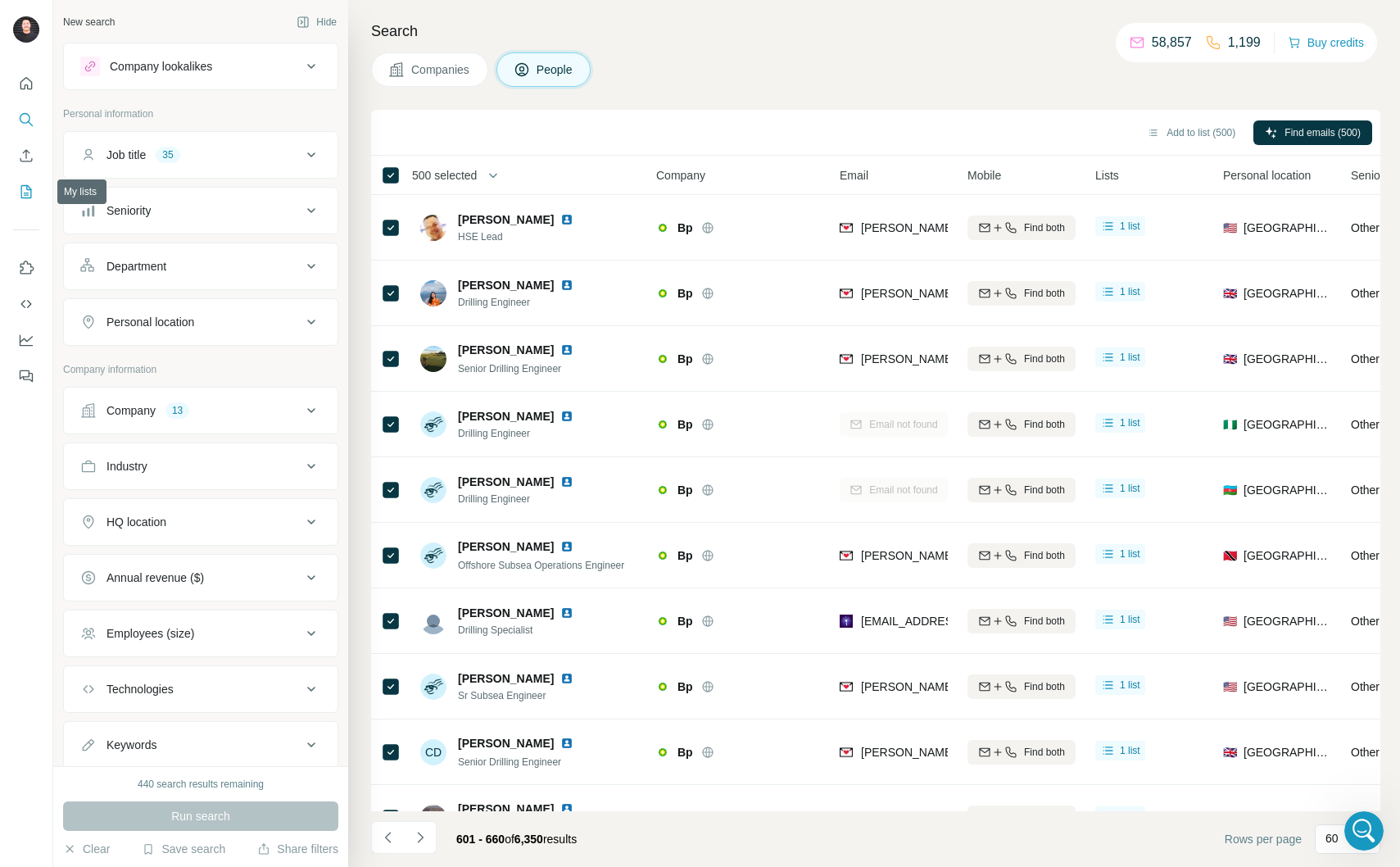
click at [30, 191] on icon "My lists" at bounding box center [26, 191] width 11 height 13
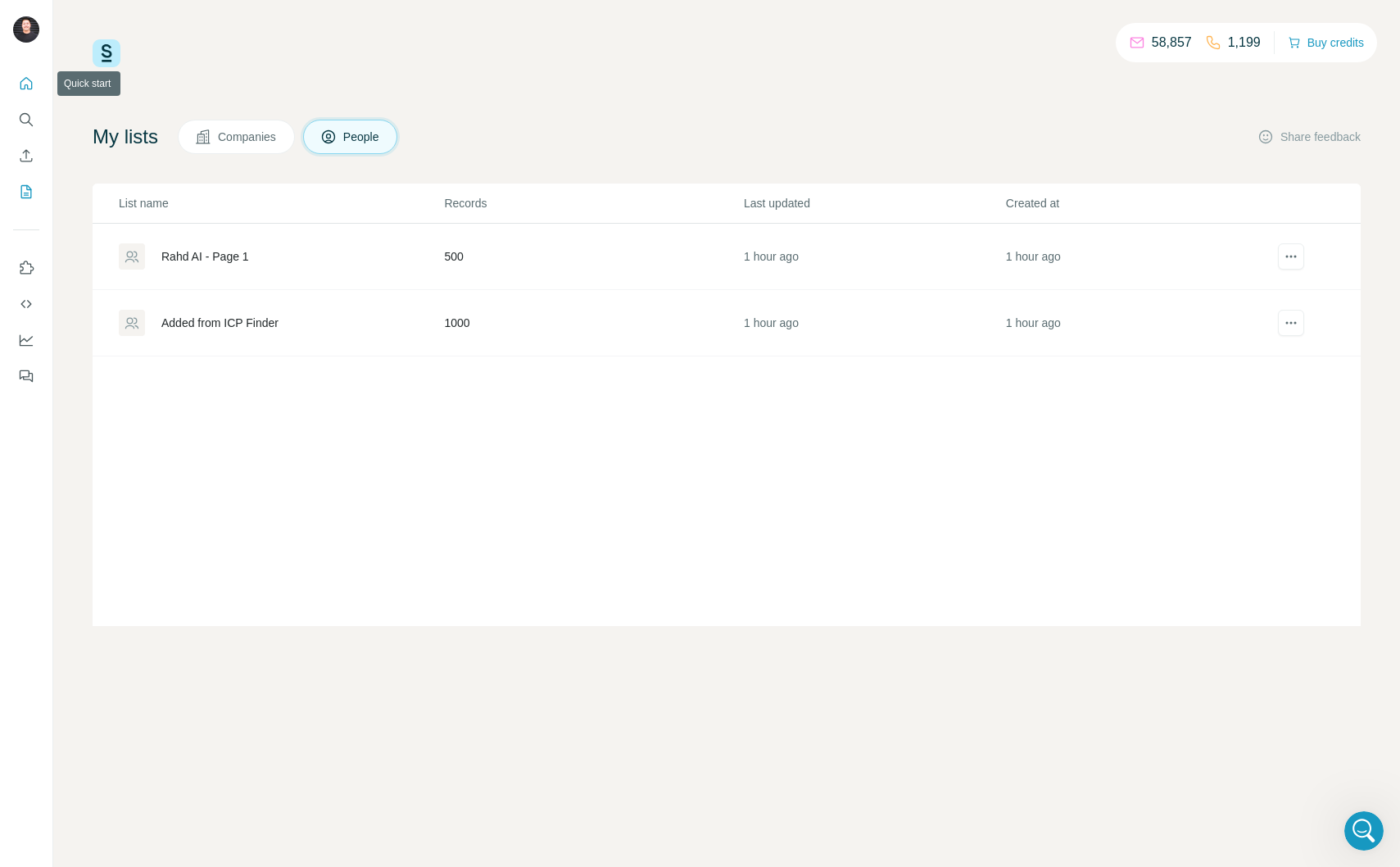
click at [24, 88] on icon "Quick start" at bounding box center [27, 83] width 13 height 13
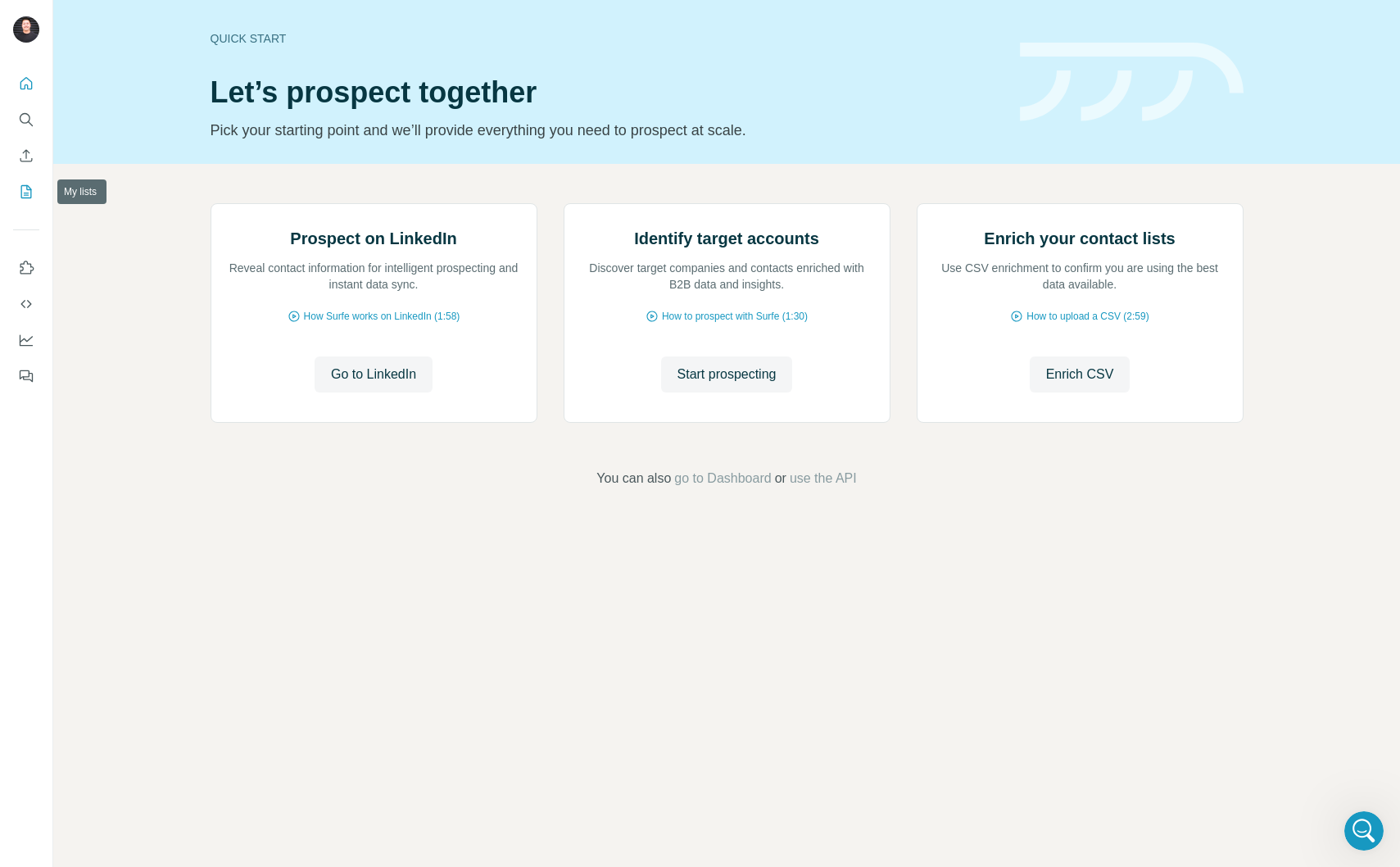
click at [21, 186] on icon "My lists" at bounding box center [26, 191] width 11 height 13
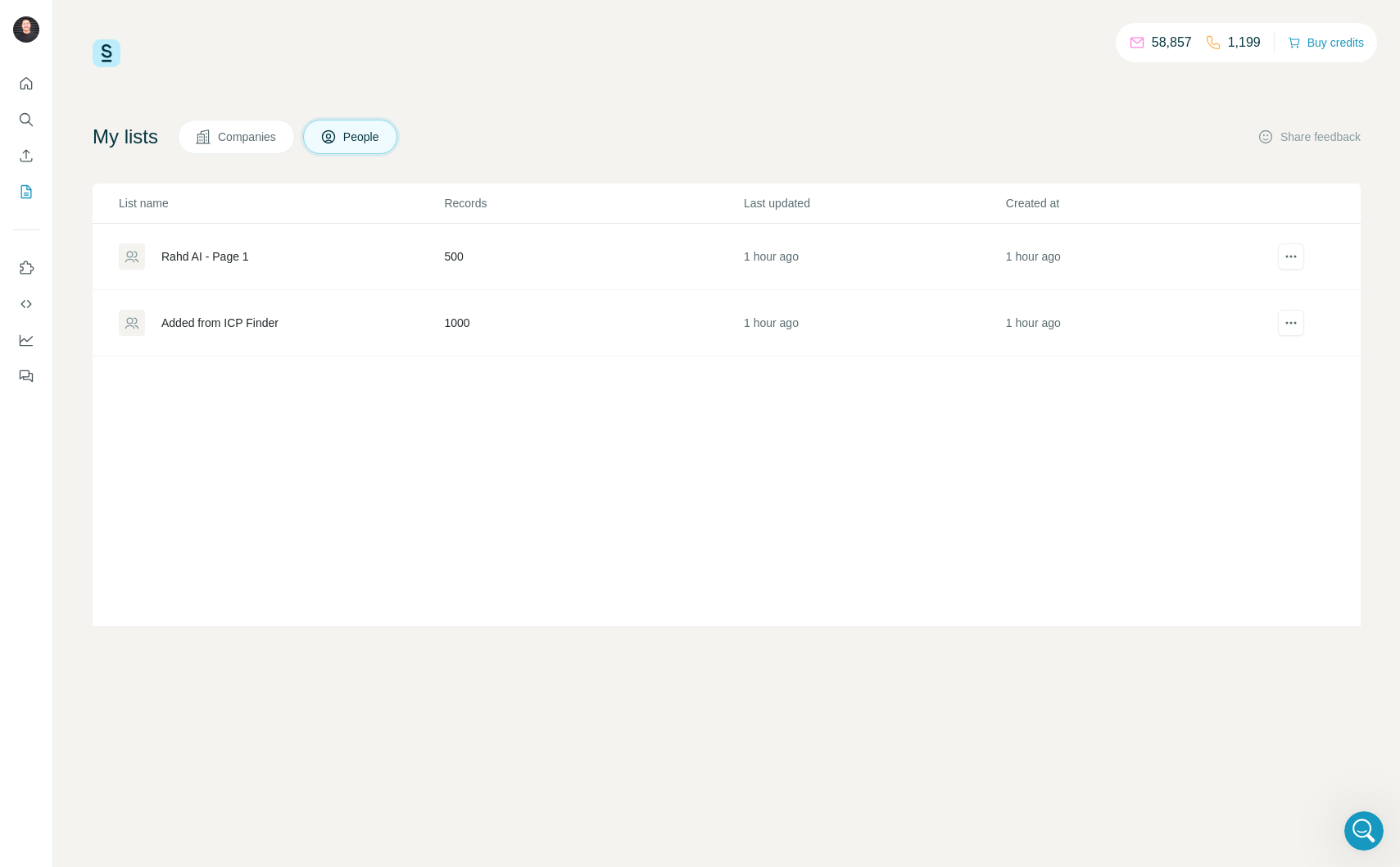
click at [222, 316] on div "Added from ICP Finder" at bounding box center [219, 323] width 117 height 16
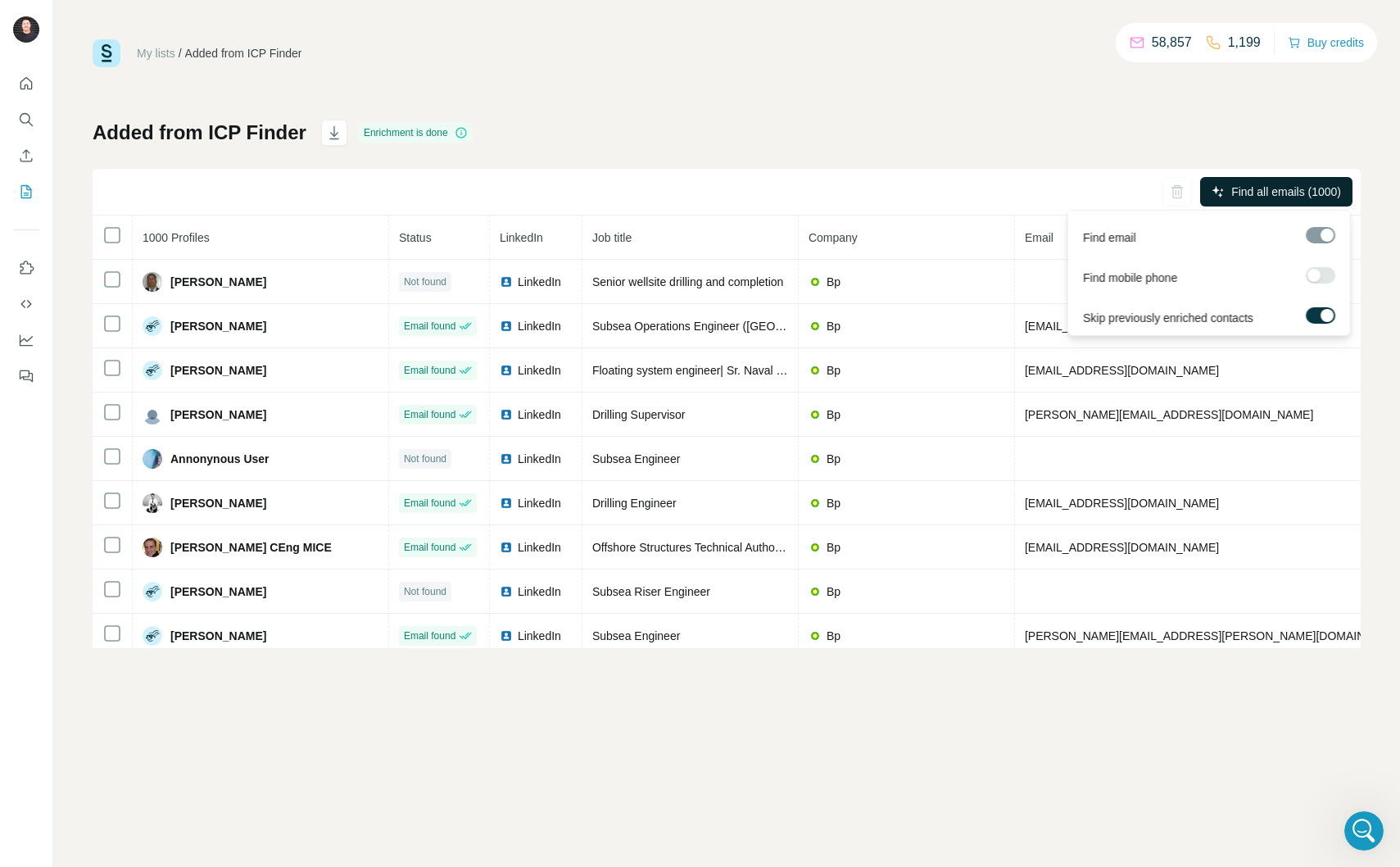
click at [1263, 197] on span "Find all emails (1000)" at bounding box center [1286, 191] width 110 height 16
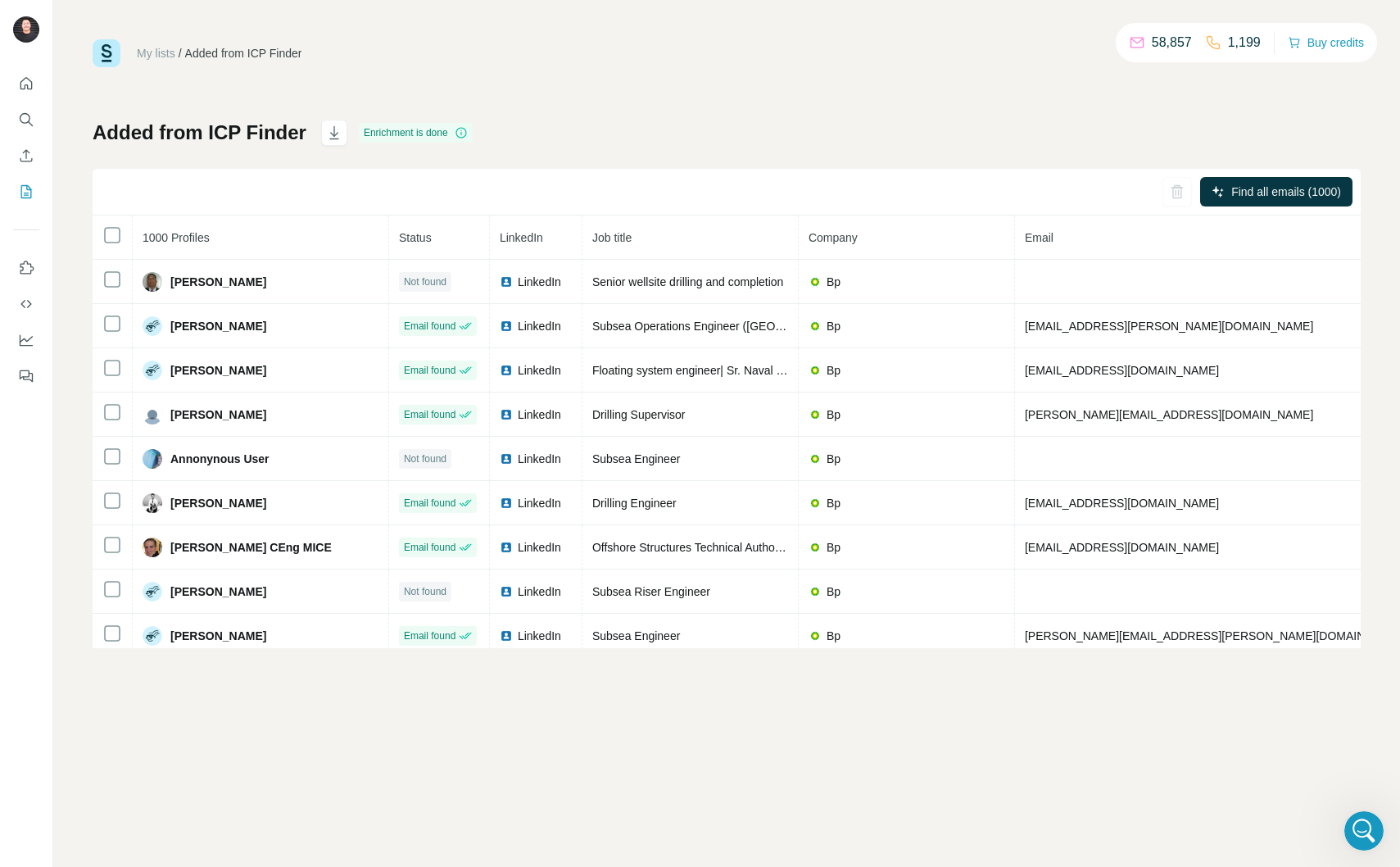
click at [253, 124] on h1 "Added from ICP Finder" at bounding box center [199, 132] width 214 height 26
click at [254, 126] on h1 "Added from ICP Finder" at bounding box center [199, 132] width 214 height 26
click at [254, 127] on h1 "Added from ICP Finder" at bounding box center [199, 132] width 214 height 26
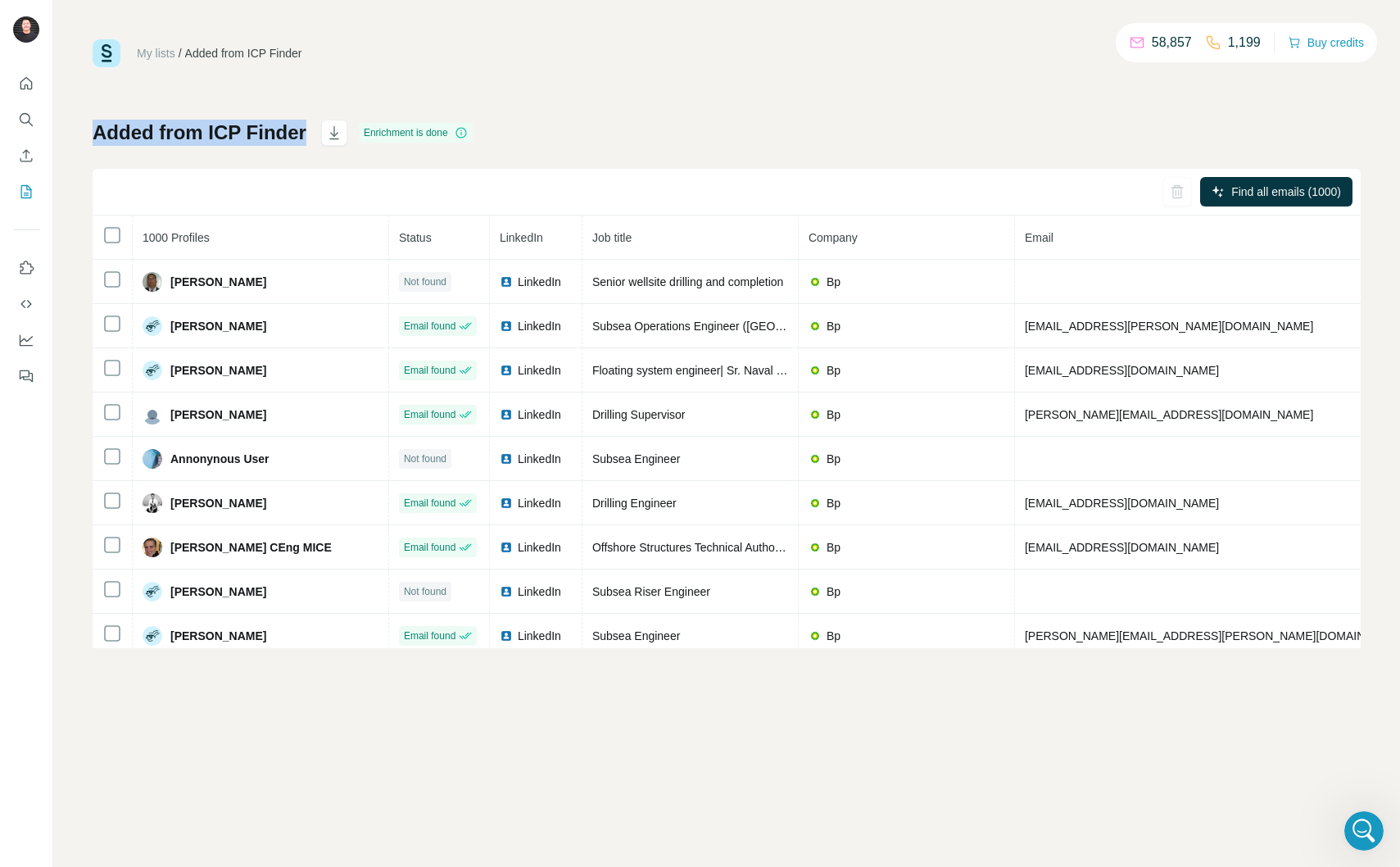
click at [254, 127] on h1 "Added from ICP Finder" at bounding box center [199, 132] width 214 height 26
click at [565, 98] on div "My lists / Added from ICP Finder 58,857 1,199 Buy credits Added from ICP Finder…" at bounding box center [726, 343] width 1269 height 609
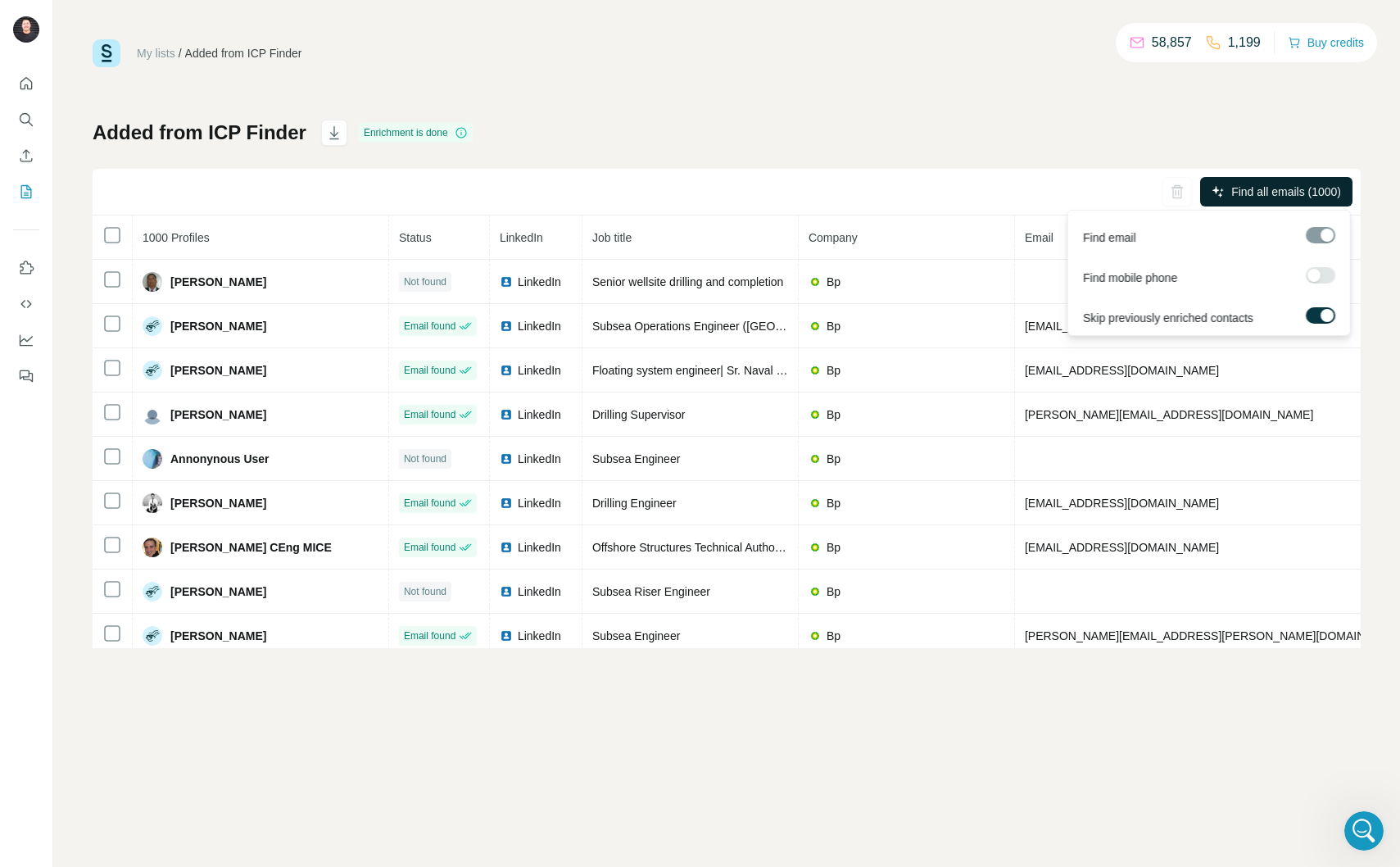
click at [1248, 190] on span "Find all emails (1000)" at bounding box center [1286, 191] width 110 height 16
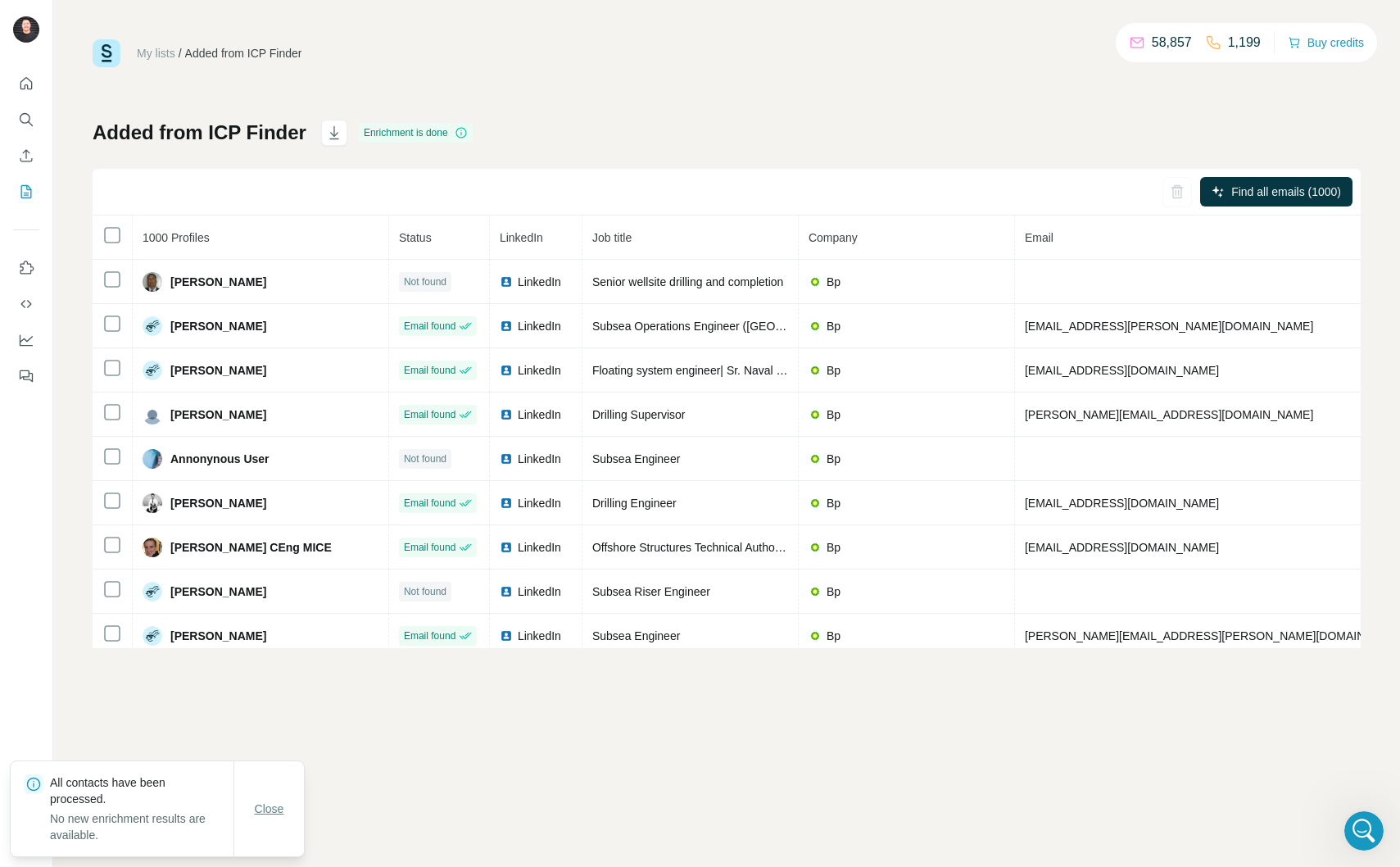
click at [288, 800] on button "Close" at bounding box center [269, 809] width 53 height 30
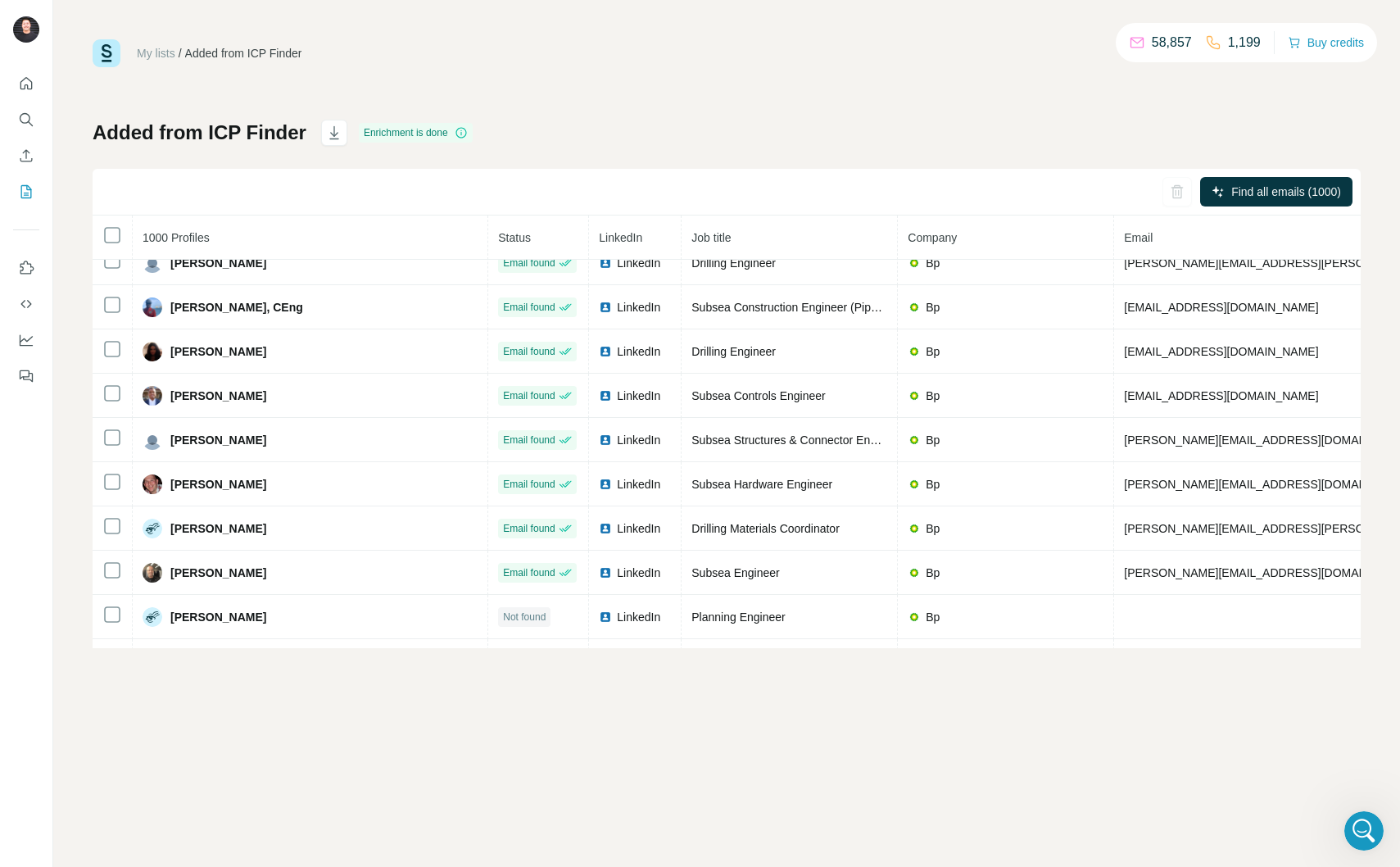
scroll to position [17322, 0]
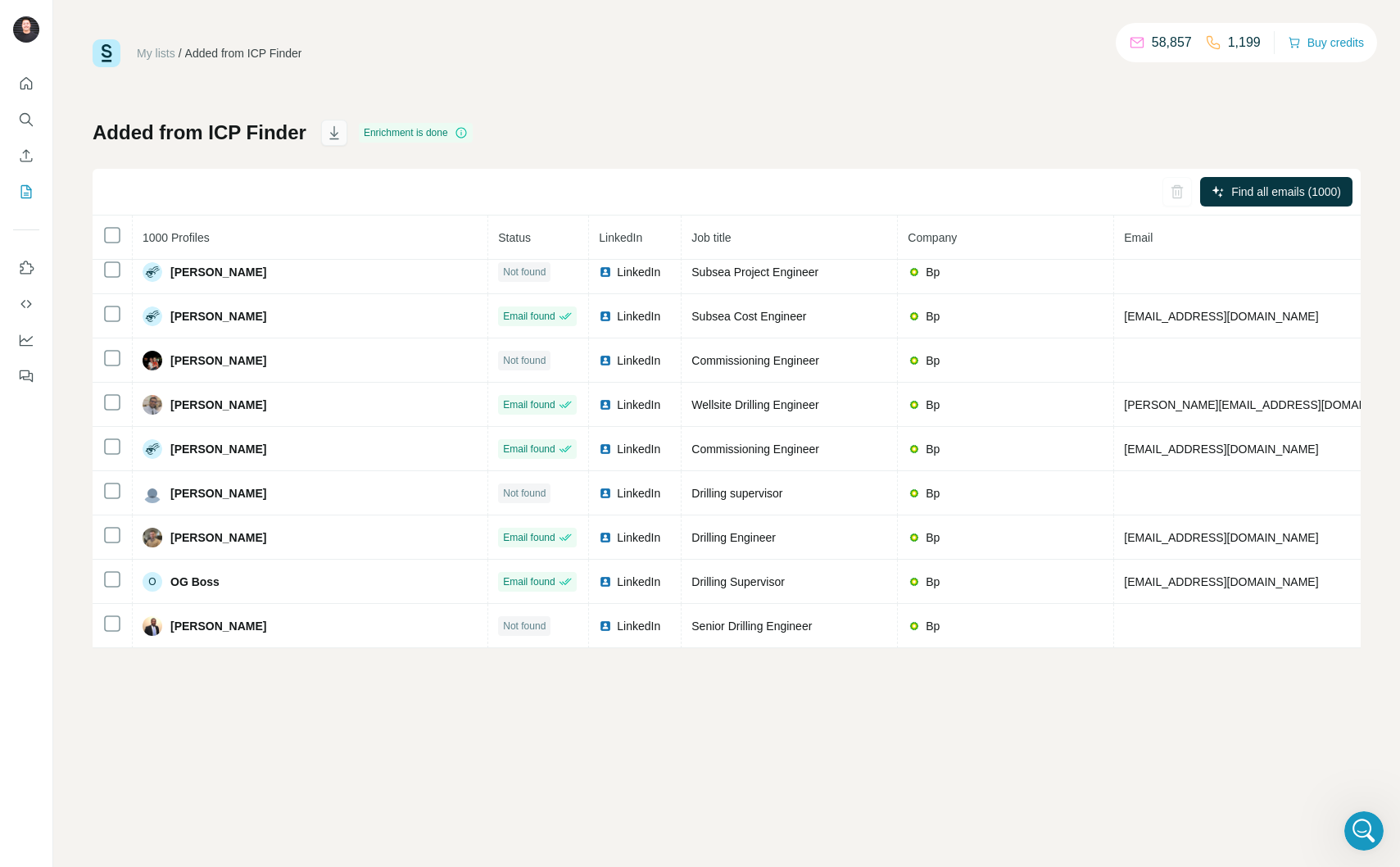
click at [338, 141] on icon "button" at bounding box center [335, 132] width 16 height 16
click at [1361, 833] on icon "Open Intercom Messenger" at bounding box center [1362, 829] width 27 height 27
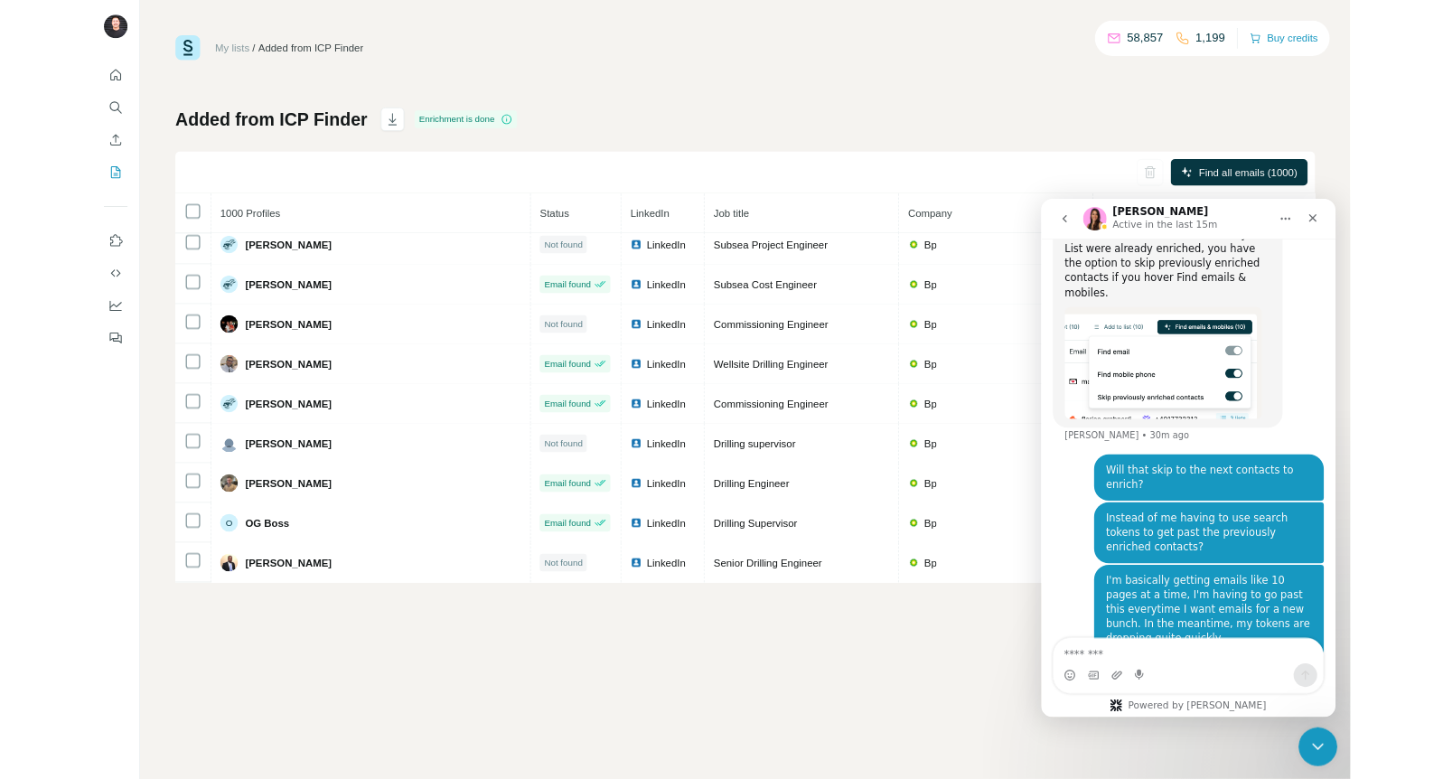
scroll to position [2499, 0]
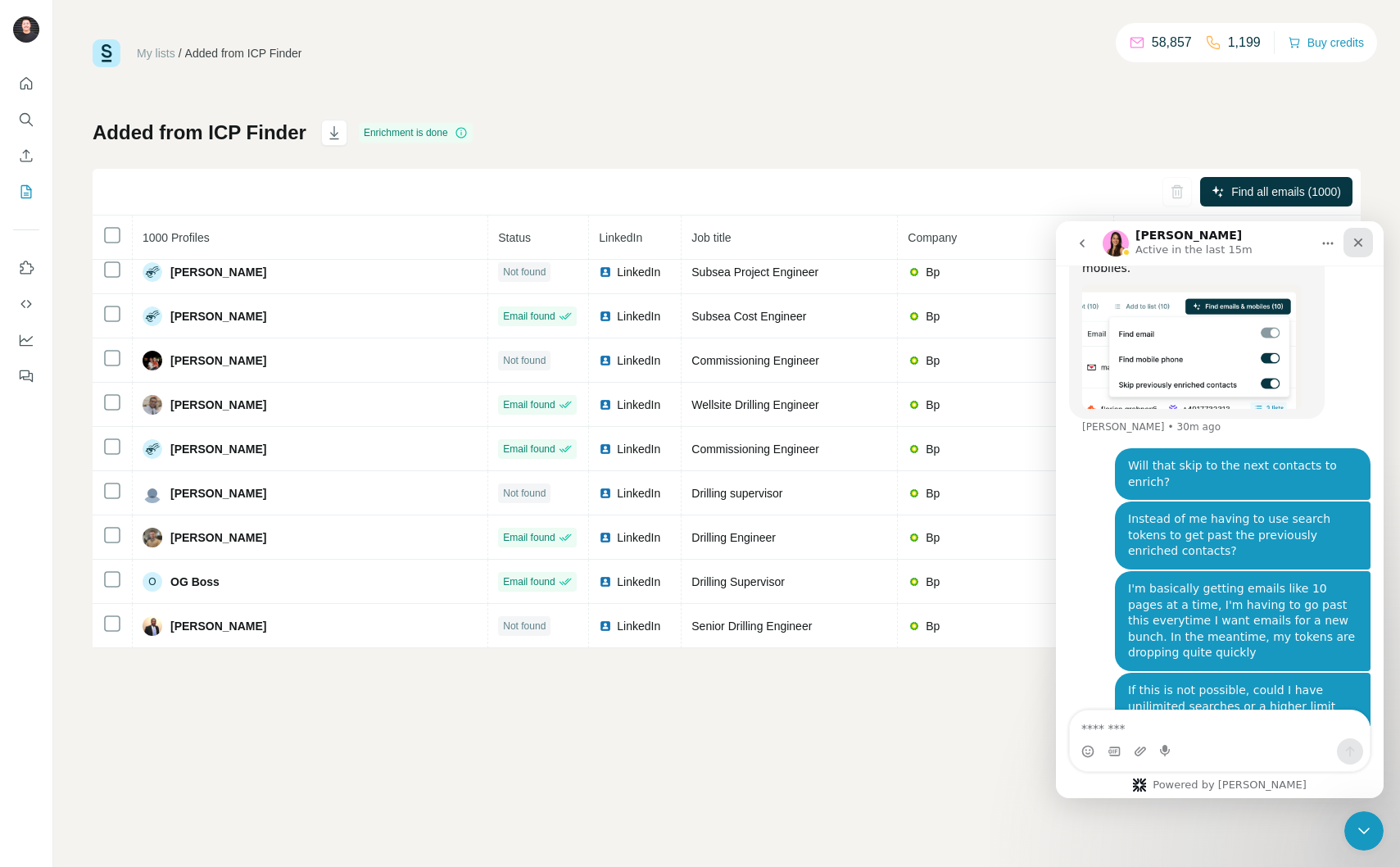
click at [1357, 246] on icon "Close" at bounding box center [1358, 242] width 13 height 13
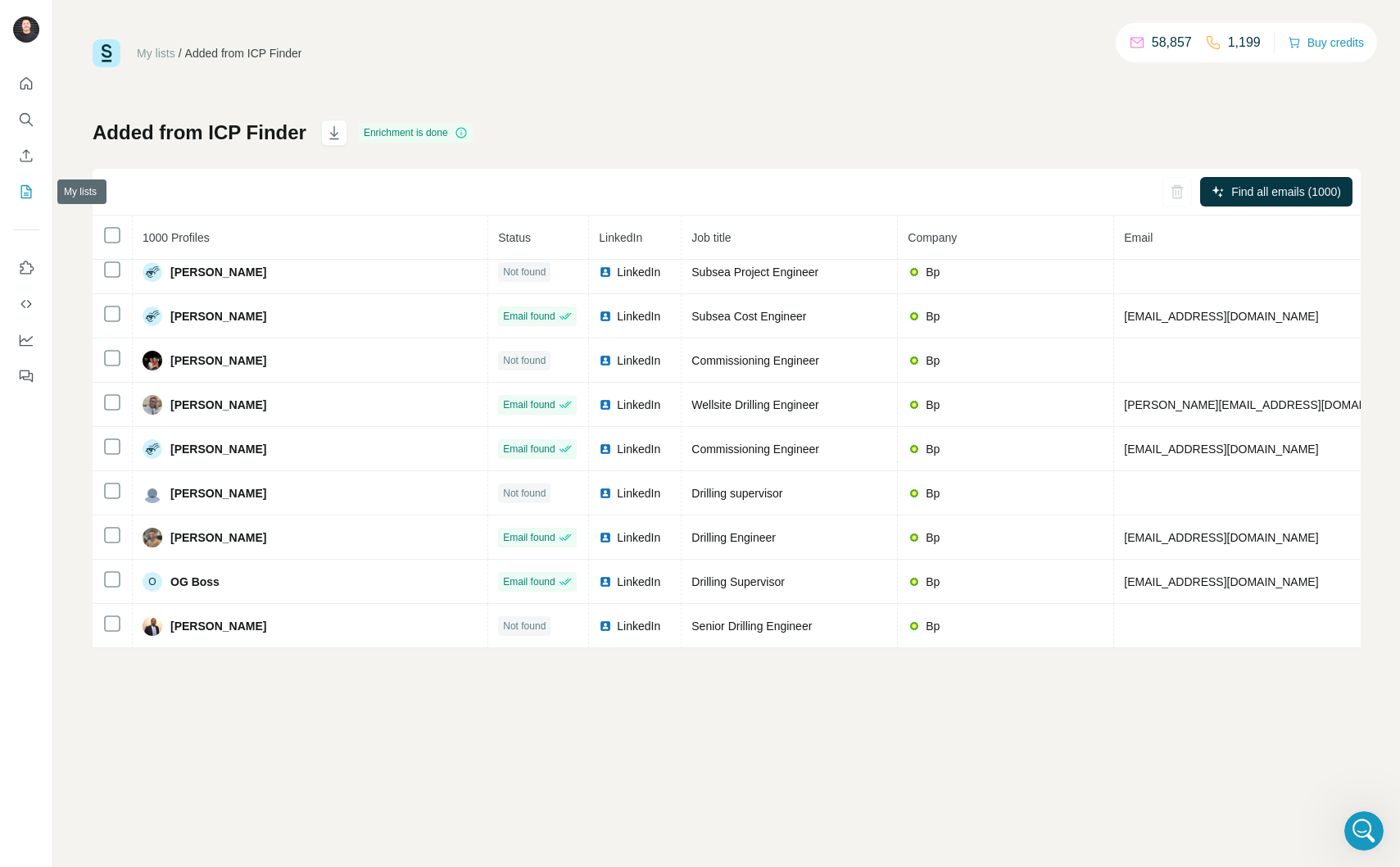
click at [24, 200] on icon "My lists" at bounding box center [26, 191] width 16 height 16
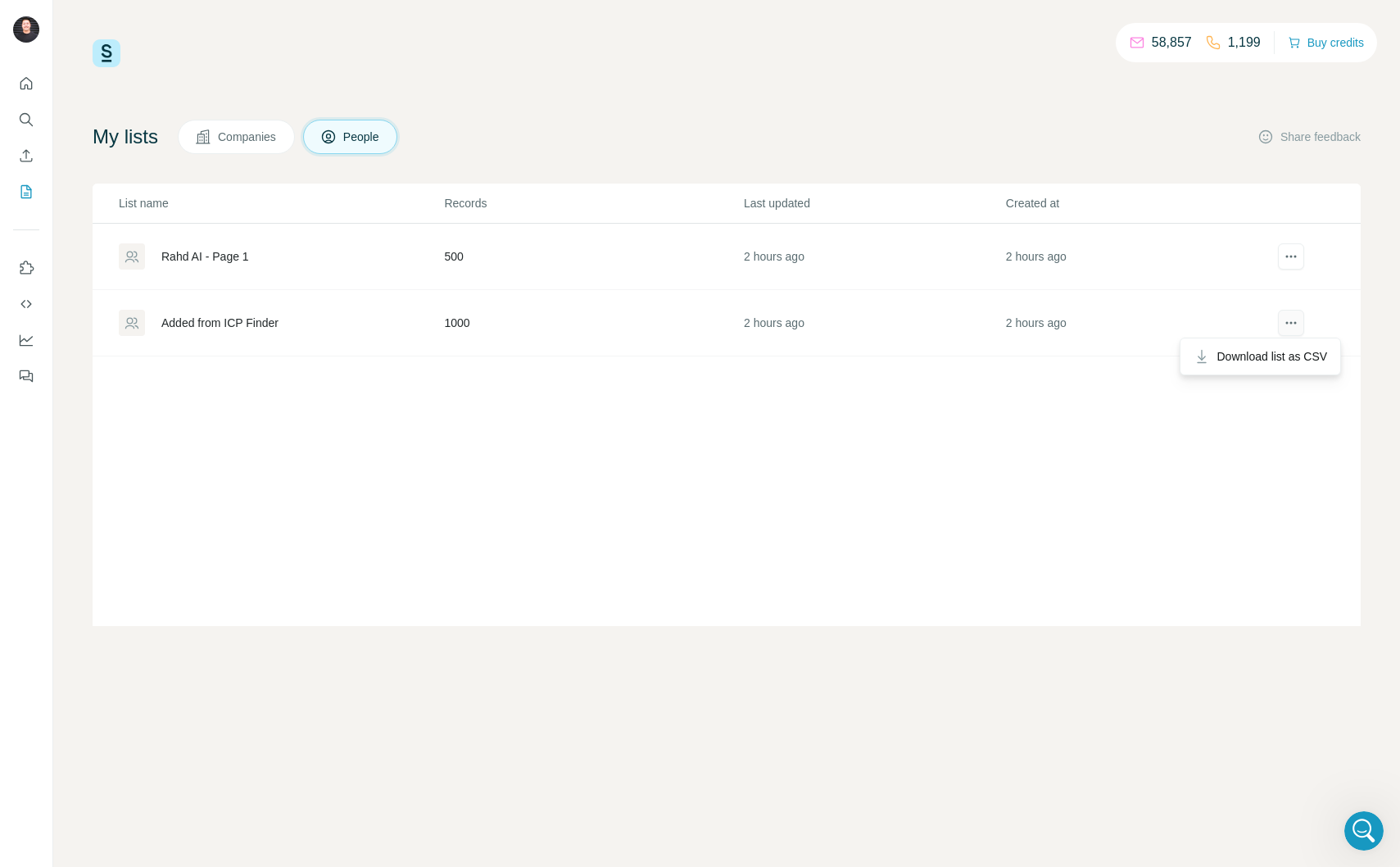
click at [1290, 319] on icon "actions" at bounding box center [1291, 323] width 16 height 16
click at [1290, 323] on icon "actions" at bounding box center [1291, 323] width 3 height 3
click at [196, 327] on div "Added from ICP Finder" at bounding box center [219, 323] width 117 height 16
click at [1355, 839] on div "Open Intercom Messenger" at bounding box center [1362, 829] width 54 height 54
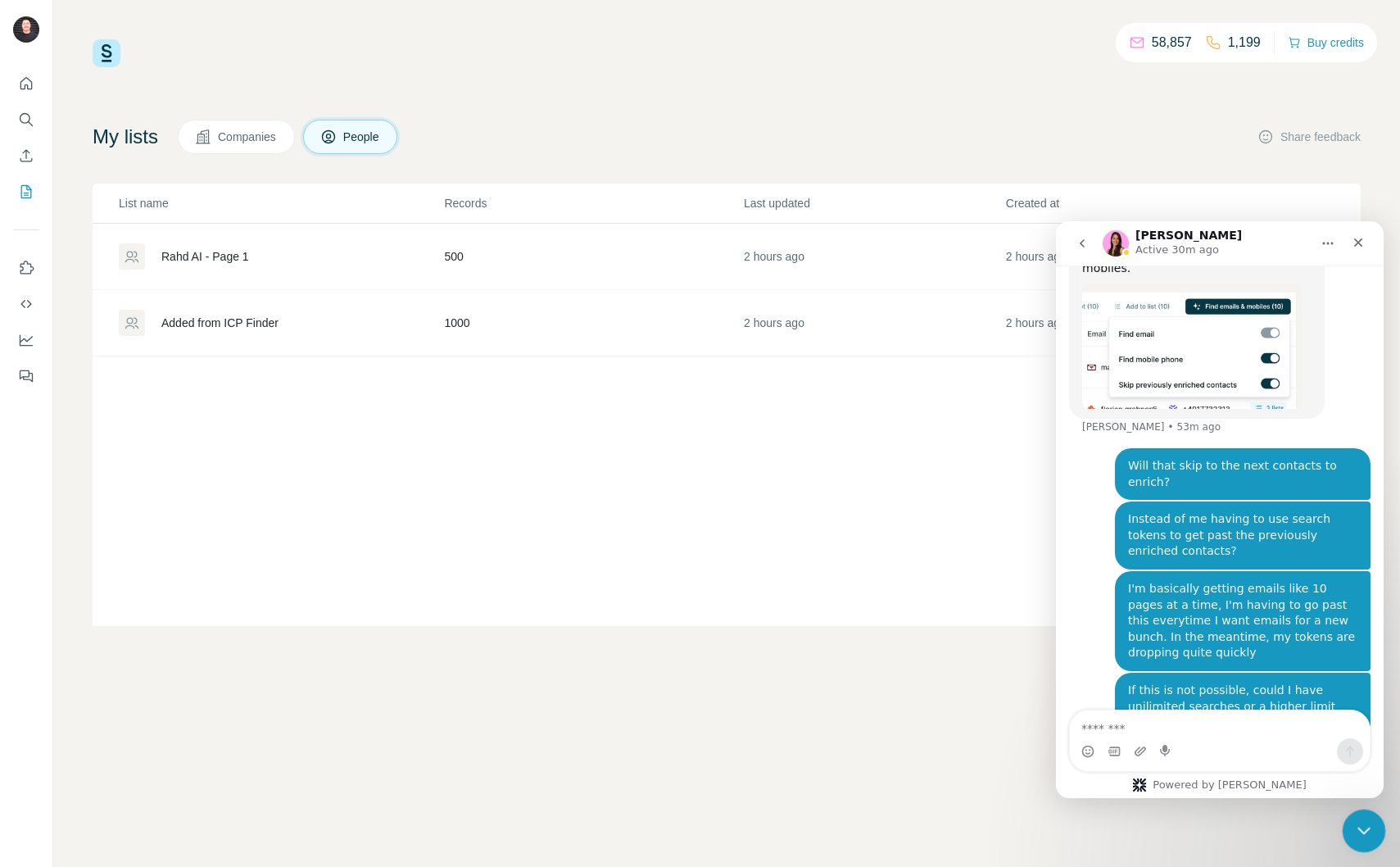
click at [1366, 827] on icon "Close Intercom Messenger" at bounding box center [1362, 828] width 12 height 6
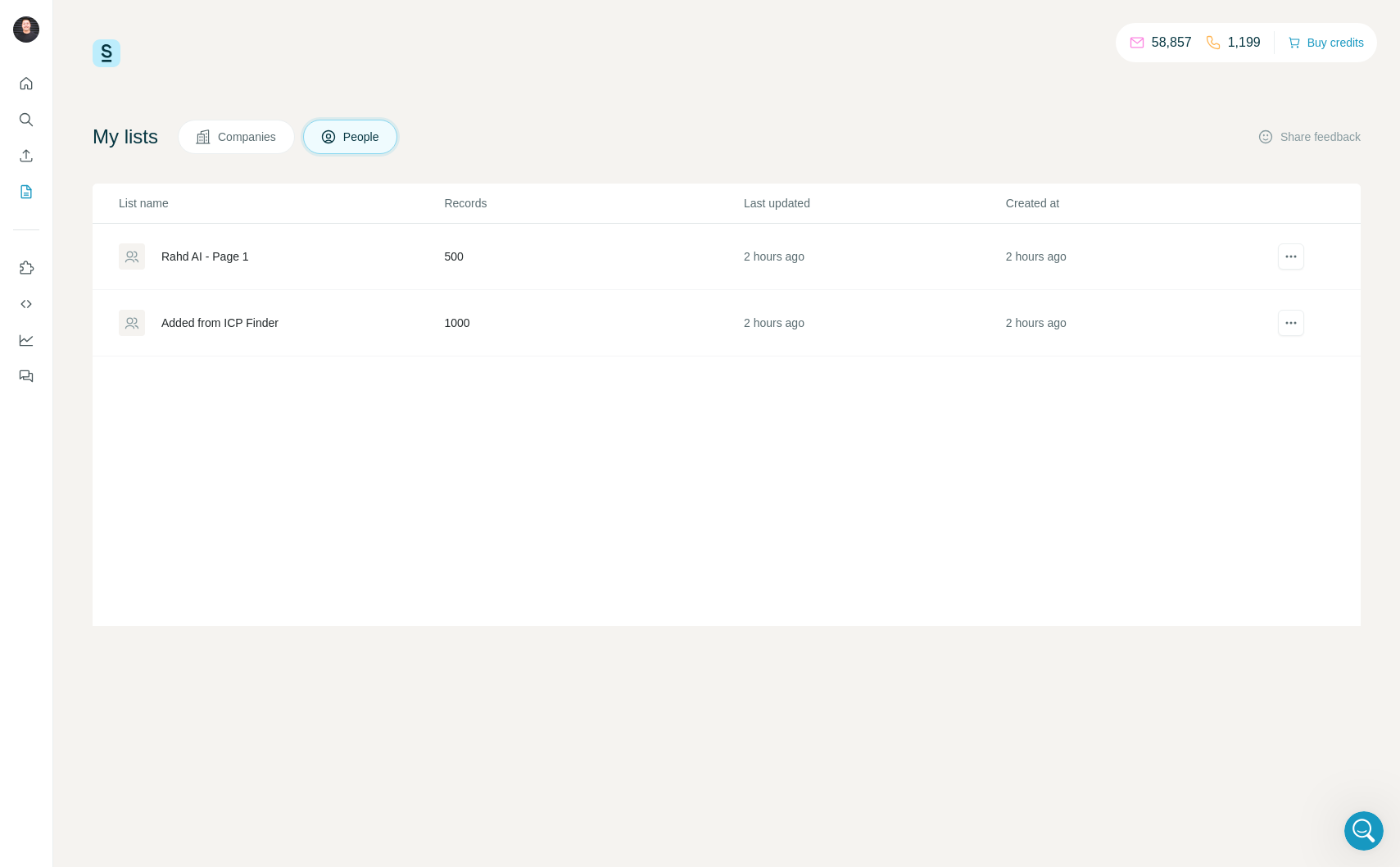
click at [543, 686] on div "58,857 1,199 Buy credits My lists Companies People Share feedback List name Rec…" at bounding box center [727, 434] width 1347 height 867
click at [23, 78] on icon "Quick start" at bounding box center [26, 83] width 16 height 16
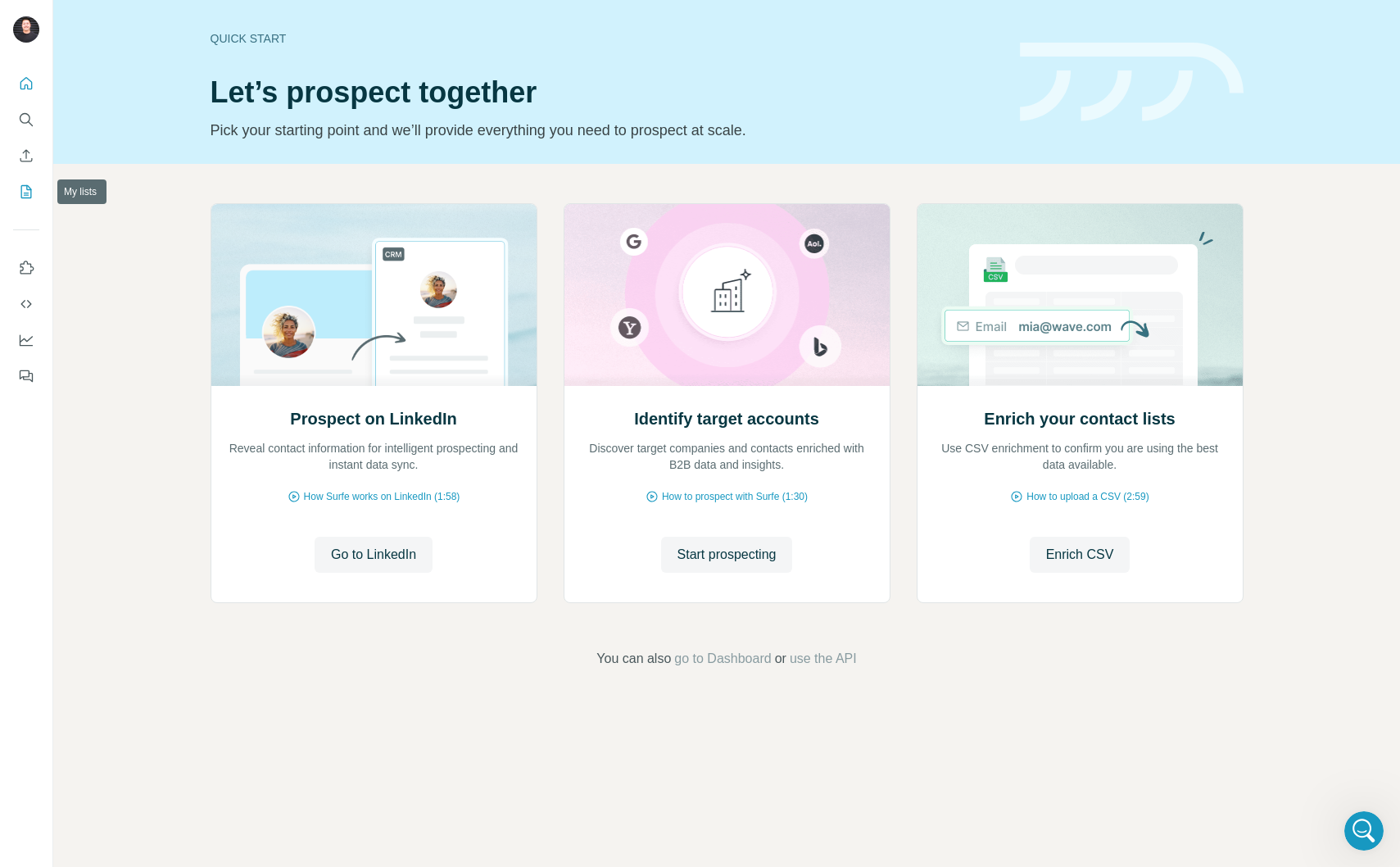
click at [26, 195] on icon "My lists" at bounding box center [27, 190] width 8 height 11
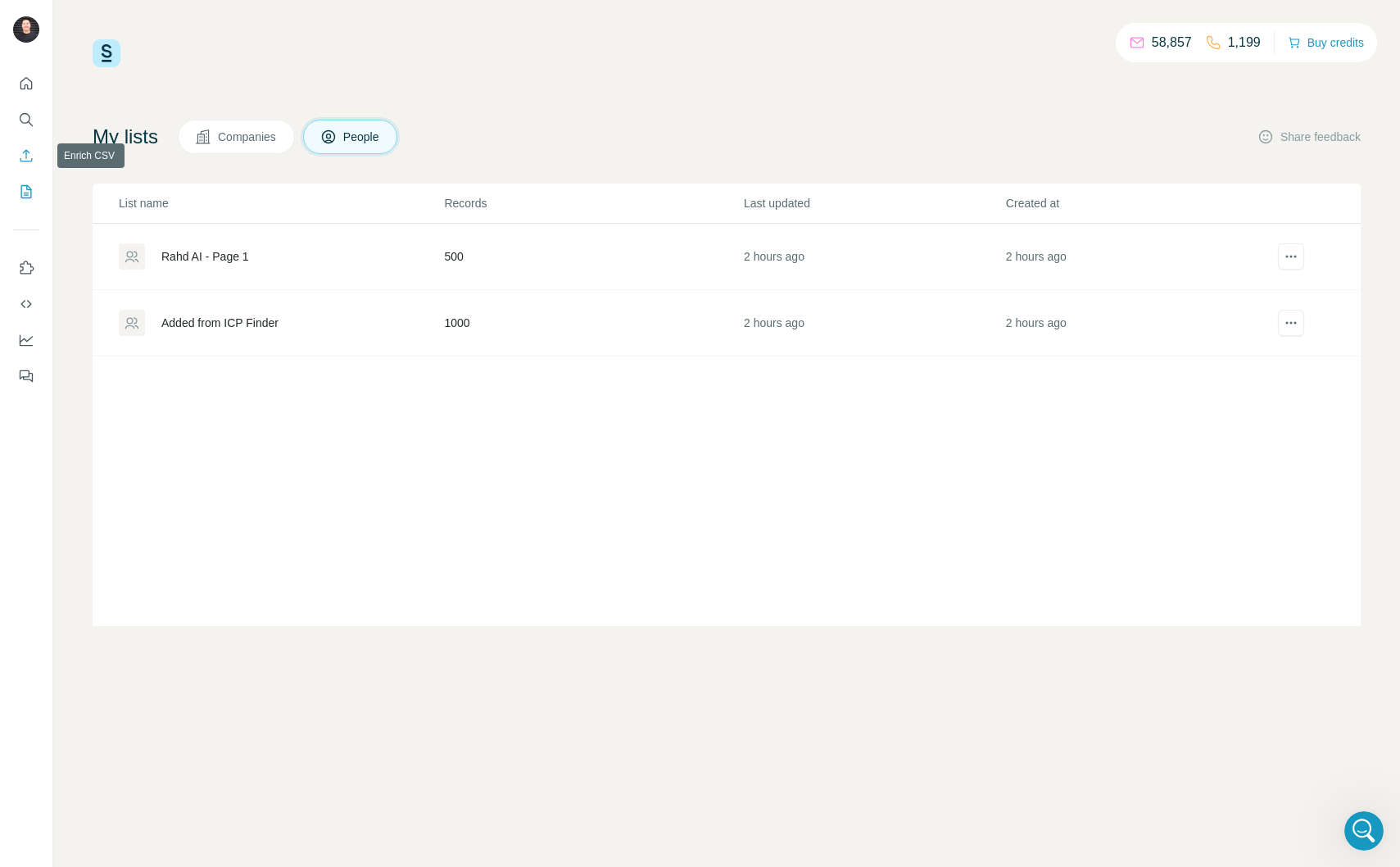
click at [21, 169] on button "Enrich CSV" at bounding box center [25, 155] width 26 height 30
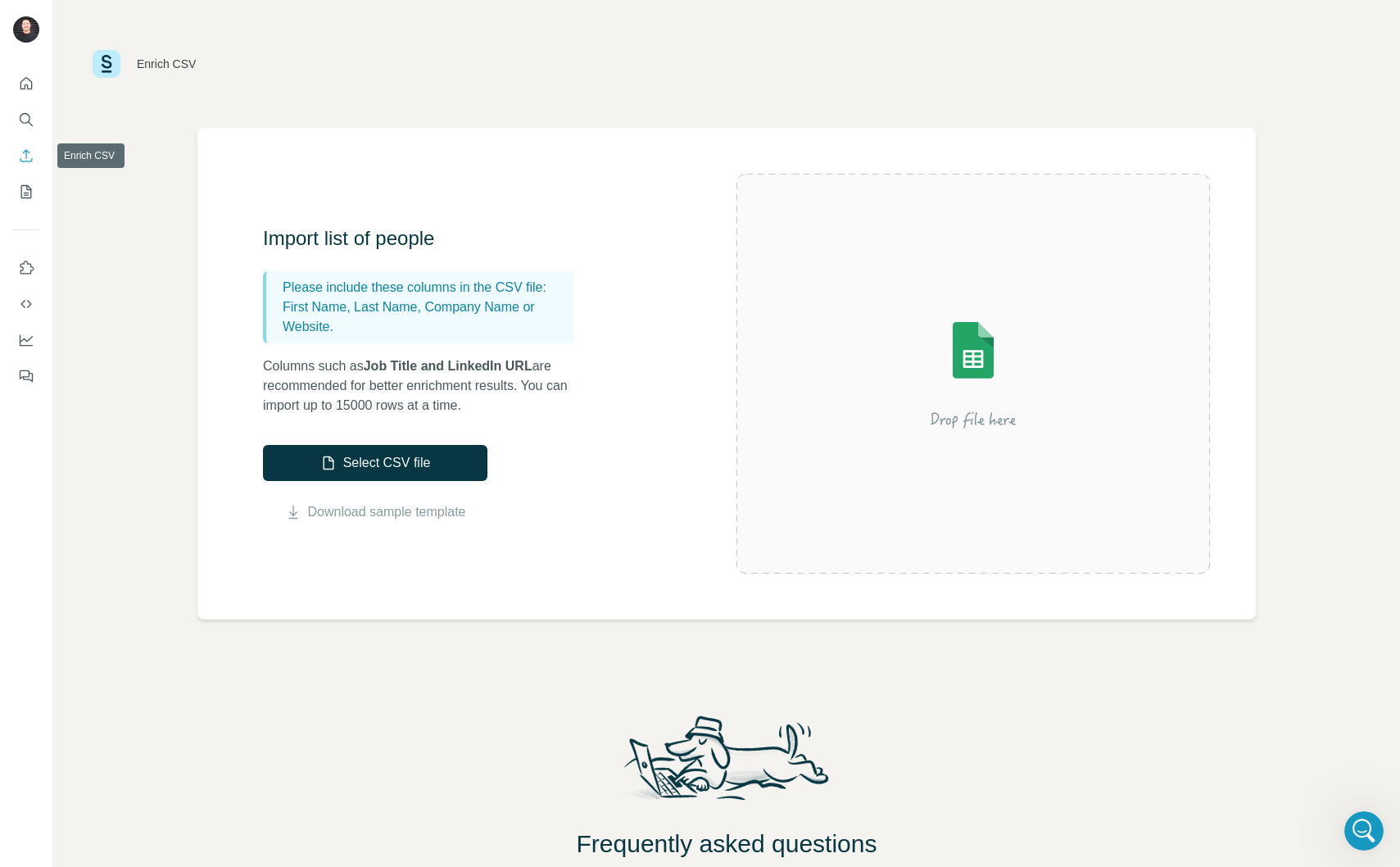
scroll to position [2329, 0]
click at [30, 90] on icon "Quick start" at bounding box center [26, 83] width 16 height 16
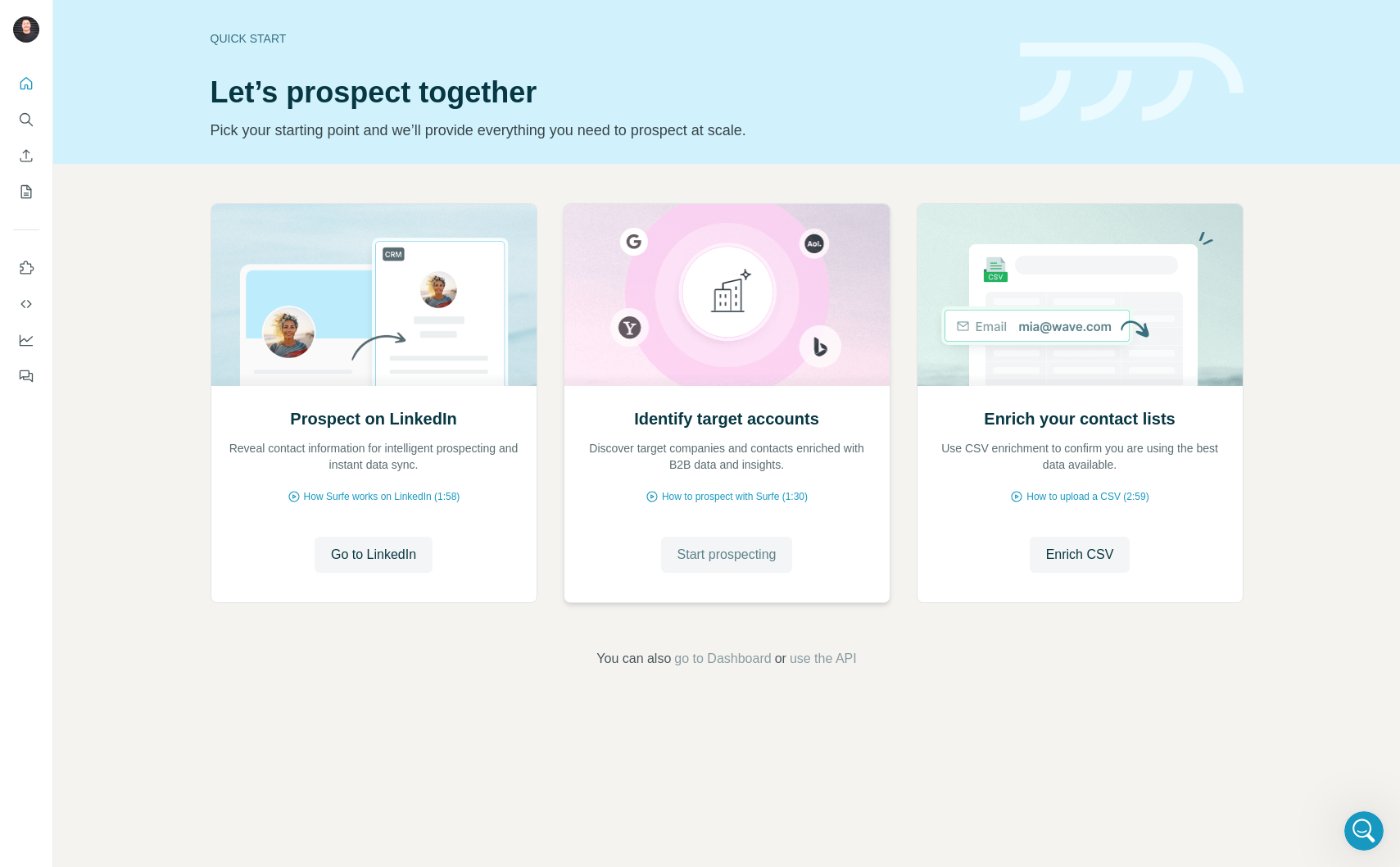
click at [737, 555] on span "Start prospecting" at bounding box center [726, 555] width 99 height 20
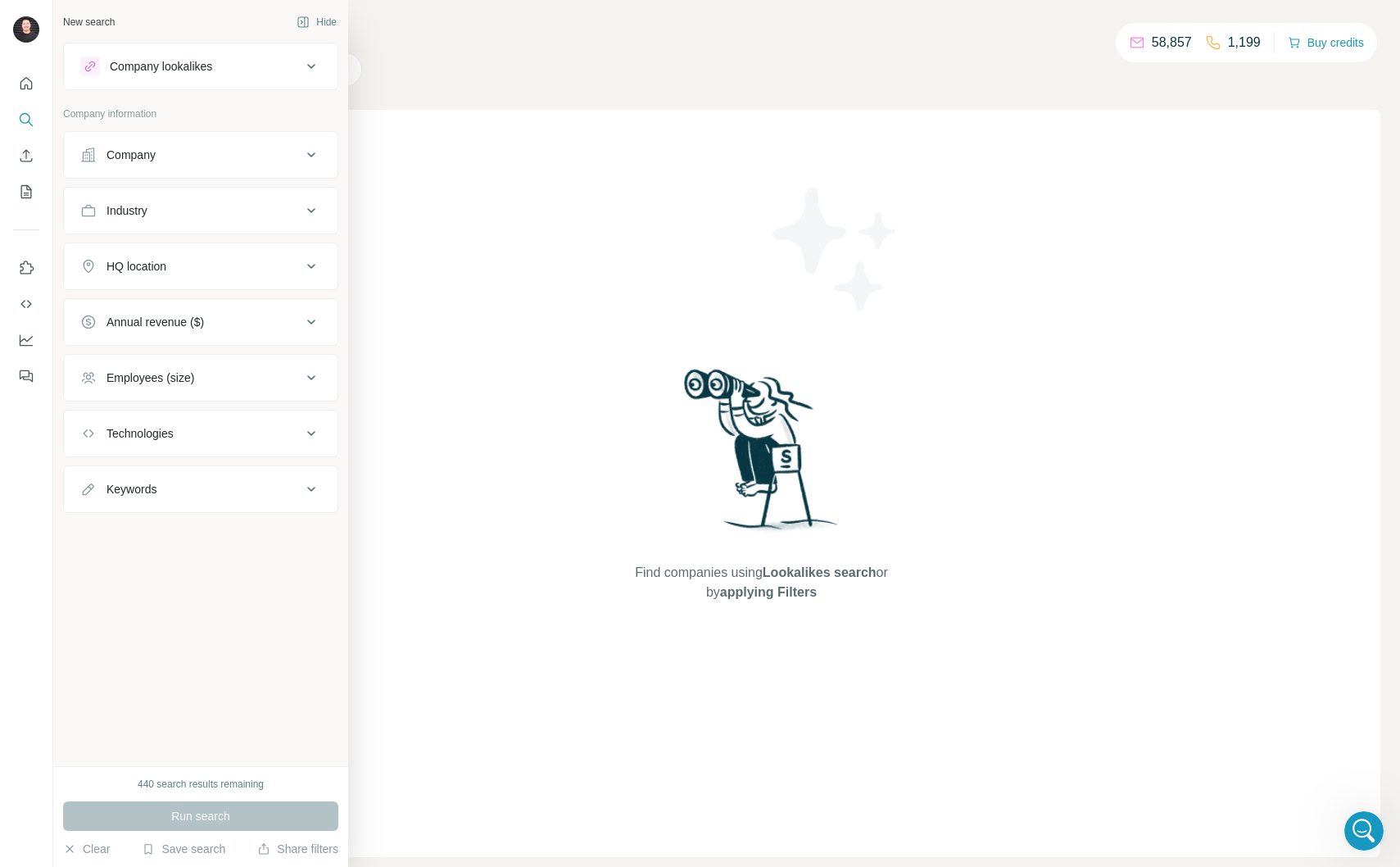
click at [181, 159] on div "Company" at bounding box center [191, 155] width 221 height 16
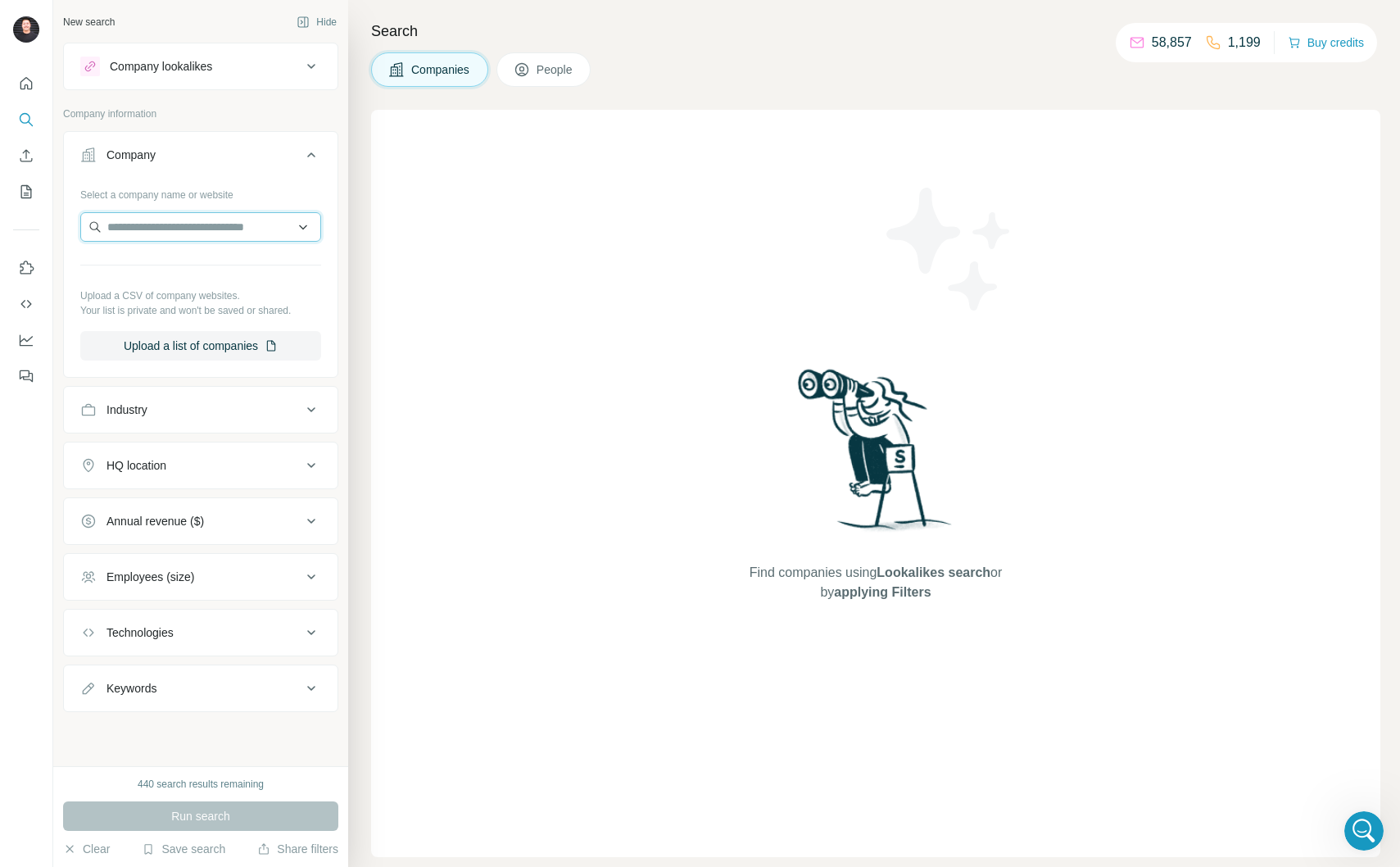
click at [199, 229] on input "text" at bounding box center [201, 227] width 241 height 30
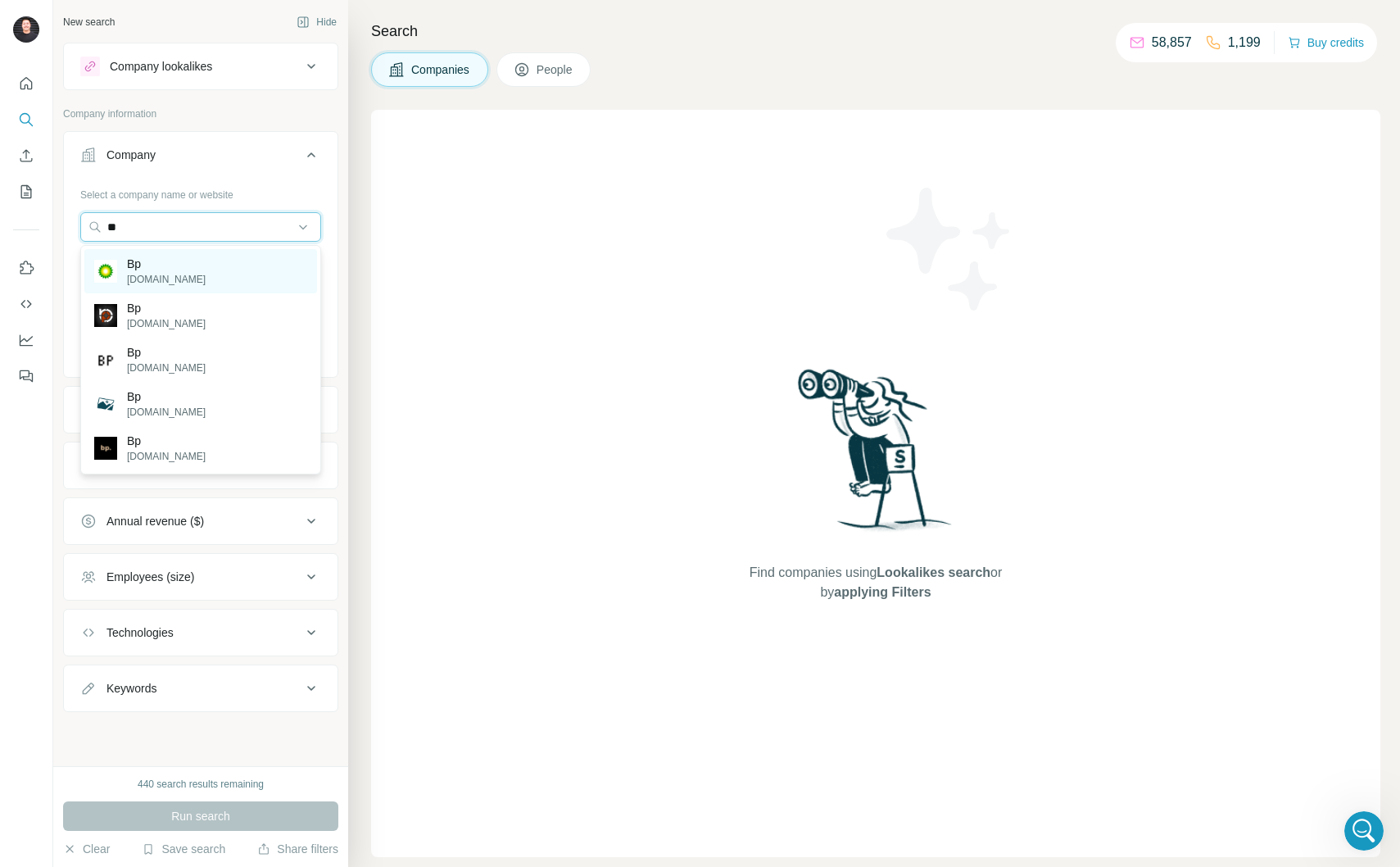
type input "**"
click at [189, 255] on div "Bp bp.com" at bounding box center [200, 271] width 233 height 44
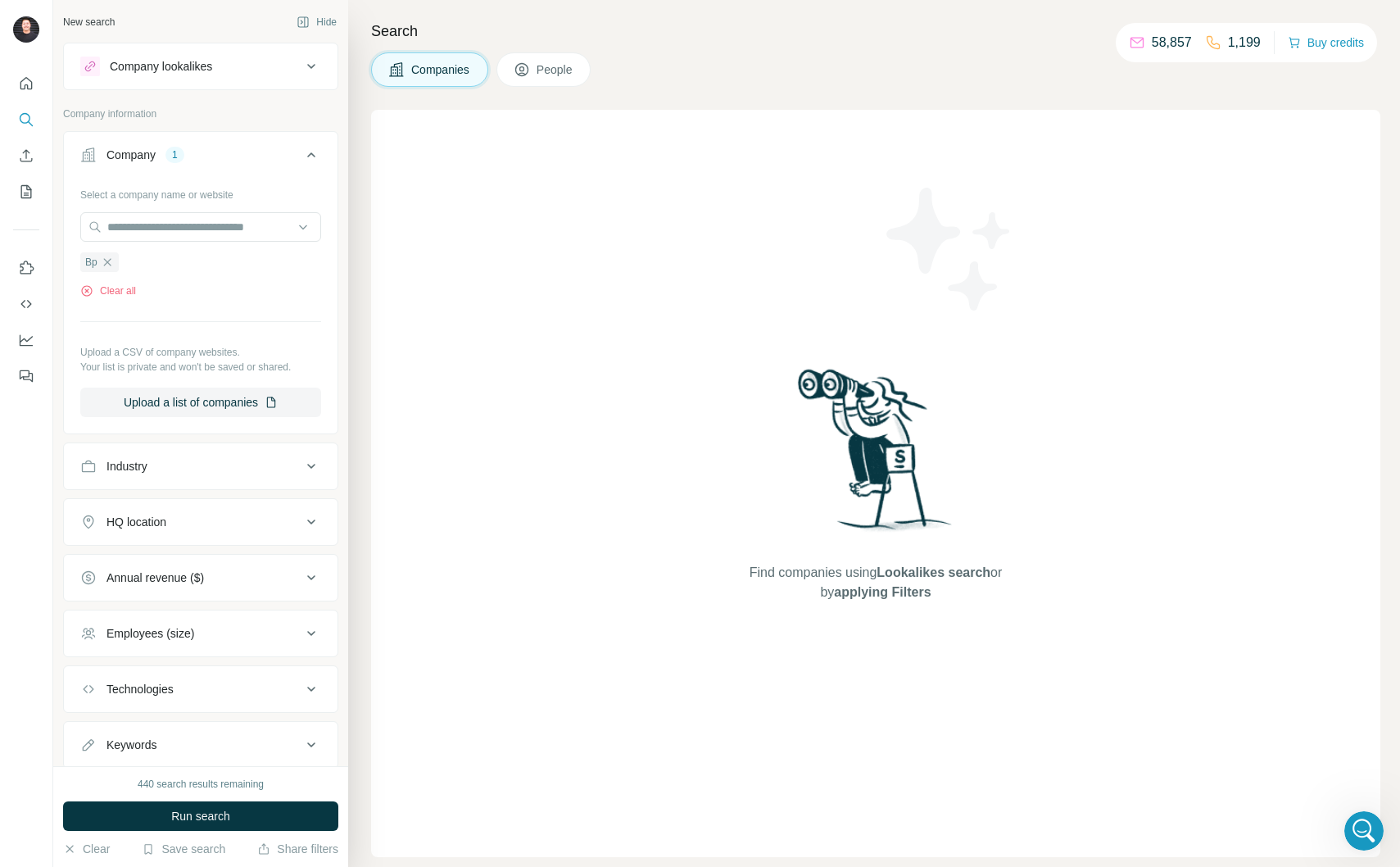
click at [304, 153] on icon at bounding box center [312, 155] width 20 height 20
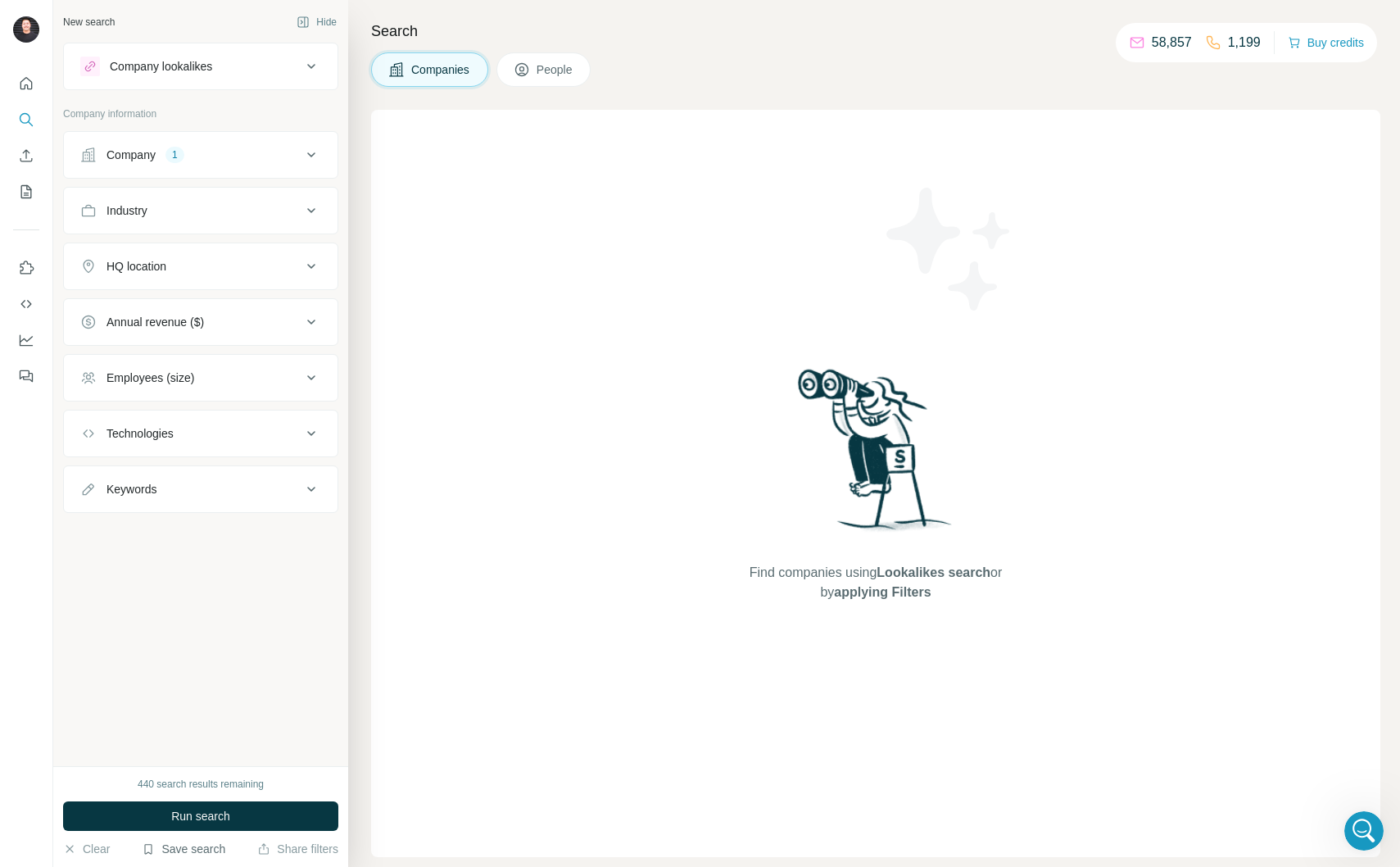
click at [193, 846] on button "Save search" at bounding box center [183, 849] width 83 height 16
click at [212, 808] on div "View my saved searches" at bounding box center [229, 820] width 173 height 33
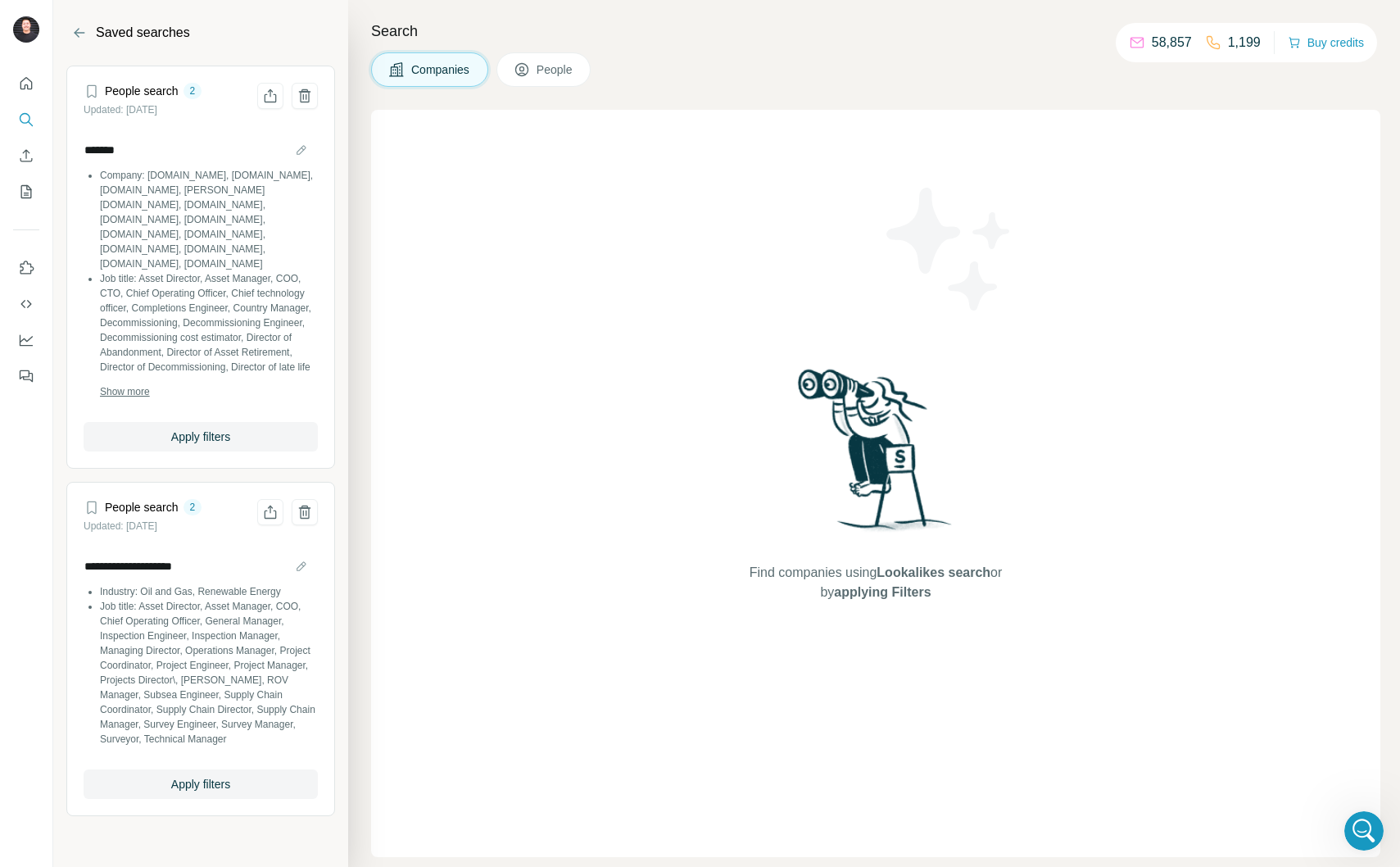
click at [133, 388] on span "Show more" at bounding box center [124, 392] width 50 height 15
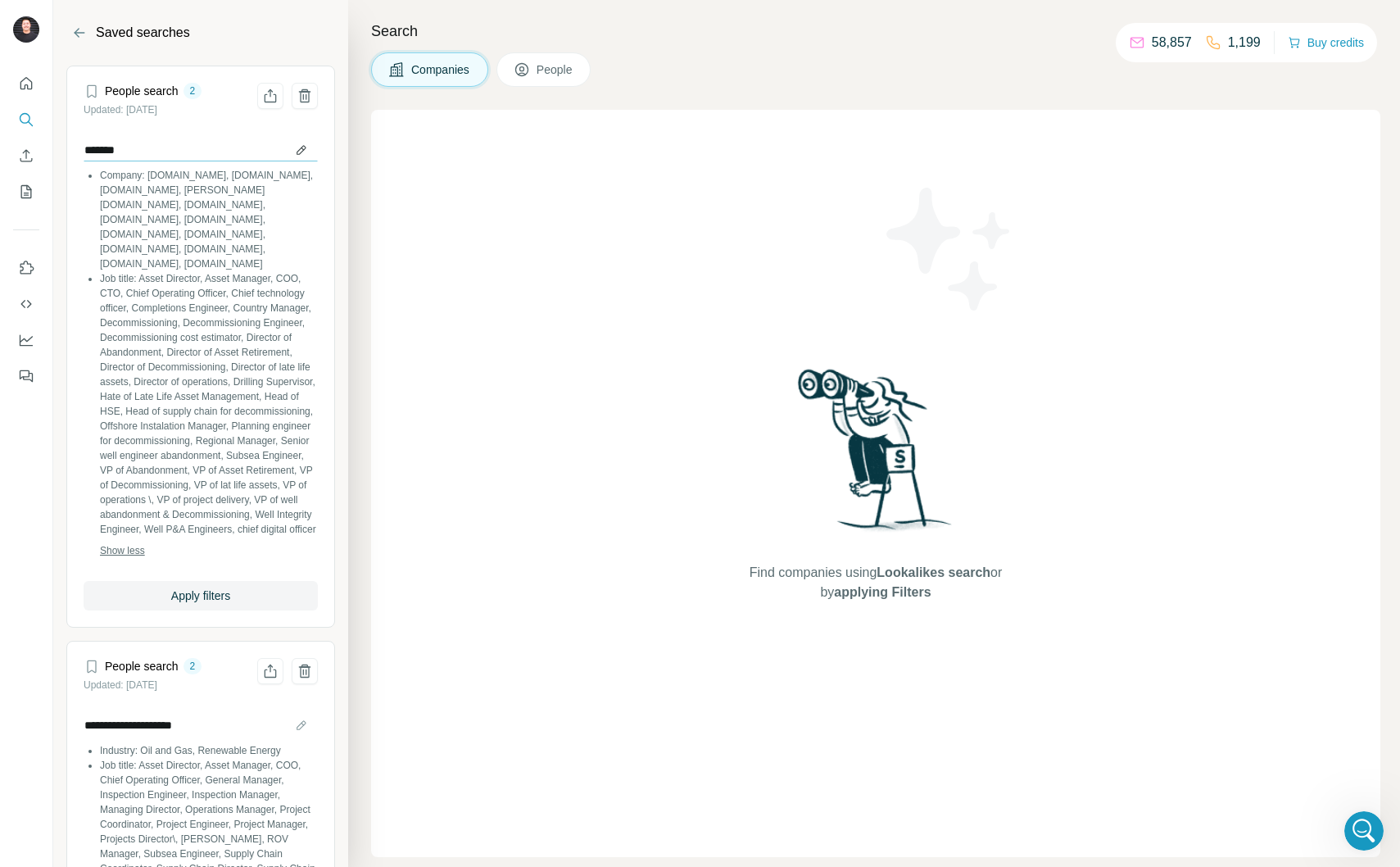
click at [287, 151] on input "*******" at bounding box center [200, 150] width 234 height 23
click at [217, 157] on input "*******" at bounding box center [200, 150] width 234 height 23
click at [180, 271] on li "Job title: Asset Director, Asset Manager, COO, CTO, Chief Operating Officer, Ch…" at bounding box center [209, 404] width 218 height 266
click at [187, 322] on li "Job title: Asset Director, Asset Manager, COO, CTO, Chief Operating Officer, Ch…" at bounding box center [209, 404] width 218 height 266
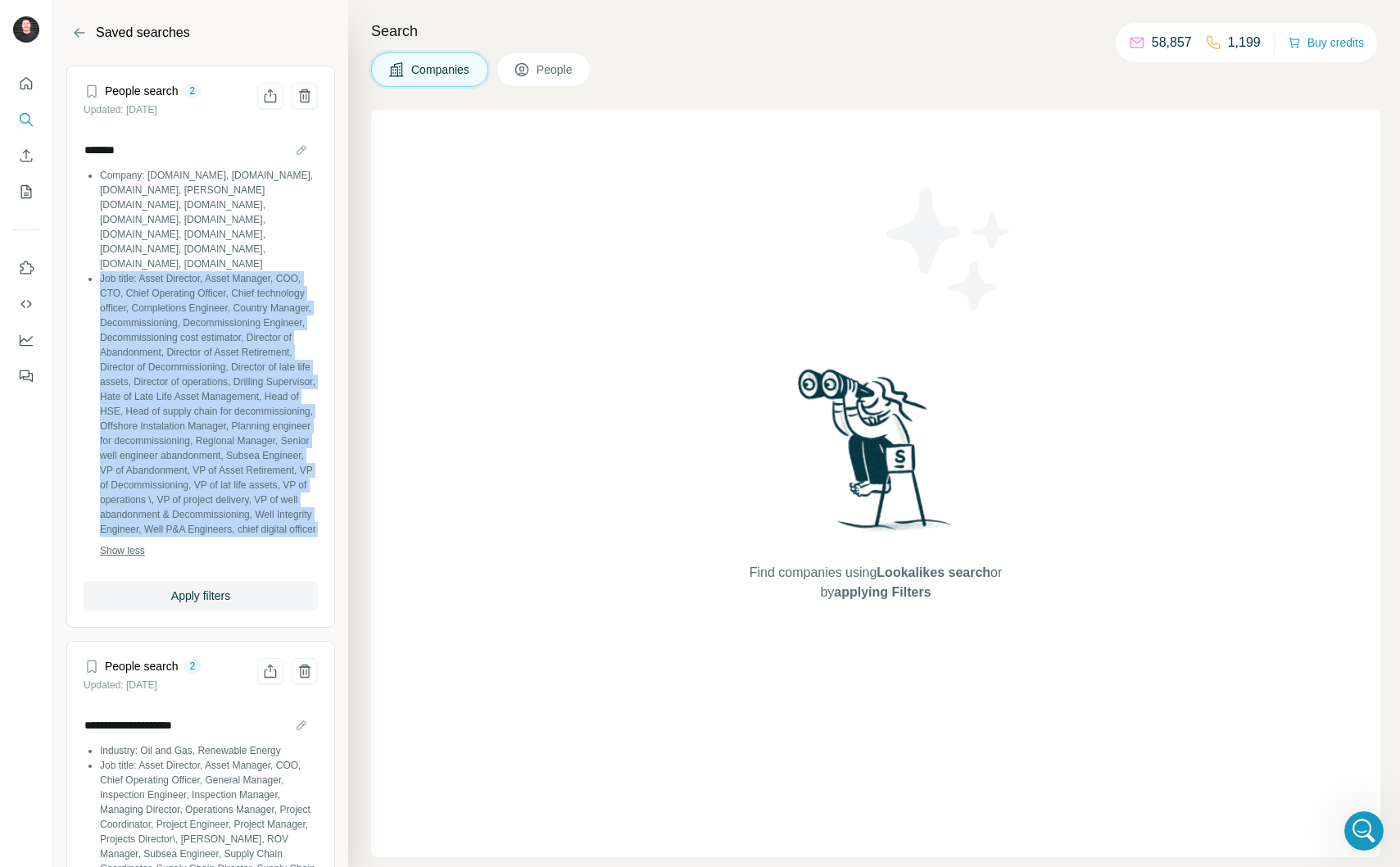
click at [187, 322] on li "Job title: Asset Director, Asset Manager, COO, CTO, Chief Operating Officer, Ch…" at bounding box center [209, 404] width 218 height 266
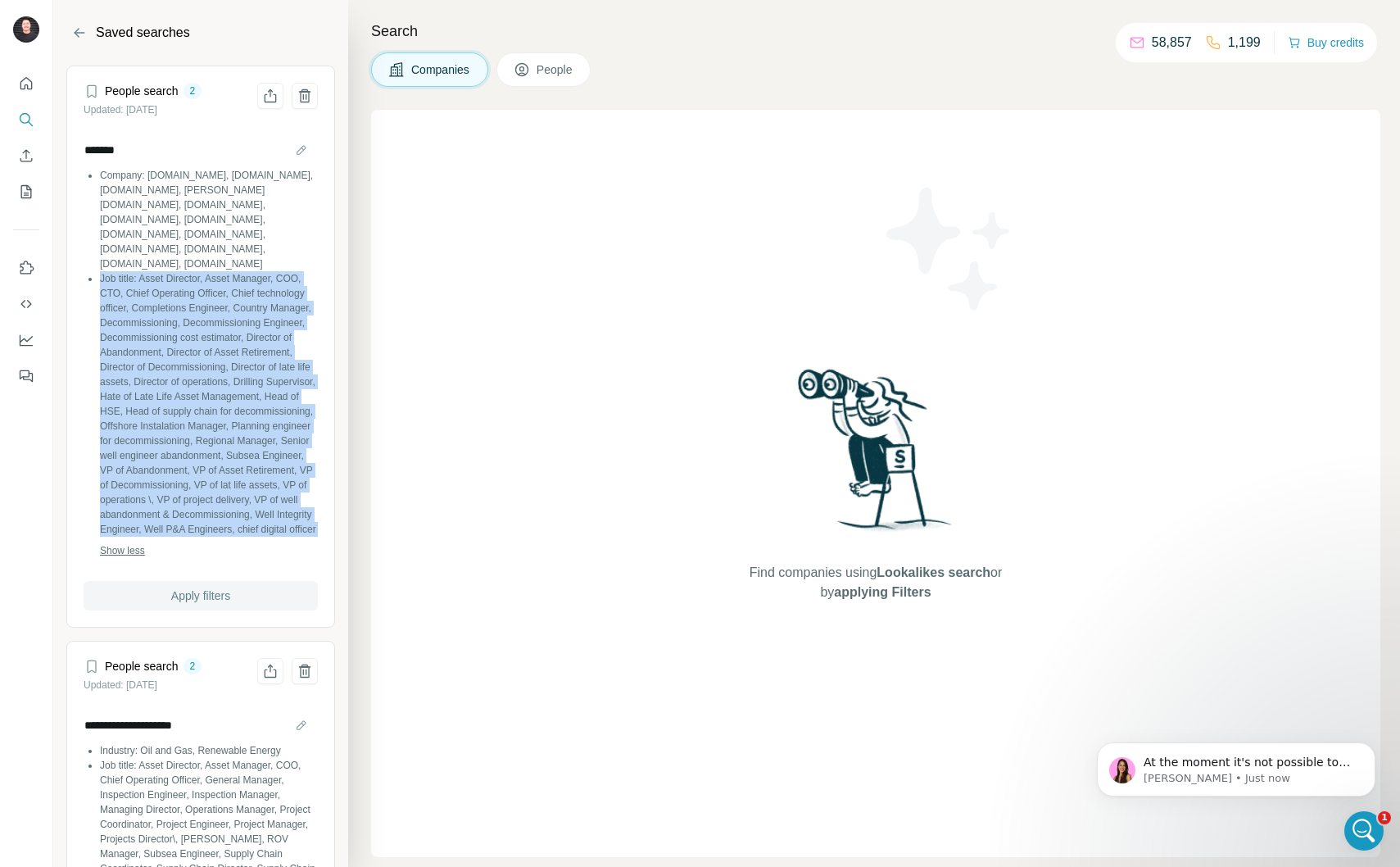
click at [197, 604] on span "Apply filters" at bounding box center [200, 596] width 59 height 16
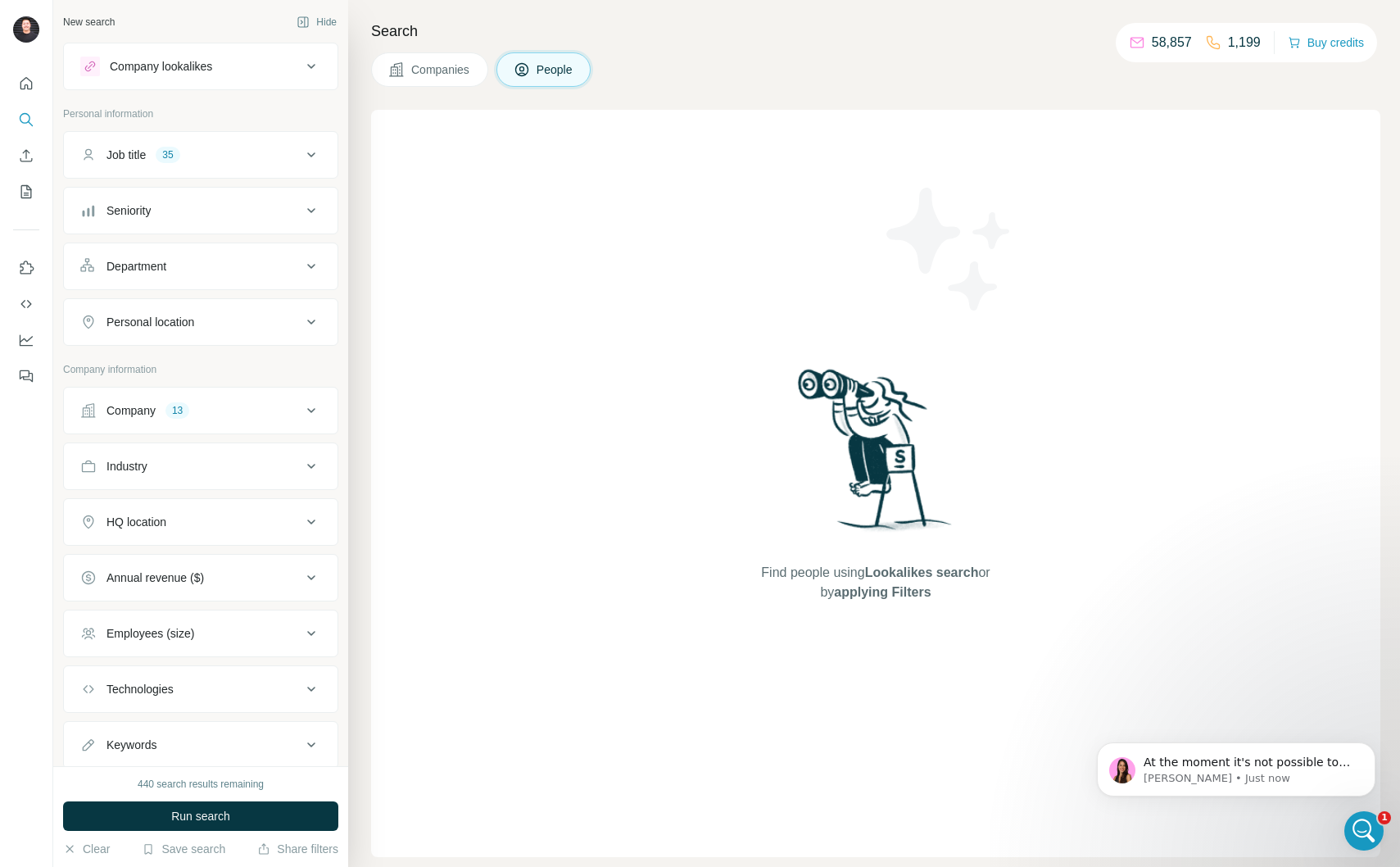
scroll to position [2420, 0]
click at [1356, 829] on icon "Open Intercom Messenger" at bounding box center [1362, 829] width 27 height 27
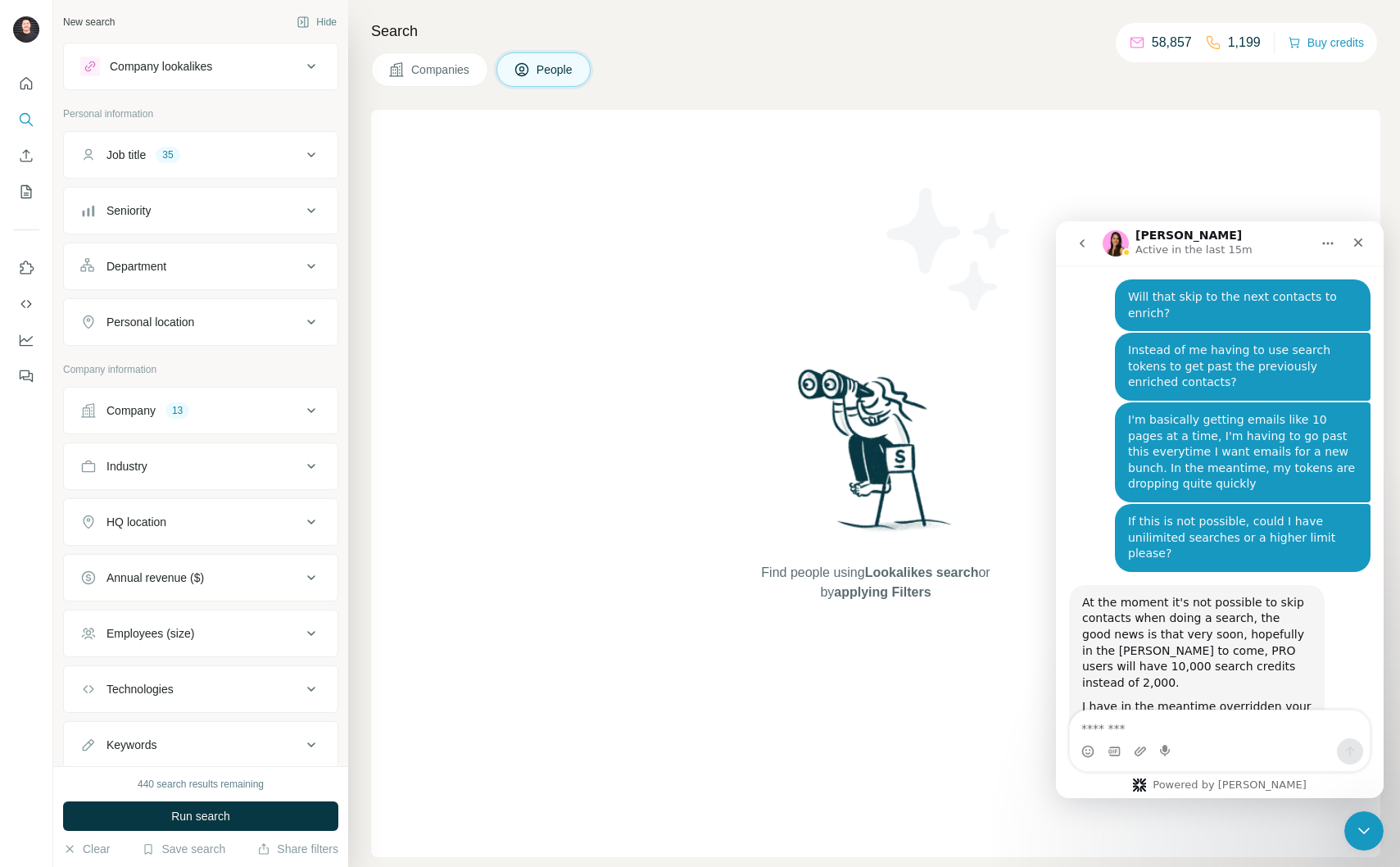
scroll to position [2420, 0]
click at [1269, 739] on div "Intercom messenger" at bounding box center [1220, 751] width 300 height 26
click at [1270, 735] on textarea "Message…" at bounding box center [1220, 724] width 300 height 28
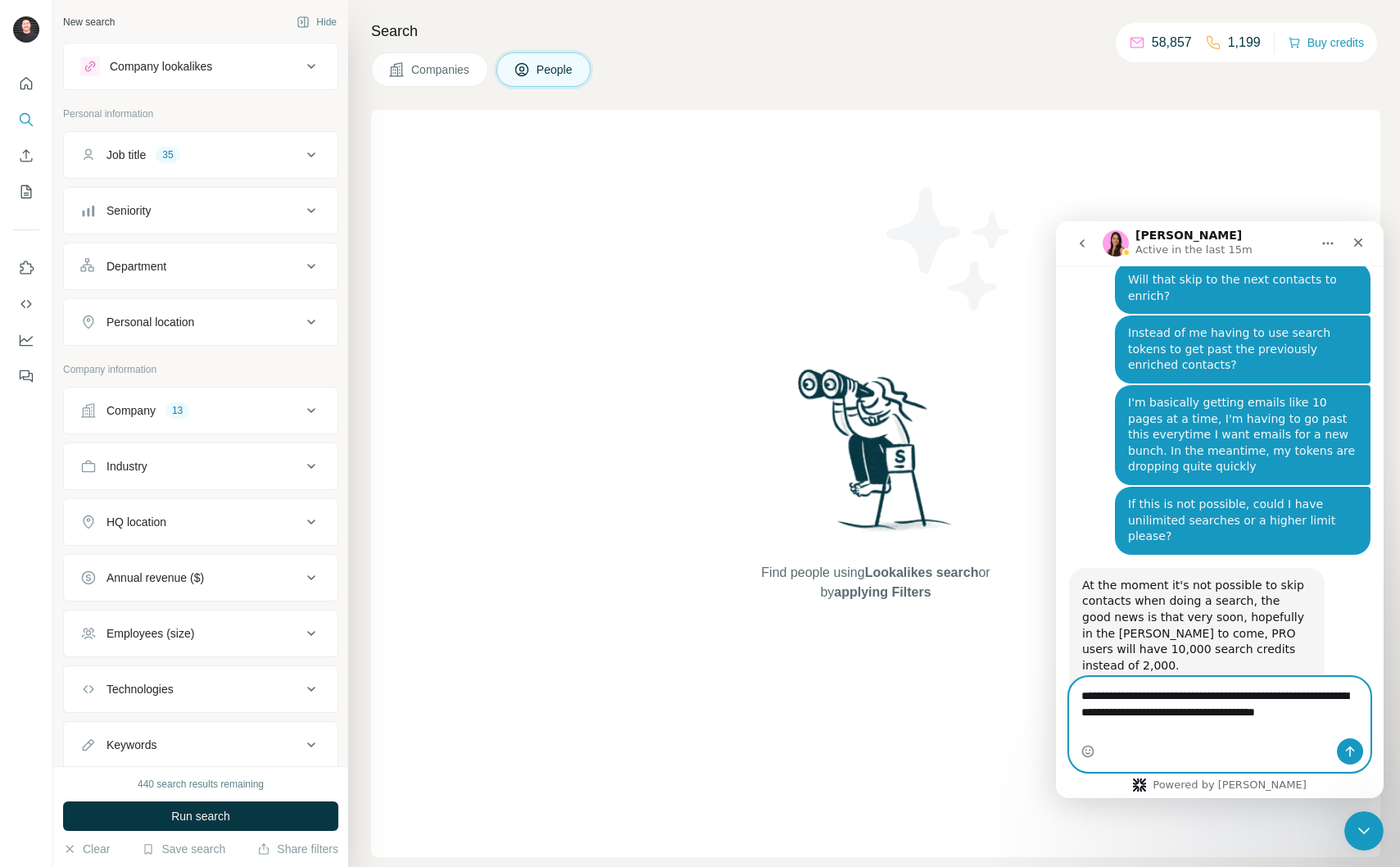
scroll to position [2452, 0]
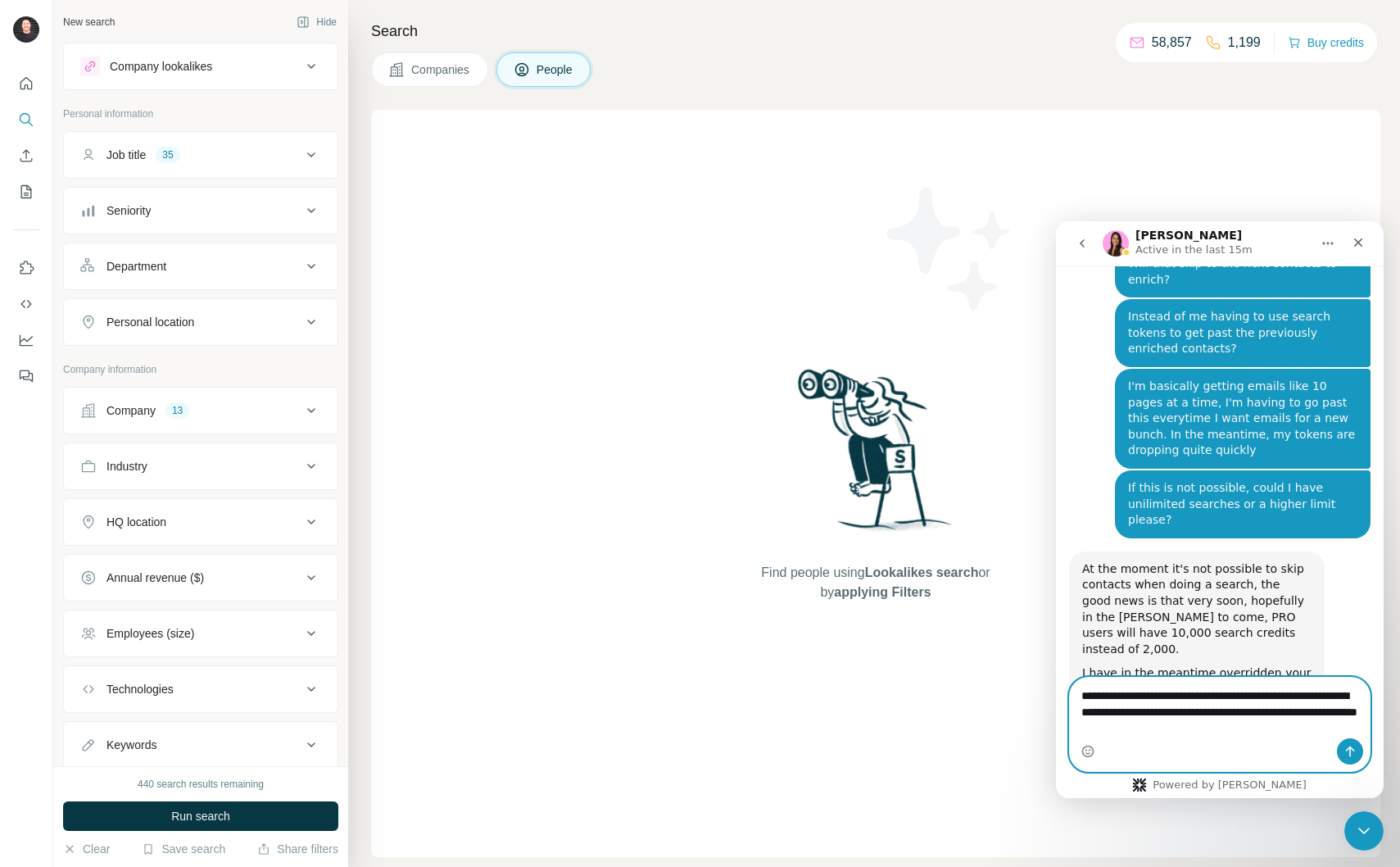
type textarea "**********"
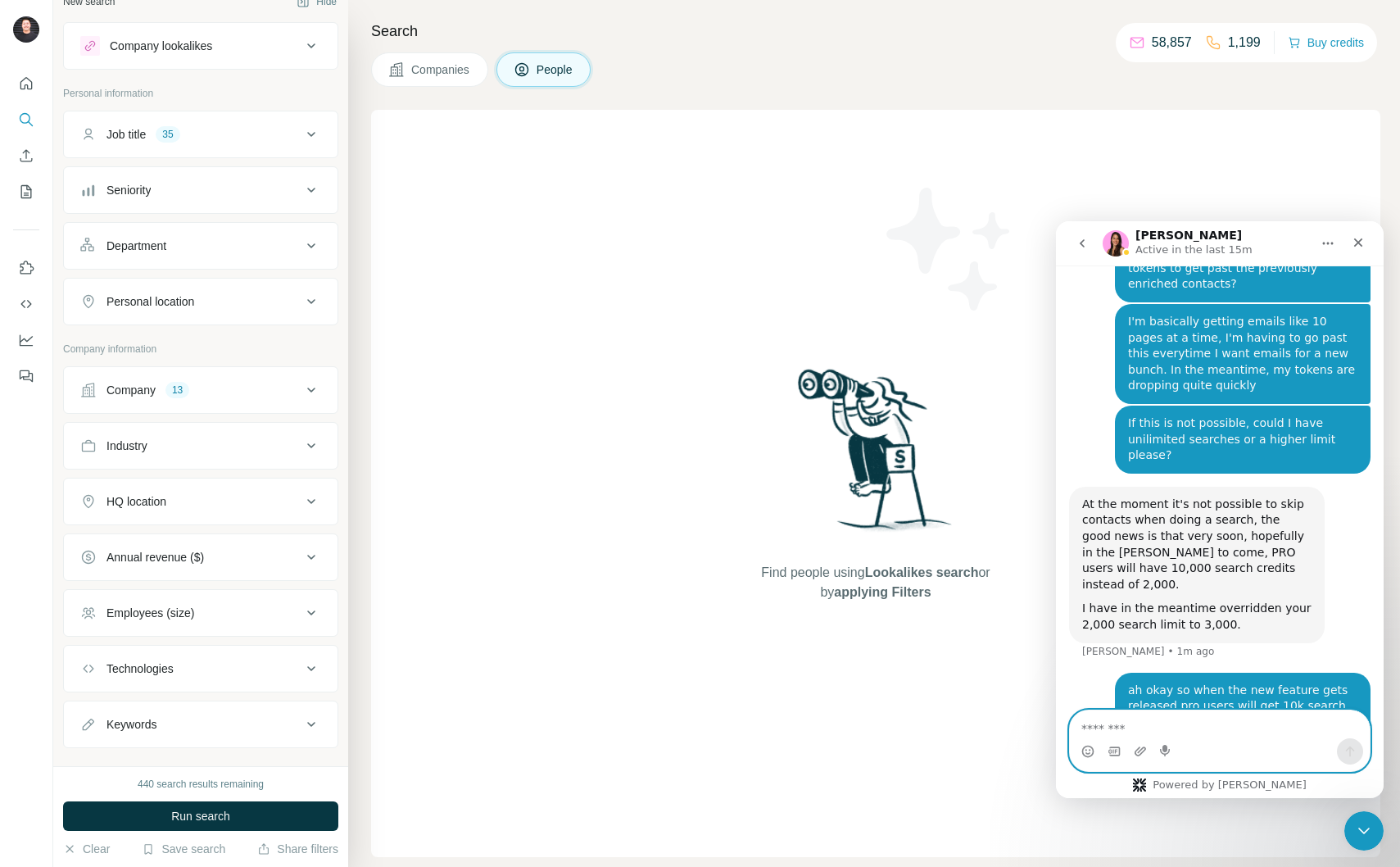
scroll to position [0, 0]
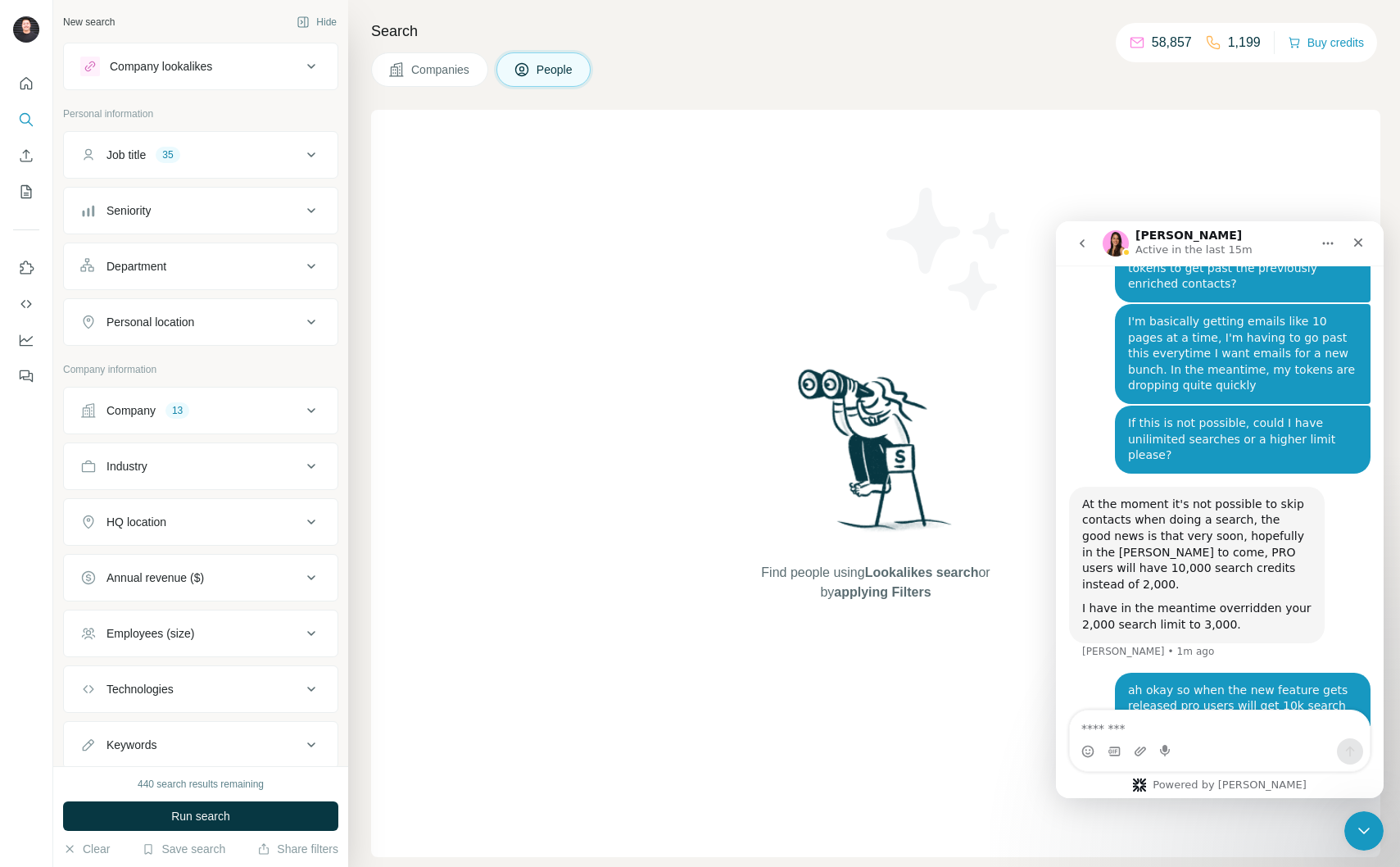
click at [419, 73] on span "Companies" at bounding box center [442, 70] width 60 height 16
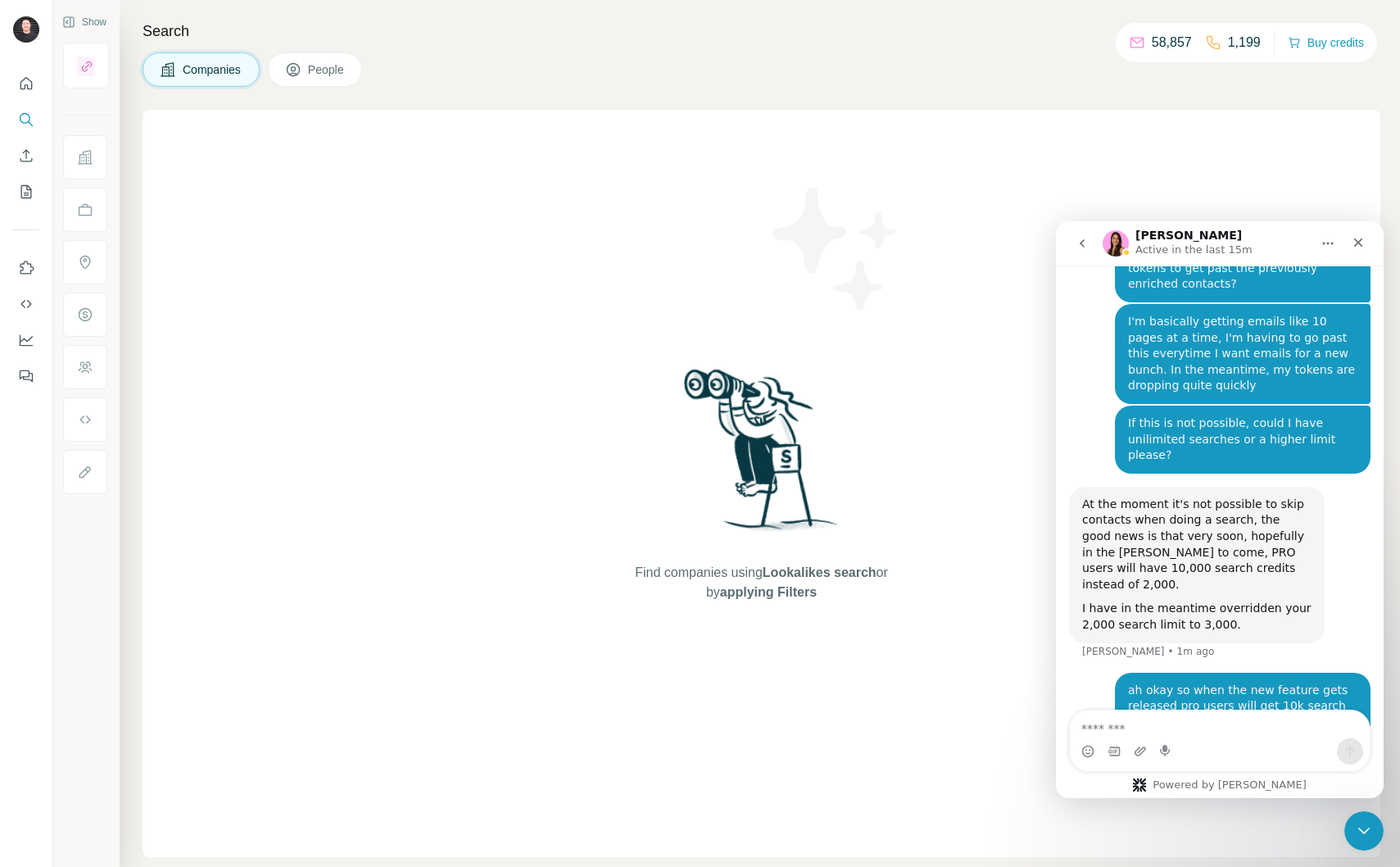
click at [139, 120] on div "Search Companies People Find companies using Lookalikes search or by applying F…" at bounding box center [760, 434] width 1280 height 867
click at [87, 122] on div at bounding box center [87, 125] width 47 height 21
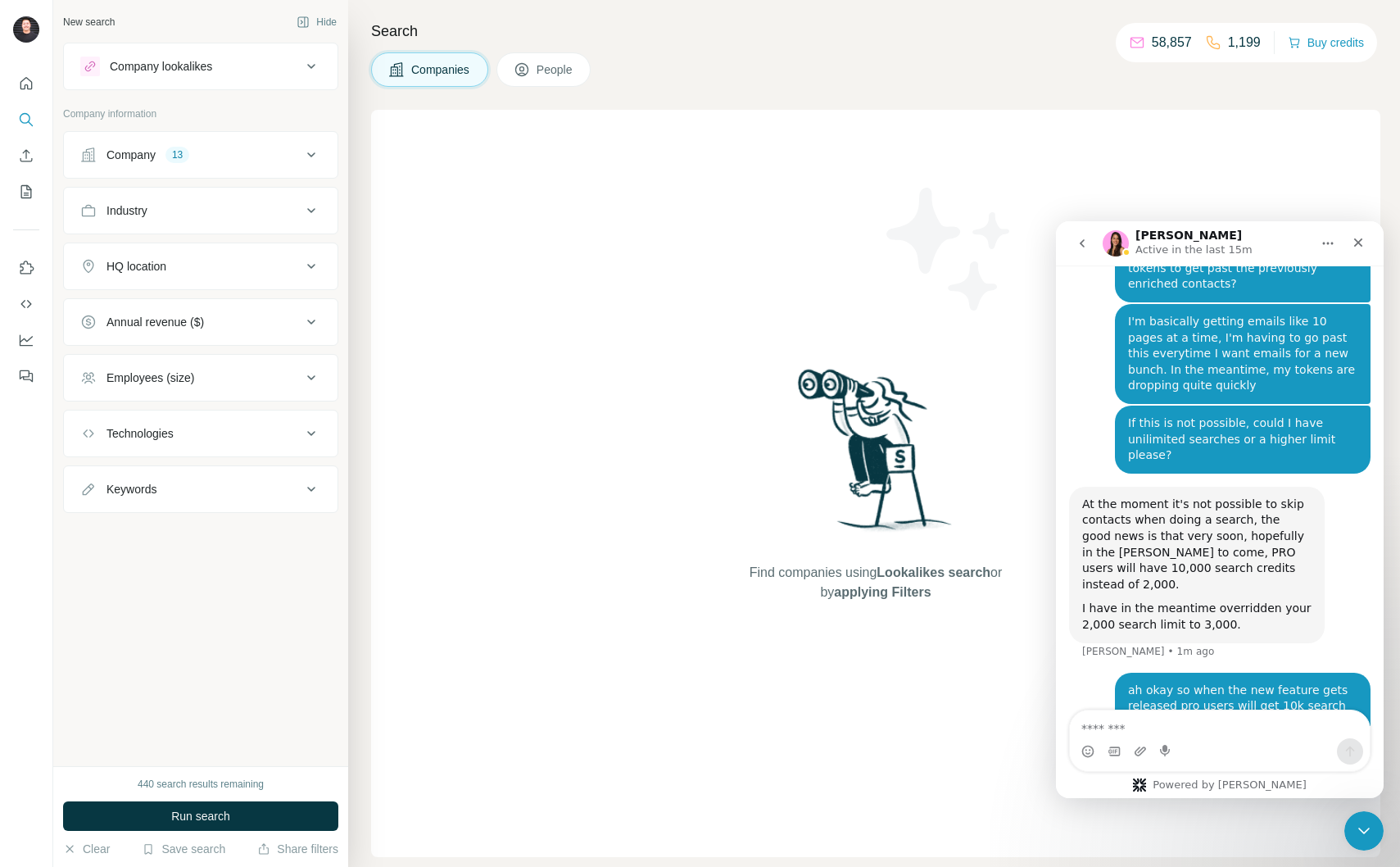
click at [545, 82] on button "People" at bounding box center [544, 70] width 95 height 34
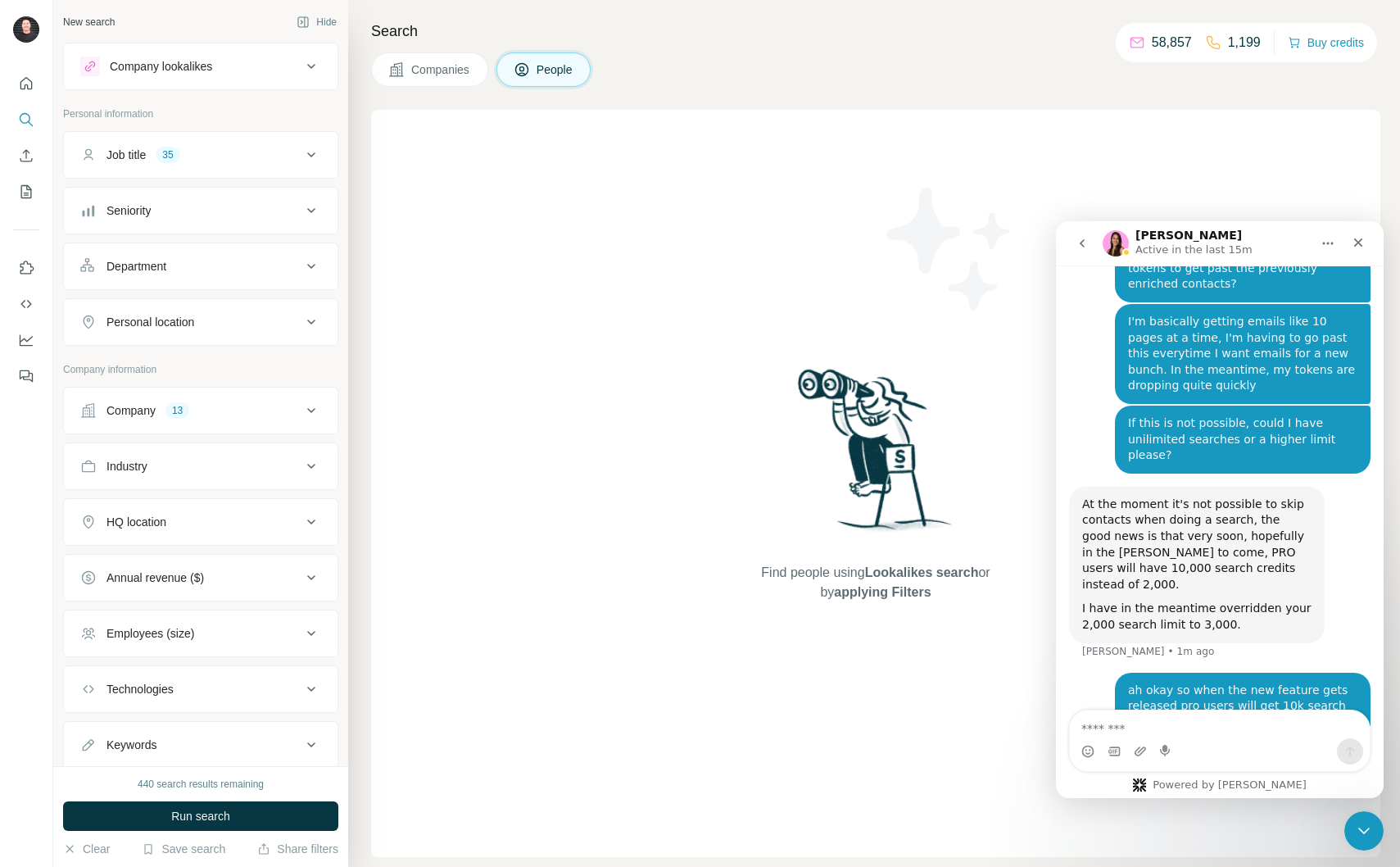
click at [307, 409] on icon at bounding box center [311, 410] width 8 height 5
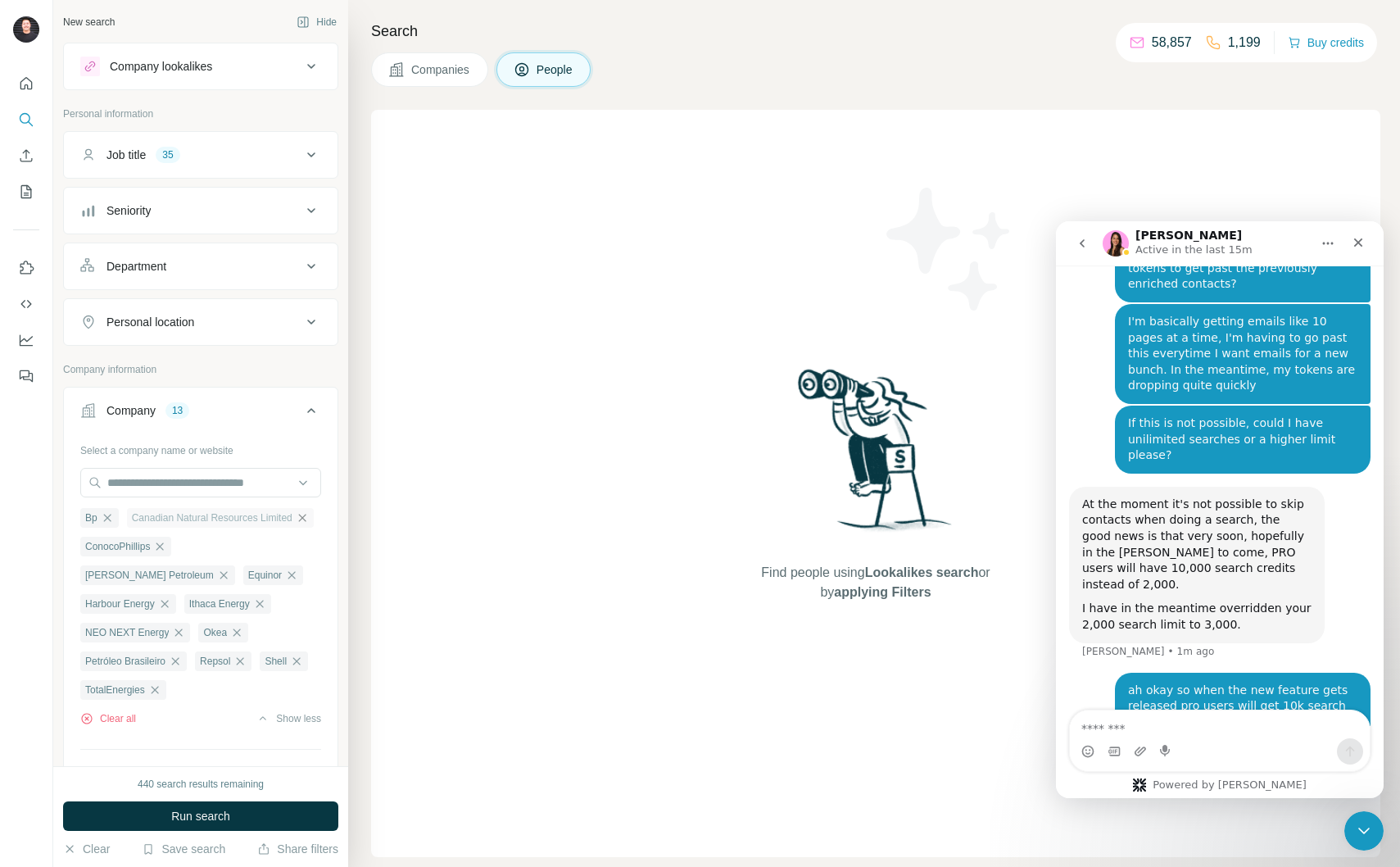
click at [296, 524] on icon "button" at bounding box center [302, 518] width 13 height 13
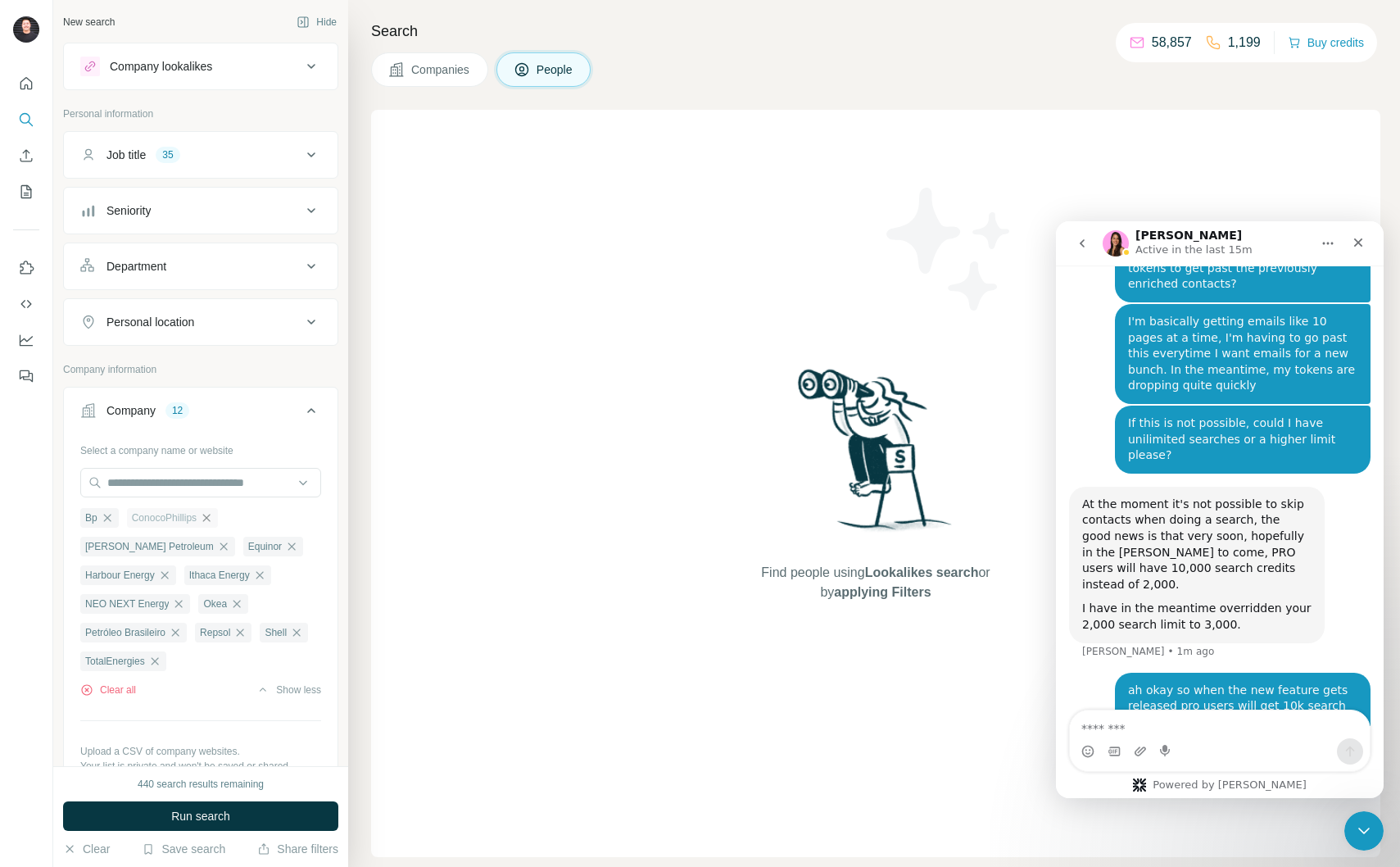
click at [213, 520] on icon "button" at bounding box center [206, 518] width 13 height 13
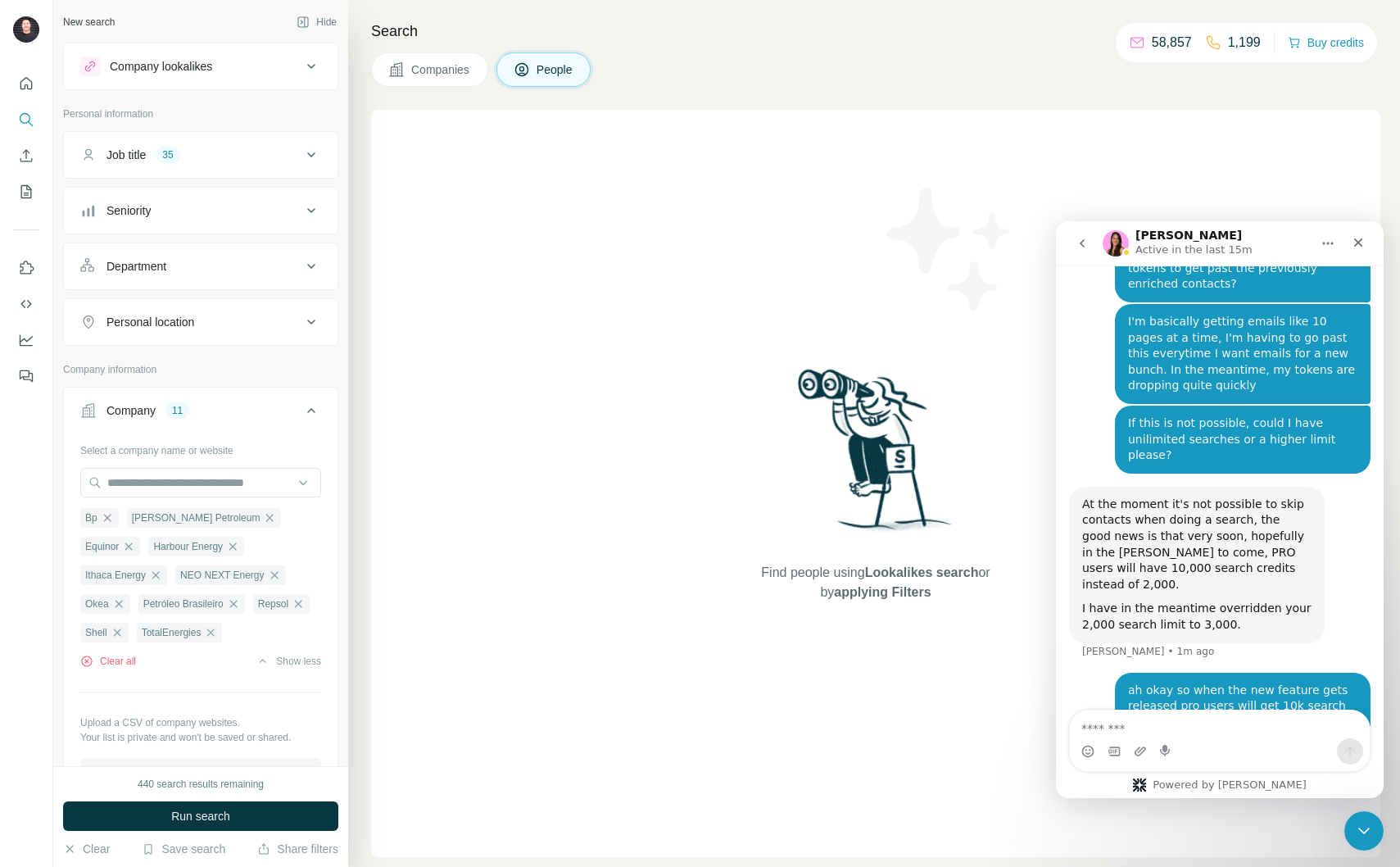
click at [263, 520] on icon "button" at bounding box center [269, 518] width 13 height 13
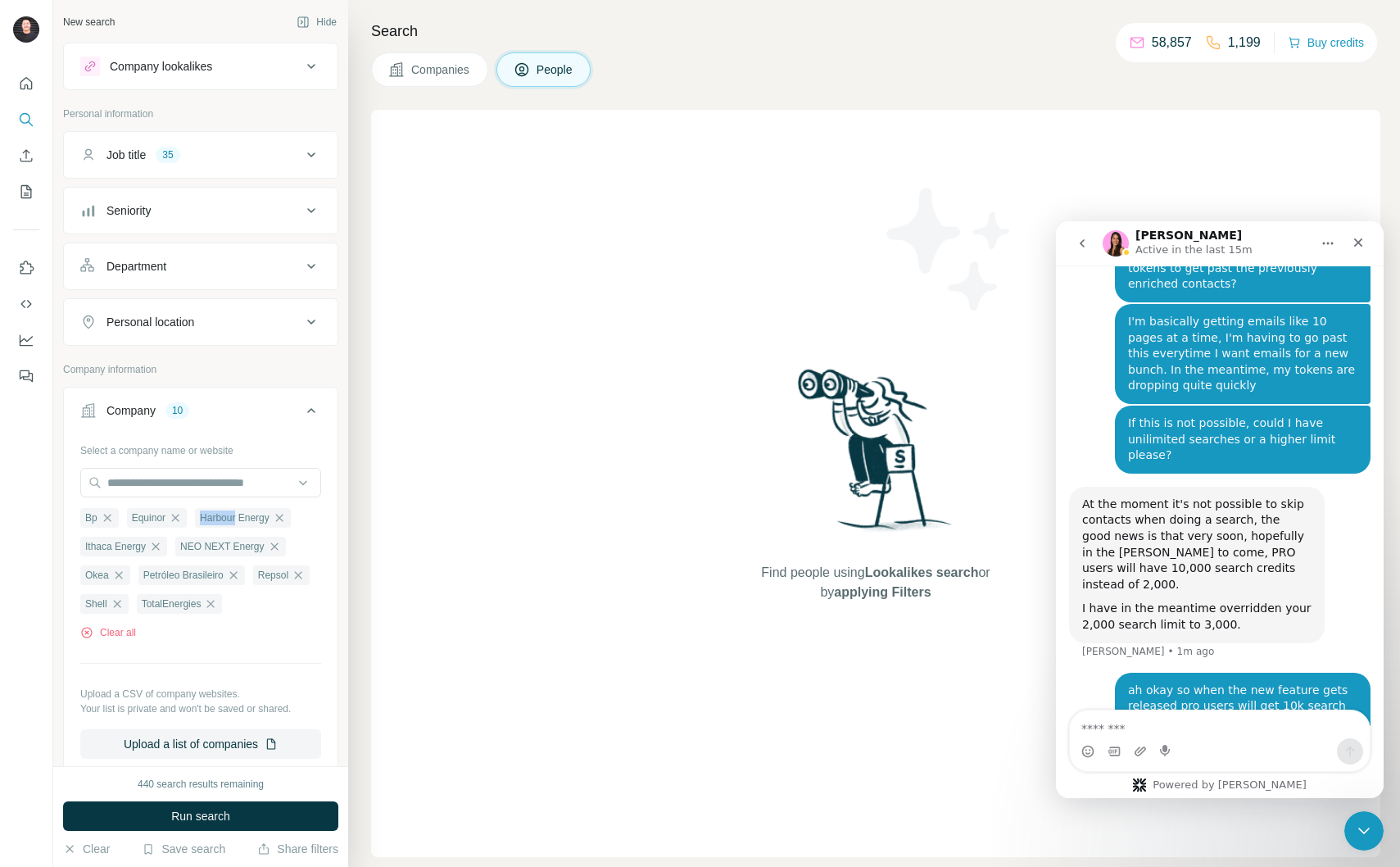
click at [213, 520] on span "Harbour Energy" at bounding box center [234, 518] width 70 height 15
click at [183, 515] on div "Equinor" at bounding box center [157, 518] width 60 height 20
click at [179, 516] on icon "button" at bounding box center [176, 518] width 7 height 7
click at [179, 516] on span "Harbour Energy" at bounding box center [166, 518] width 70 height 15
click at [217, 520] on icon "button" at bounding box center [210, 518] width 13 height 13
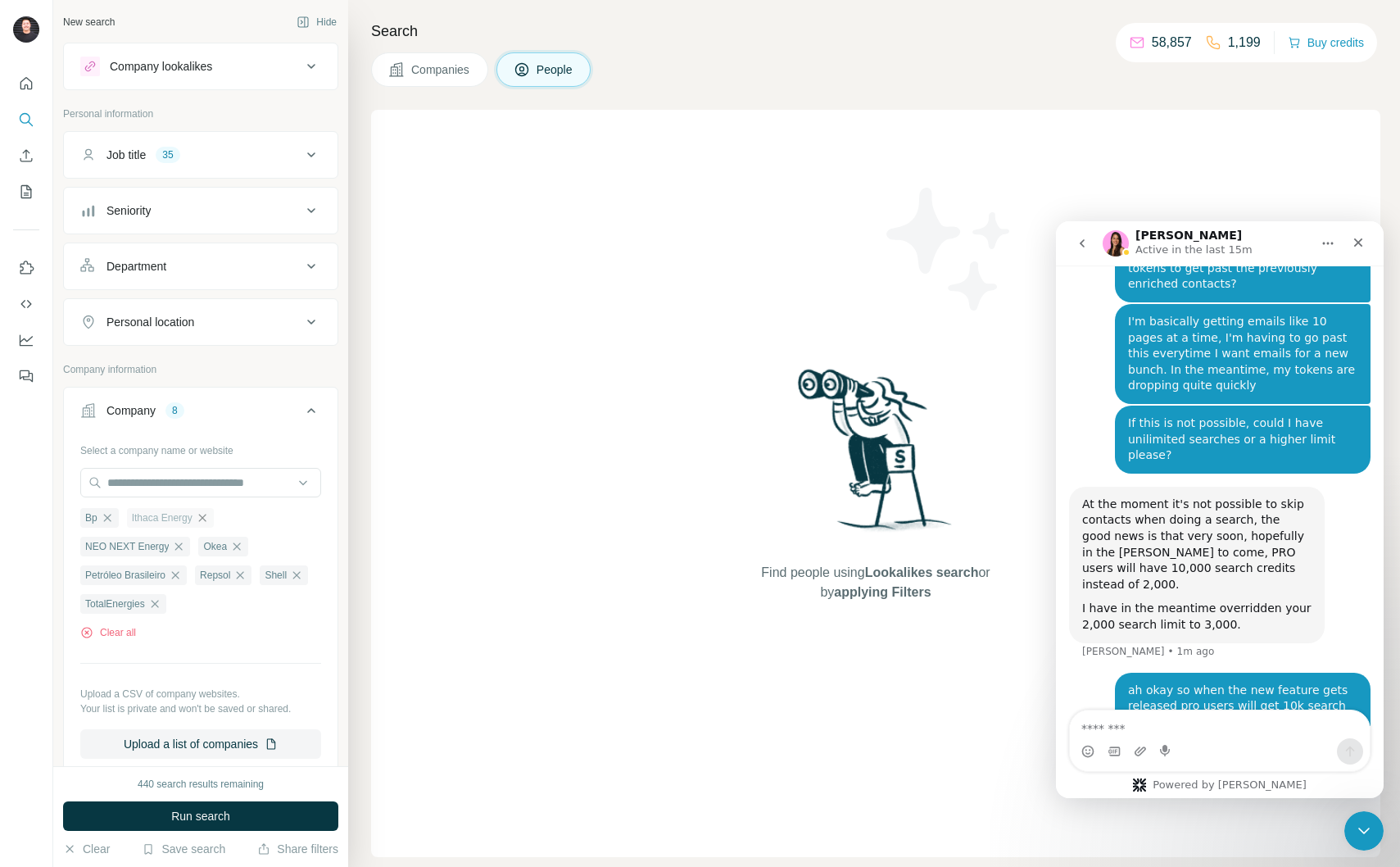
click at [208, 521] on icon "button" at bounding box center [202, 518] width 13 height 13
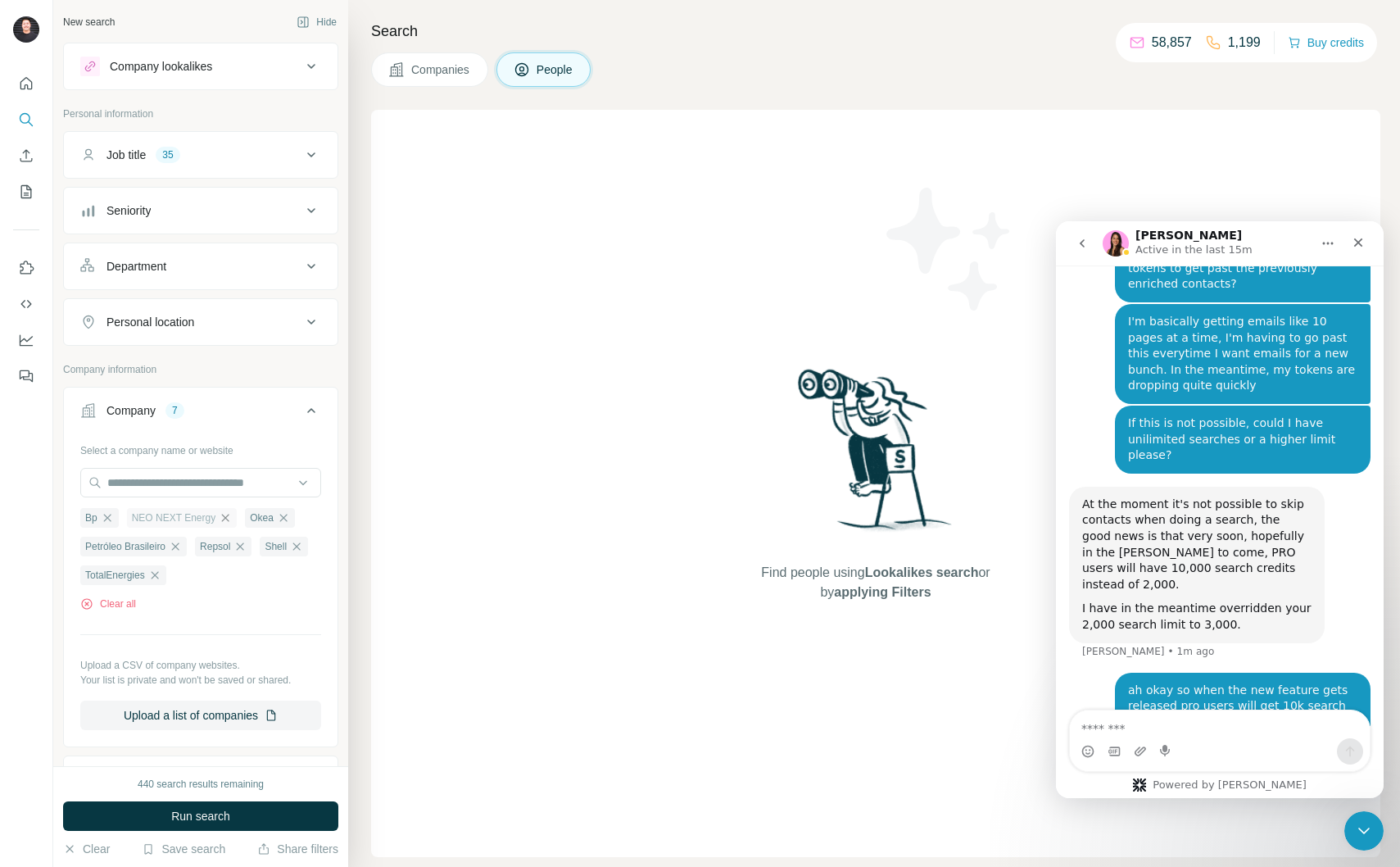
click at [224, 516] on icon "button" at bounding box center [226, 518] width 7 height 7
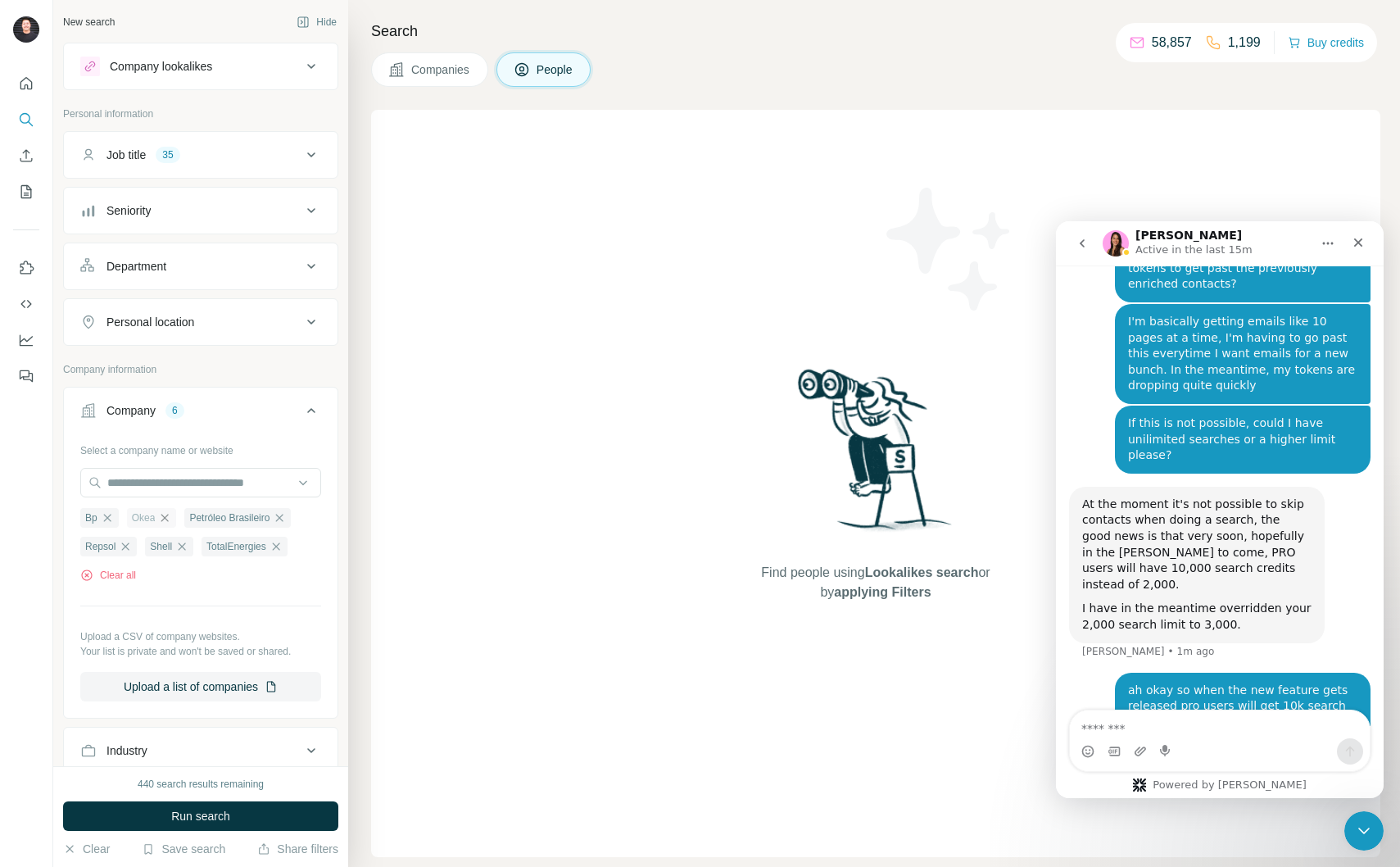
click at [171, 519] on icon "button" at bounding box center [164, 518] width 13 height 13
click at [226, 517] on icon "button" at bounding box center [221, 518] width 7 height 7
click at [231, 518] on icon "button" at bounding box center [228, 518] width 7 height 7
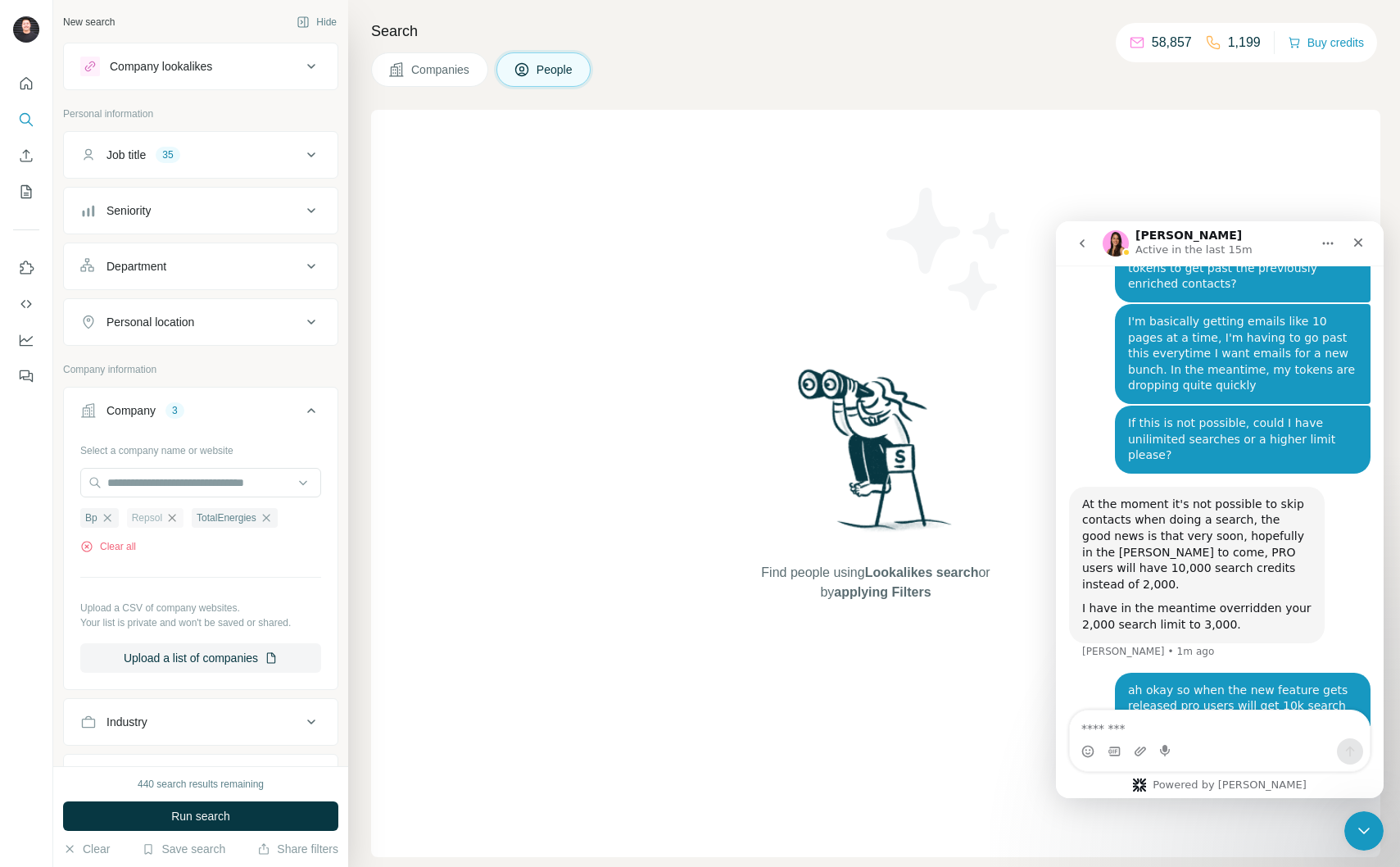
click at [173, 518] on icon "button" at bounding box center [172, 518] width 7 height 7
click at [173, 518] on span "TotalEnergies" at bounding box center [161, 518] width 60 height 15
click at [205, 515] on icon "button" at bounding box center [201, 518] width 7 height 7
click at [245, 534] on div "Bp Clear all" at bounding box center [201, 526] width 241 height 56
click at [276, 810] on button "Run search" at bounding box center [201, 816] width 276 height 30
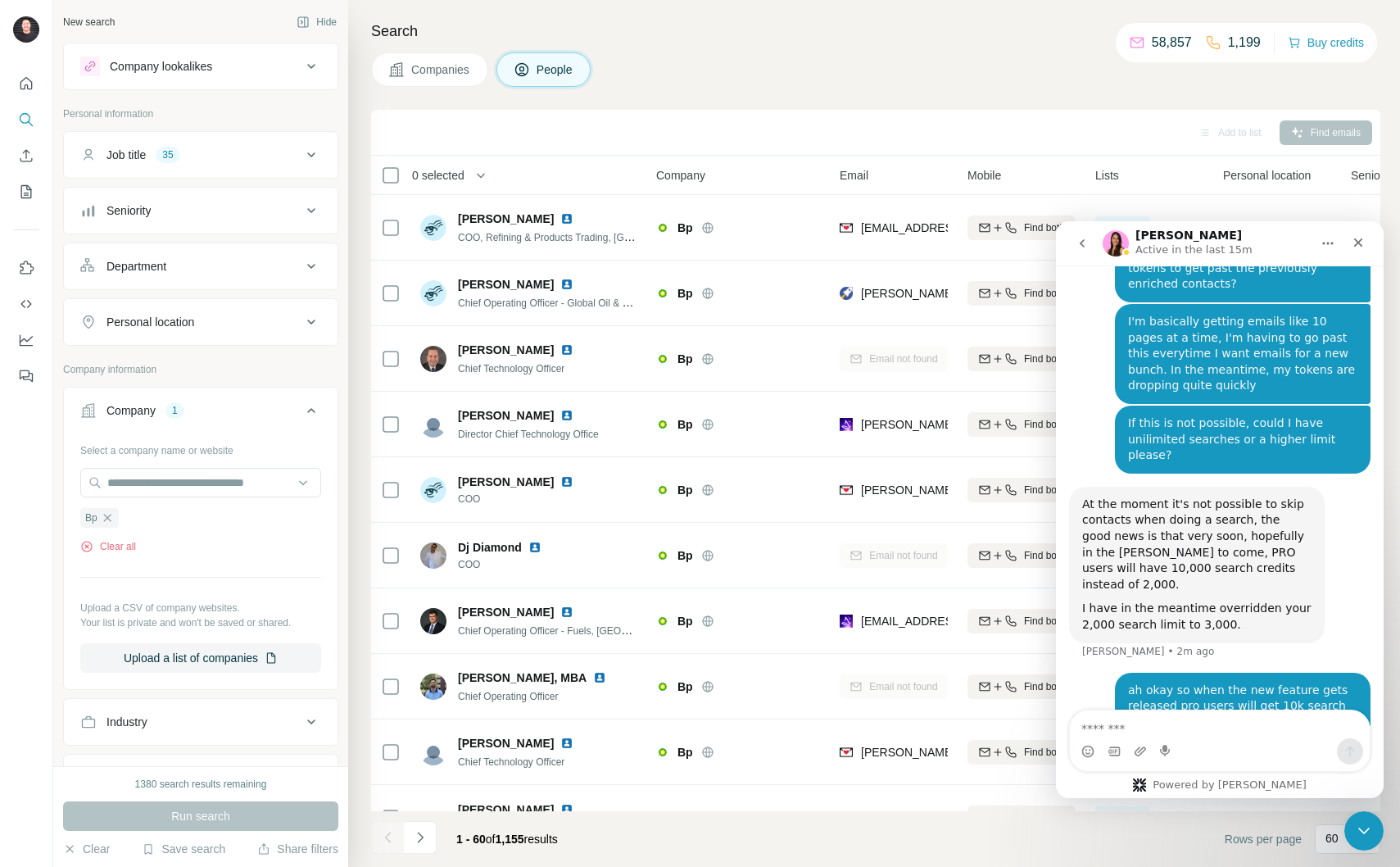
click at [1263, 246] on div "Aurélie Active in the last 15m" at bounding box center [1207, 244] width 209 height 29
click at [1358, 245] on icon "Close" at bounding box center [1358, 242] width 13 height 13
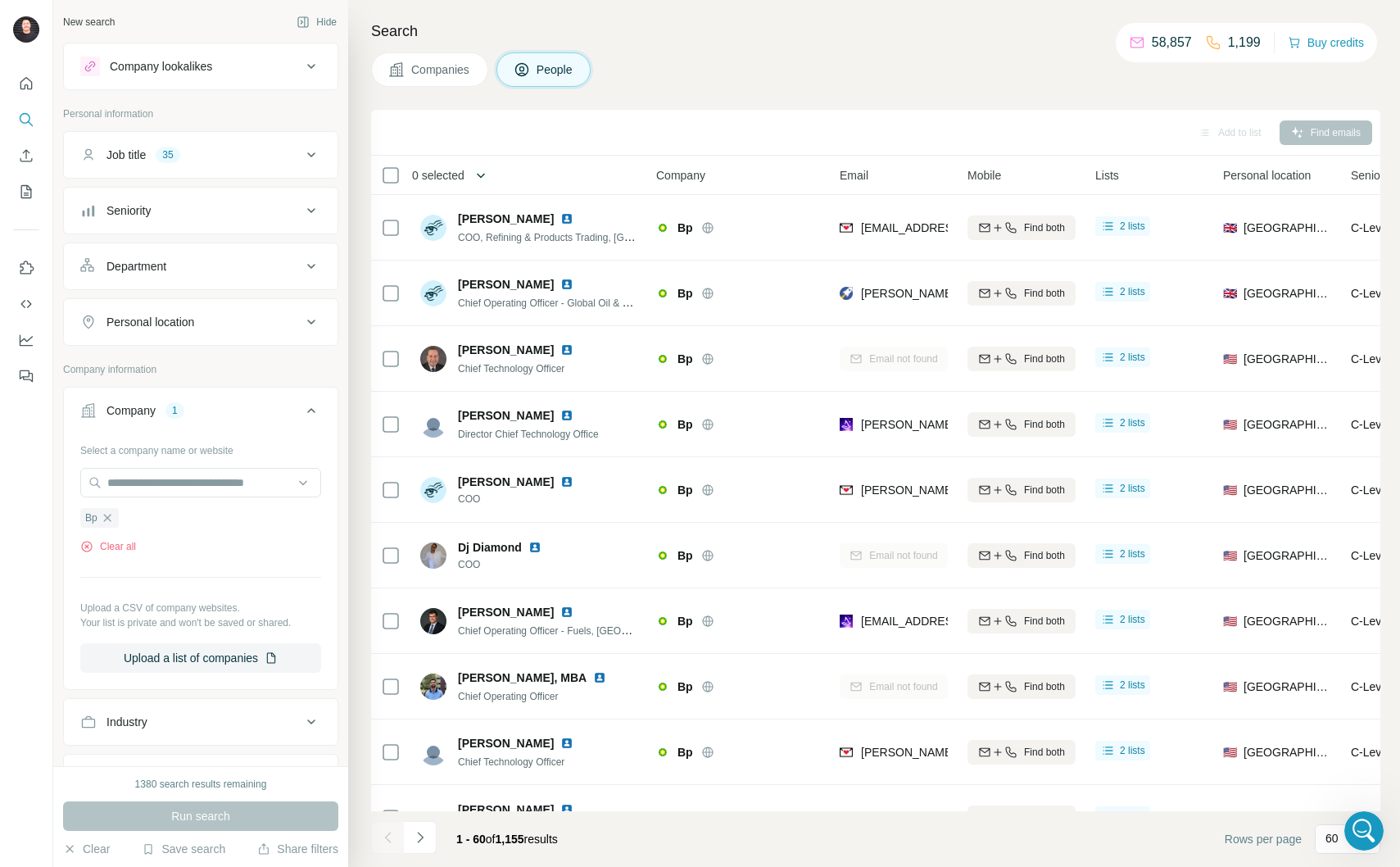
click at [478, 181] on icon "button" at bounding box center [481, 175] width 16 height 16
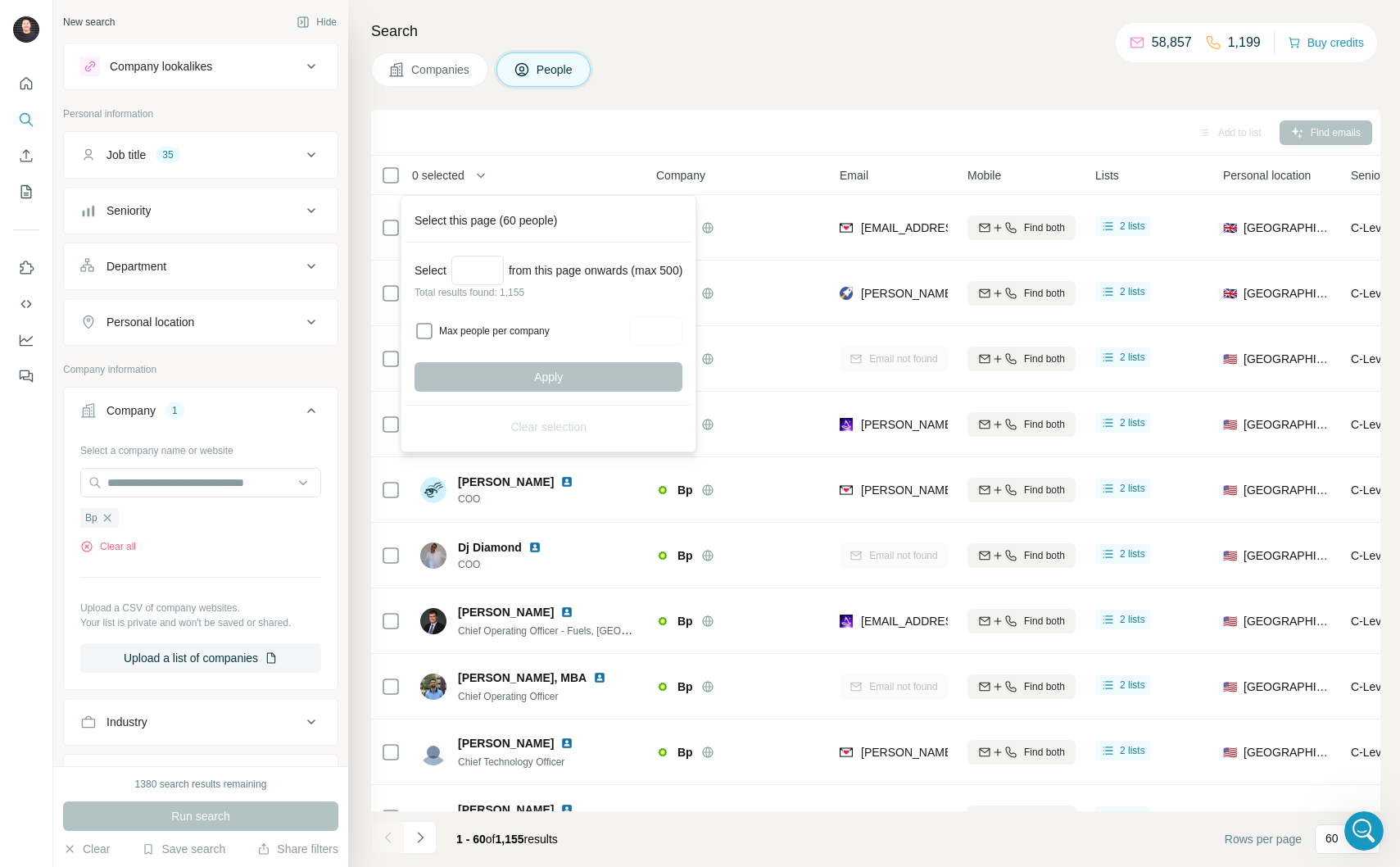
click at [644, 124] on div "Add to list Find emails" at bounding box center [875, 132] width 993 height 29
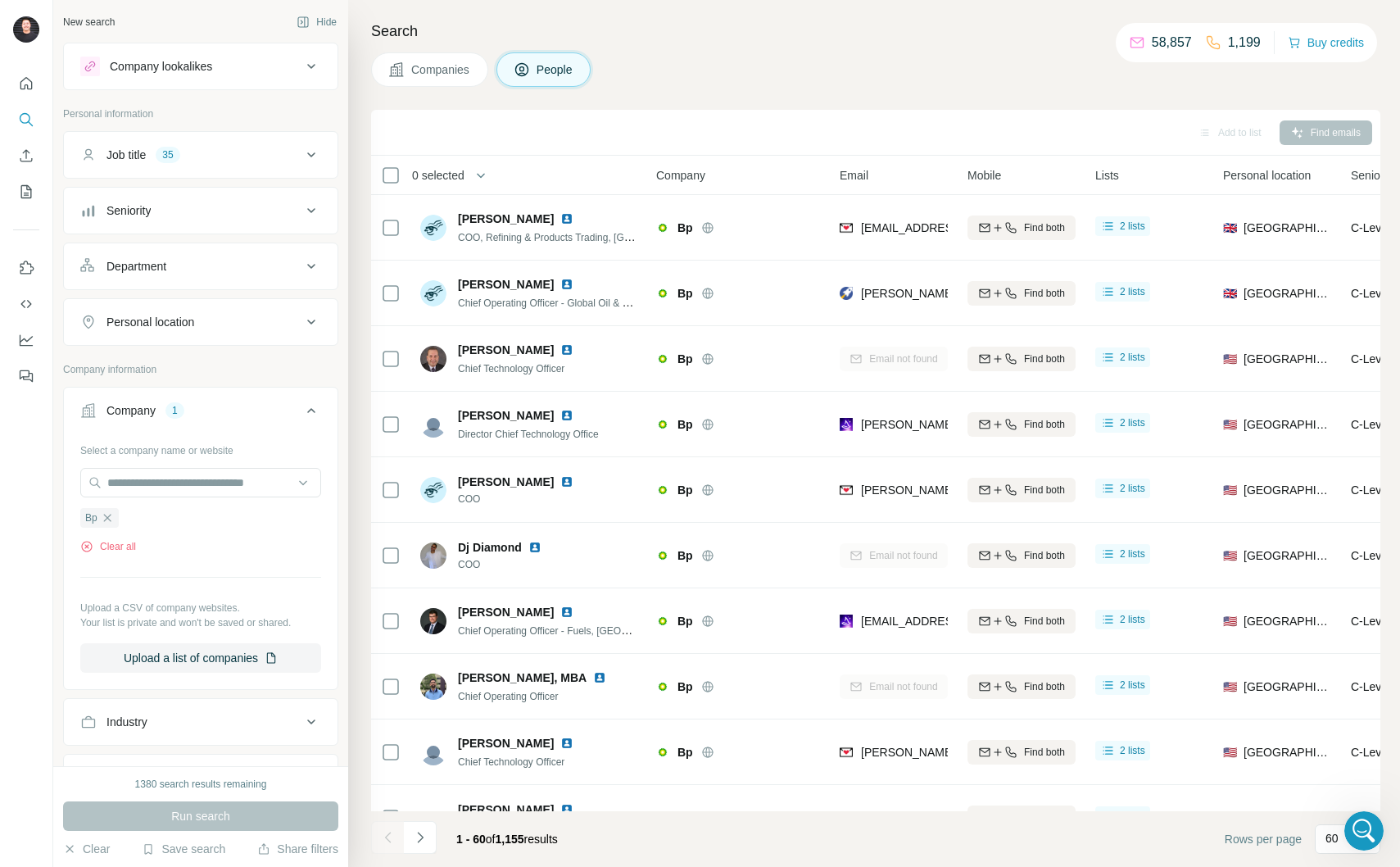
click at [307, 405] on icon at bounding box center [312, 411] width 20 height 20
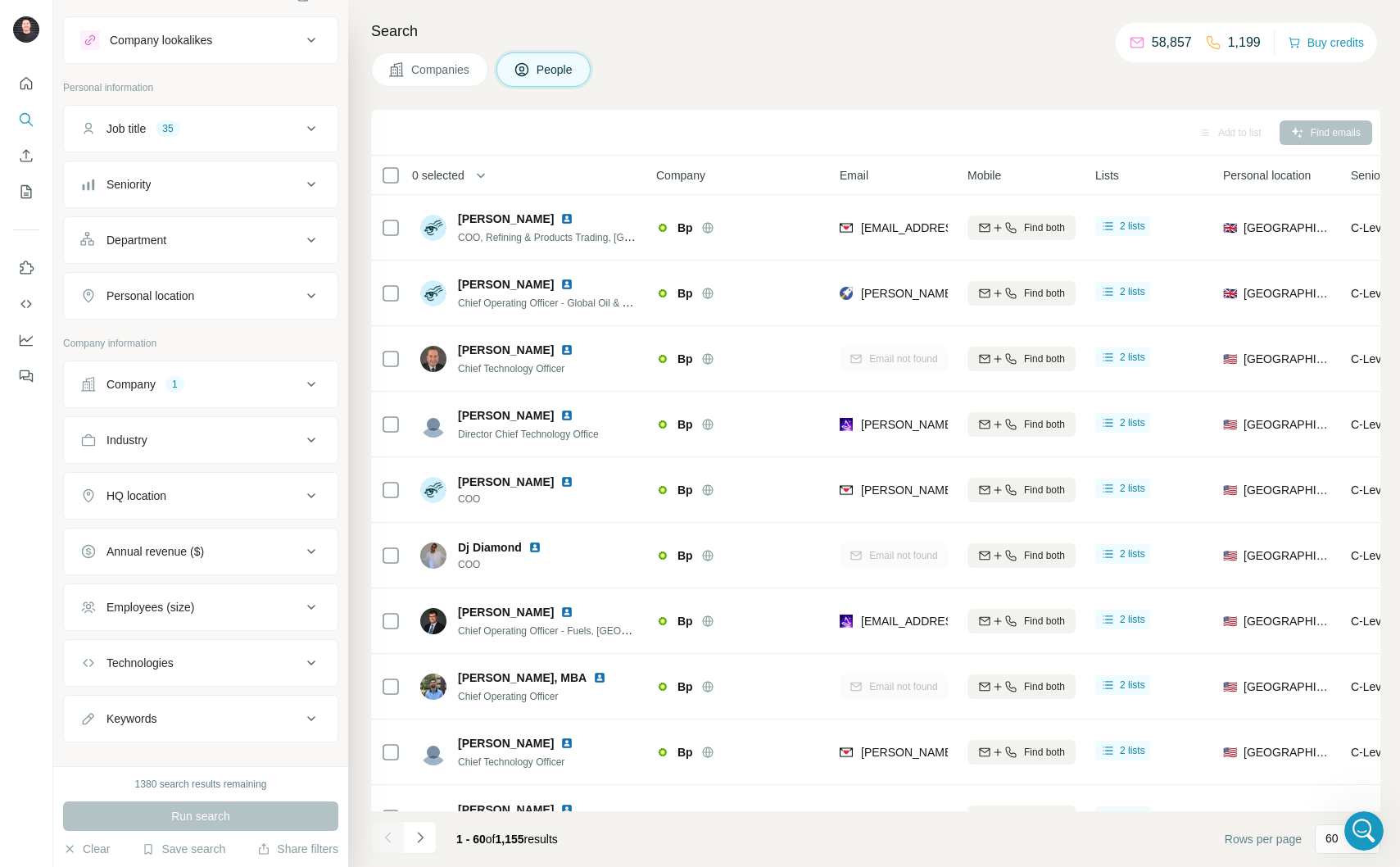
scroll to position [48, 0]
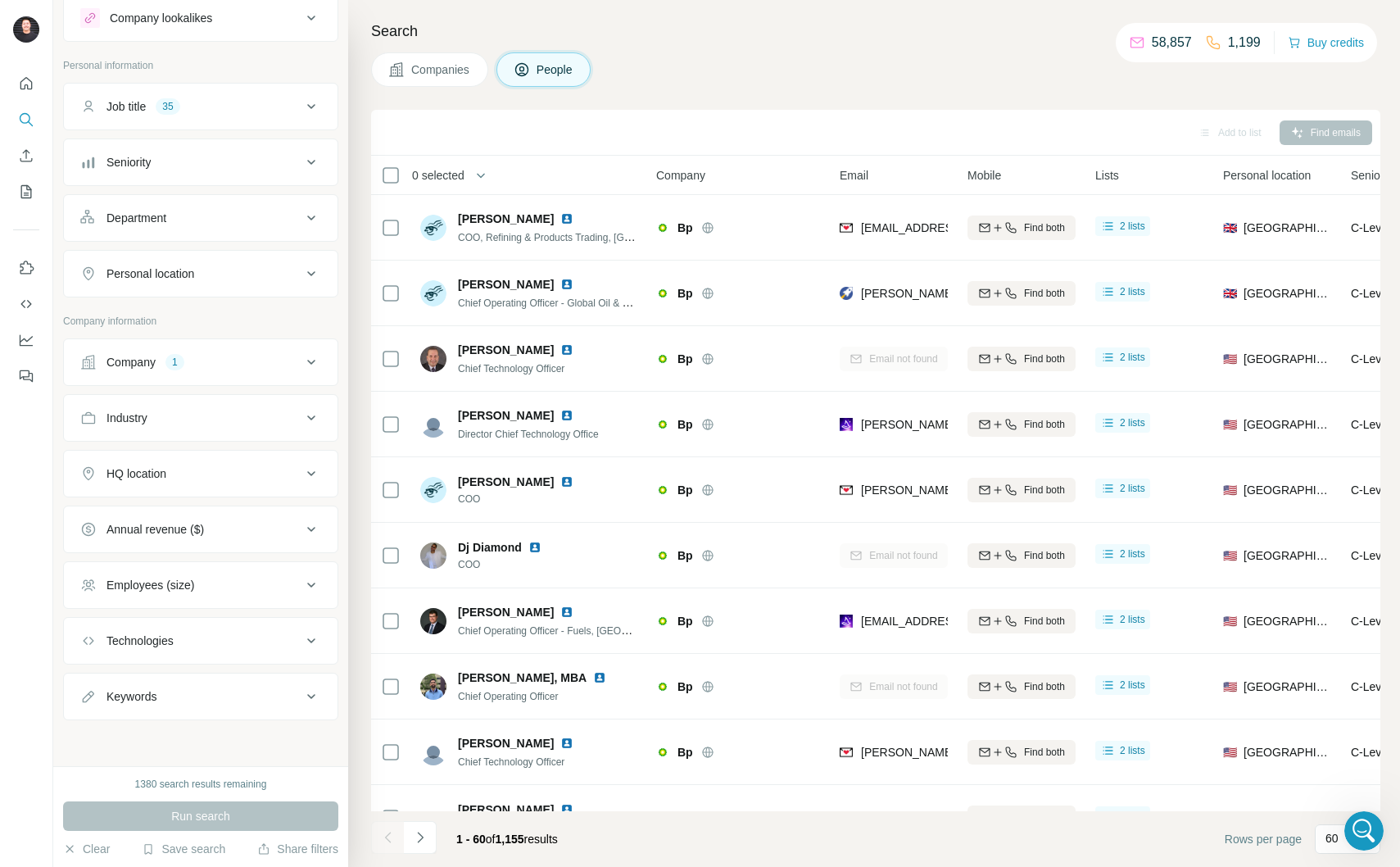
click at [291, 348] on button "Company 1" at bounding box center [200, 362] width 274 height 39
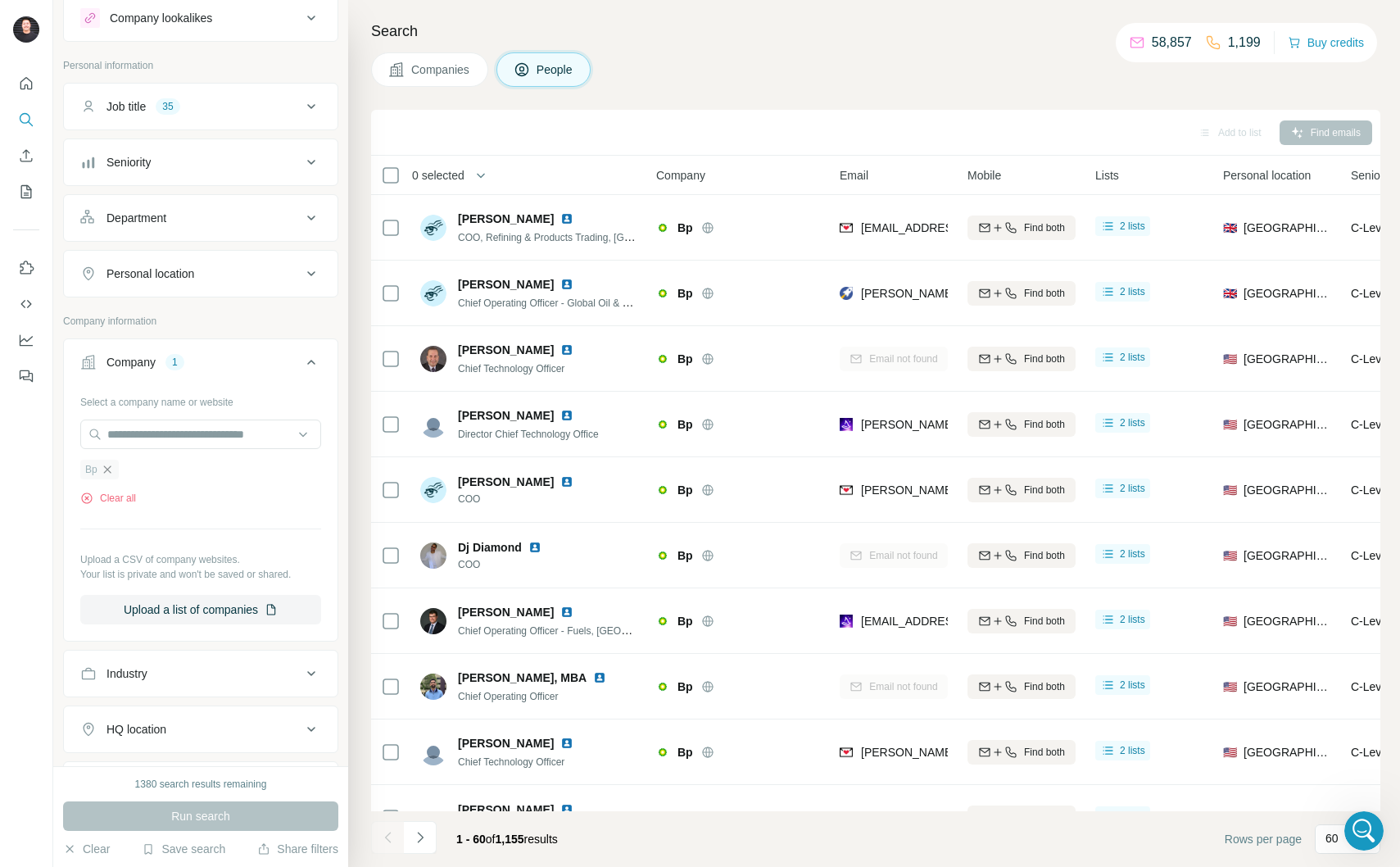
click at [111, 475] on icon "button" at bounding box center [107, 470] width 13 height 13
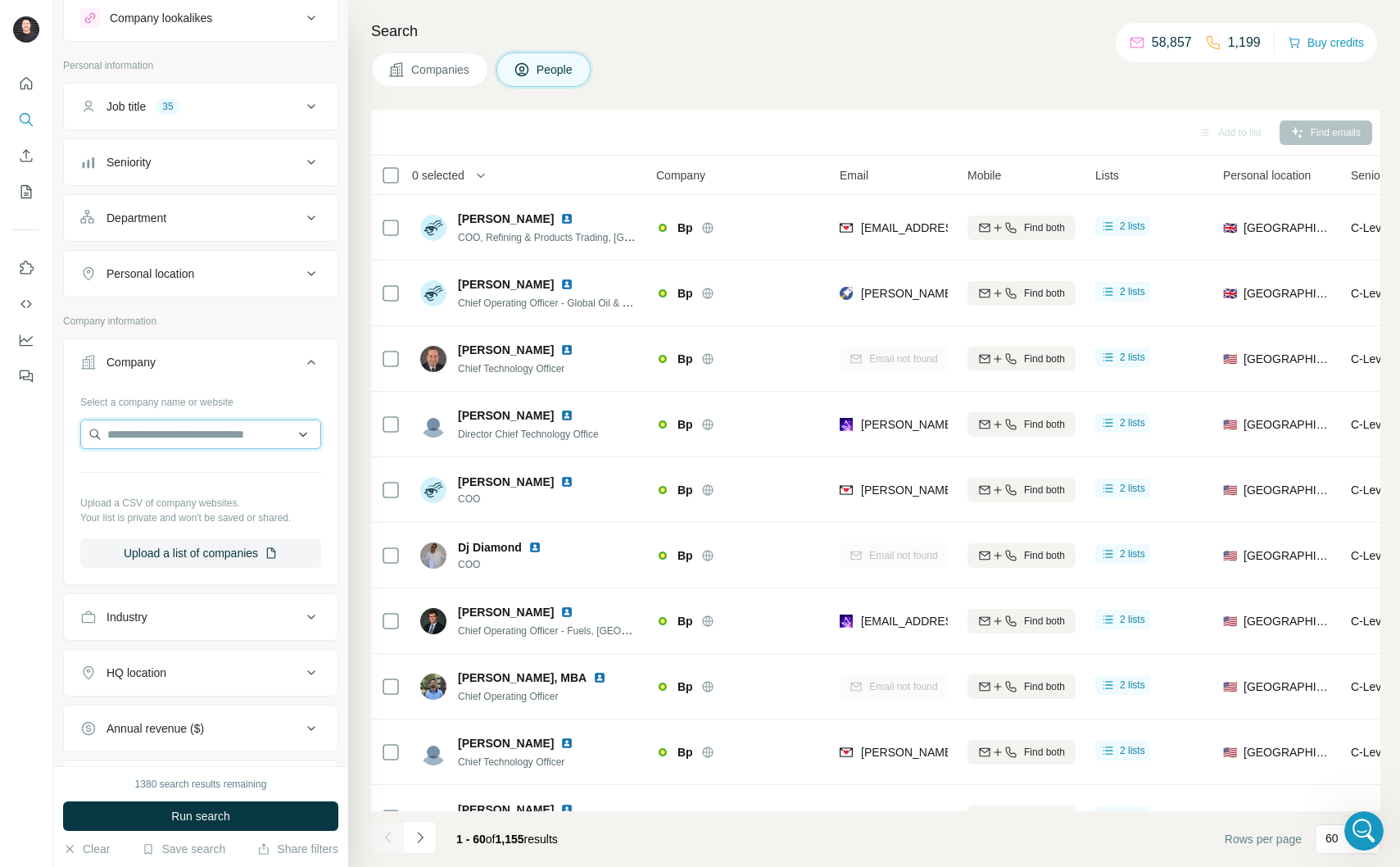
click at [131, 435] on input "text" at bounding box center [201, 434] width 241 height 30
paste input "*****"
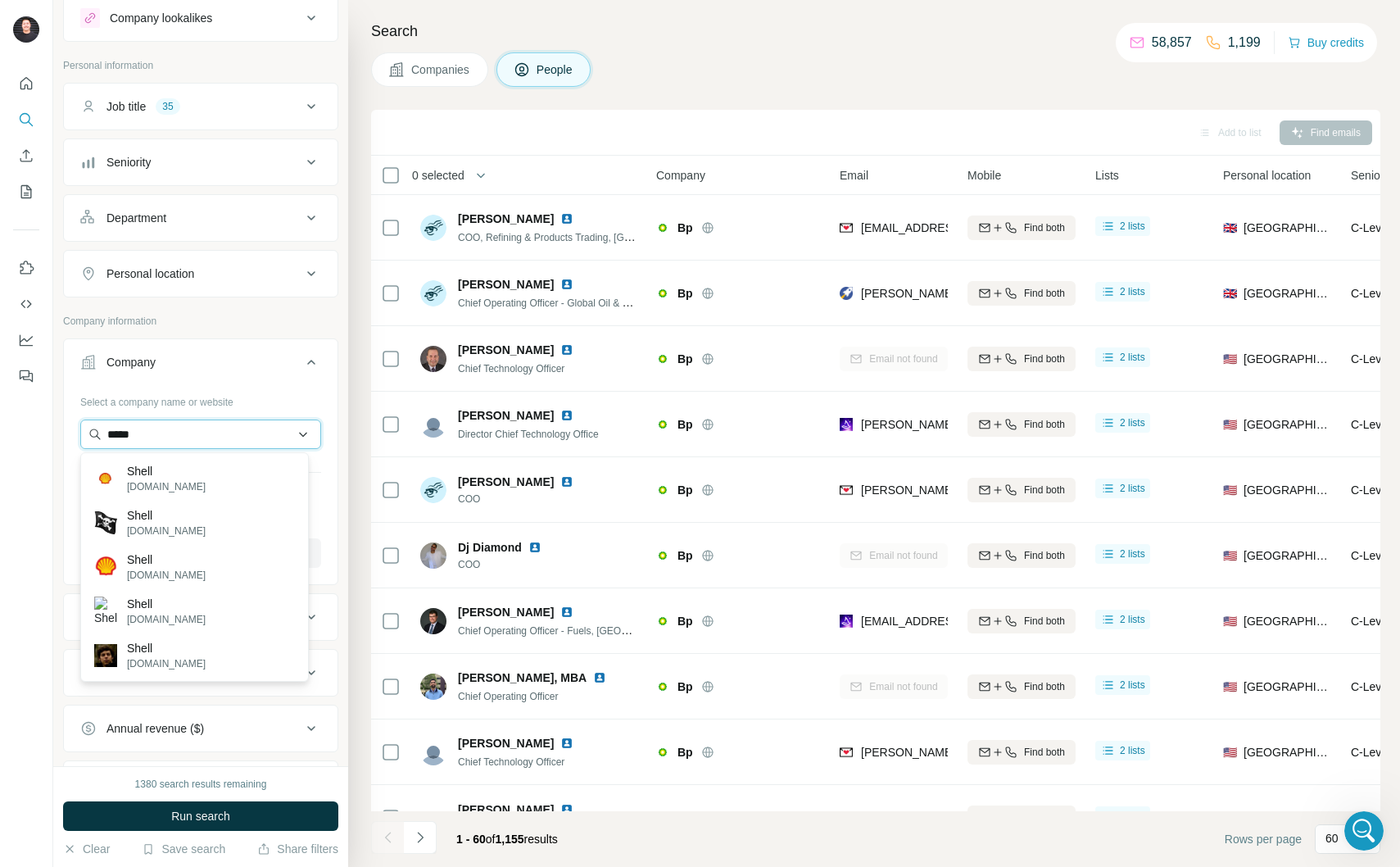
type input "*****"
click at [140, 498] on div "Shell shell.com" at bounding box center [194, 478] width 220 height 44
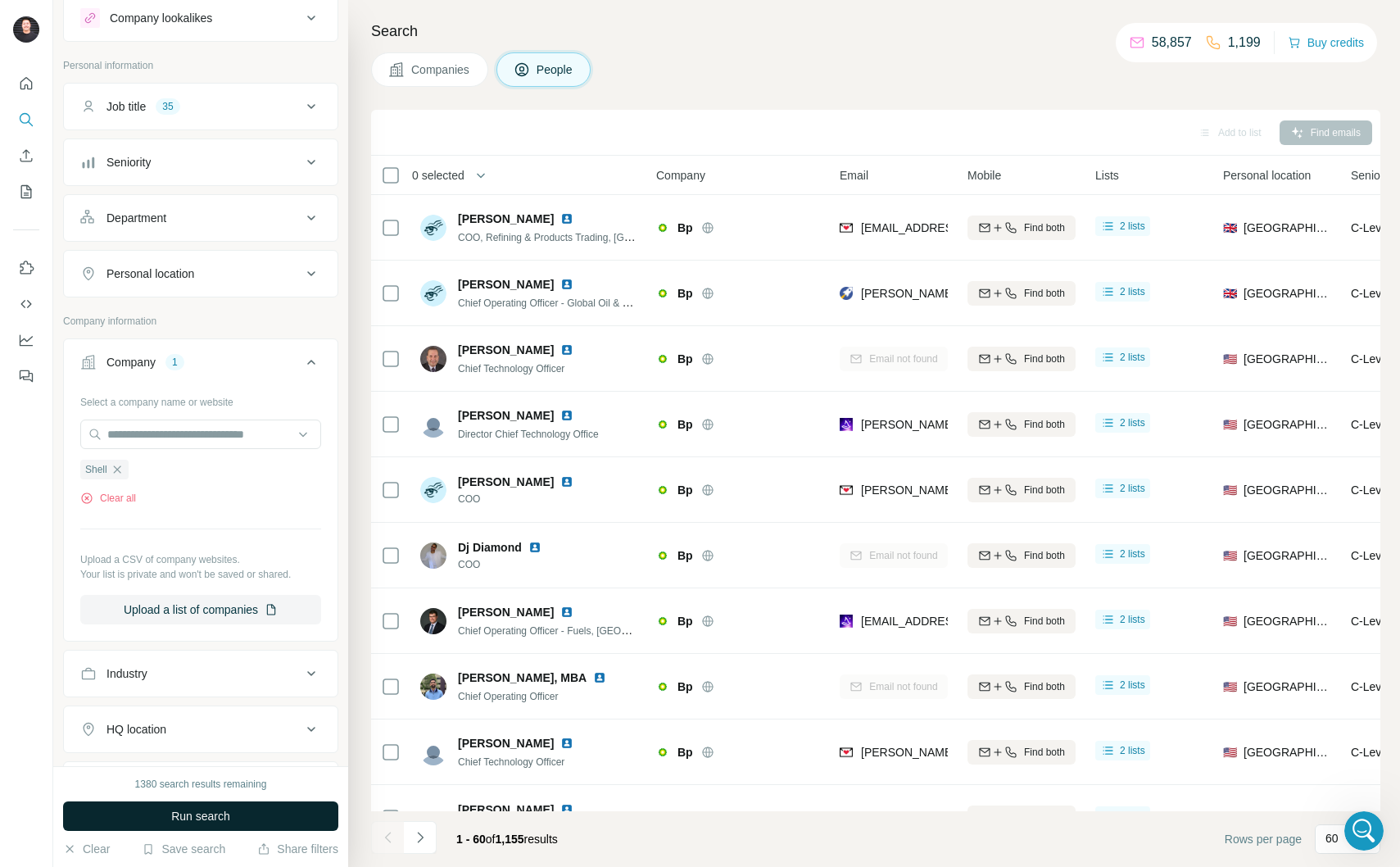
click at [259, 821] on button "Run search" at bounding box center [201, 816] width 276 height 30
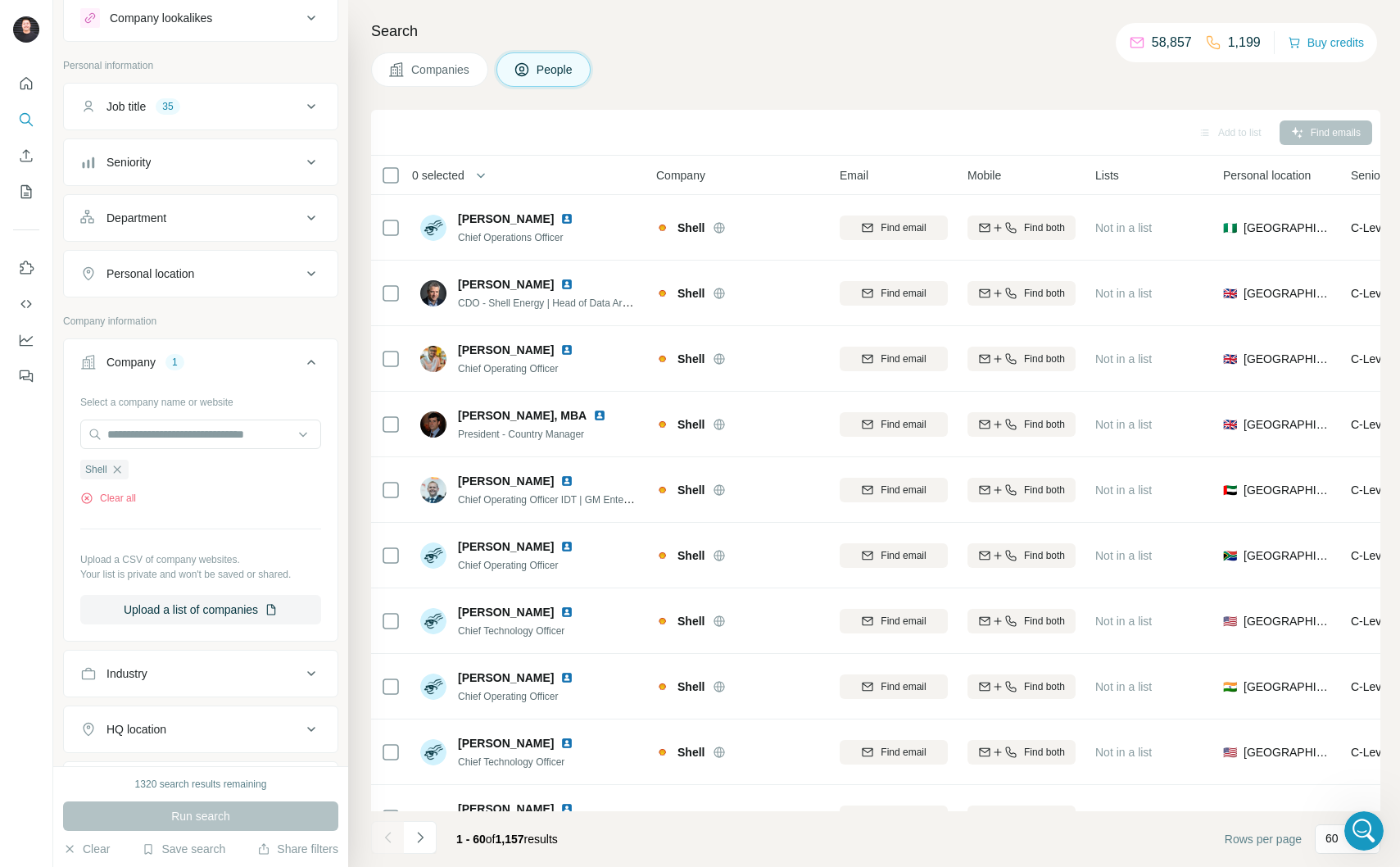
click at [472, 191] on th "0 selected" at bounding box center [501, 175] width 262 height 39
click at [472, 183] on button "button" at bounding box center [481, 175] width 33 height 33
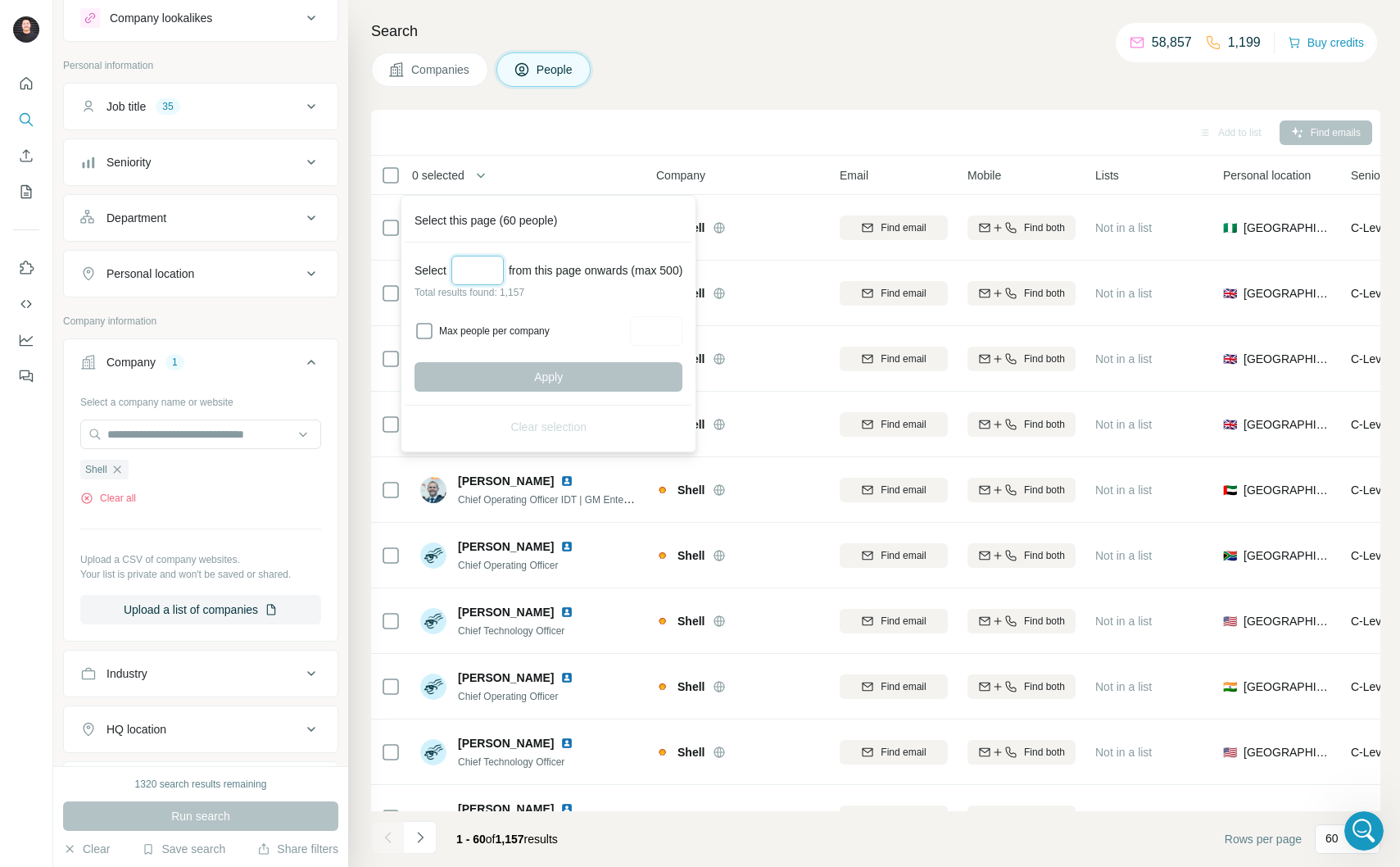
click at [485, 273] on input "Select a number (up to 500)" at bounding box center [478, 270] width 53 height 30
type input "***"
click at [556, 376] on span "Apply" at bounding box center [549, 377] width 29 height 16
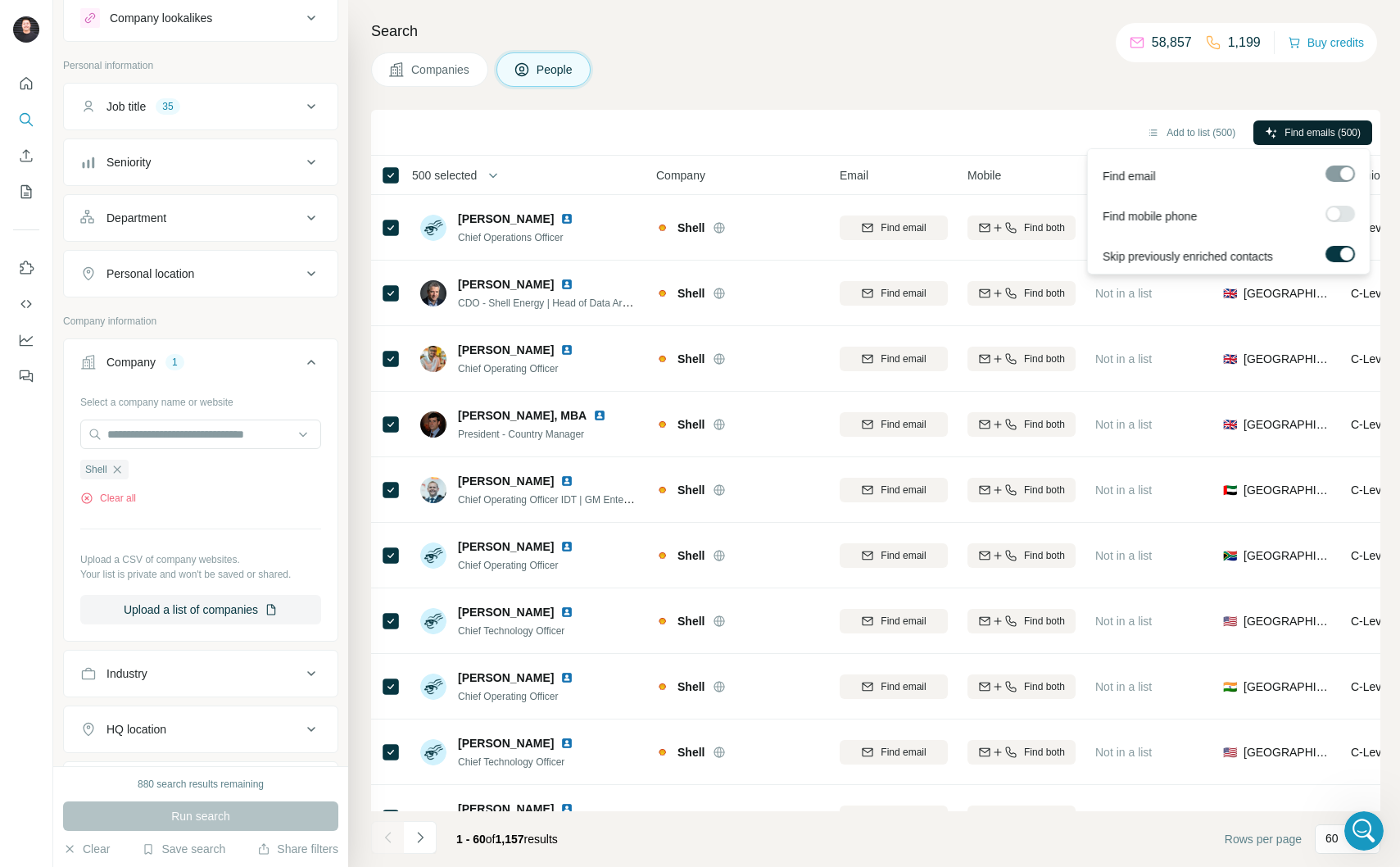
click at [1317, 135] on span "Find emails (500)" at bounding box center [1323, 132] width 76 height 15
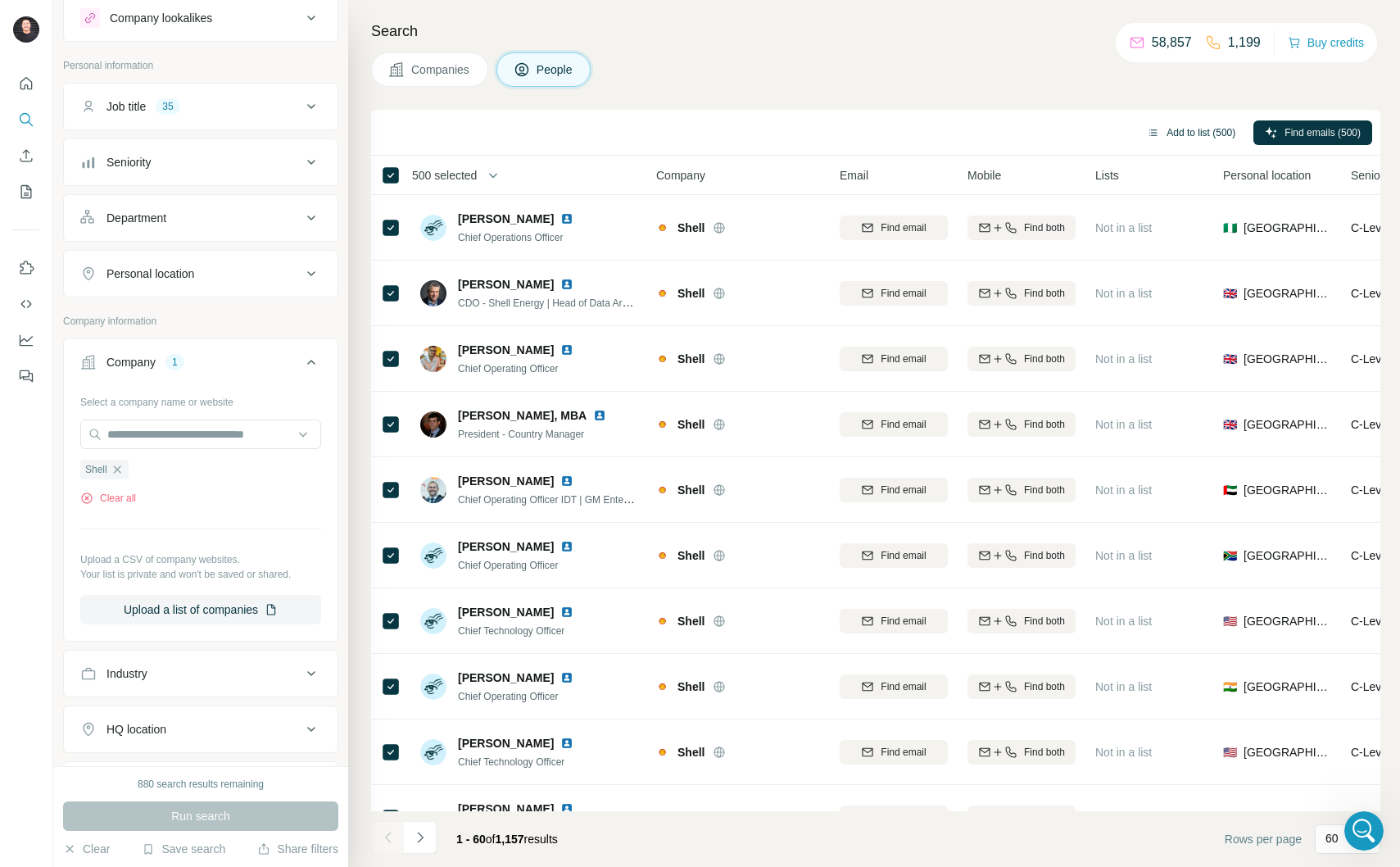
click at [1205, 138] on button "Add to list (500)" at bounding box center [1191, 132] width 112 height 24
click at [1181, 132] on button "Add to list (500)" at bounding box center [1191, 132] width 112 height 24
click at [918, 68] on div "Companies People" at bounding box center [875, 70] width 1009 height 34
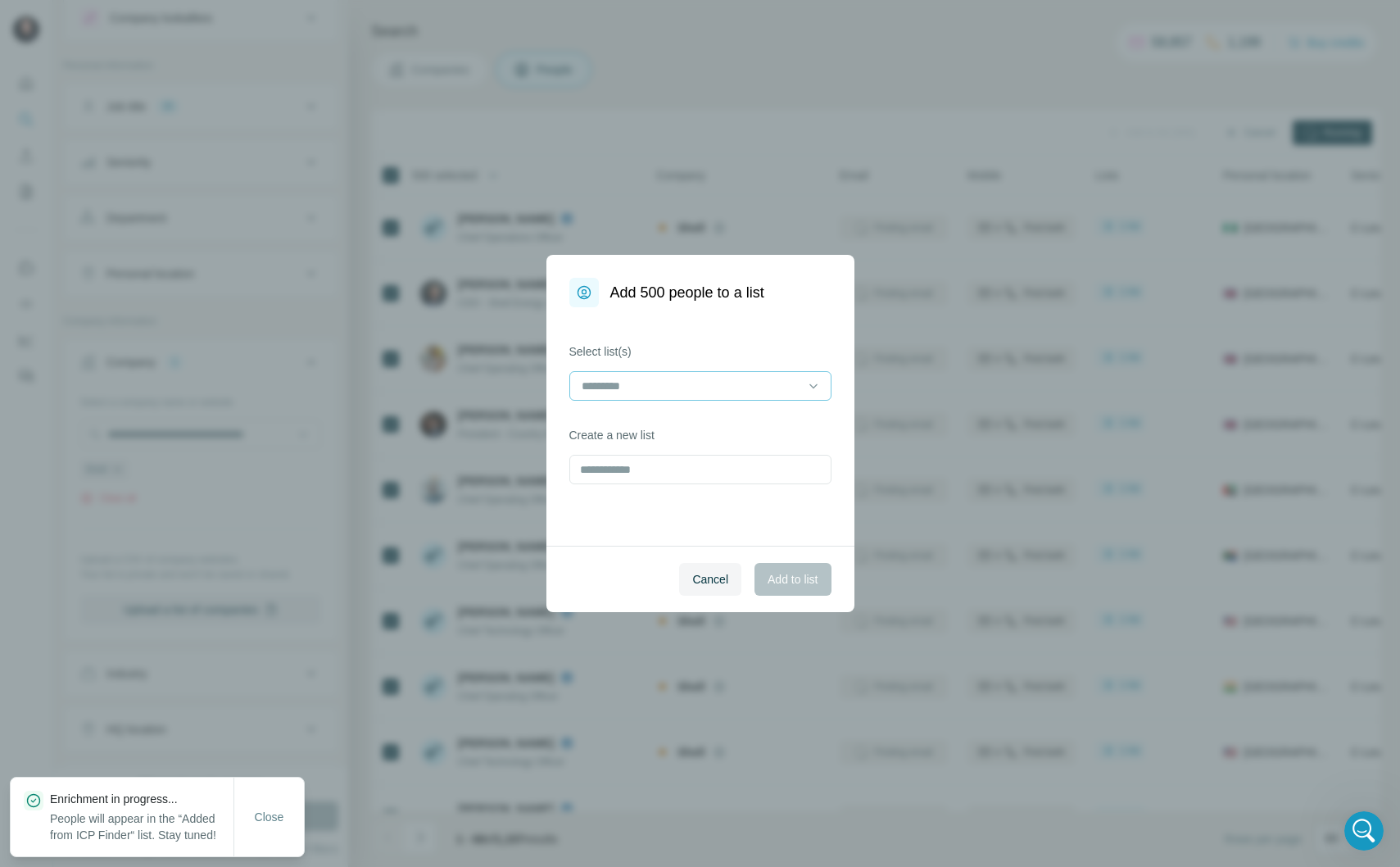
click at [715, 392] on input at bounding box center [691, 386] width 221 height 18
click at [710, 387] on input at bounding box center [691, 386] width 221 height 18
click at [667, 482] on input "text" at bounding box center [700, 470] width 262 height 30
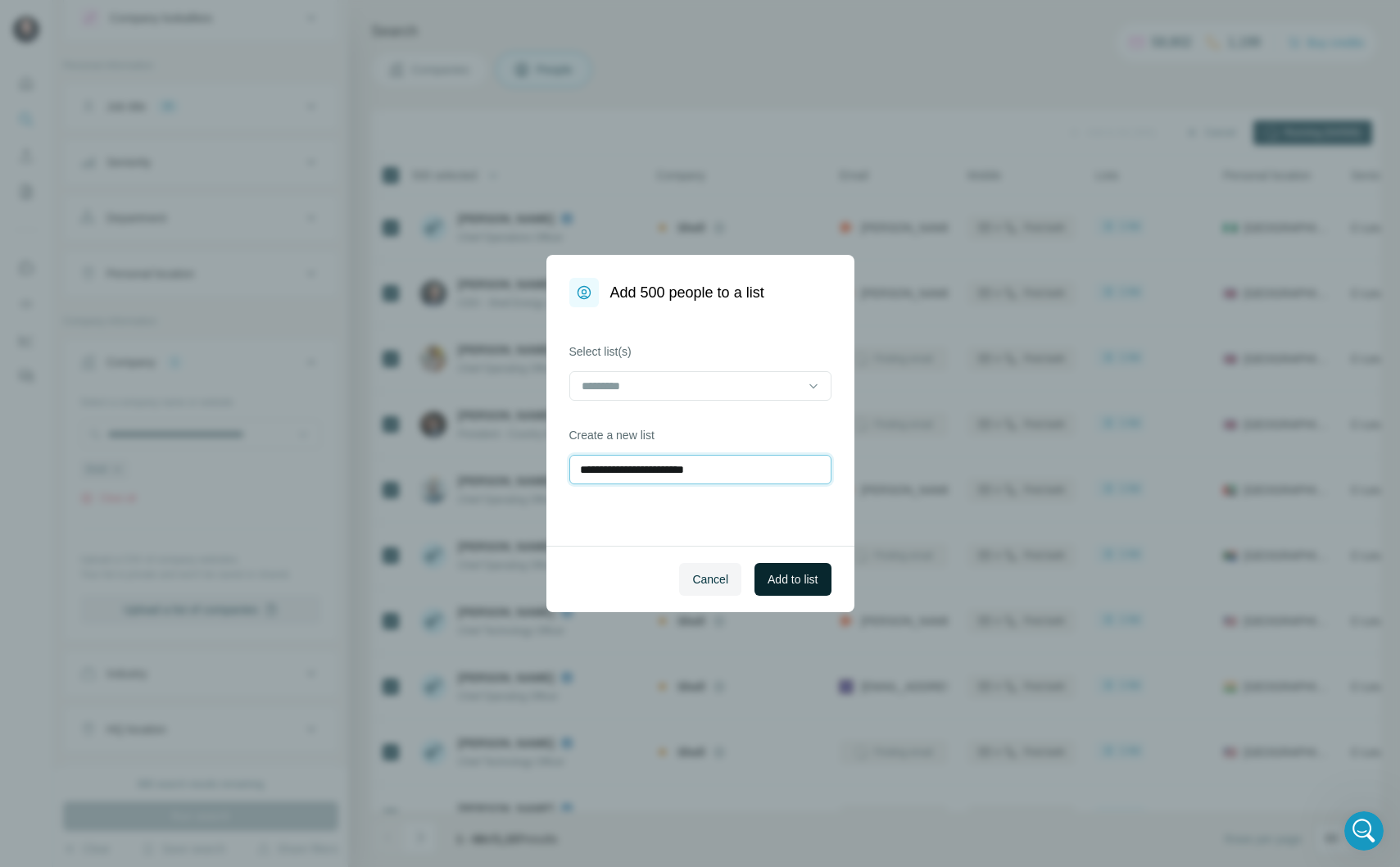
type input "**********"
click at [793, 578] on span "Add to list" at bounding box center [792, 580] width 50 height 16
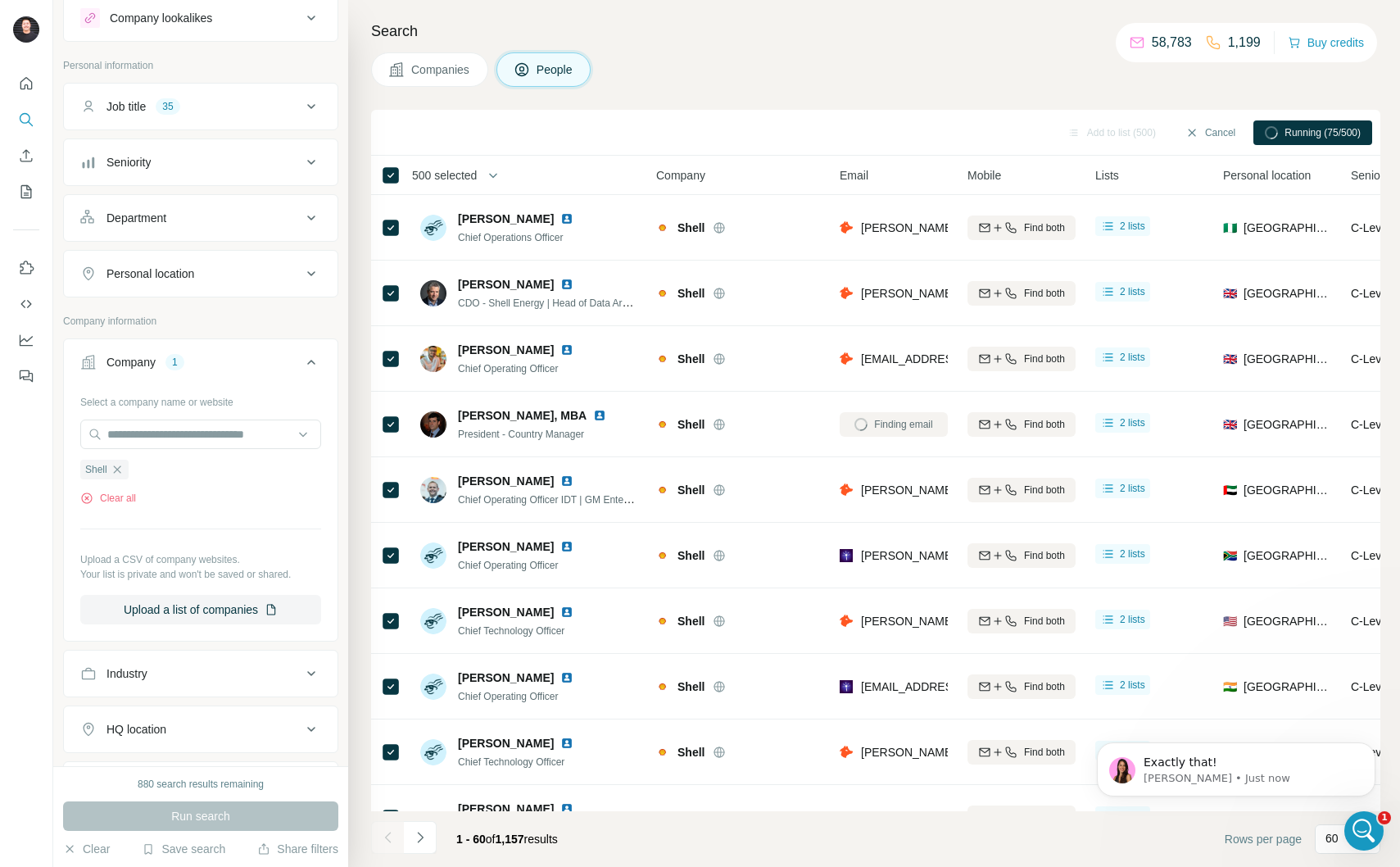
scroll to position [2565, 0]
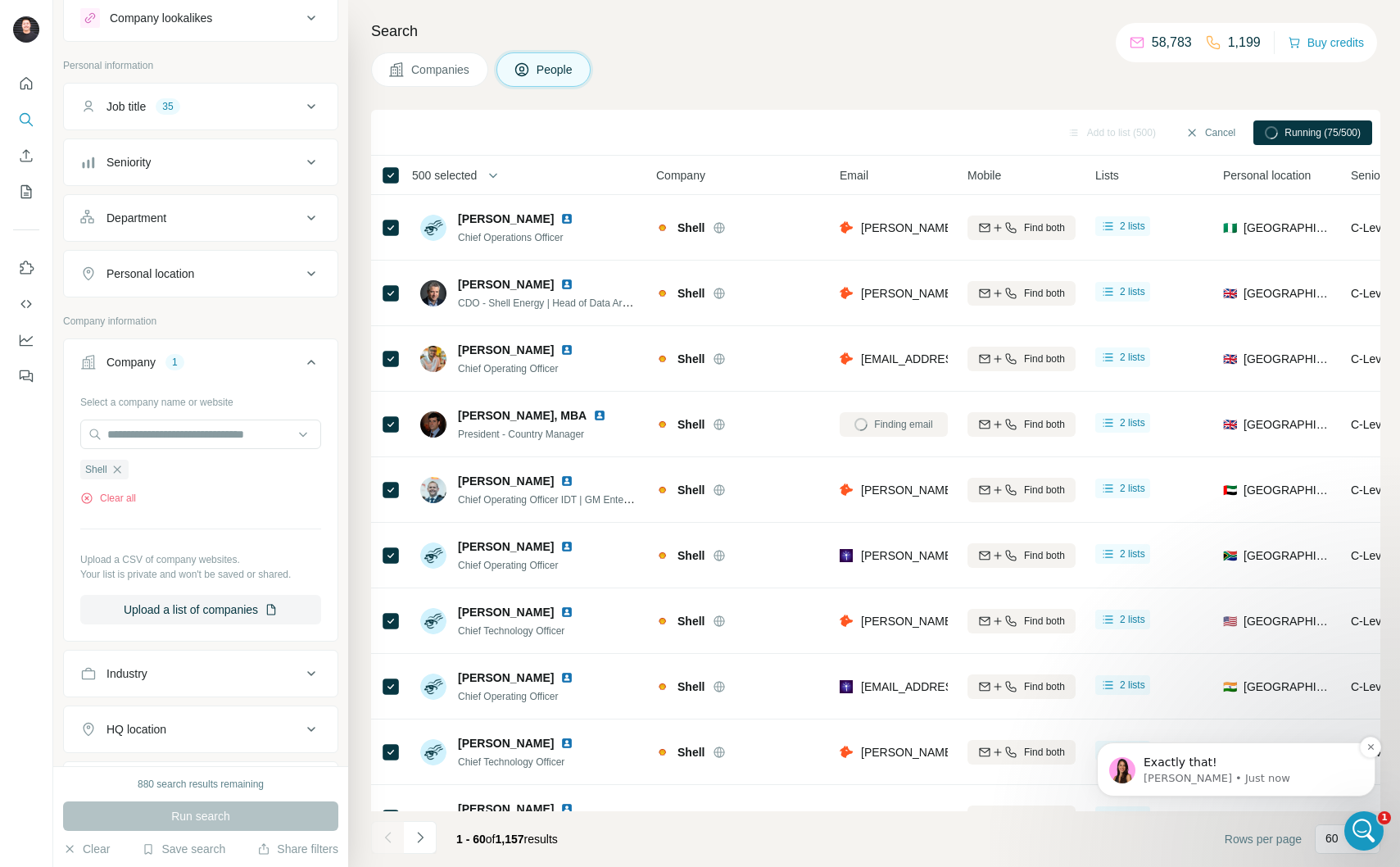
click at [1257, 765] on p "Exactly that!" at bounding box center [1249, 763] width 211 height 16
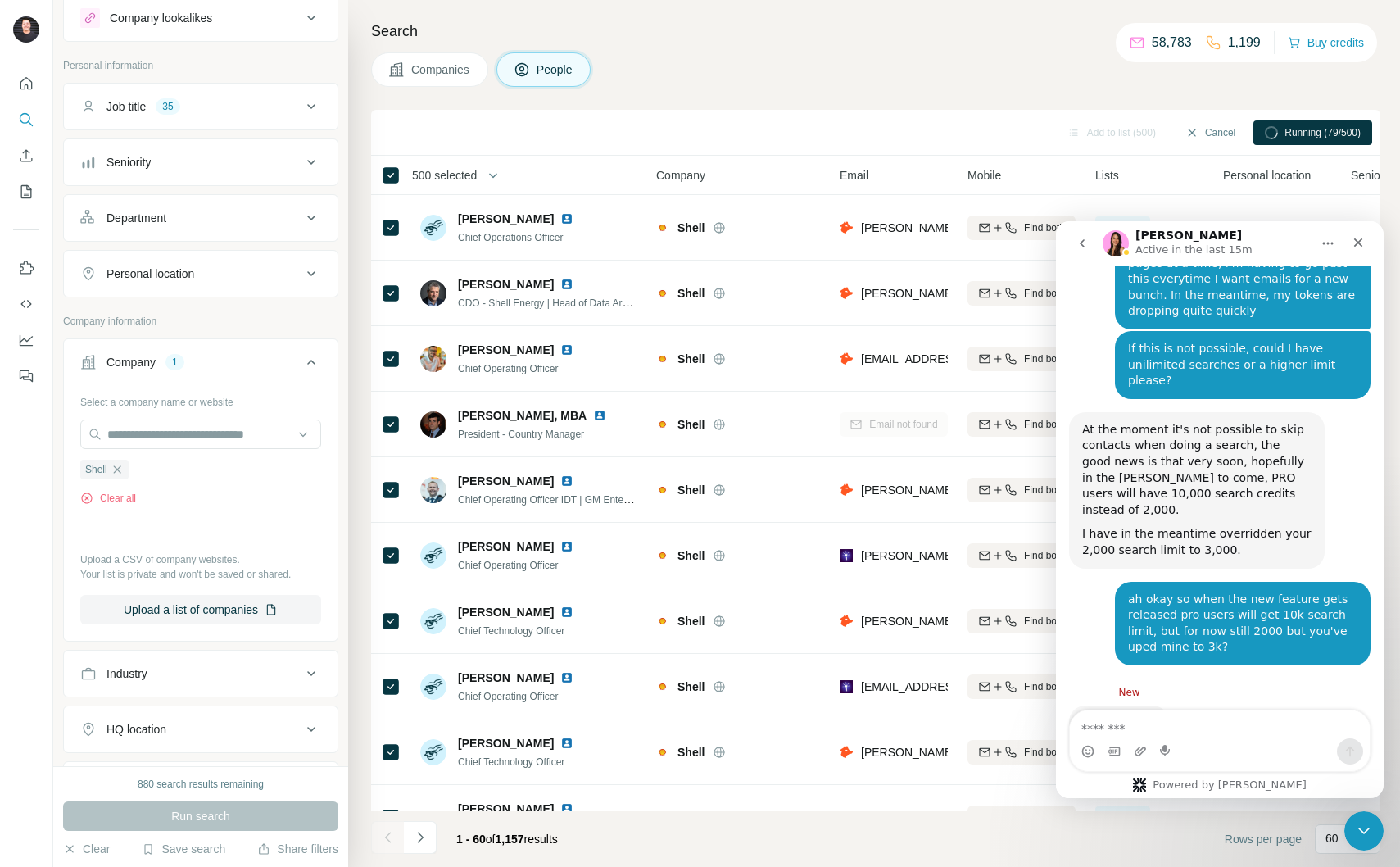
scroll to position [2592, 0]
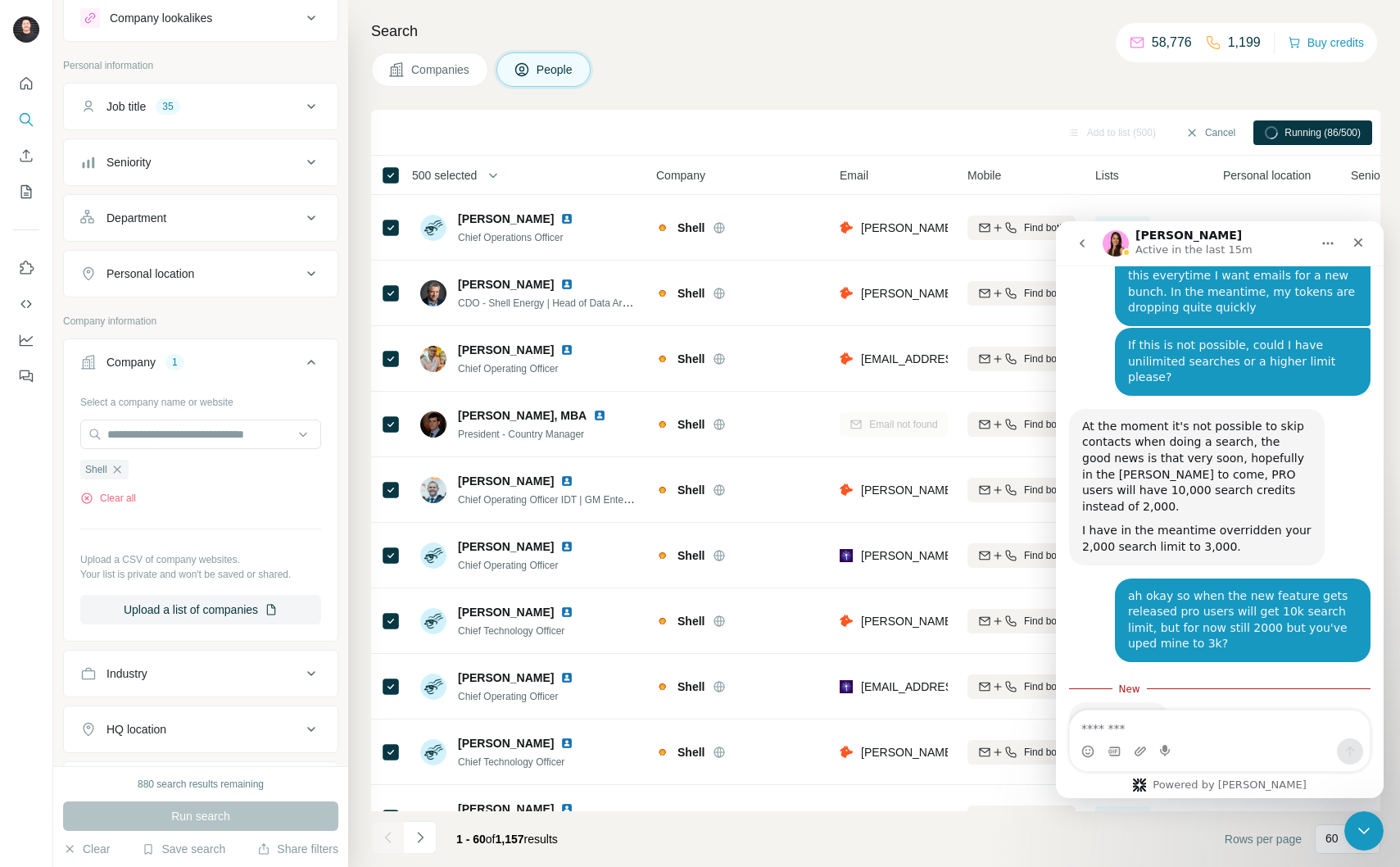
click at [1271, 722] on textarea "Message…" at bounding box center [1220, 724] width 300 height 28
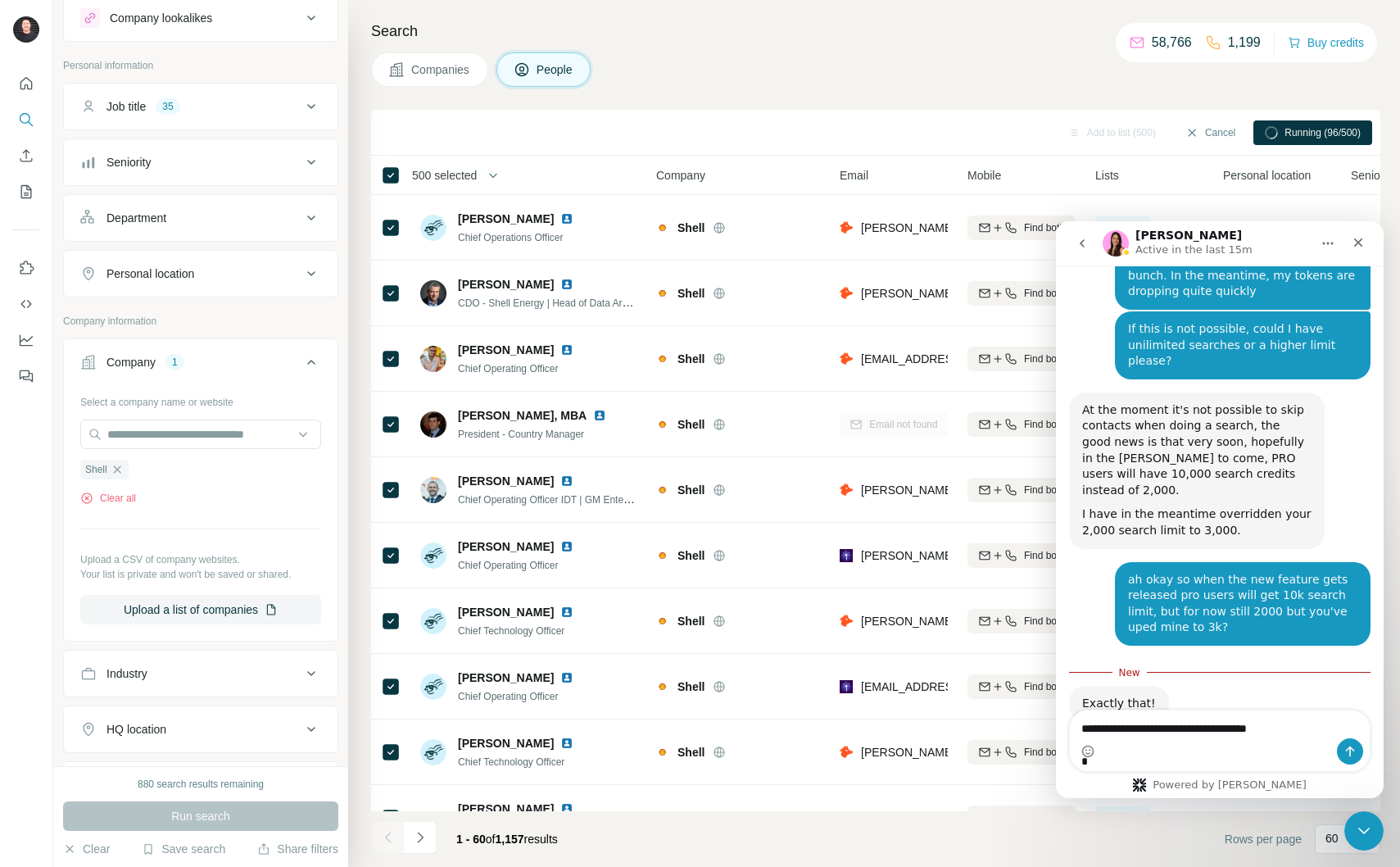
scroll to position [2625, 0]
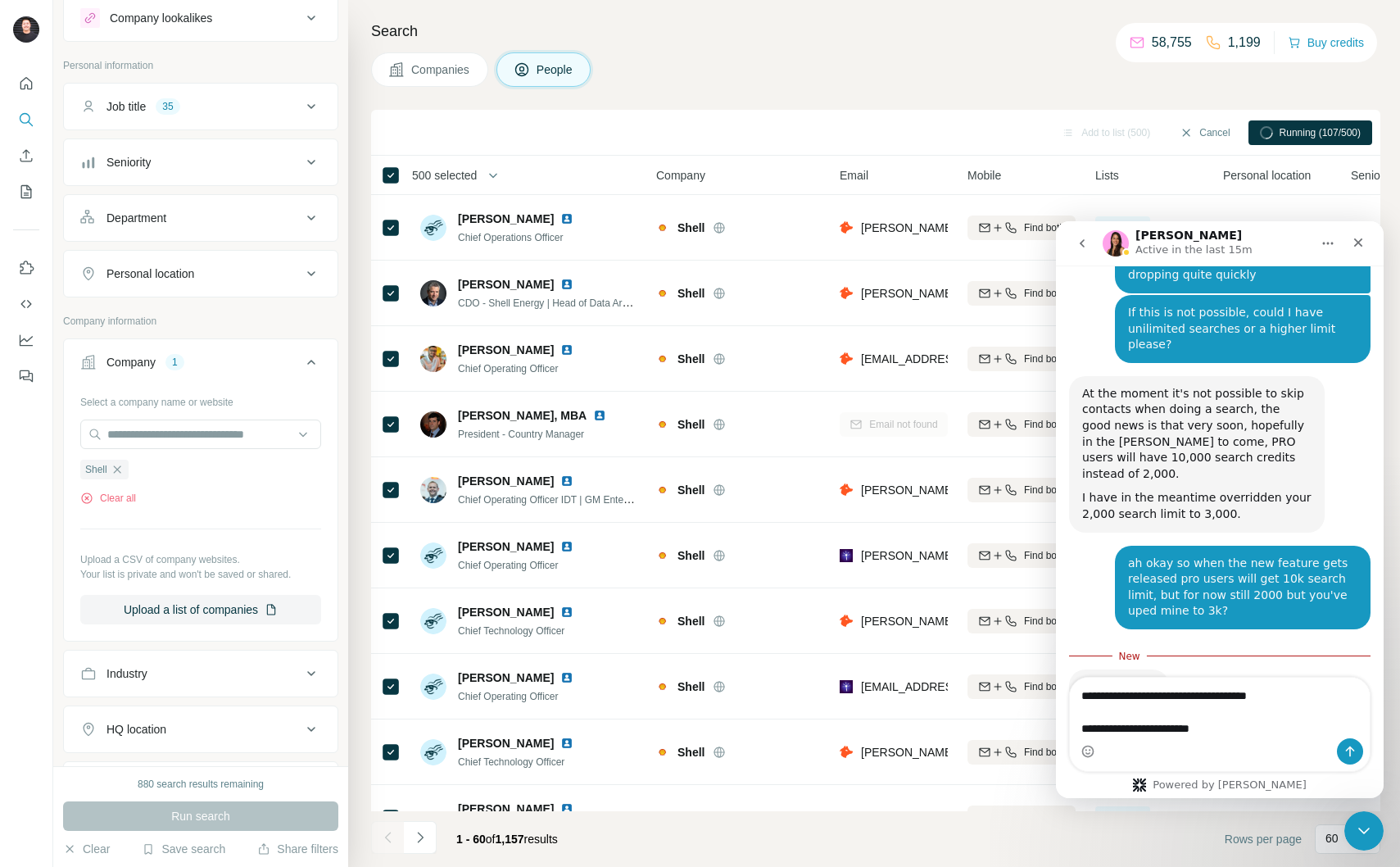
type textarea "**********"
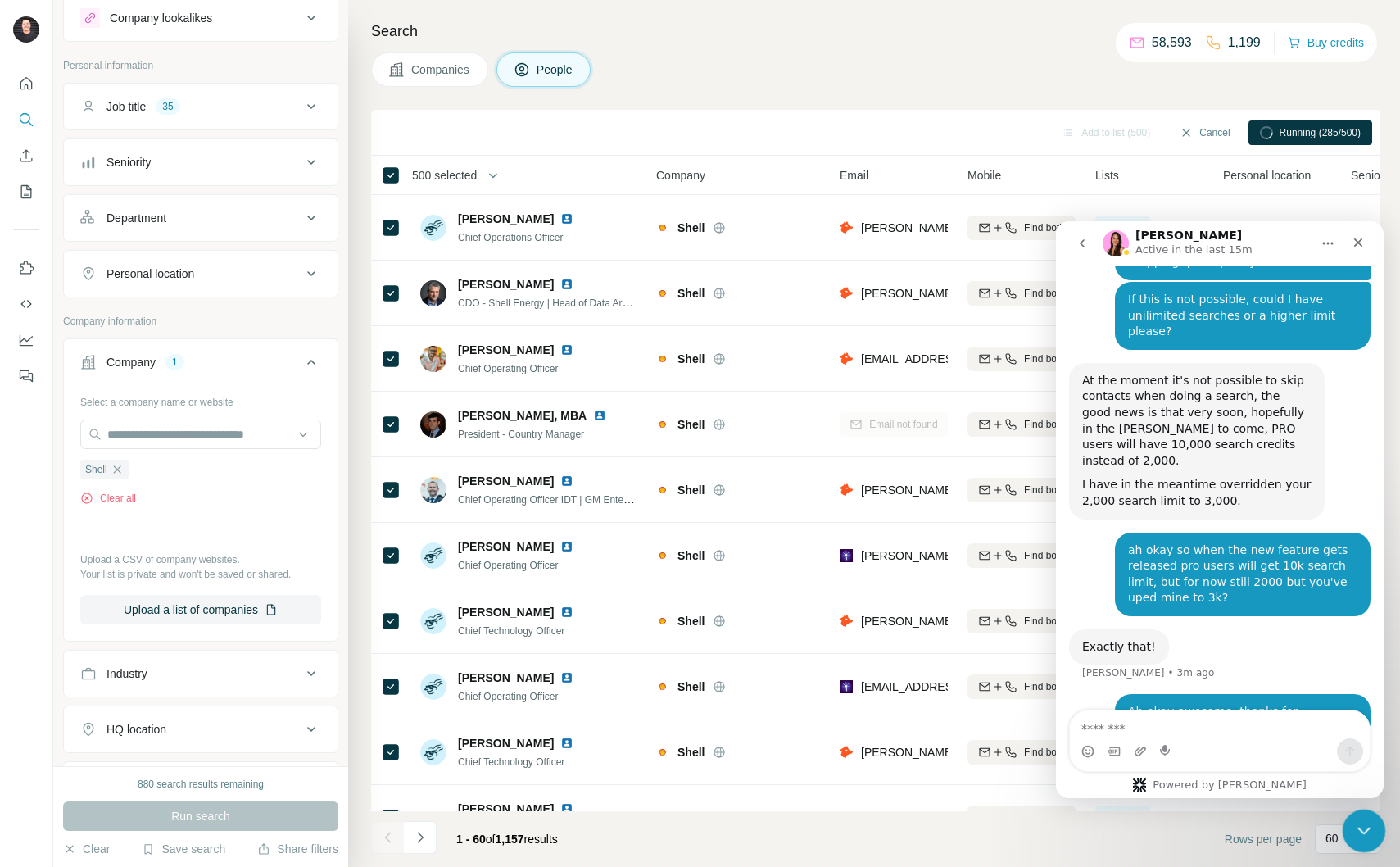
click at [1357, 830] on icon "Close Intercom Messenger" at bounding box center [1362, 829] width 20 height 20
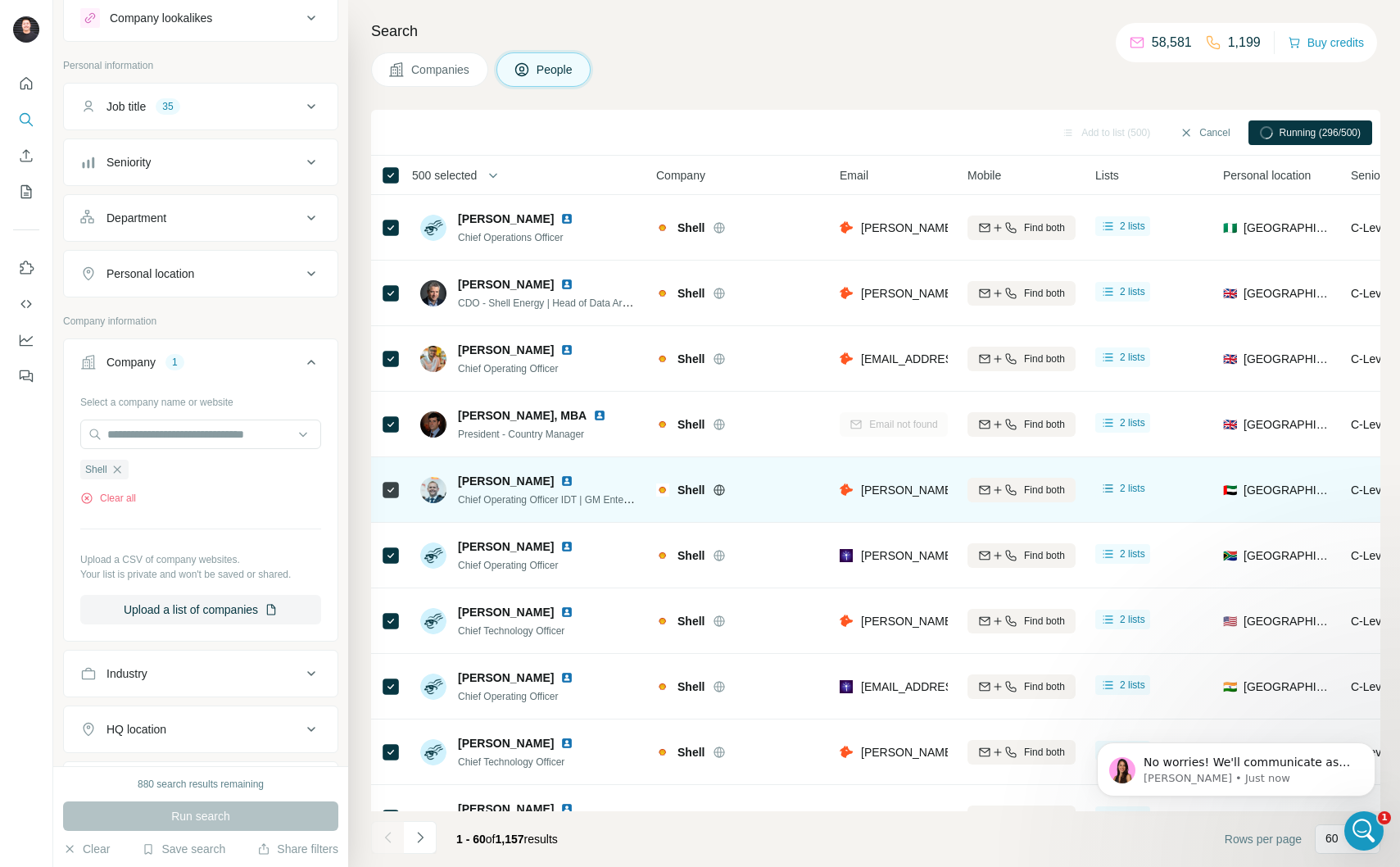
scroll to position [2864, 0]
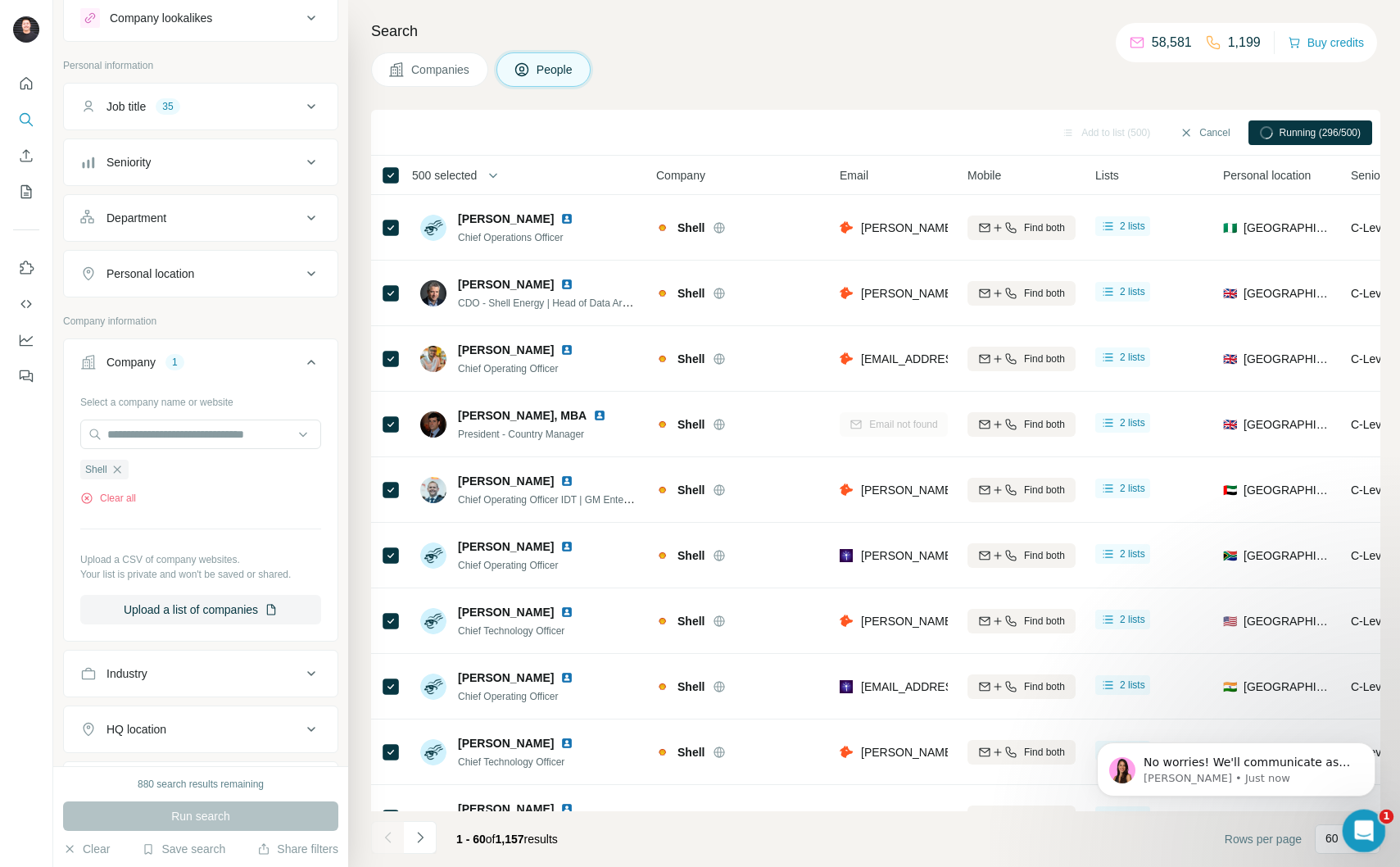
click at [1346, 828] on div "Open Intercom Messenger" at bounding box center [1362, 829] width 54 height 54
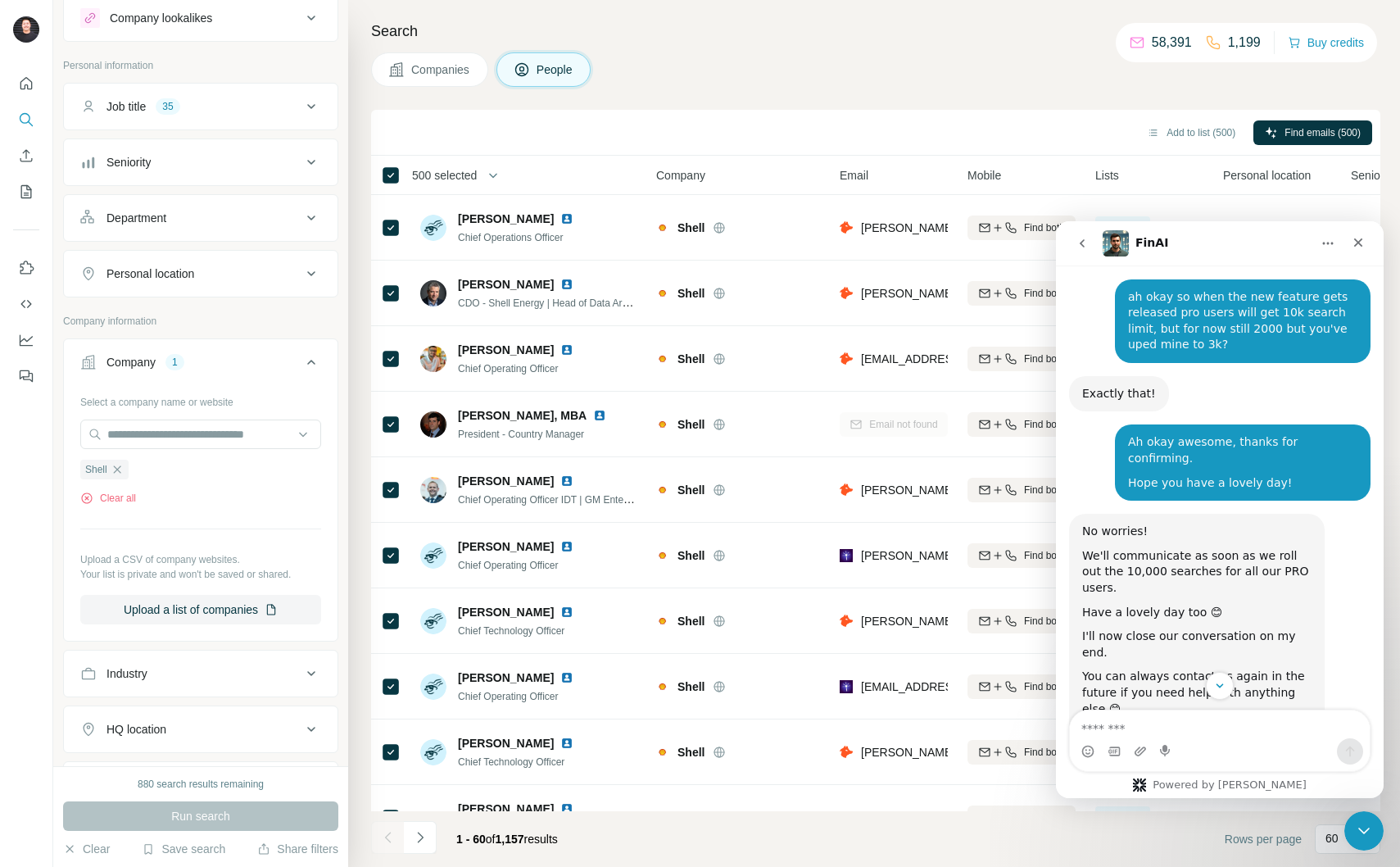
scroll to position [2996, 0]
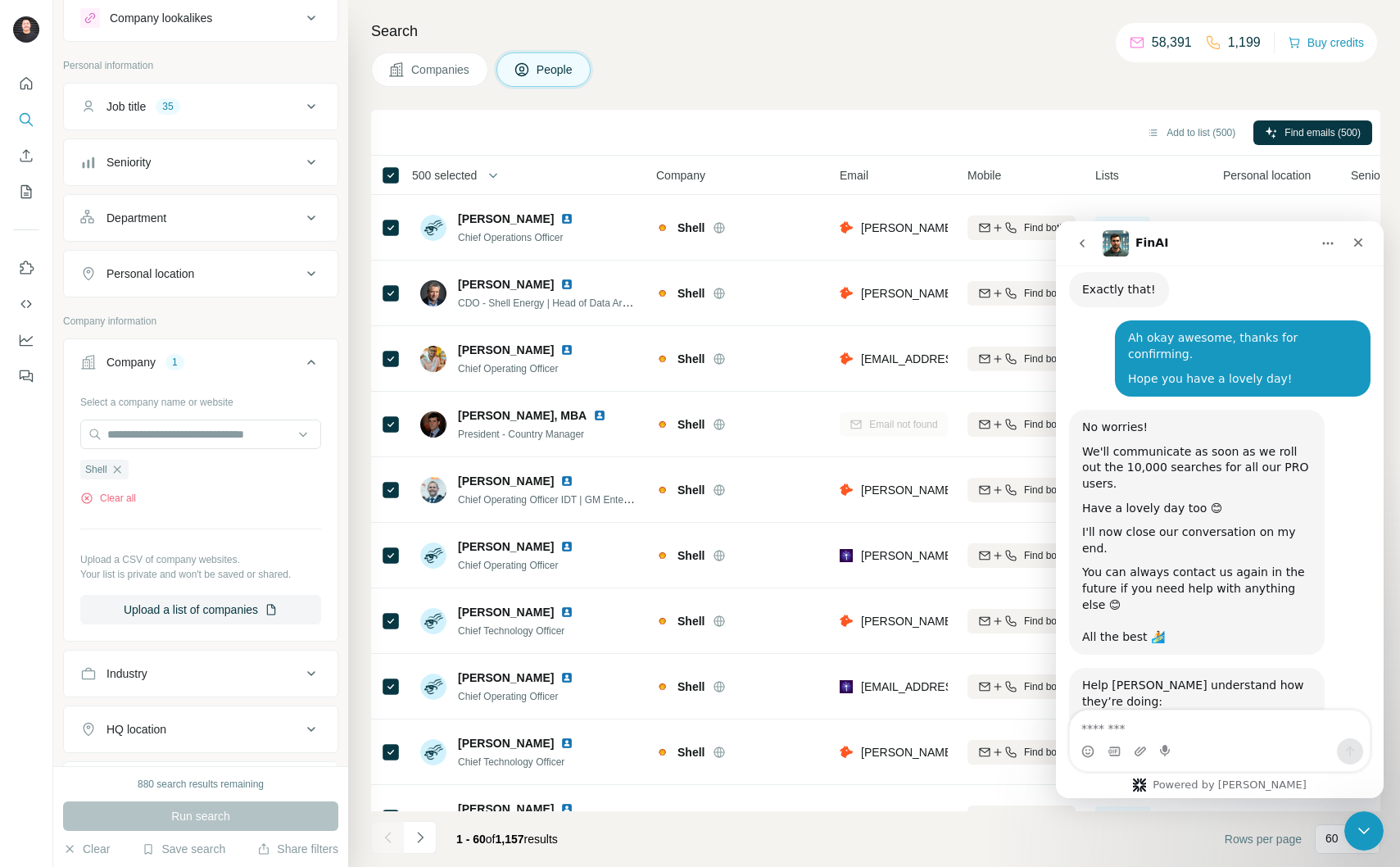
click at [1258, 767] on span "Amazing" at bounding box center [1260, 782] width 30 height 30
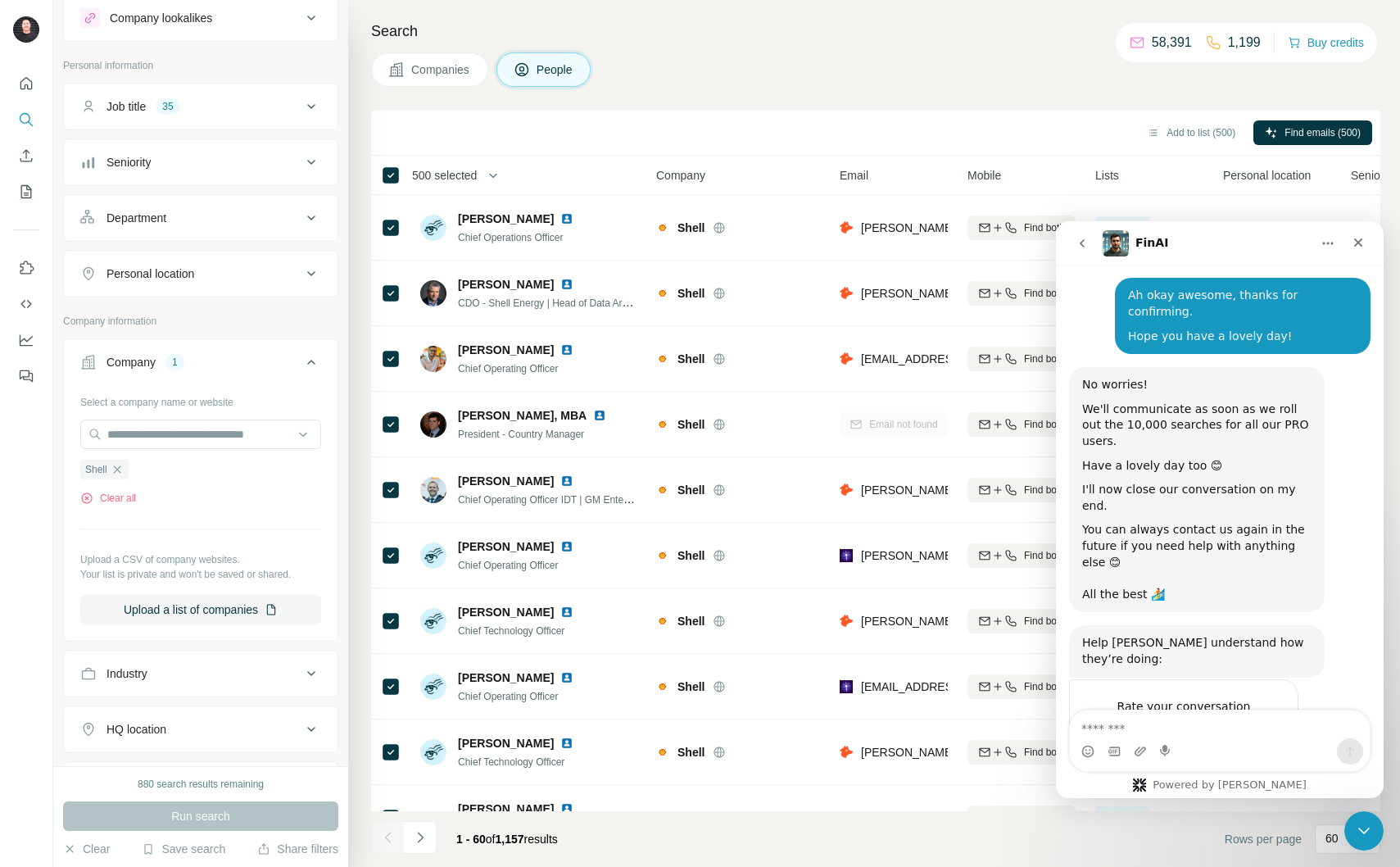
scroll to position [3040, 0]
click at [1263, 780] on div "Submit" at bounding box center [1269, 796] width 33 height 33
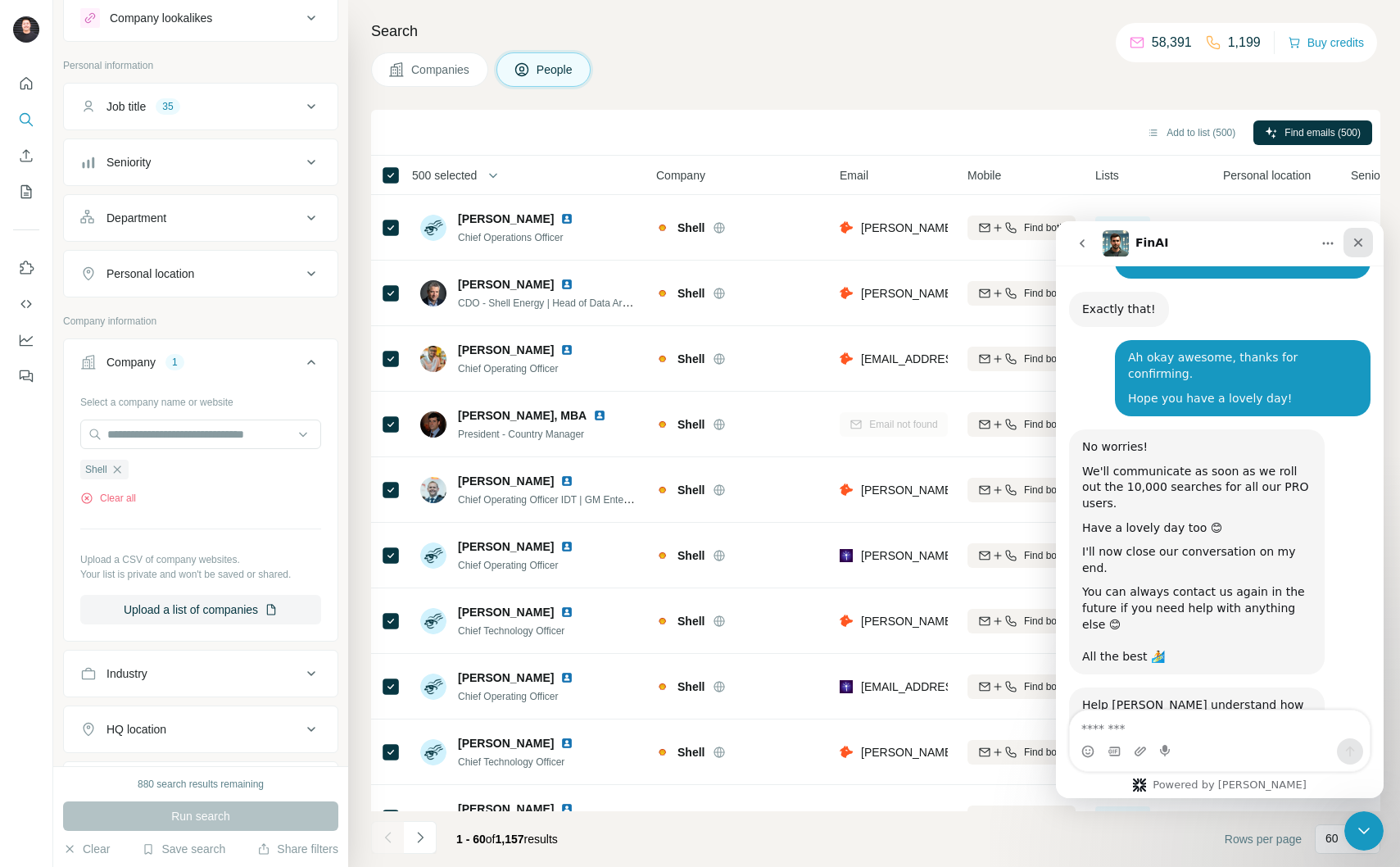
click at [1356, 246] on icon "Close" at bounding box center [1358, 242] width 13 height 13
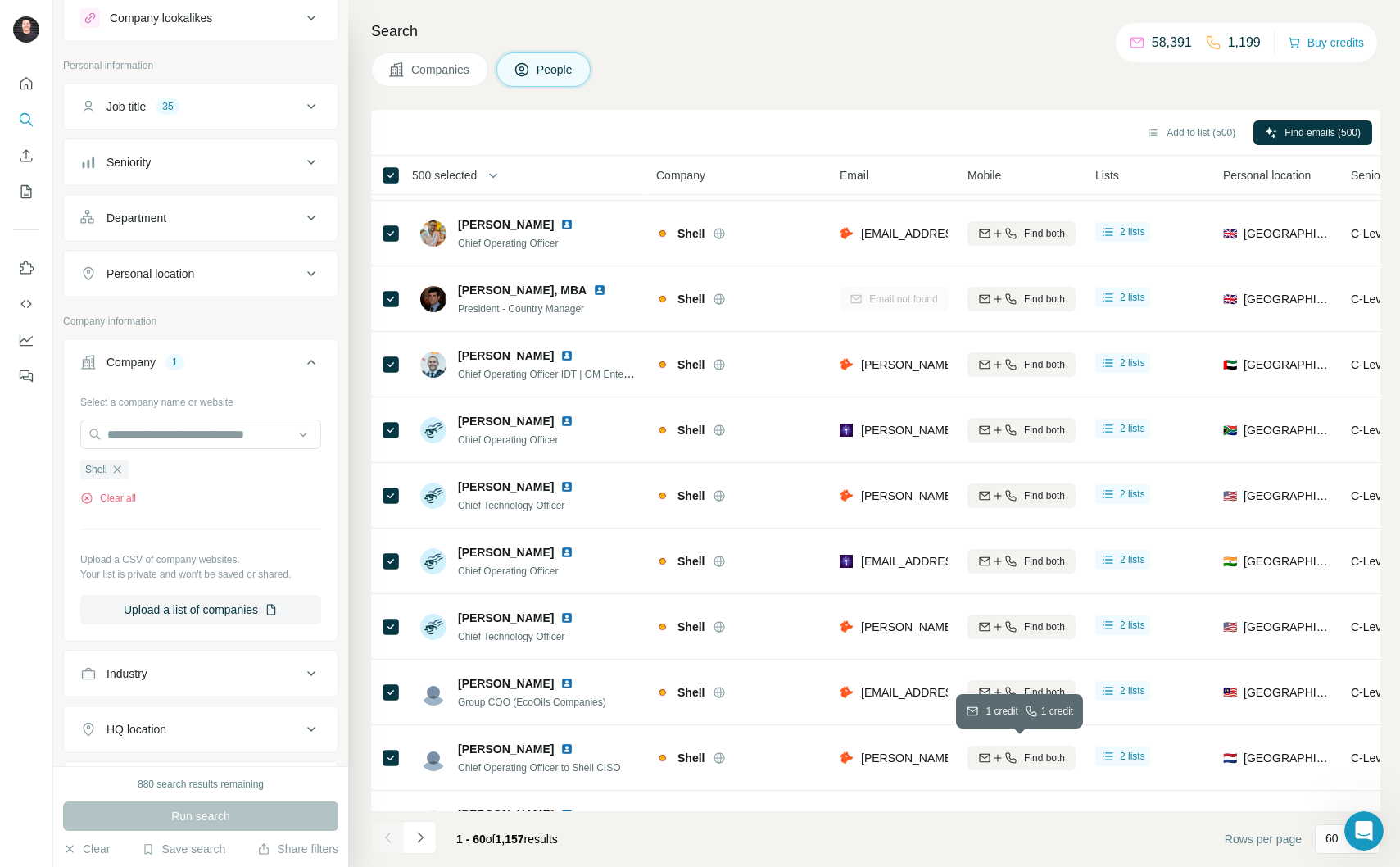
scroll to position [0, 0]
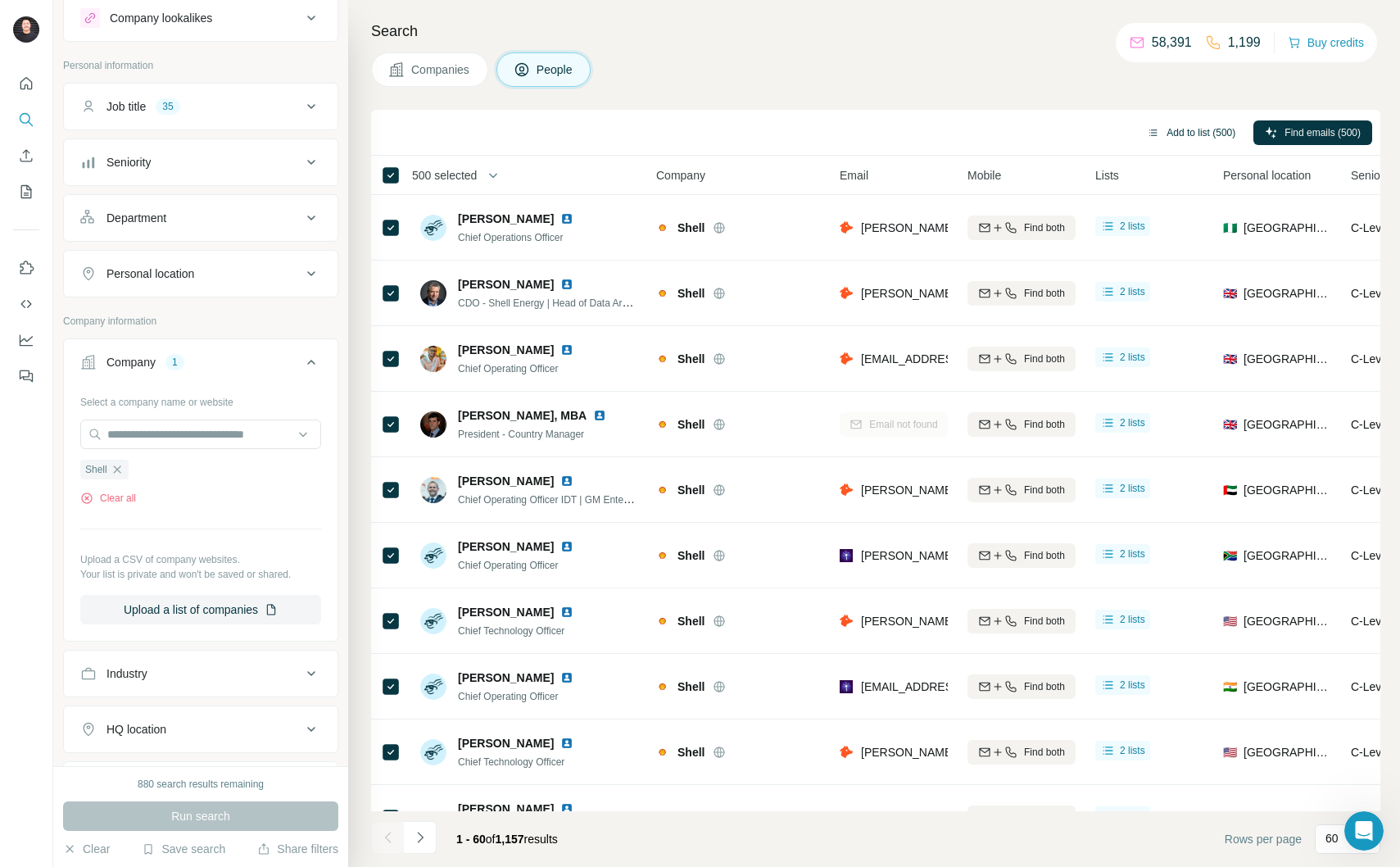
click at [1200, 132] on button "Add to list (500)" at bounding box center [1191, 132] width 112 height 24
click at [1182, 130] on button "Add to list (500)" at bounding box center [1191, 132] width 112 height 24
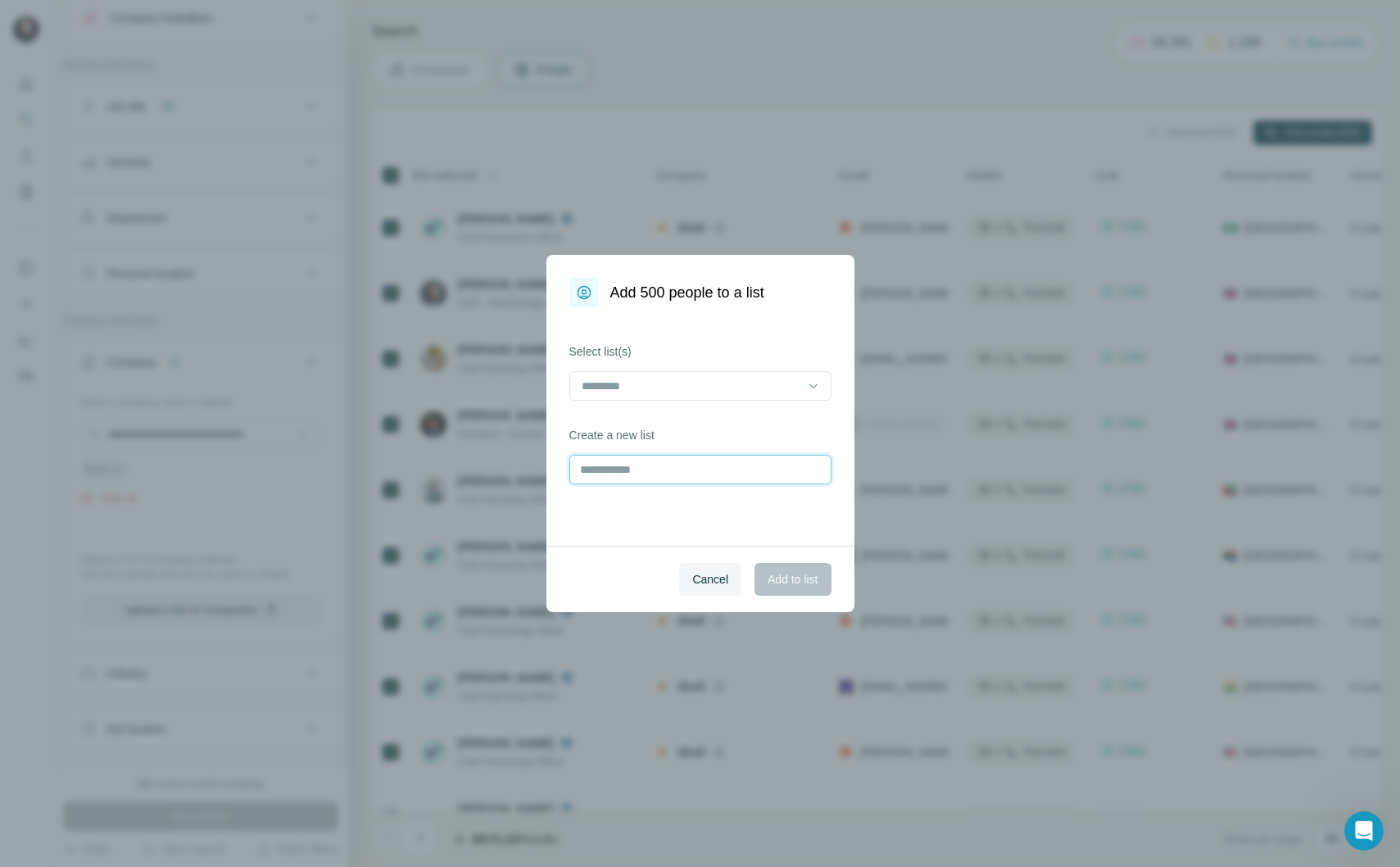
click at [636, 463] on input "text" at bounding box center [700, 470] width 262 height 30
type input "**********"
click at [796, 560] on div "Cancel Add to list" at bounding box center [701, 579] width 308 height 66
click at [796, 573] on span "Add to list" at bounding box center [792, 580] width 50 height 16
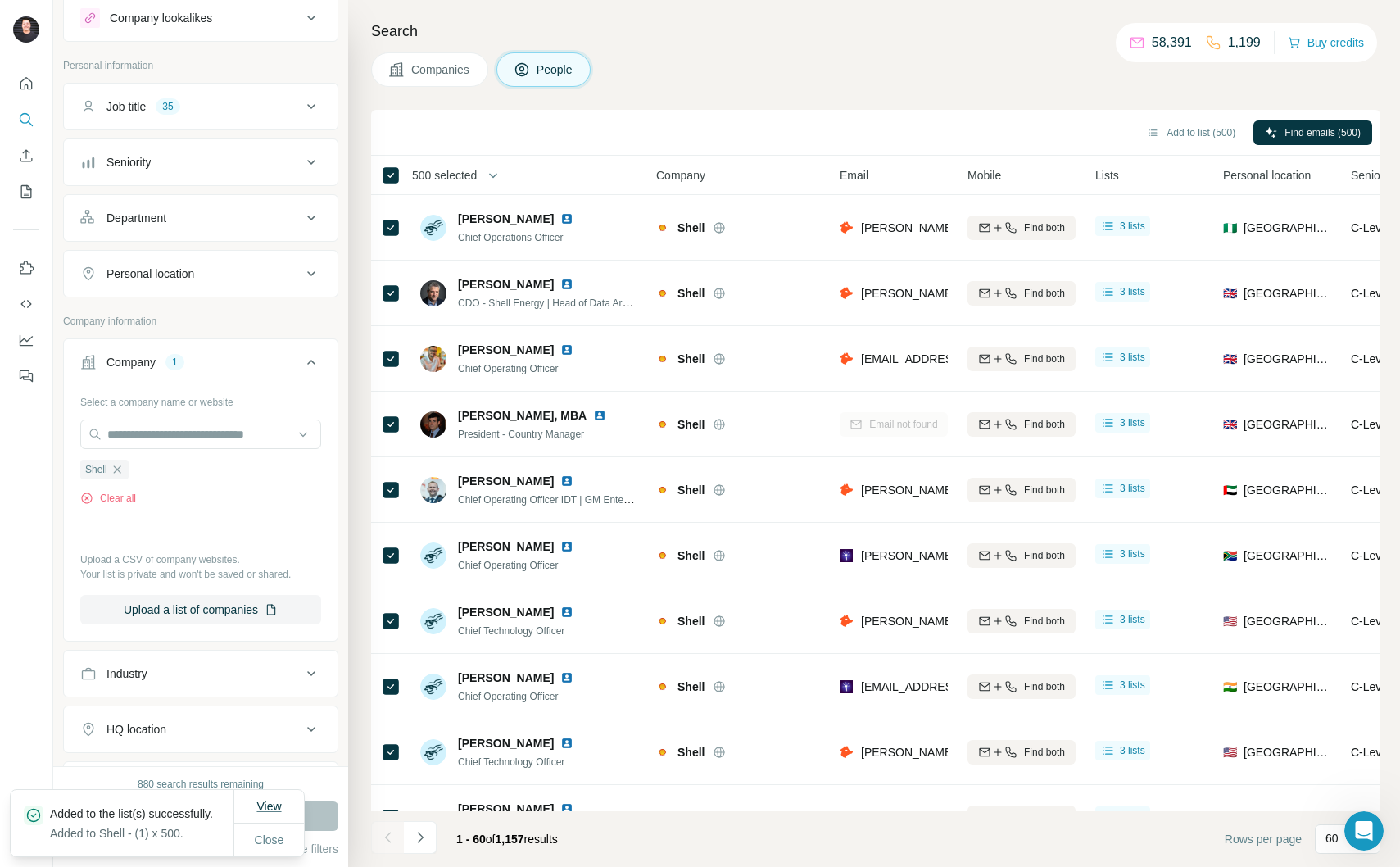
click at [277, 800] on span "View" at bounding box center [268, 806] width 24 height 13
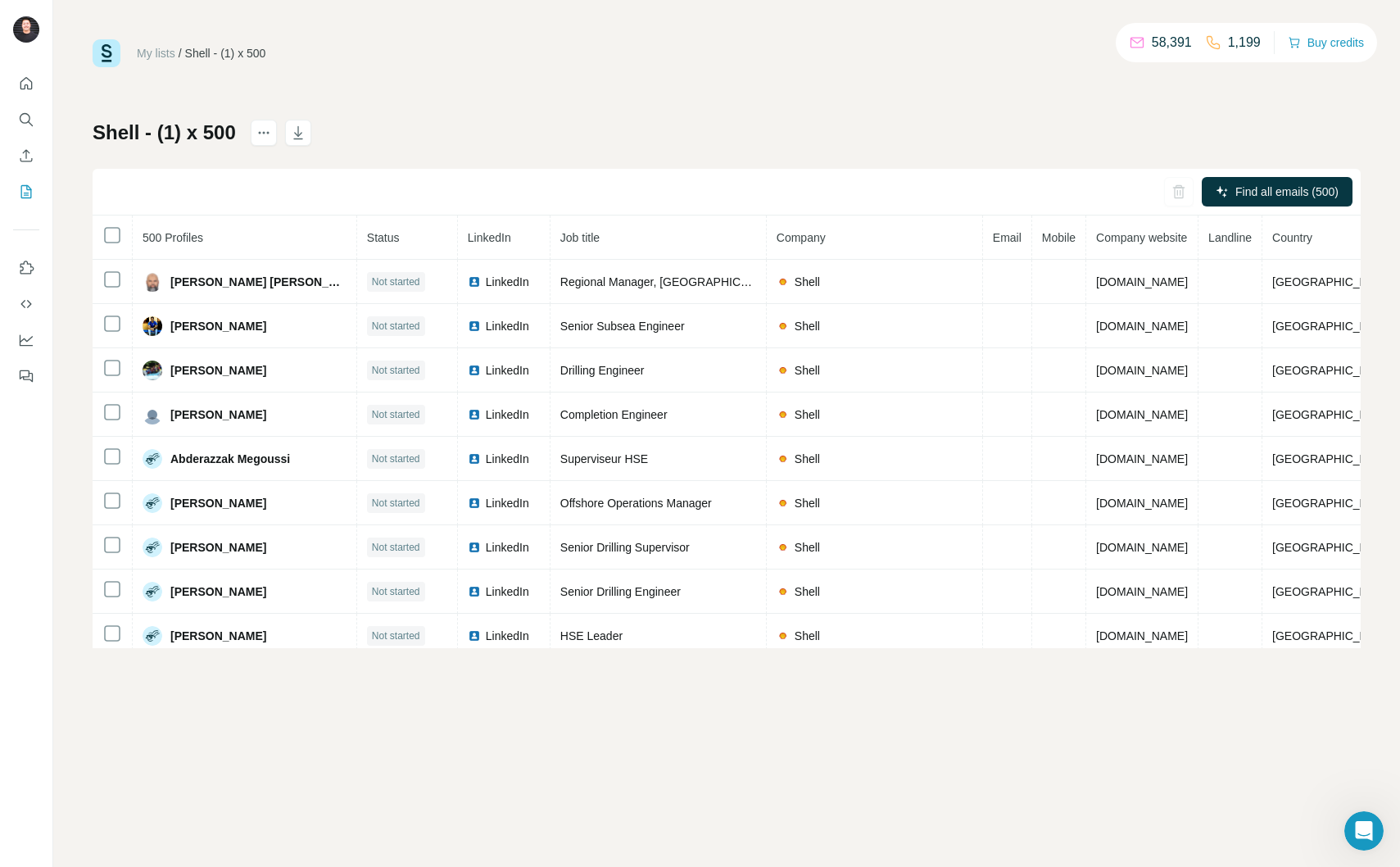
click at [190, 131] on h1 "Shell - (1) x 500" at bounding box center [164, 132] width 143 height 26
click at [256, 127] on icon "actions" at bounding box center [264, 132] width 16 height 16
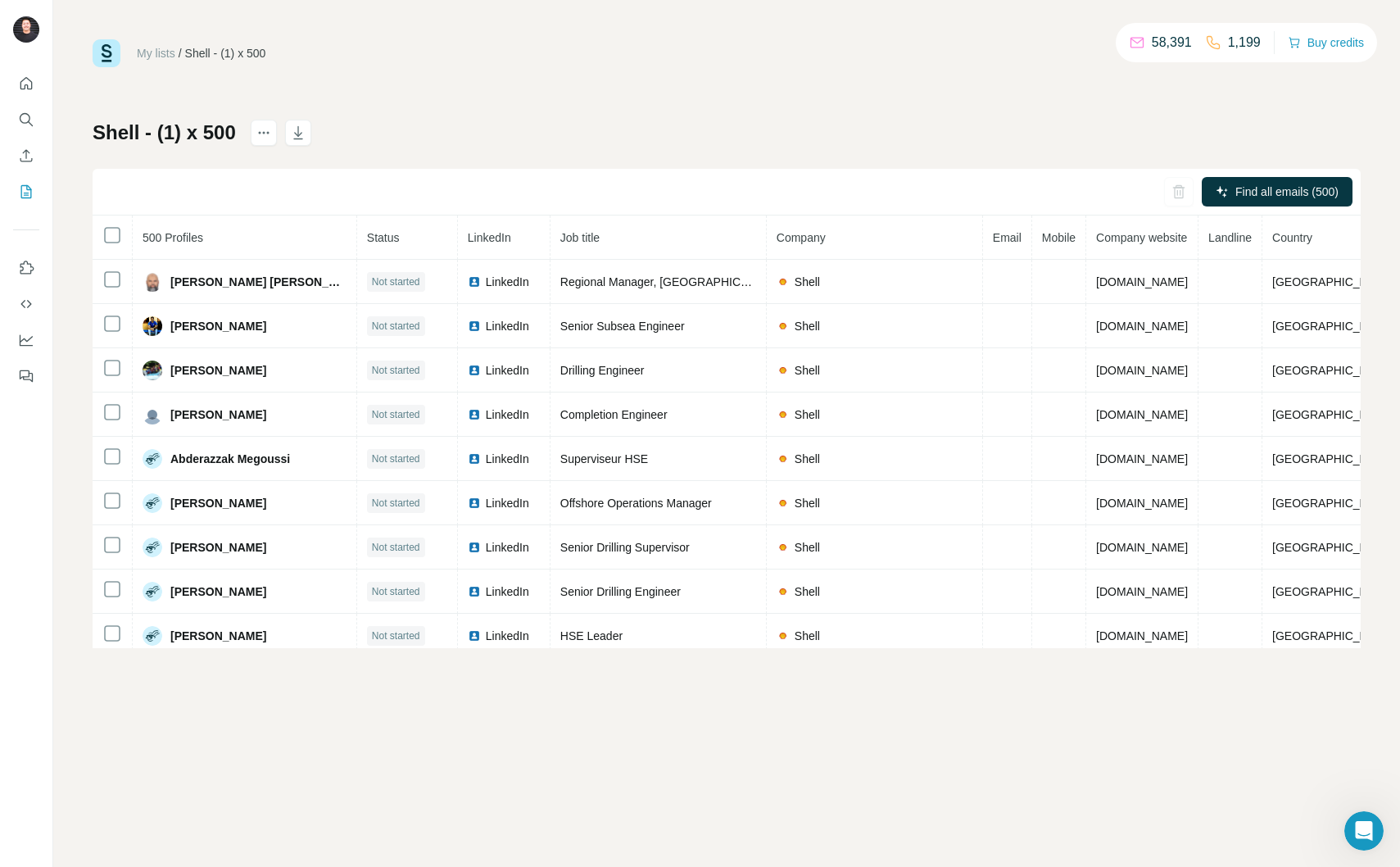
click at [135, 132] on h1 "Shell - (1) x 500" at bounding box center [164, 132] width 143 height 26
click at [135, 52] on div "My lists / Shell - (1) x 500" at bounding box center [179, 53] width 173 height 28
click at [167, 56] on link "My lists" at bounding box center [156, 54] width 38 height 13
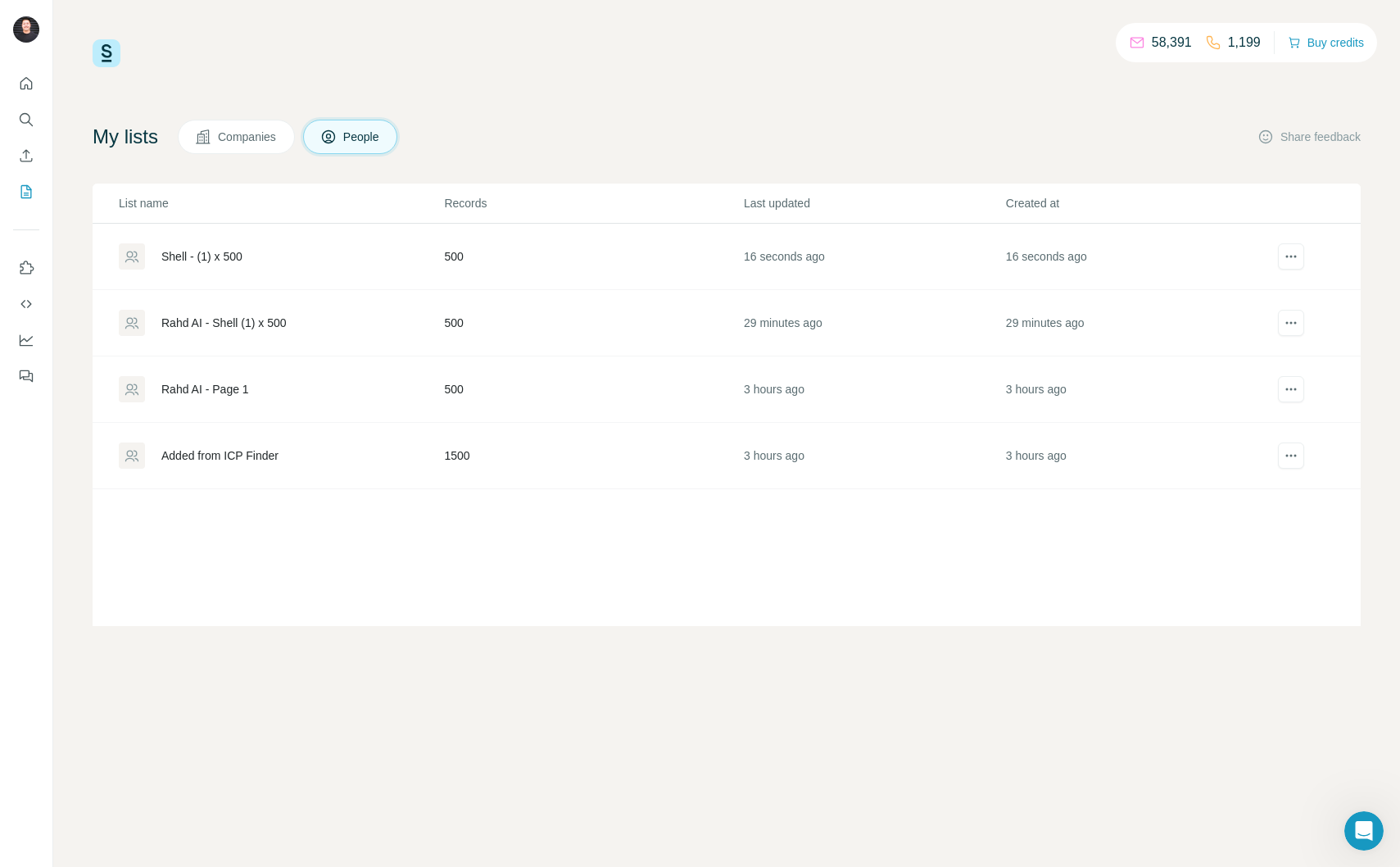
click at [697, 101] on div "58,391 1,199 Buy credits My lists Companies People Share feedback List name Rec…" at bounding box center [726, 332] width 1269 height 587
click at [1297, 254] on icon "actions" at bounding box center [1291, 257] width 16 height 16
click at [1269, 311] on div "Delete list" at bounding box center [1243, 319] width 203 height 30
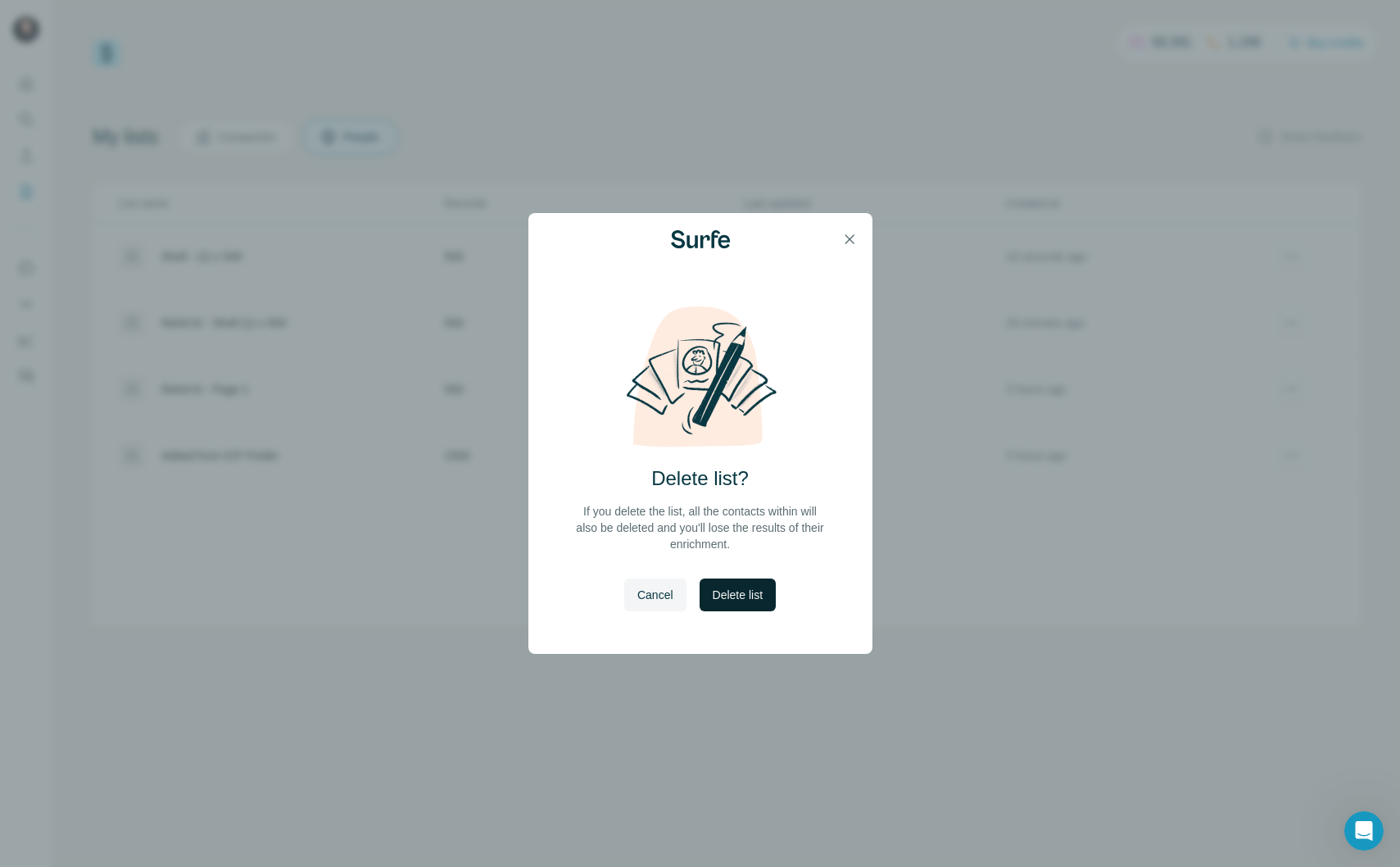
click at [763, 592] on span "Delete list" at bounding box center [737, 595] width 50 height 16
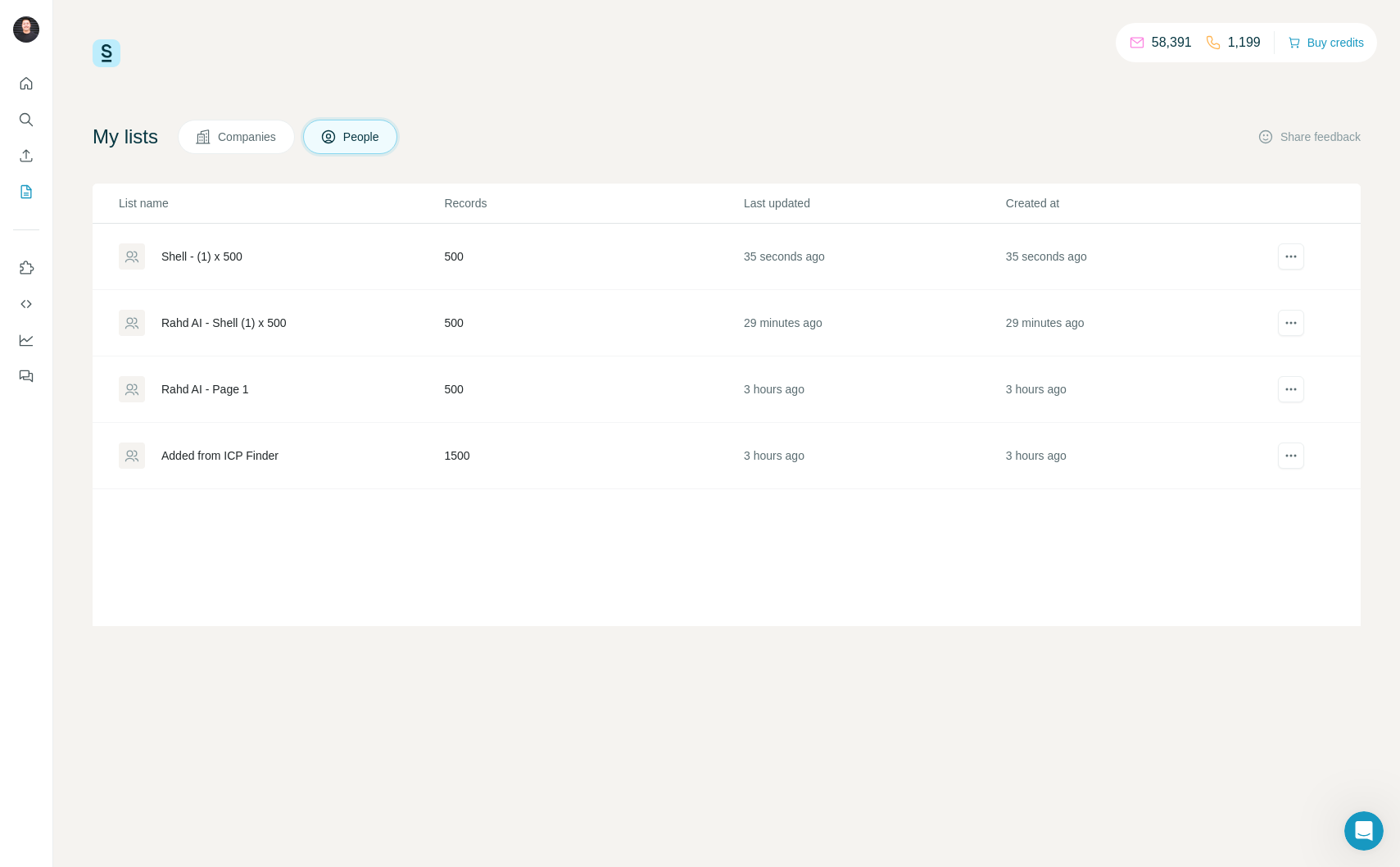
click at [229, 319] on div "Rahd AI - Shell (1) x 500" at bounding box center [224, 323] width 125 height 16
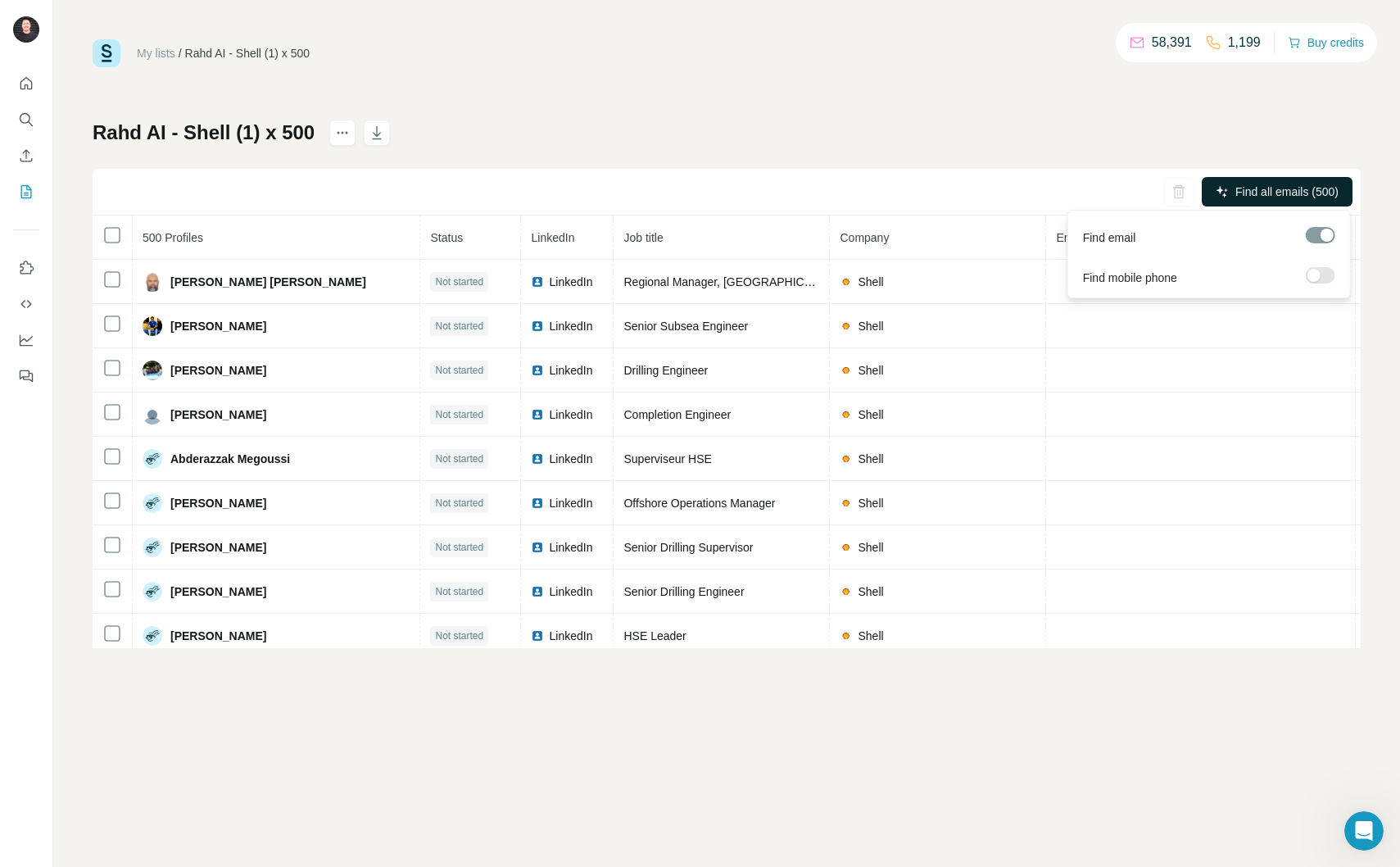
click at [1308, 200] on span "Find all emails (500)" at bounding box center [1288, 191] width 103 height 16
